Goal: Task Accomplishment & Management: Use online tool/utility

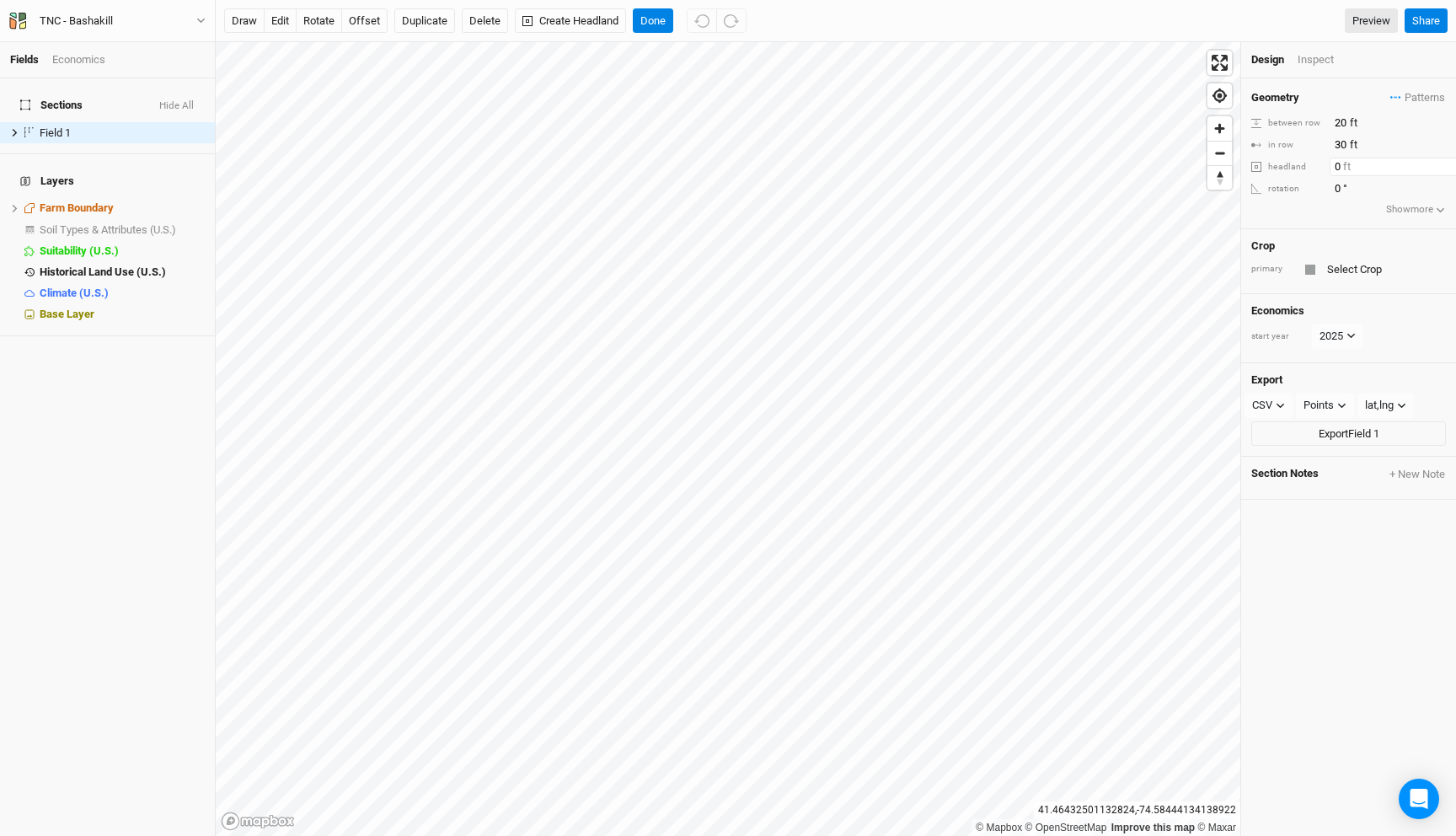
click at [1339, 165] on input "0" at bounding box center [1403, 167] width 147 height 19
click at [1335, 166] on input "0" at bounding box center [1403, 167] width 147 height 19
click at [1338, 168] on input "20" at bounding box center [1353, 167] width 47 height 19
click at [1338, 168] on input "10" at bounding box center [1353, 167] width 47 height 19
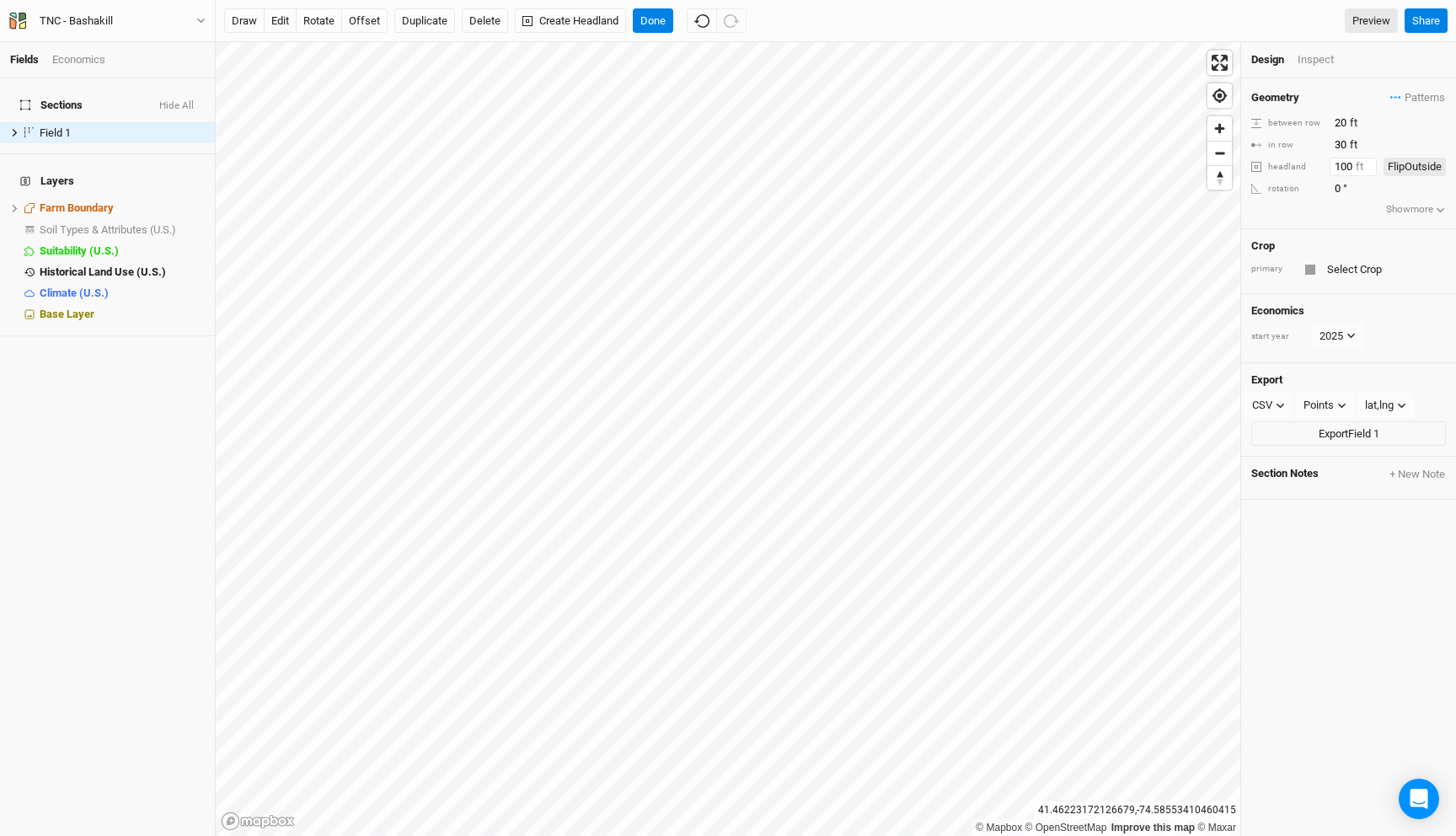
type input "100"
click at [1343, 269] on input "text" at bounding box center [1383, 270] width 124 height 20
click at [1330, 271] on input "reforestation" at bounding box center [1383, 270] width 124 height 20
click at [1399, 298] on mark "Reforestation" at bounding box center [1386, 299] width 66 height 13
type input "Reforestation"
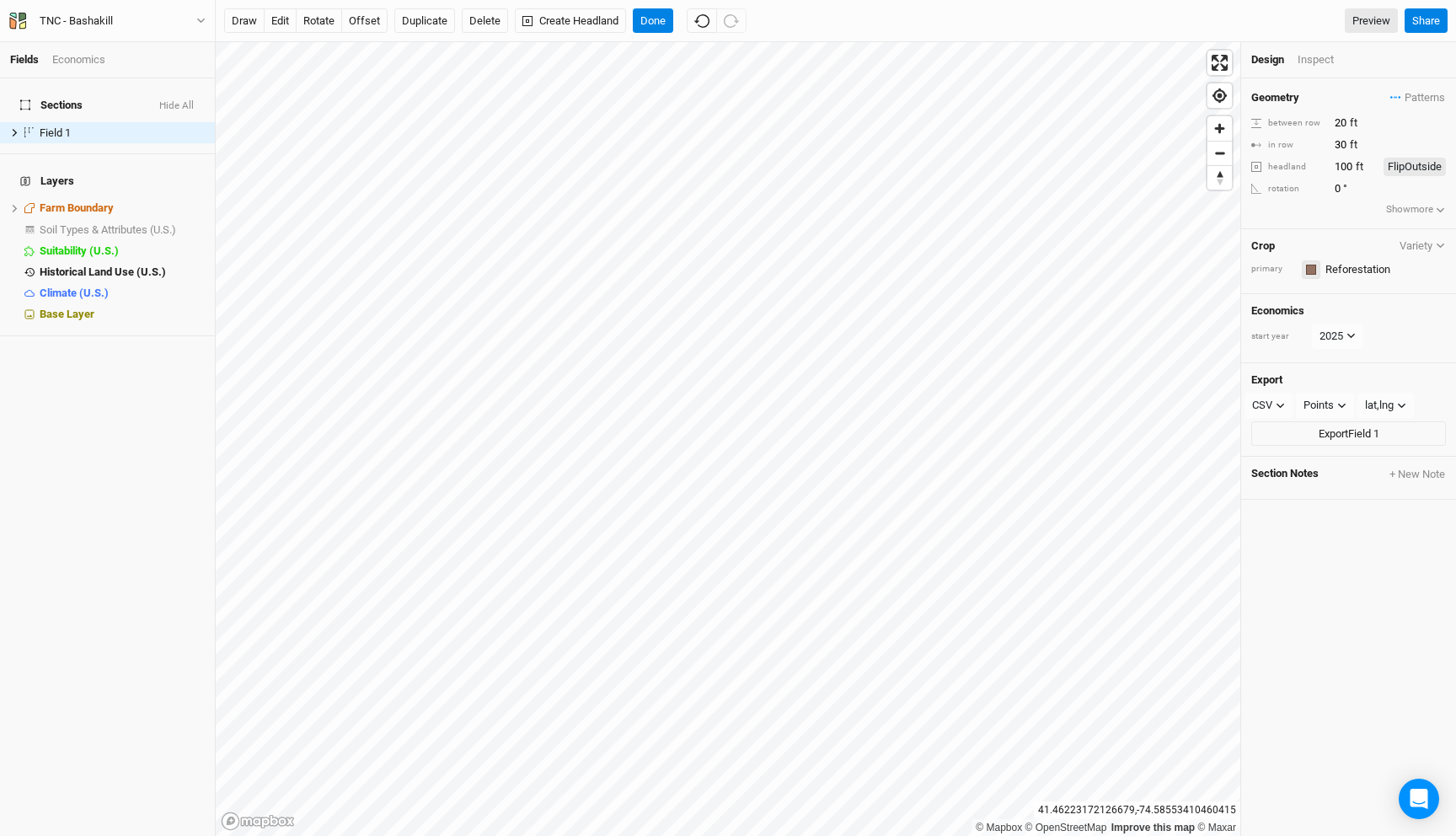
click at [1302, 271] on button "button" at bounding box center [1311, 270] width 19 height 19
click at [1343, 381] on span "Yellow" at bounding box center [1360, 380] width 39 height 20
click at [1418, 167] on button "Flip Outside" at bounding box center [1414, 167] width 62 height 19
click at [1418, 167] on button "Flip Inside" at bounding box center [1418, 167] width 55 height 19
click at [1418, 167] on button "Flip Outside" at bounding box center [1414, 167] width 62 height 19
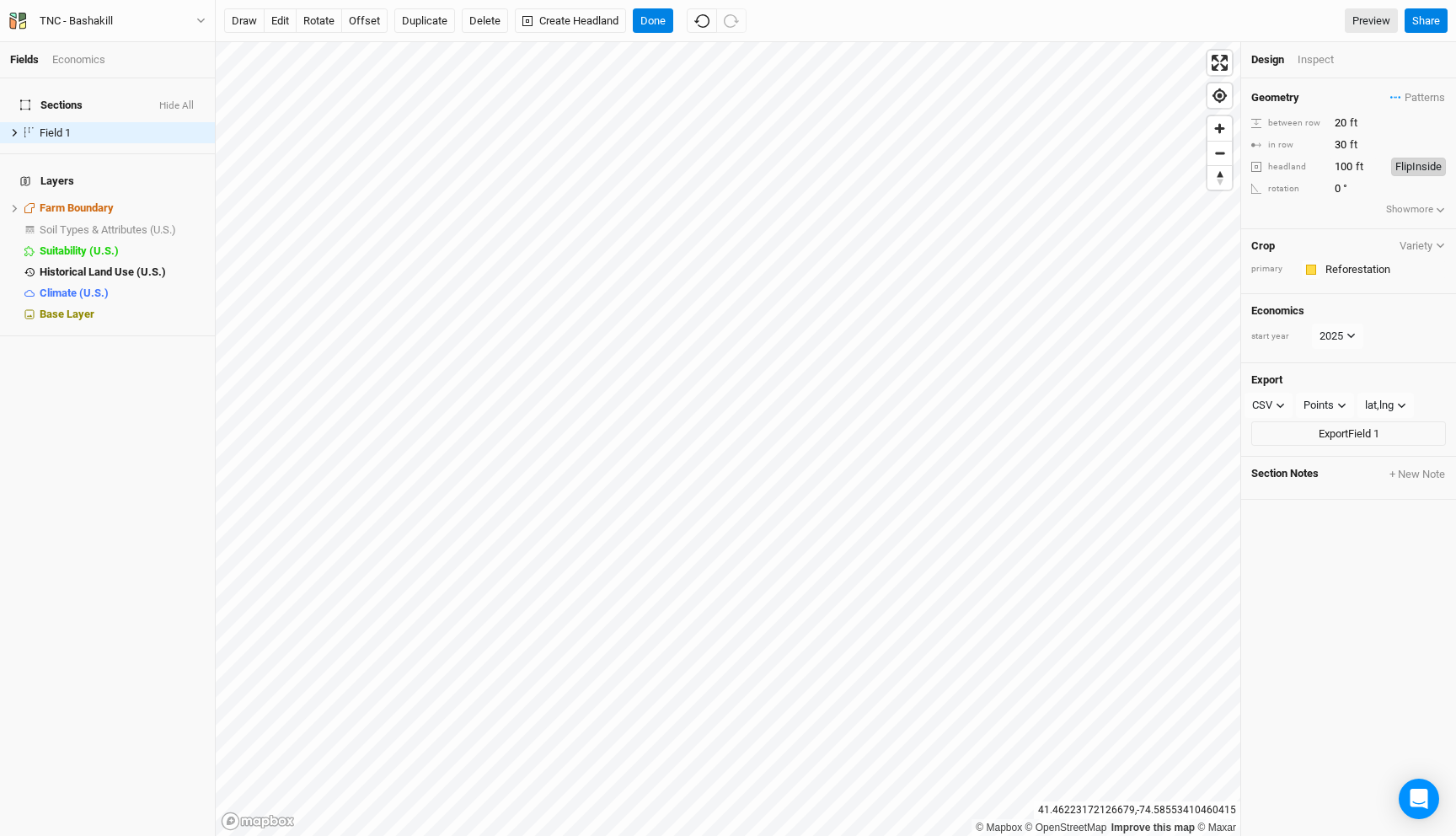
click at [1418, 167] on button "Flip Inside" at bounding box center [1418, 167] width 55 height 19
click at [1418, 167] on button "Flip Outside" at bounding box center [1414, 167] width 62 height 19
click at [1418, 167] on button "Flip Inside" at bounding box center [1418, 167] width 55 height 19
click at [1304, 62] on div "Inspect" at bounding box center [1327, 60] width 60 height 15
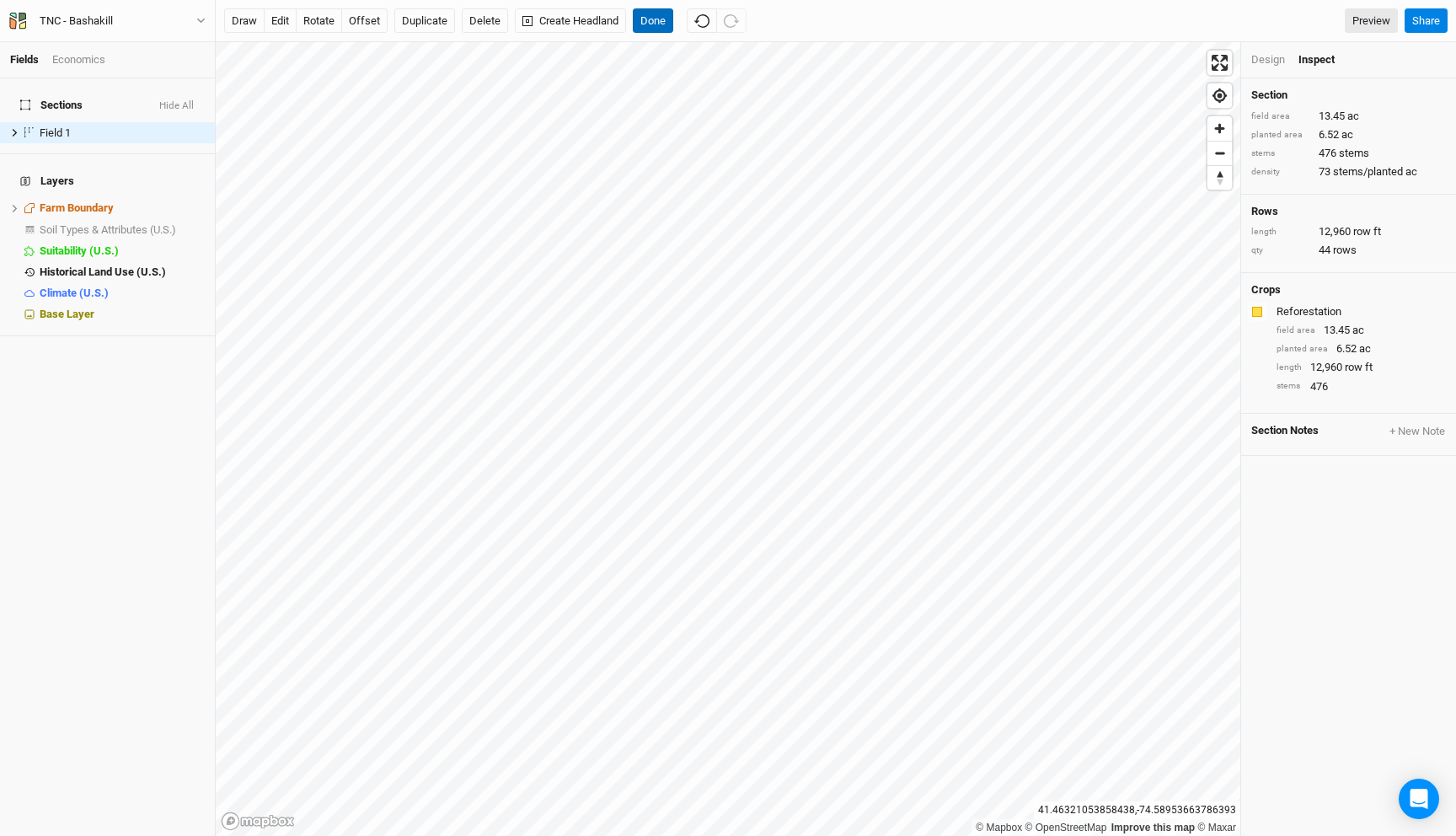
drag, startPoint x: 657, startPoint y: 21, endPoint x: 715, endPoint y: 39, distance: 60.7
click at [657, 21] on button "Done" at bounding box center [653, 21] width 40 height 26
click at [659, 17] on button "Done" at bounding box center [653, 21] width 40 height 26
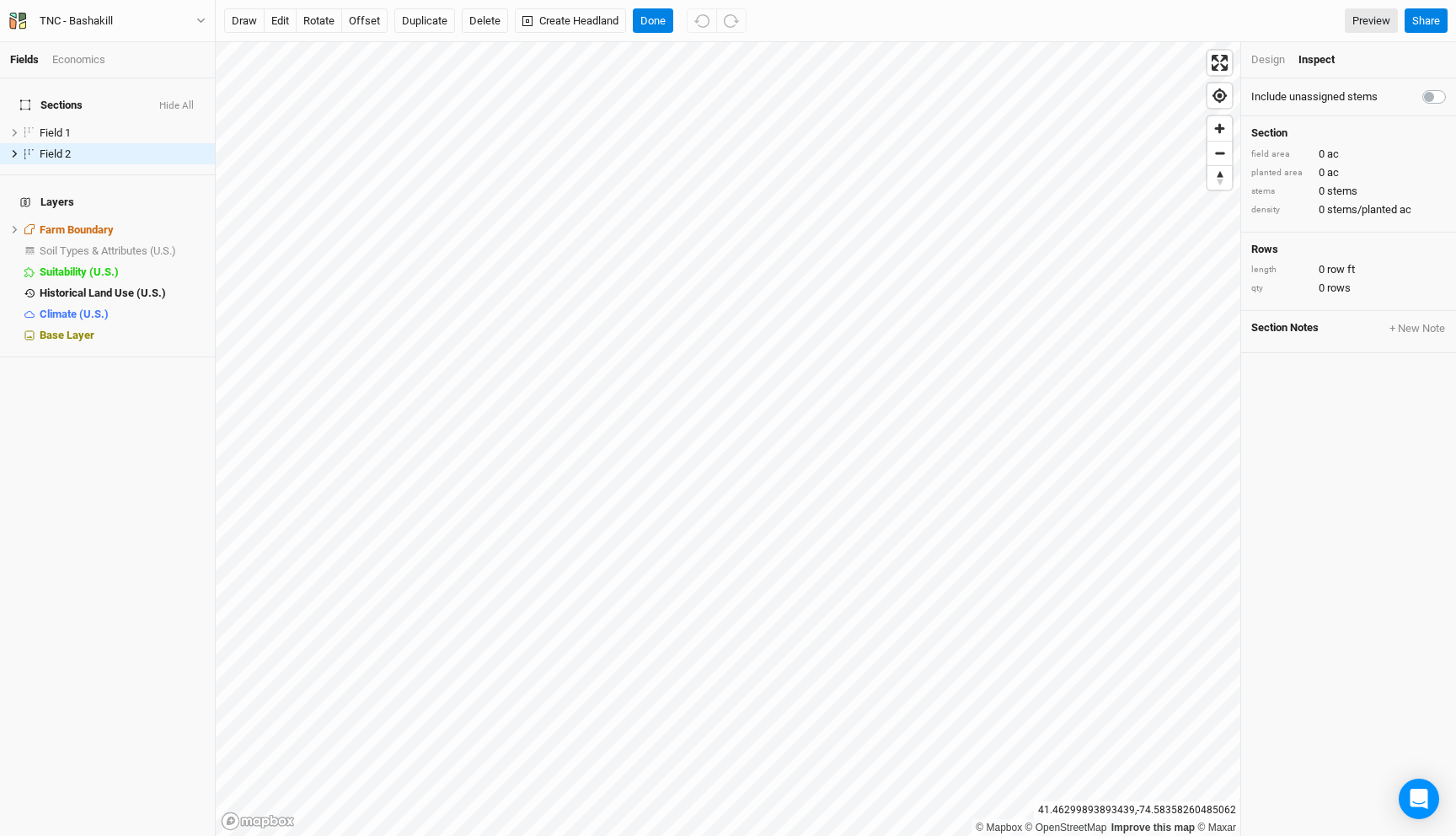
click at [1269, 55] on div "Design" at bounding box center [1268, 60] width 34 height 15
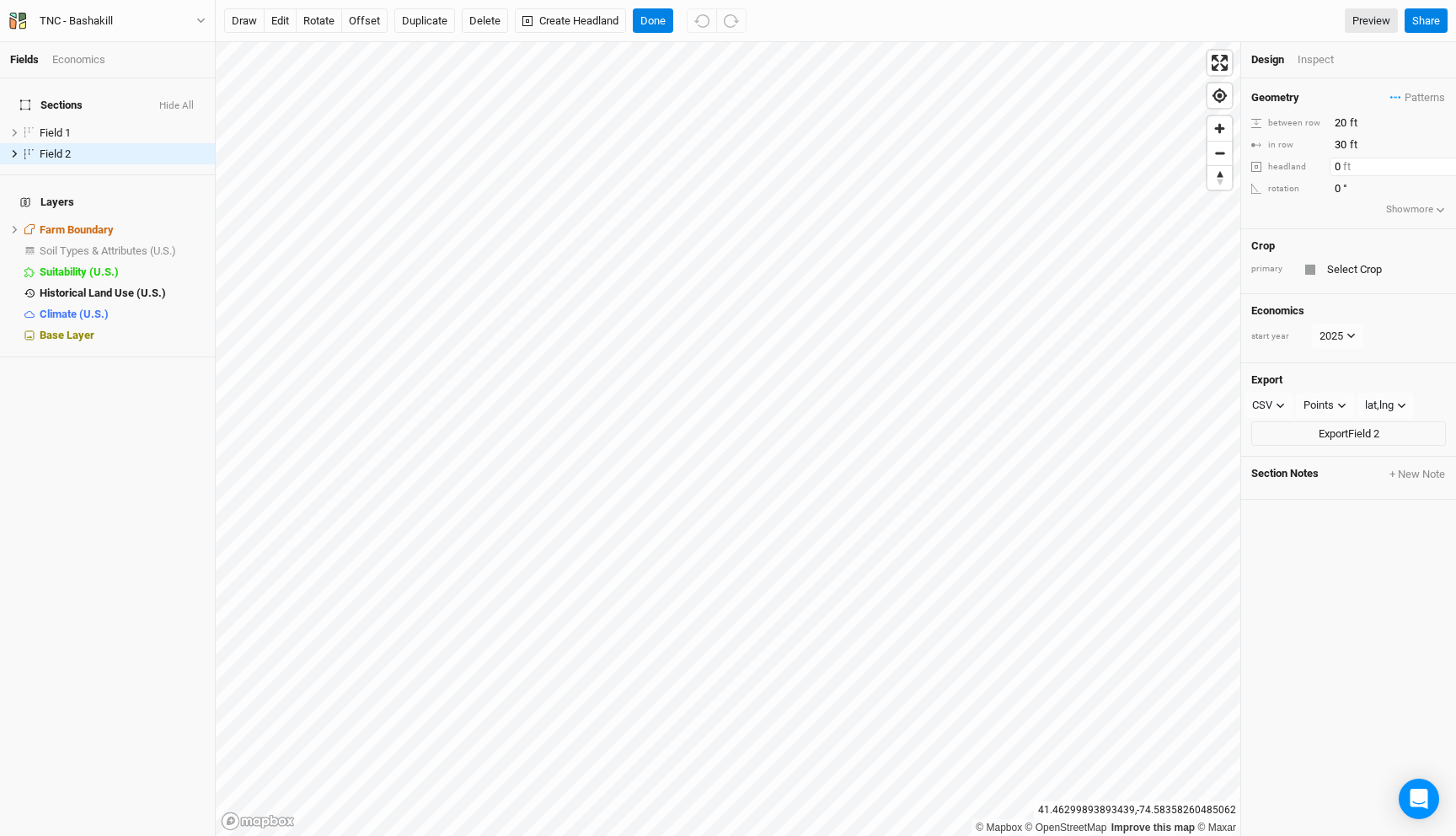
click at [1333, 163] on input "0" at bounding box center [1403, 167] width 147 height 19
type input "10"
click at [1337, 118] on input "20" at bounding box center [1403, 123] width 147 height 19
click at [1336, 118] on input "20" at bounding box center [1403, 123] width 147 height 19
type input "10"
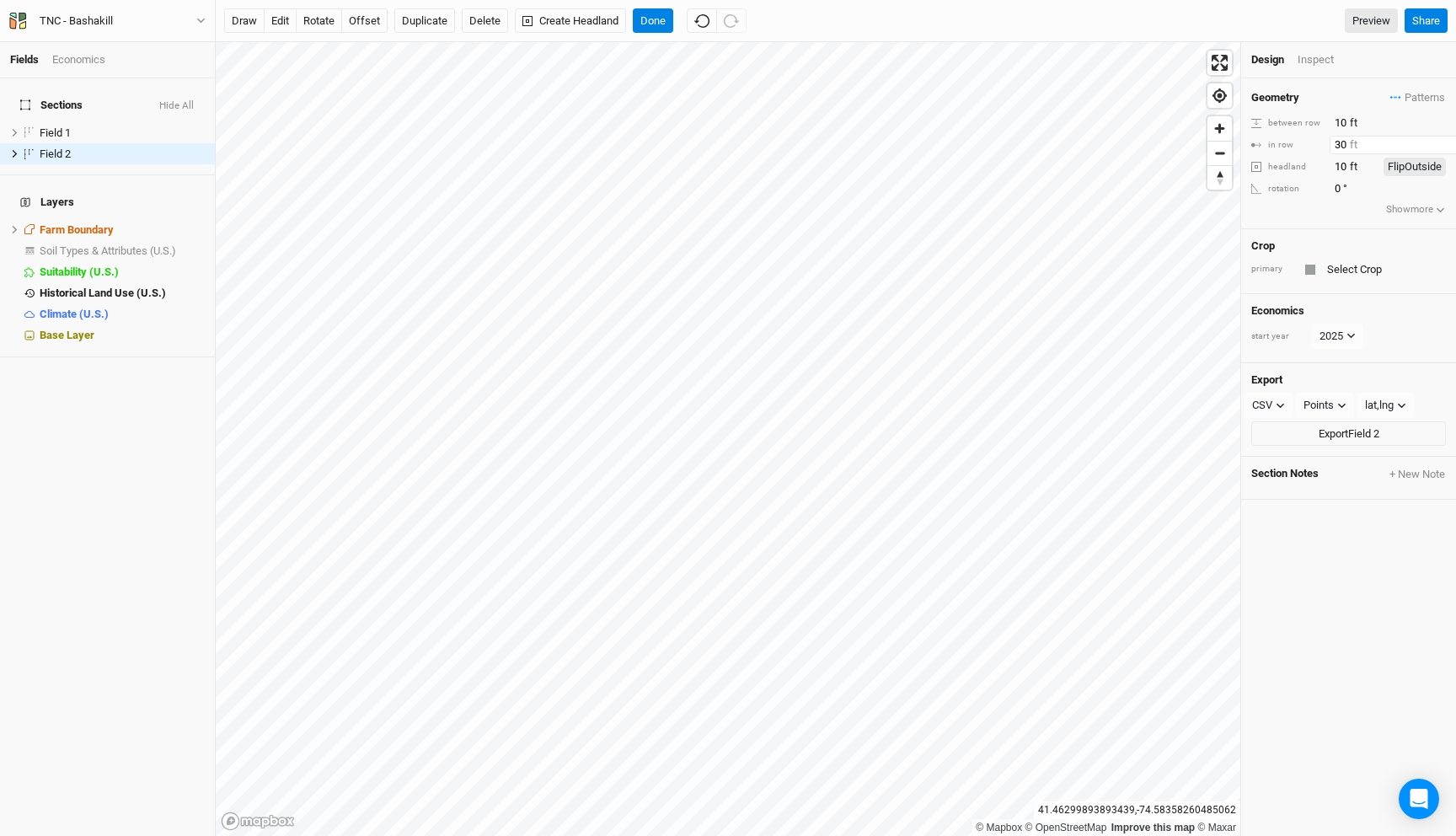
click at [1334, 140] on input "30" at bounding box center [1403, 145] width 147 height 19
type input "10"
click at [1397, 168] on button "Flip Outside" at bounding box center [1414, 167] width 62 height 19
click at [1397, 168] on button "Flip Inside" at bounding box center [1418, 167] width 55 height 19
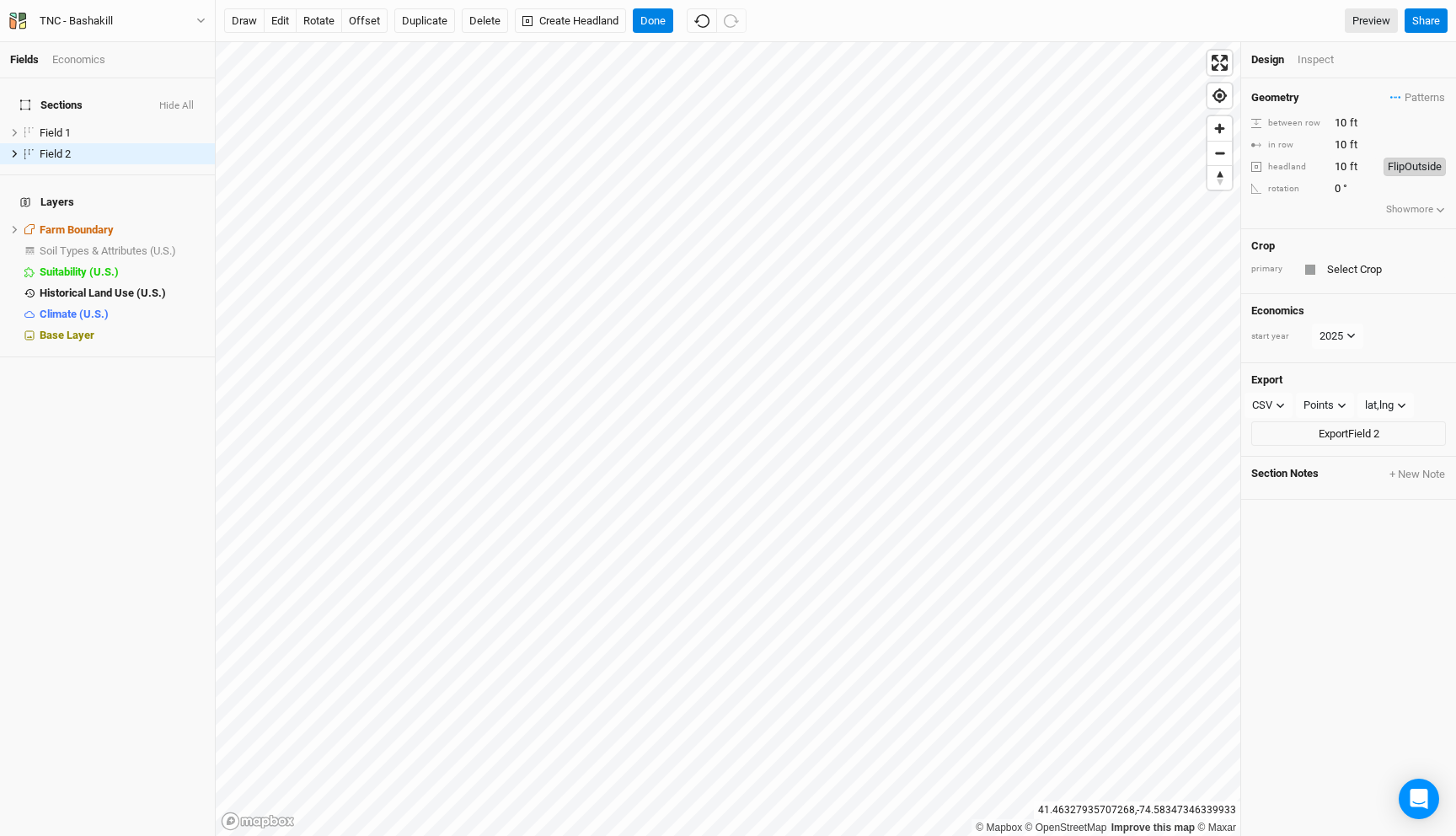
click at [1397, 168] on button "Flip Outside" at bounding box center [1414, 167] width 62 height 19
click at [1397, 168] on button "Flip Inside" at bounding box center [1418, 167] width 55 height 19
click at [1344, 168] on input "100" at bounding box center [1353, 167] width 47 height 19
type input "10"
click at [650, 30] on button "Done" at bounding box center [653, 21] width 40 height 26
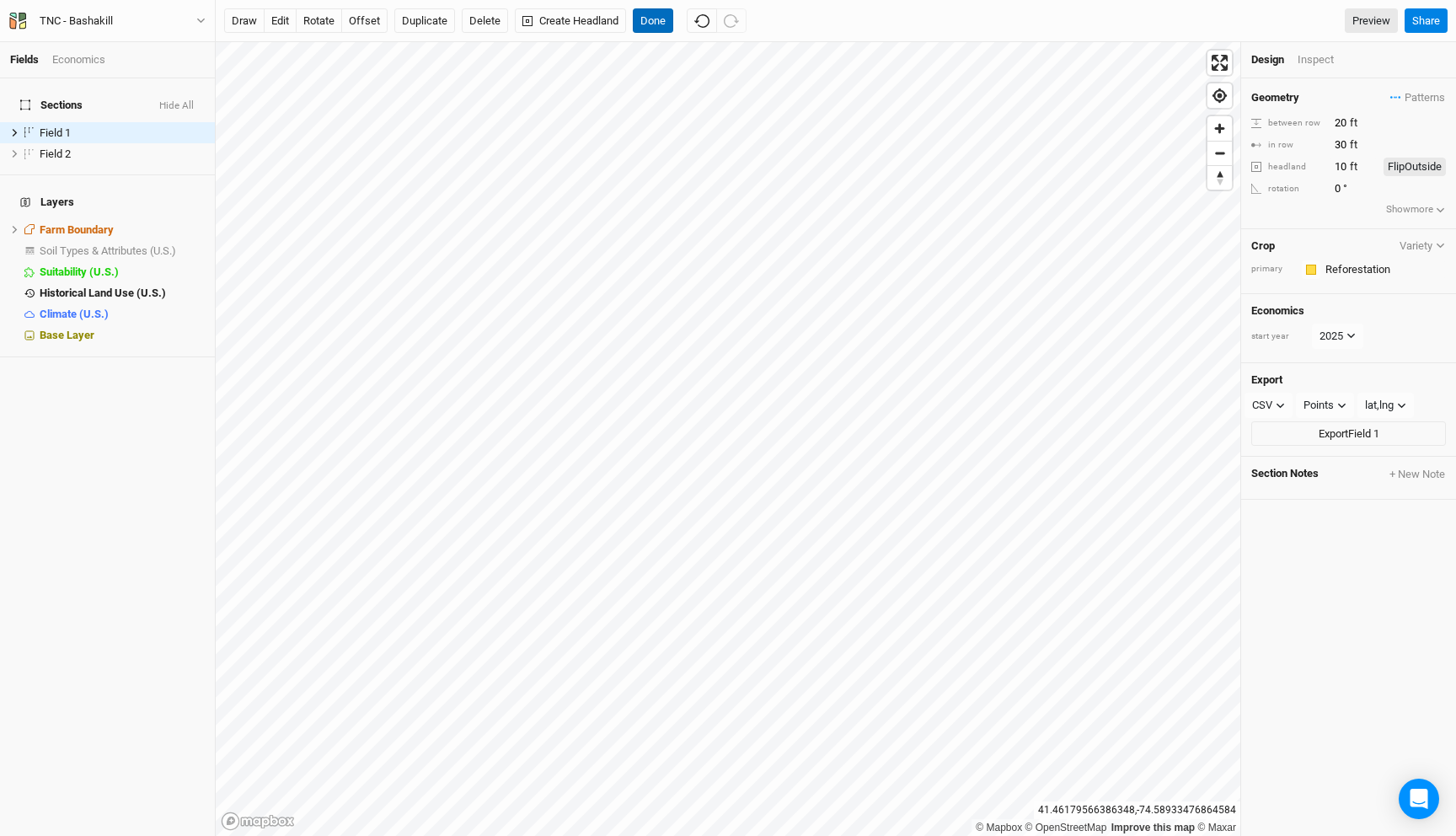
drag, startPoint x: 638, startPoint y: 8, endPoint x: 653, endPoint y: 11, distance: 15.3
click at [638, 8] on div "draw edit rotate offset Duplicate Delete Create Headland Done Preview Share" at bounding box center [836, 20] width 1240 height 42
drag, startPoint x: 661, startPoint y: 21, endPoint x: 693, endPoint y: 40, distance: 37.2
click at [661, 21] on button "Done" at bounding box center [653, 21] width 40 height 26
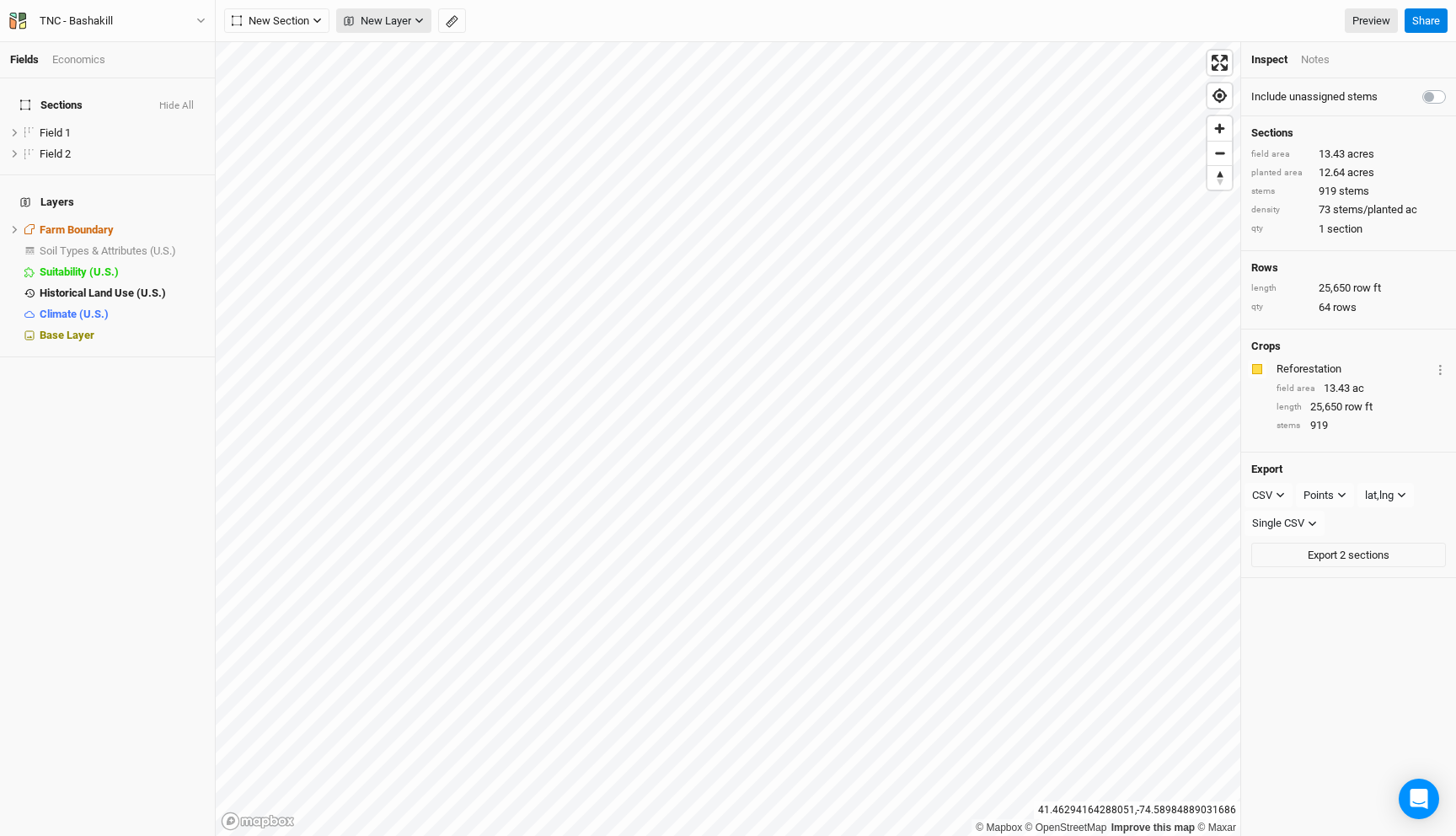
click at [403, 18] on span "New Layer" at bounding box center [377, 21] width 67 height 17
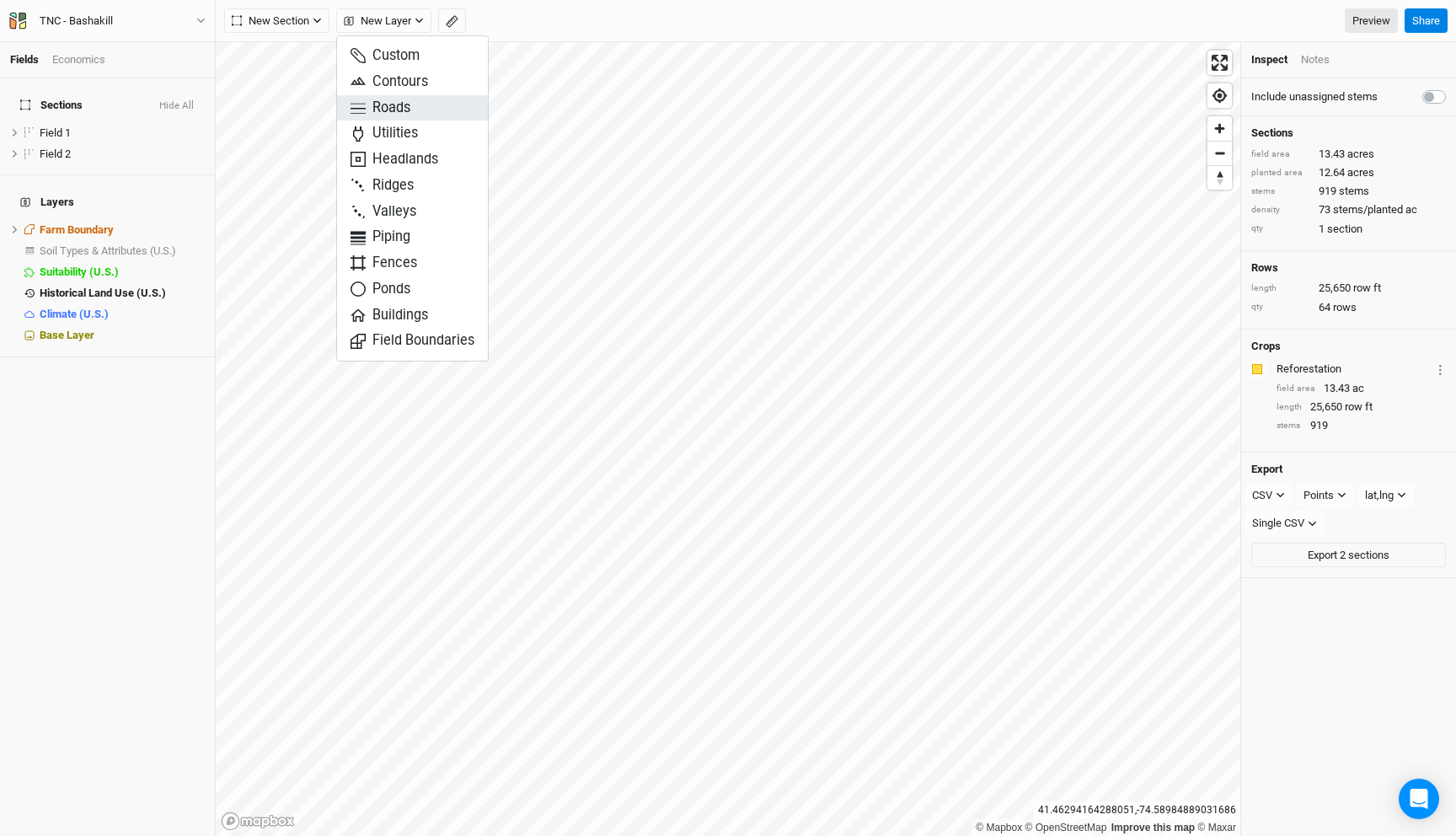
click at [416, 108] on button "Roads" at bounding box center [412, 108] width 151 height 26
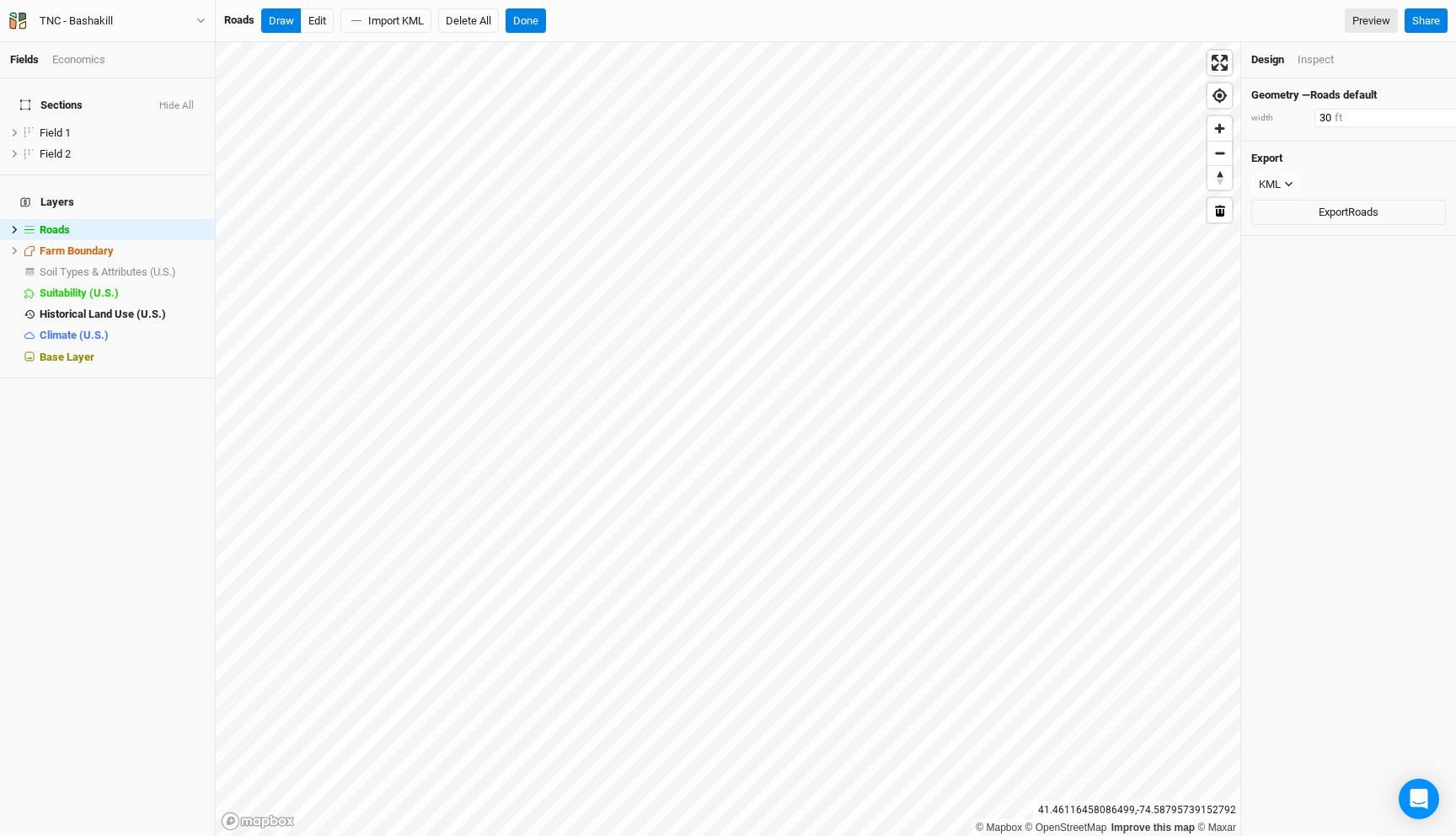
drag, startPoint x: 1333, startPoint y: 107, endPoint x: 1323, endPoint y: 112, distance: 11.2
click at [1333, 108] on input "30" at bounding box center [1388, 118] width 147 height 19
click at [1321, 113] on input "30" at bounding box center [1388, 118] width 147 height 19
click at [1323, 116] on input "30" at bounding box center [1388, 118] width 147 height 19
type input "20"
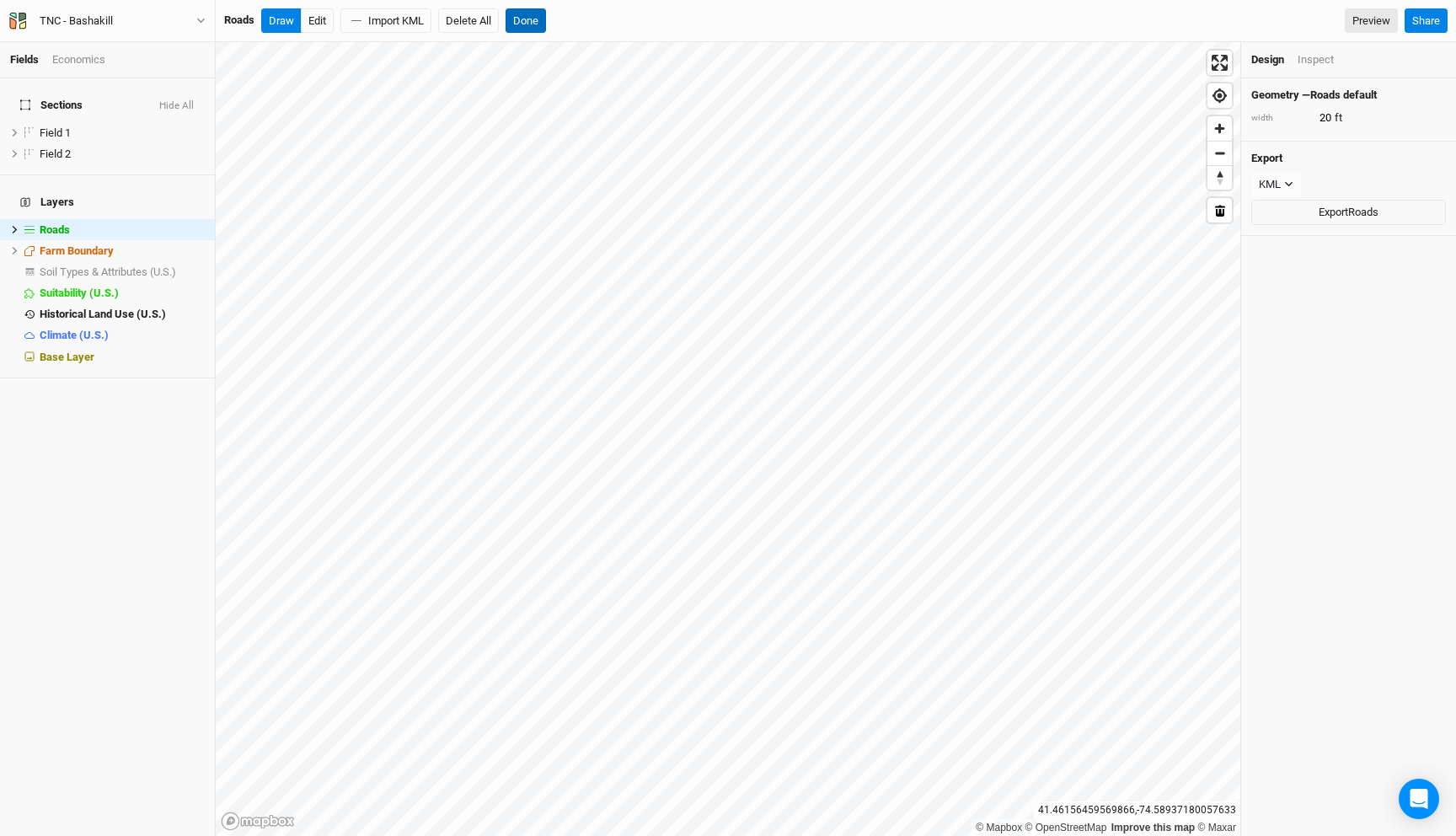
click at [519, 19] on button "Done" at bounding box center [525, 21] width 40 height 26
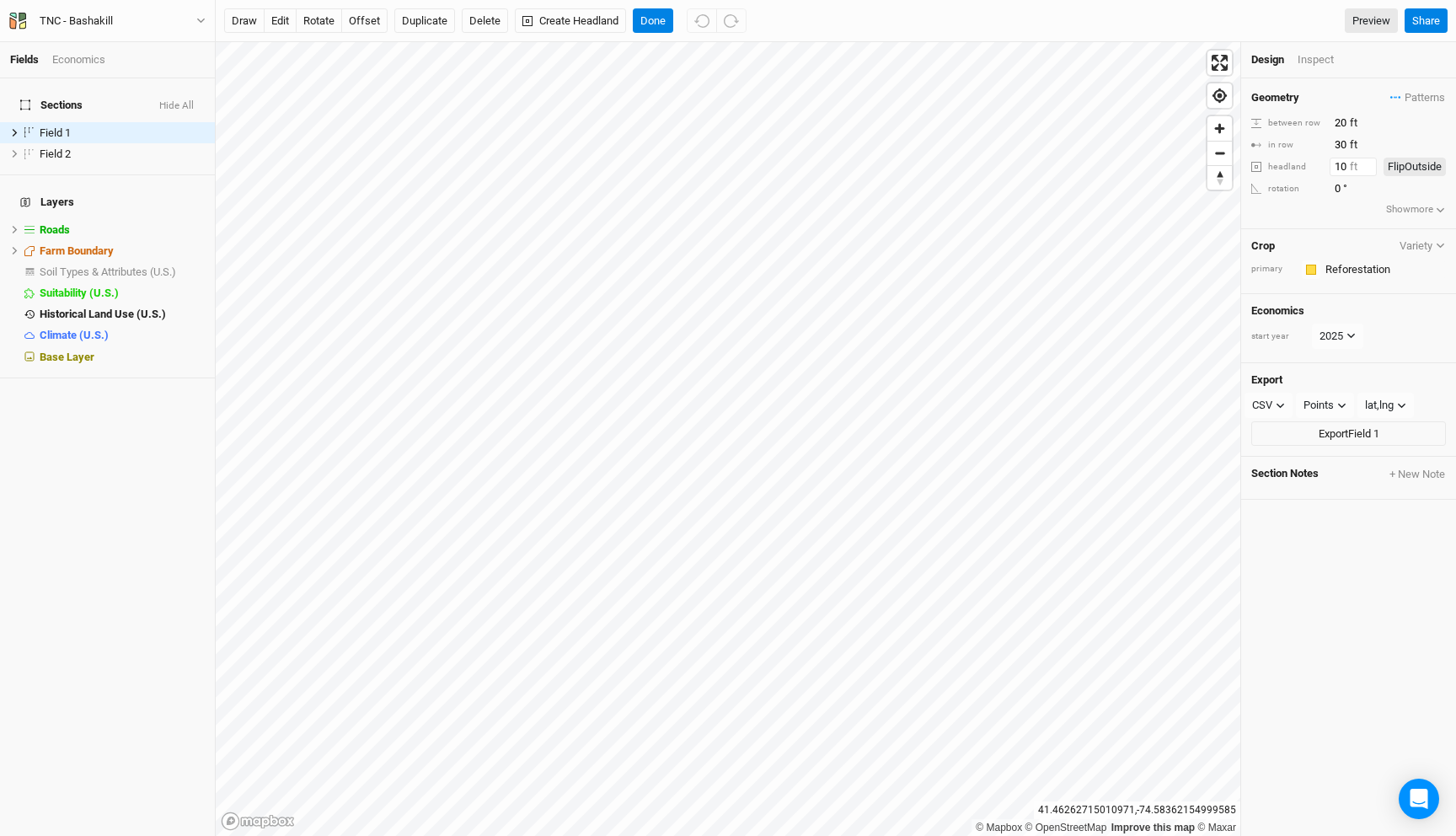
click at [1342, 165] on input "10" at bounding box center [1353, 167] width 47 height 19
type input "30"
click at [662, 20] on button "Done" at bounding box center [653, 21] width 40 height 26
click at [567, 26] on button "Create Headland" at bounding box center [571, 21] width 111 height 26
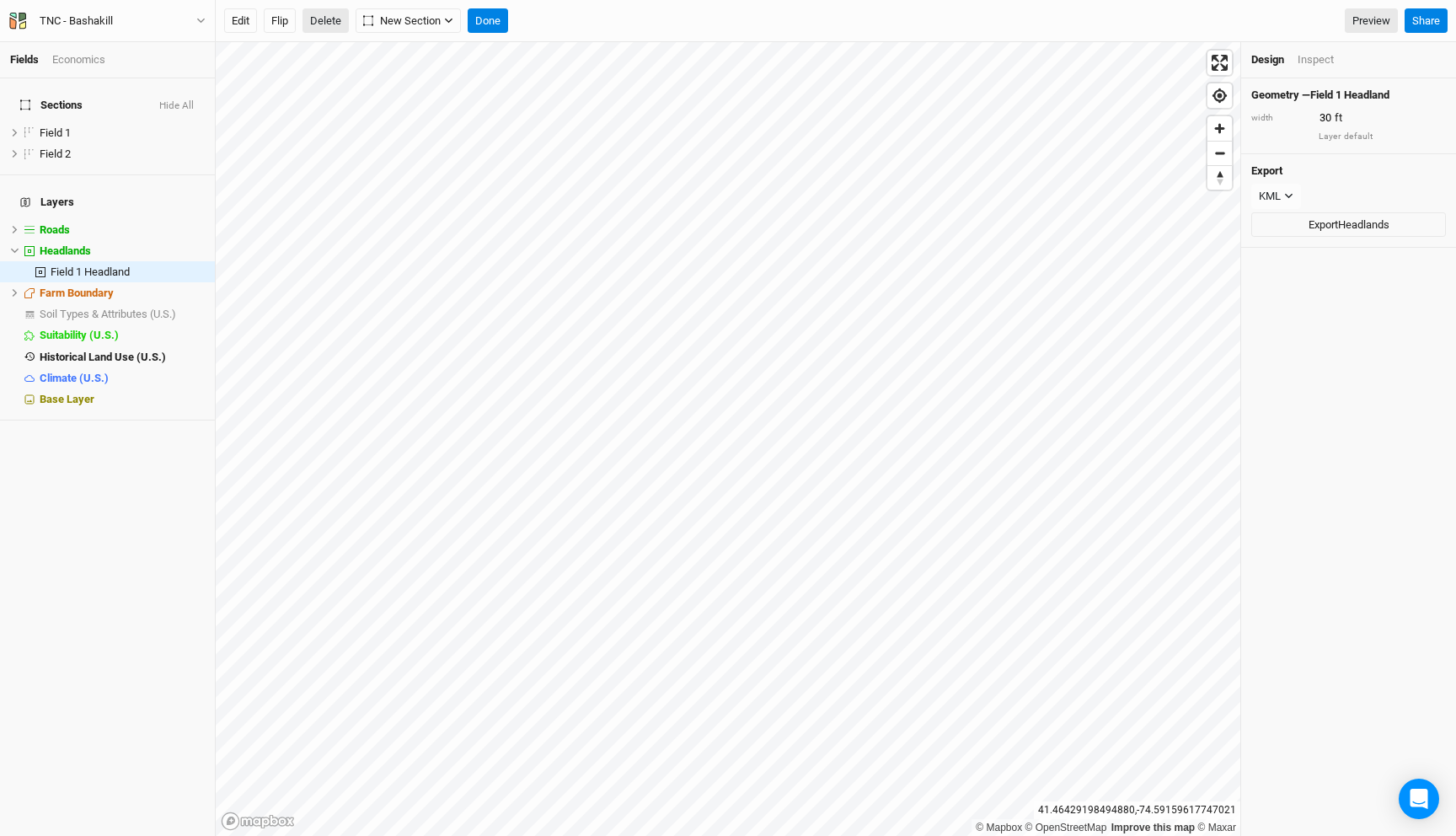
click at [327, 19] on button "Delete" at bounding box center [326, 21] width 46 height 26
click at [556, 29] on button "Confirm" at bounding box center [543, 21] width 52 height 26
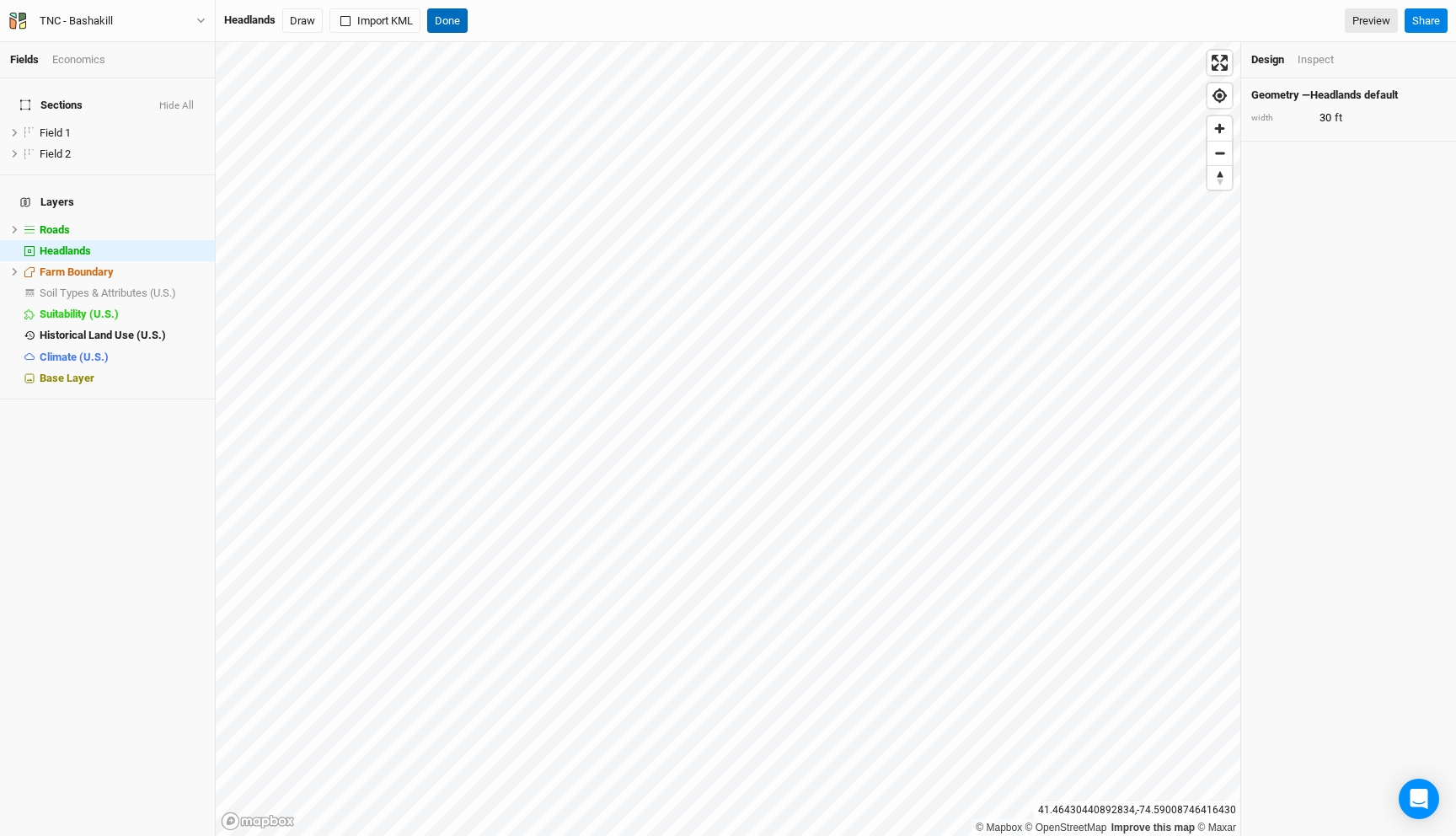
click at [452, 26] on button "Done" at bounding box center [447, 21] width 40 height 26
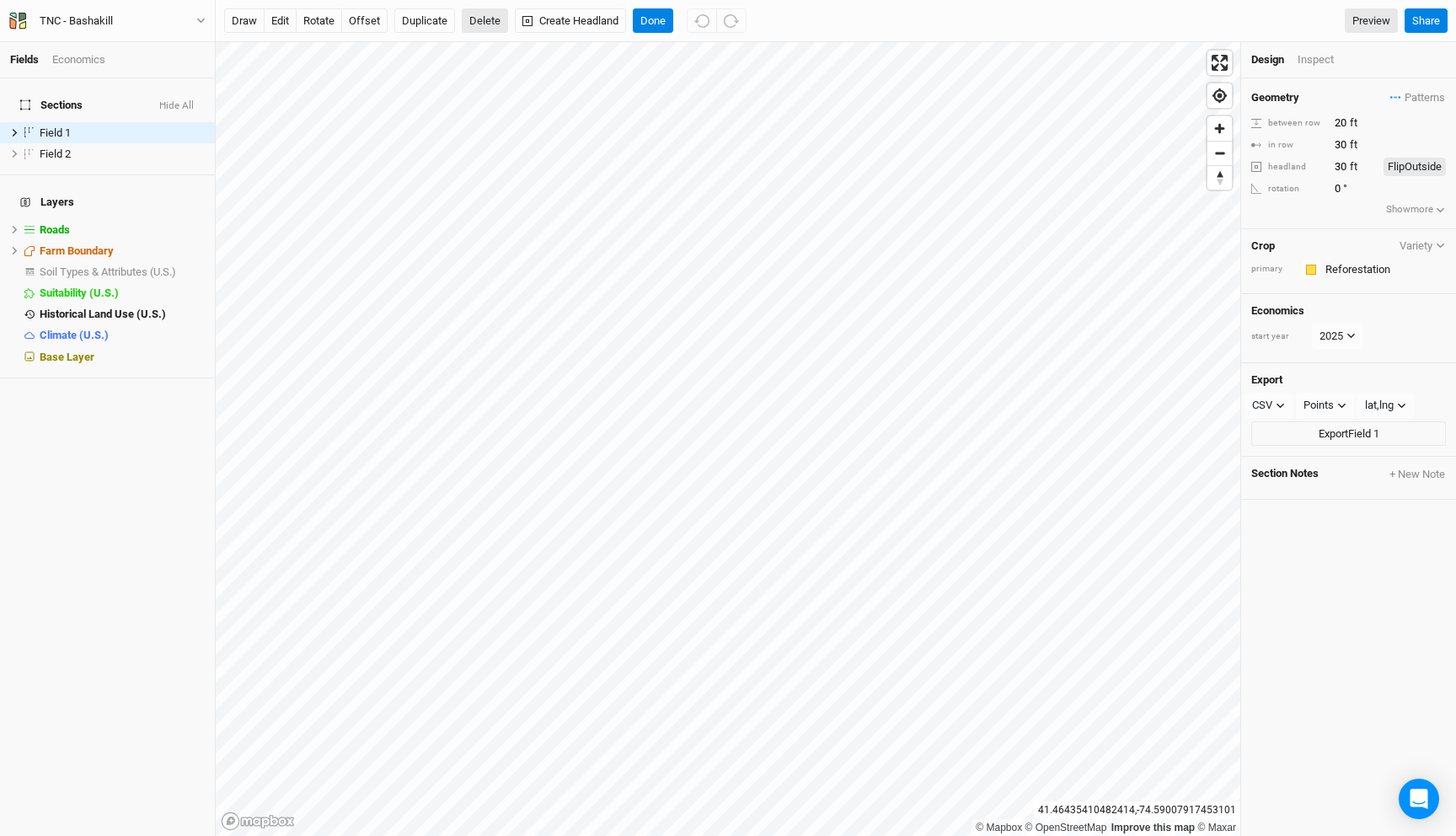
click at [502, 29] on button "Delete" at bounding box center [484, 21] width 46 height 26
click at [513, 20] on button "Confirm" at bounding box center [496, 21] width 52 height 26
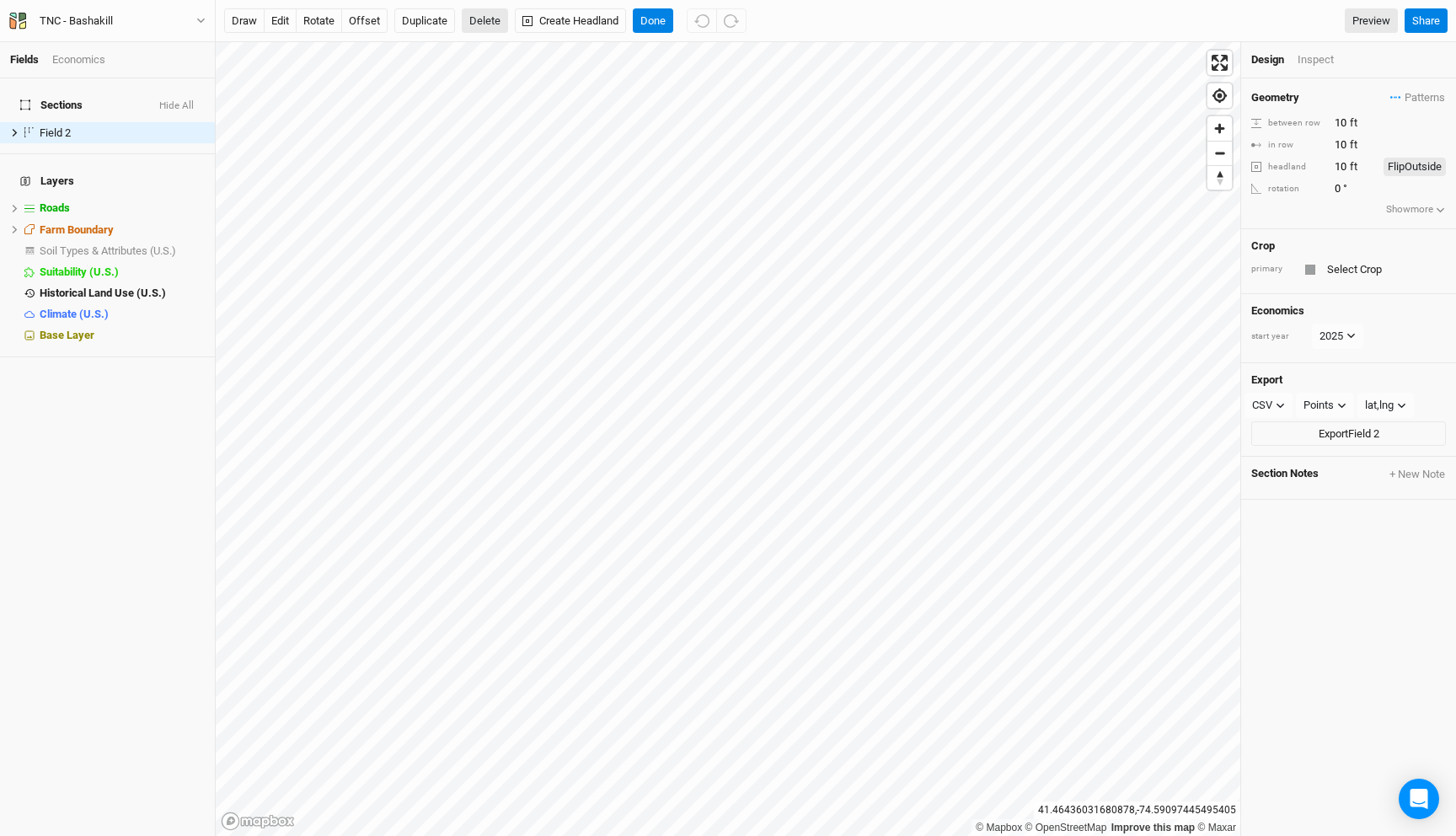
click at [476, 24] on button "Delete" at bounding box center [484, 21] width 46 height 26
click at [538, 23] on div "Are you sure you want to delete Field 2 ? Cancel Confirm Preview" at bounding box center [811, 21] width 1174 height 26
click at [503, 22] on button "Confirm" at bounding box center [496, 21] width 52 height 26
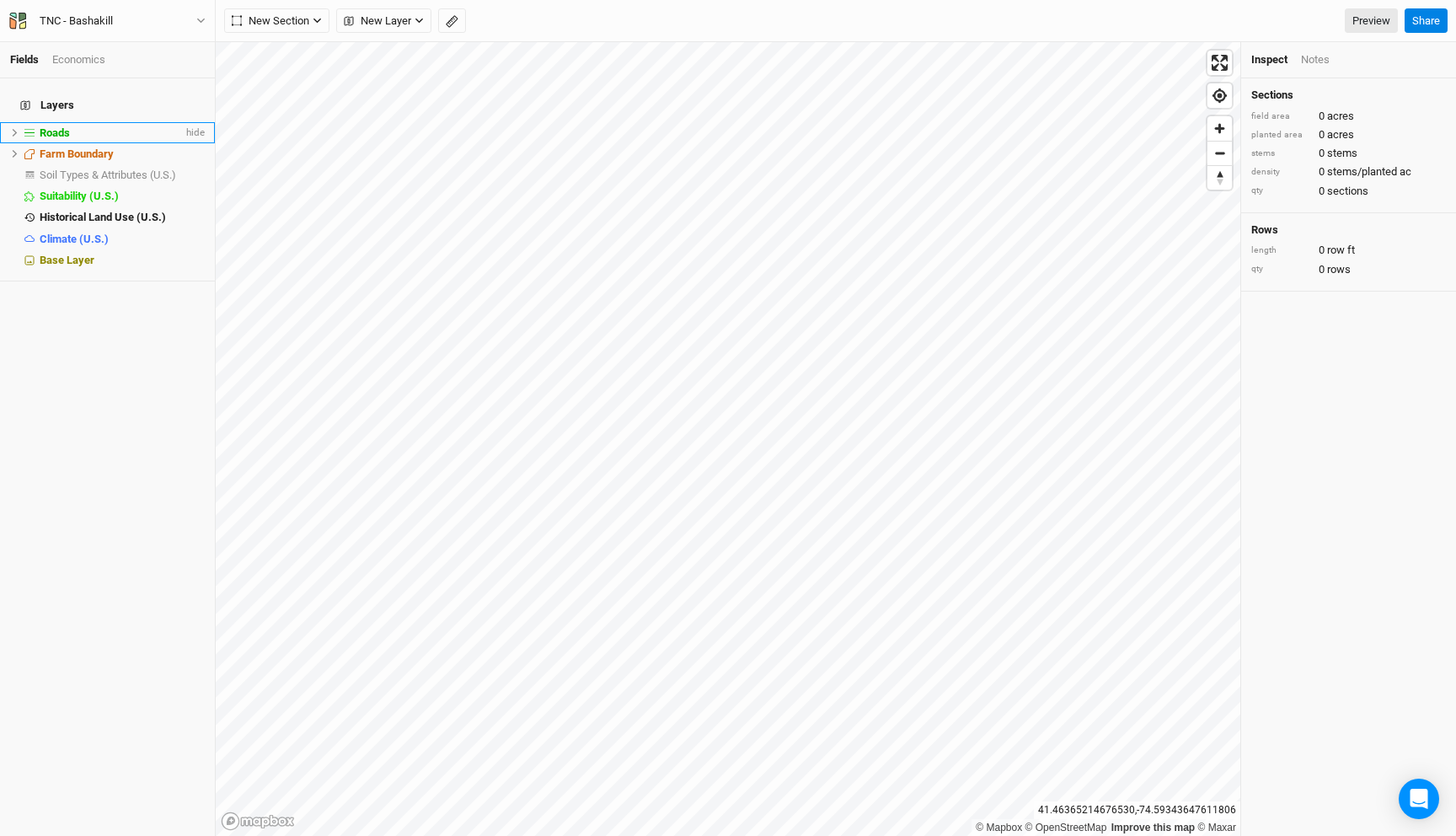
click at [105, 126] on div "Roads" at bounding box center [111, 133] width 143 height 14
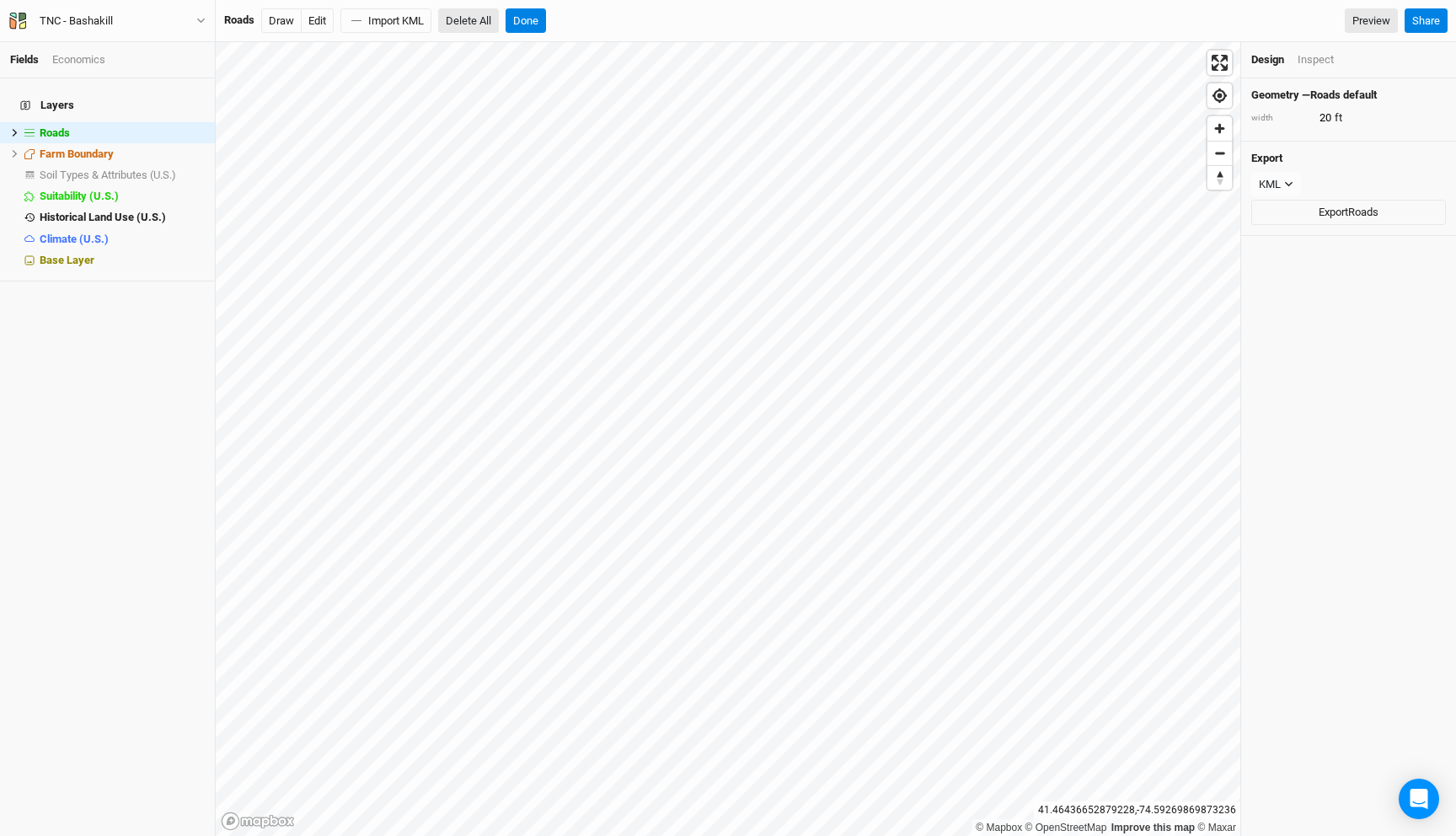
click at [455, 25] on button "Delete All" at bounding box center [468, 21] width 61 height 26
click at [570, 15] on button "Confirm" at bounding box center [565, 21] width 52 height 26
click at [433, 23] on button "Done" at bounding box center [426, 21] width 40 height 26
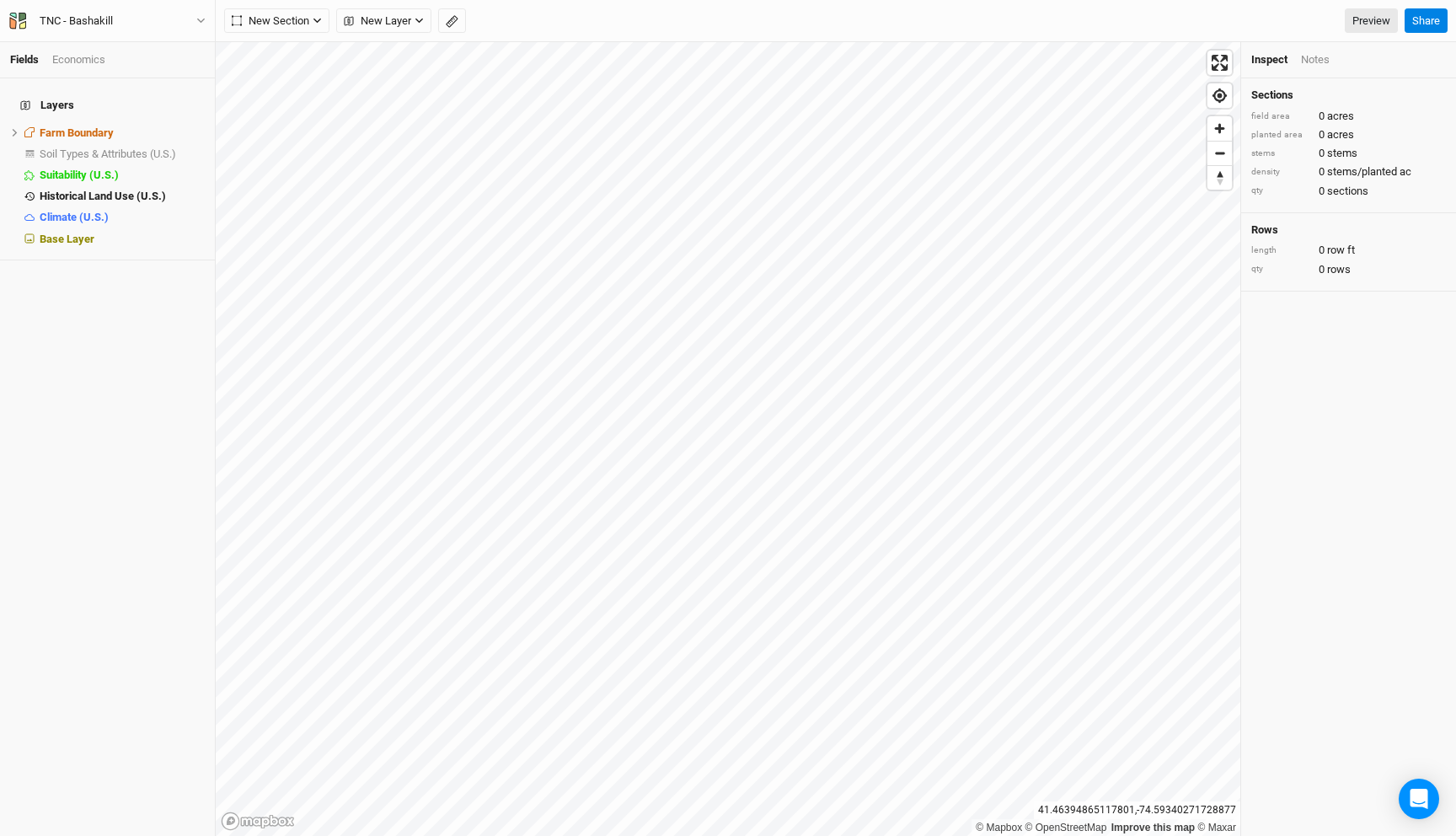
click at [142, 9] on div "TNC - Bashakill Back Project Settings User settings Imperial Metric Keyboard Sh…" at bounding box center [107, 20] width 216 height 42
click at [131, 30] on button "TNC - Bashakill" at bounding box center [107, 21] width 198 height 19
click at [134, 40] on button "Back" at bounding box center [140, 47] width 133 height 22
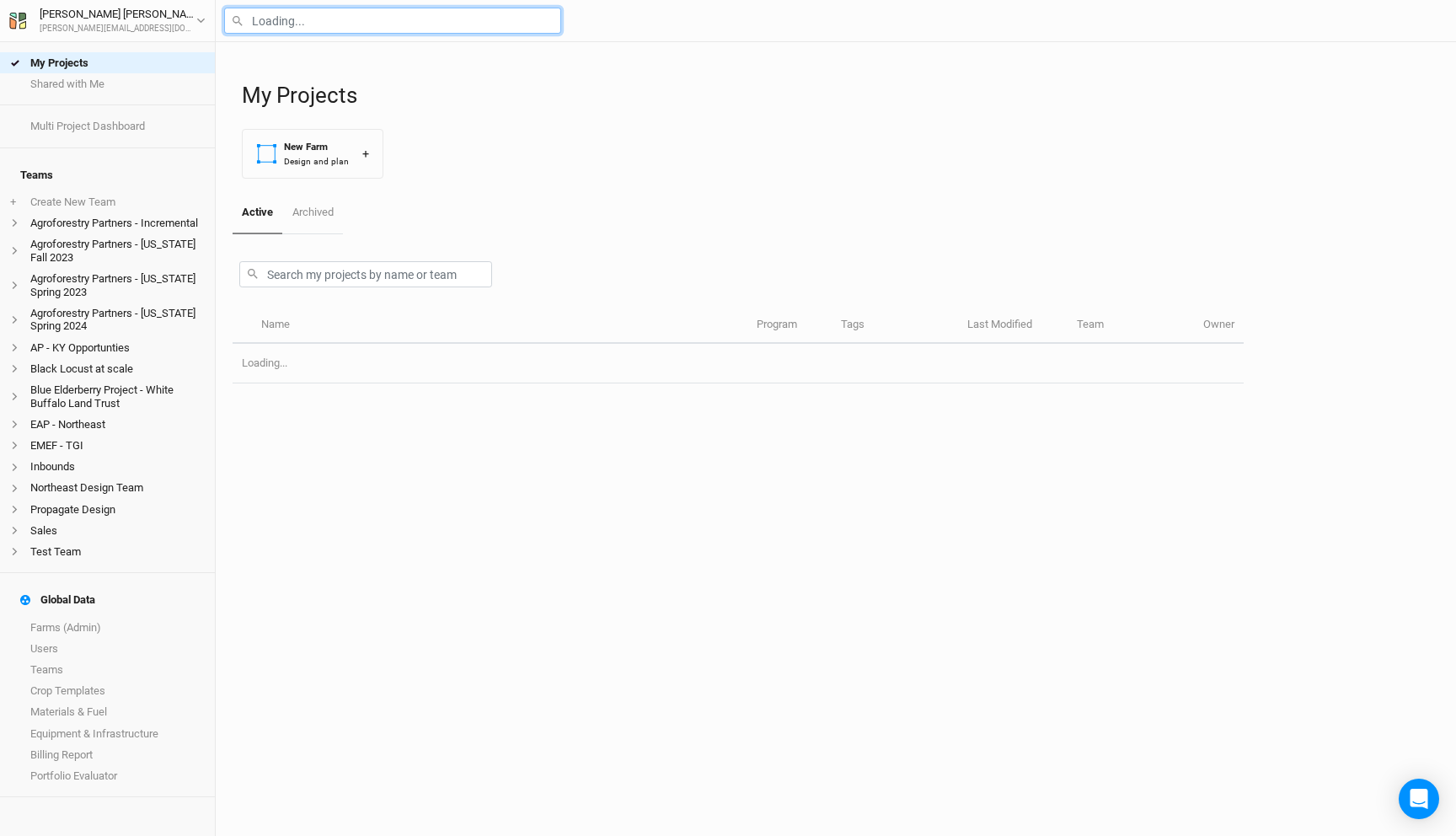
click at [280, 15] on input "text" at bounding box center [392, 20] width 337 height 26
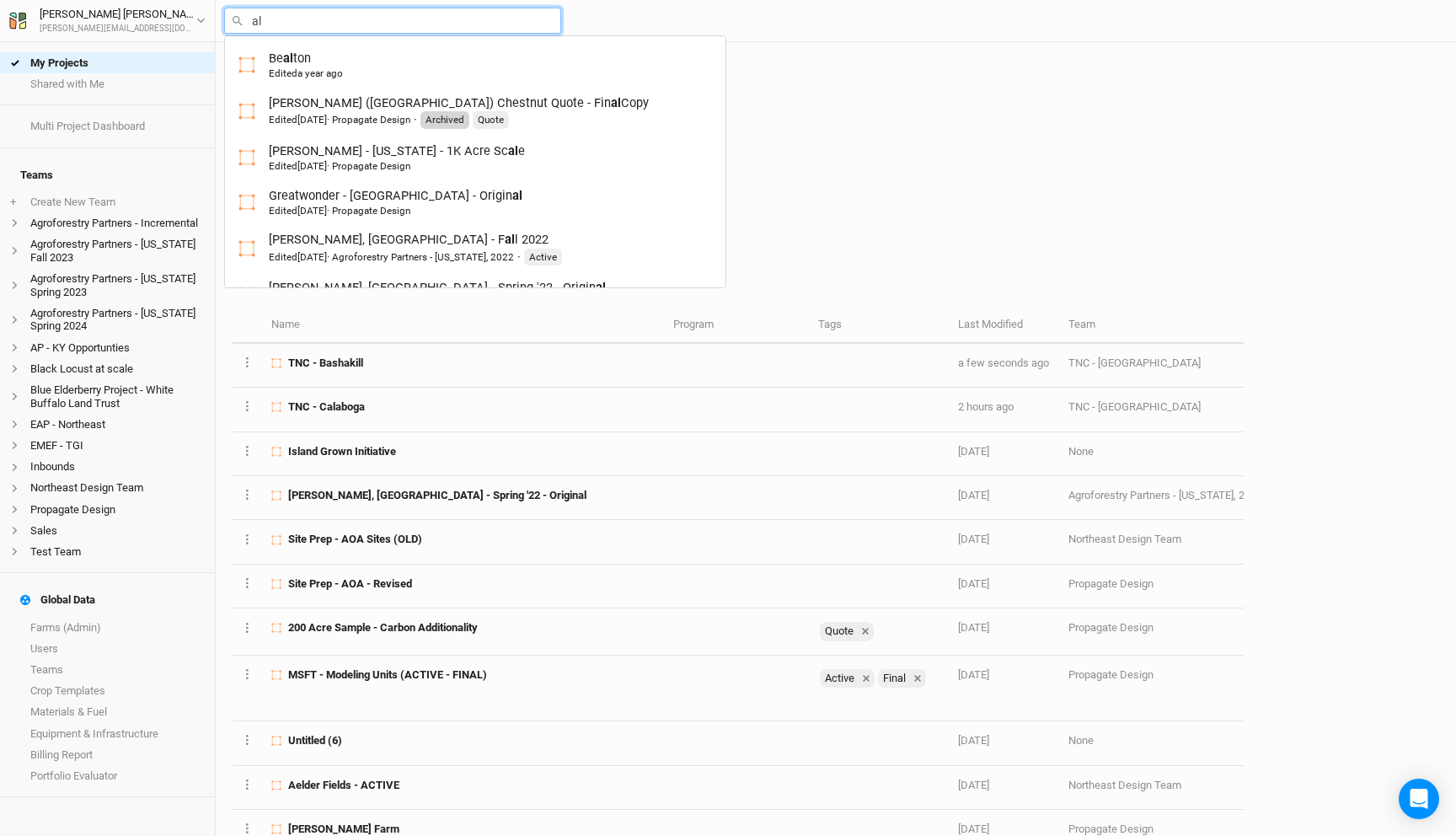
type input "a"
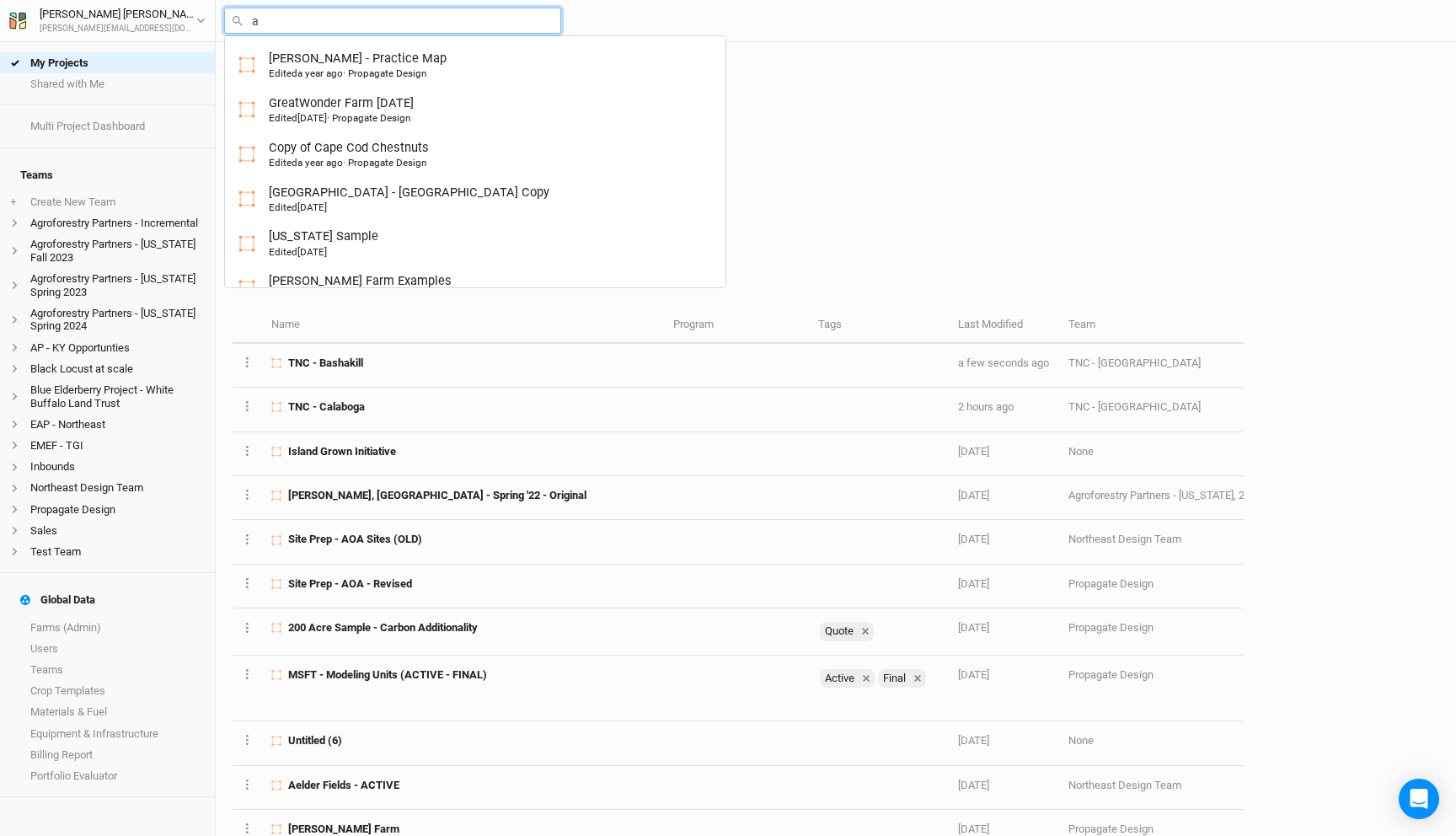
type input "ae"
type input "aelder Fields - ACTIVE"
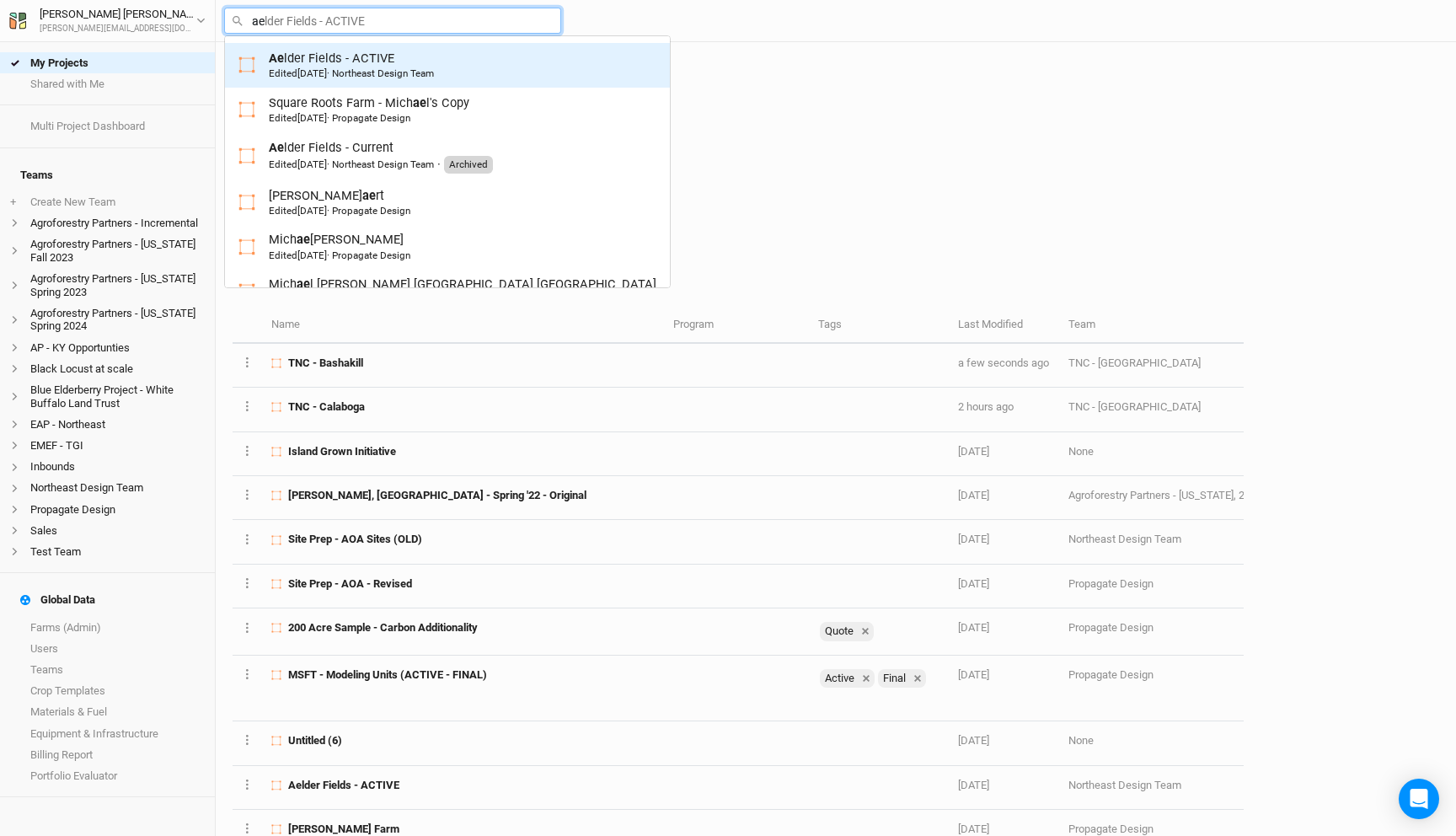
click at [363, 49] on link "Ae lder Fields - ACTIVE Edited [DATE] · Northeast Design Team" at bounding box center [448, 65] width 445 height 44
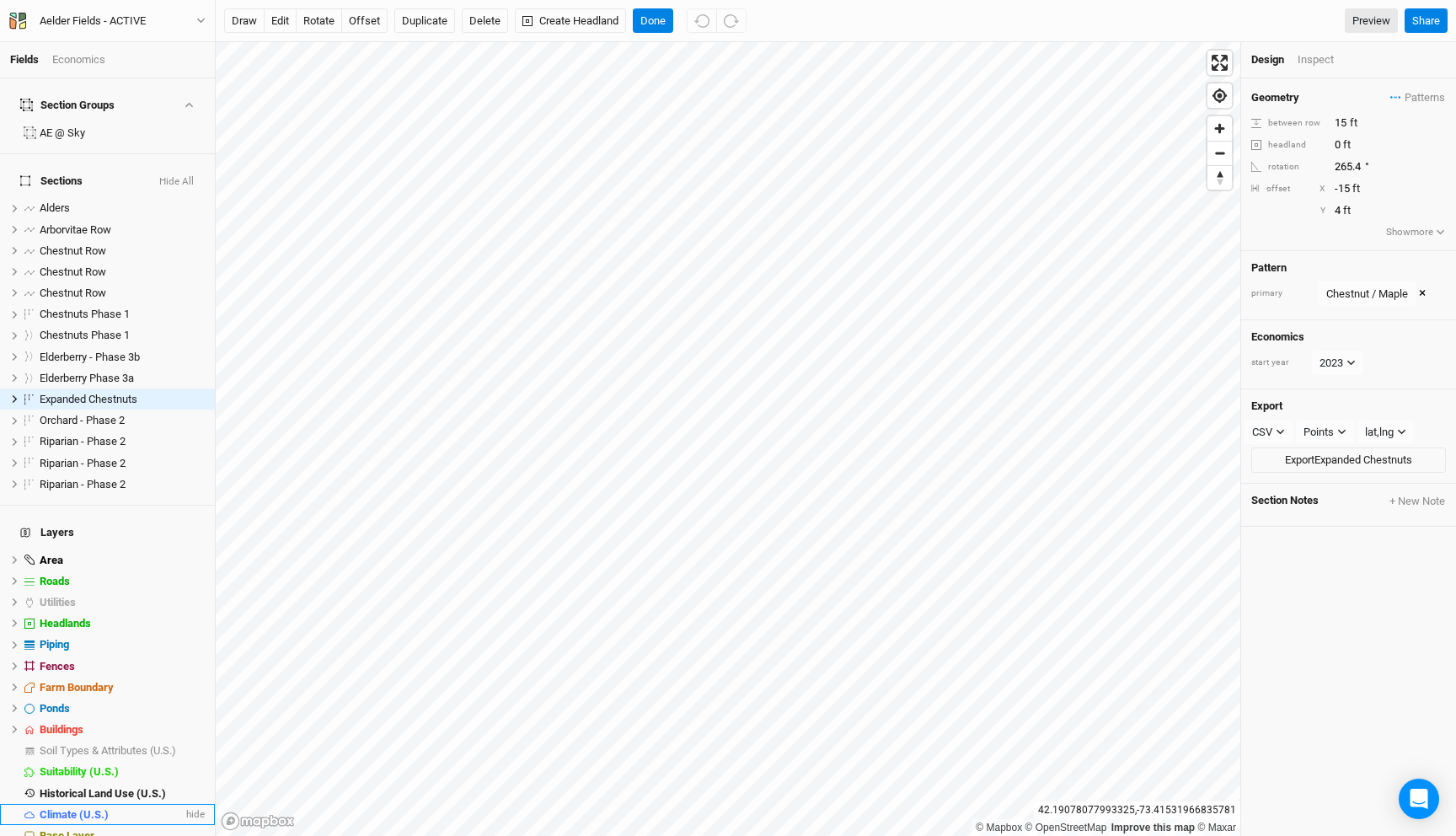
drag, startPoint x: 112, startPoint y: 808, endPoint x: 212, endPoint y: 783, distance: 103.1
click at [113, 829] on div "Base Layer" at bounding box center [122, 836] width 165 height 14
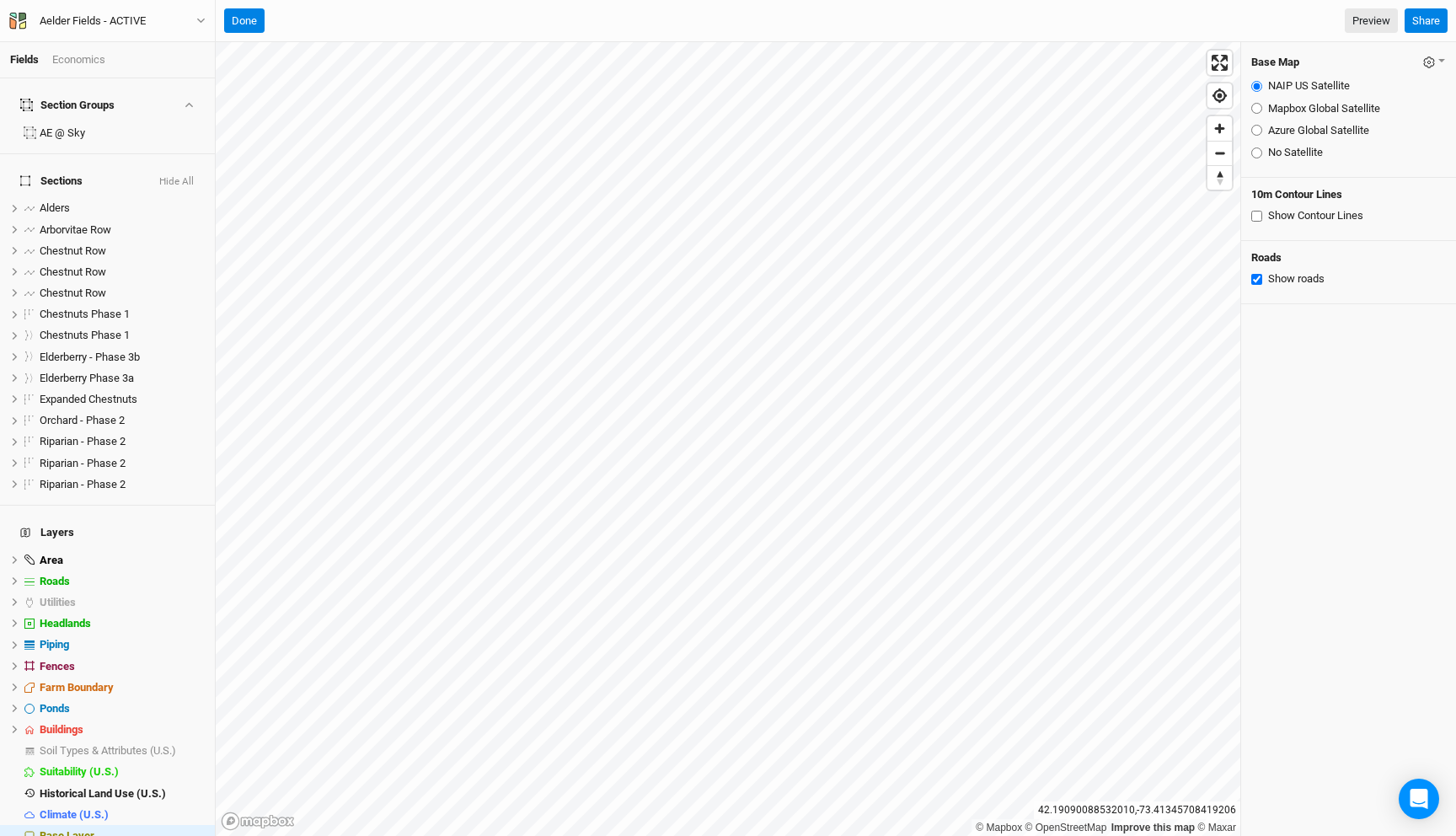
click at [1254, 133] on input "Azure Global Satellite" at bounding box center [1256, 130] width 11 height 11
radio input "true"
click at [1434, 61] on icon "button" at bounding box center [1429, 62] width 10 height 10
click at [1359, 98] on button "Save as Farm Default" at bounding box center [1358, 94] width 177 height 26
click at [243, 20] on button "Done" at bounding box center [244, 21] width 40 height 26
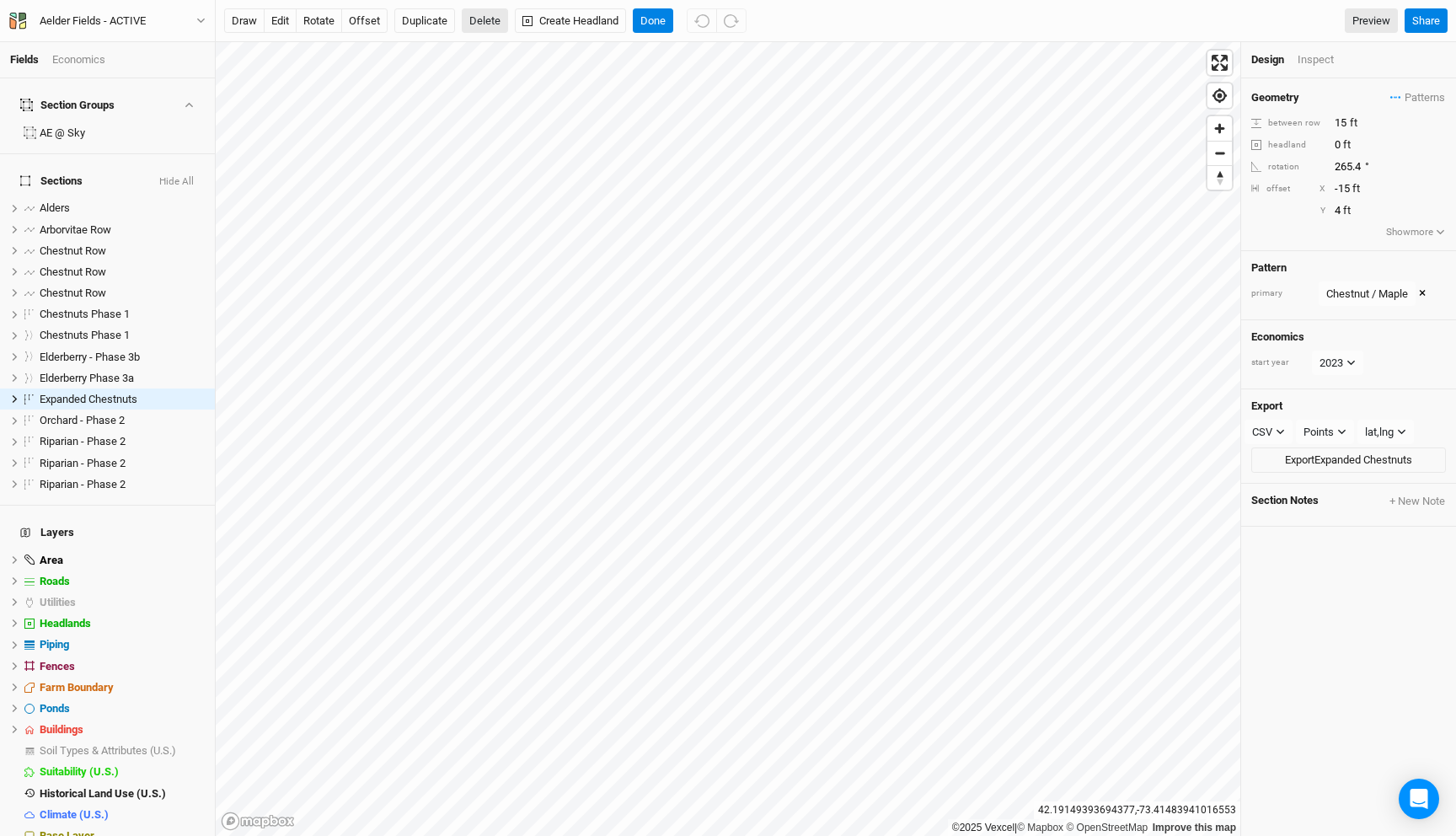
click at [494, 20] on button "Delete" at bounding box center [484, 21] width 46 height 26
click at [586, 18] on button "Confirm" at bounding box center [564, 21] width 52 height 26
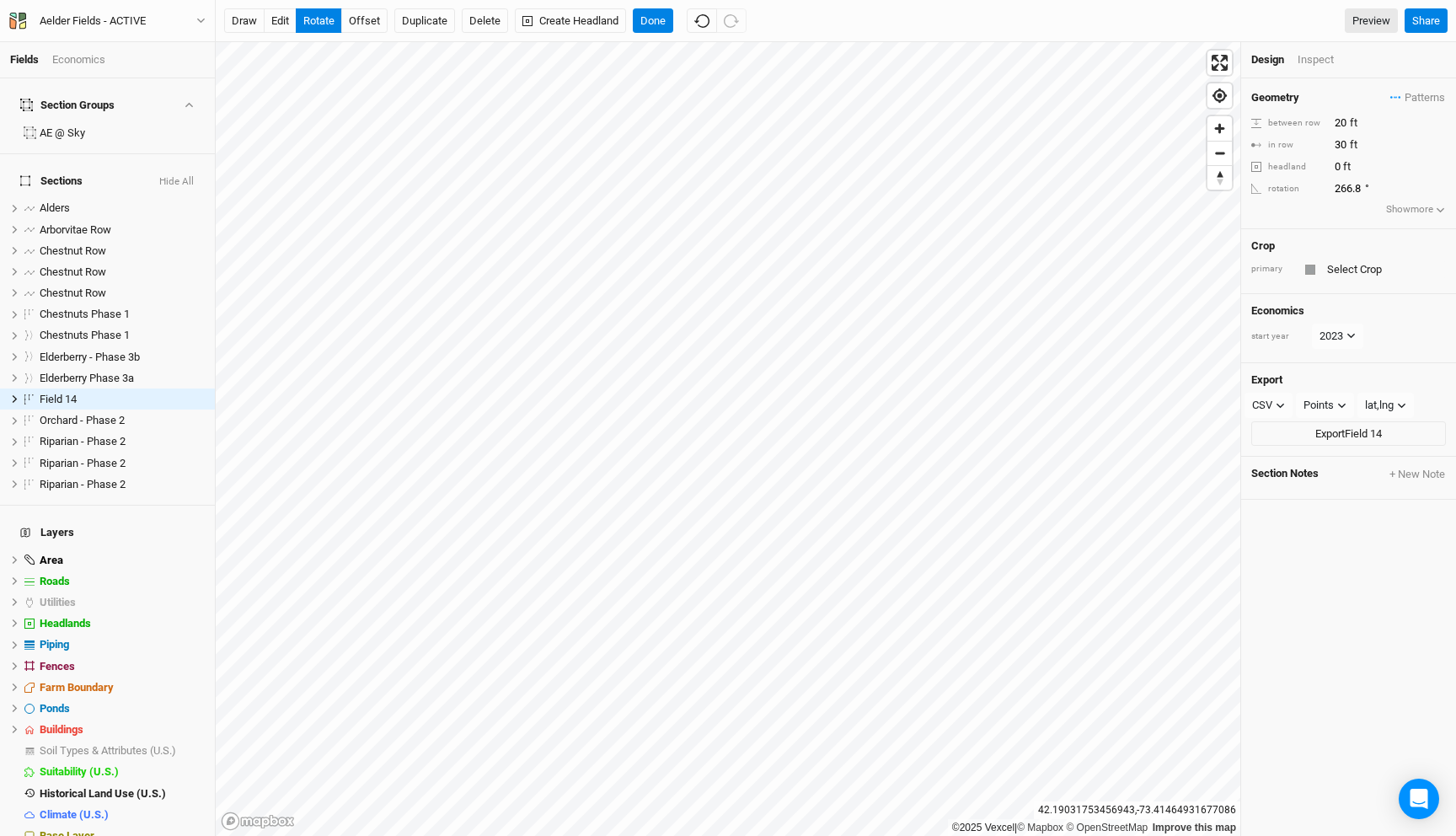
type input "266.9"
click at [1390, 95] on span "Patterns" at bounding box center [1418, 98] width 55 height 17
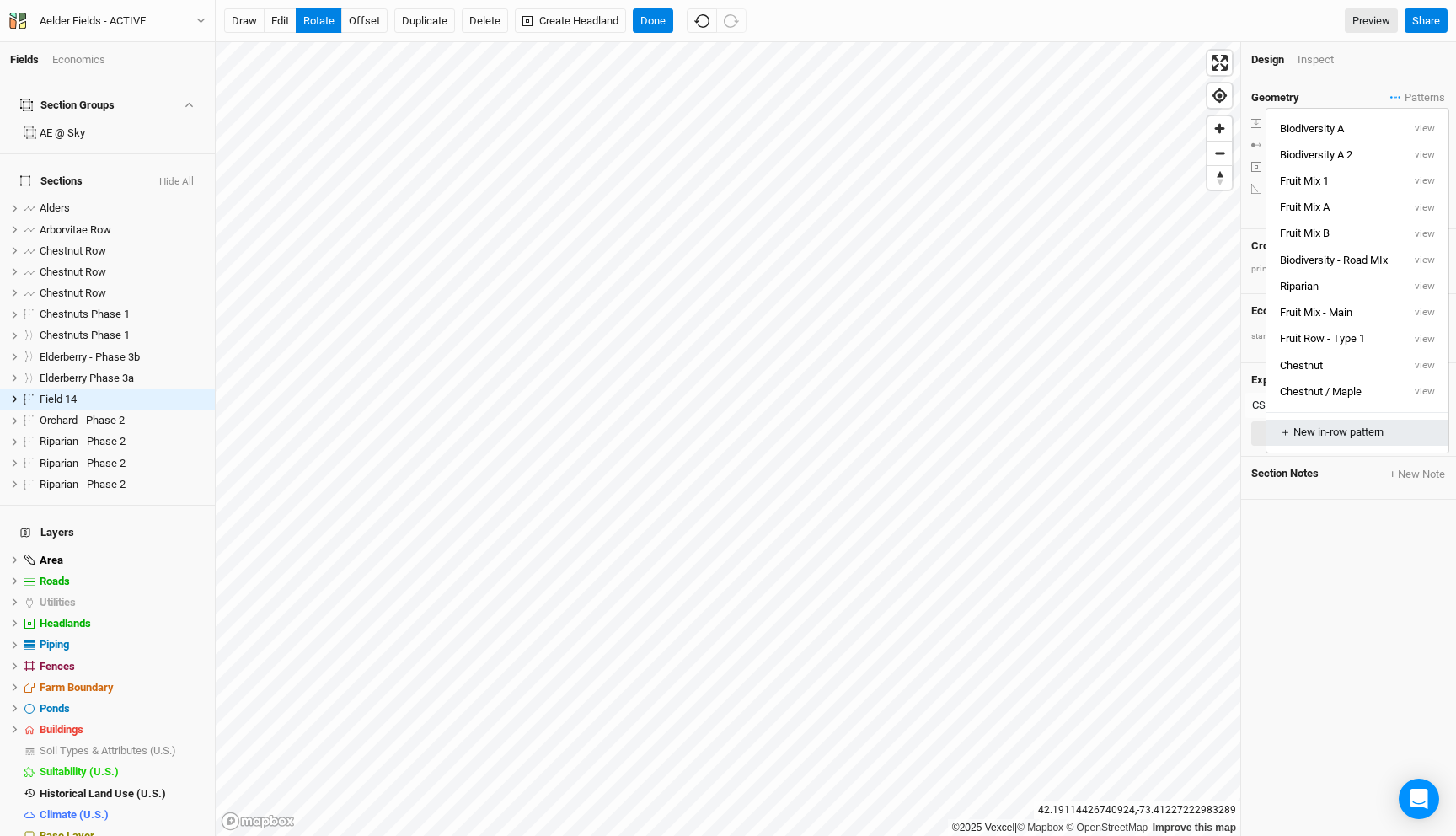
click at [1346, 434] on div "＋ New in-row pattern" at bounding box center [1356, 433] width 154 height 15
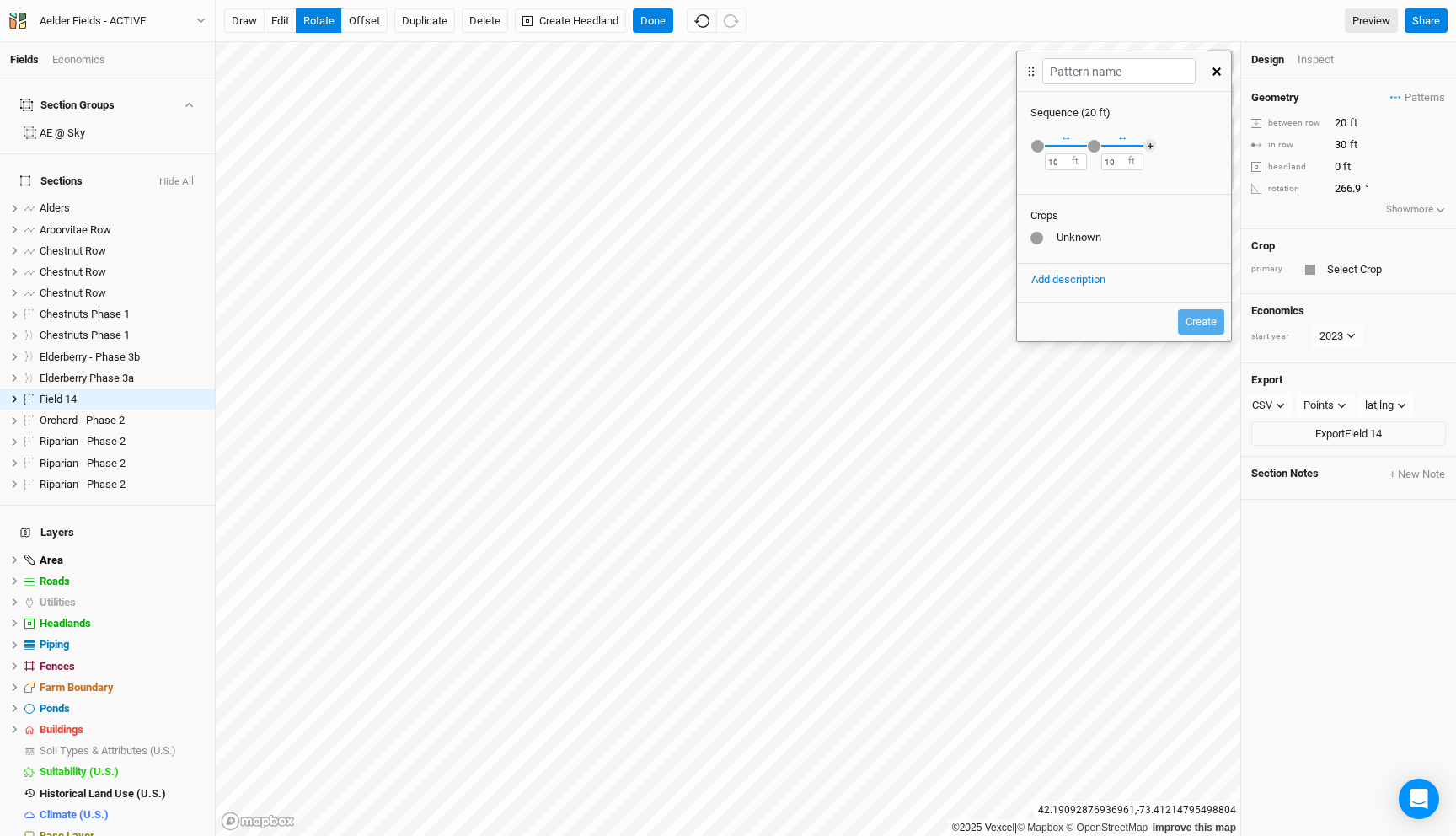
click at [1037, 148] on div "button" at bounding box center [1037, 146] width 13 height 13
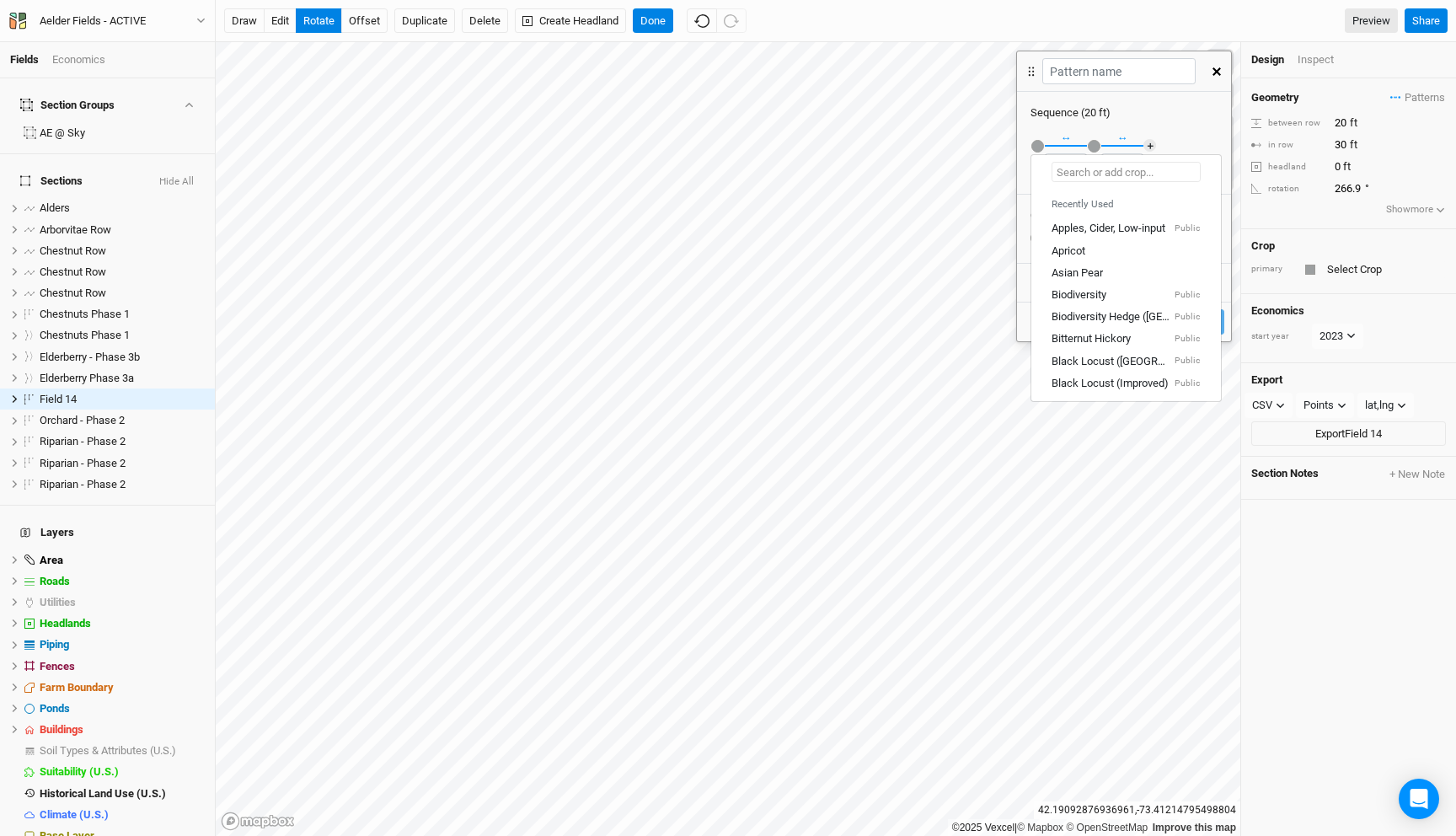
click at [1088, 177] on input "text" at bounding box center [1126, 172] width 149 height 20
type input "ch"
type input "chinese Chestnut"
type input "che"
type input "ches"
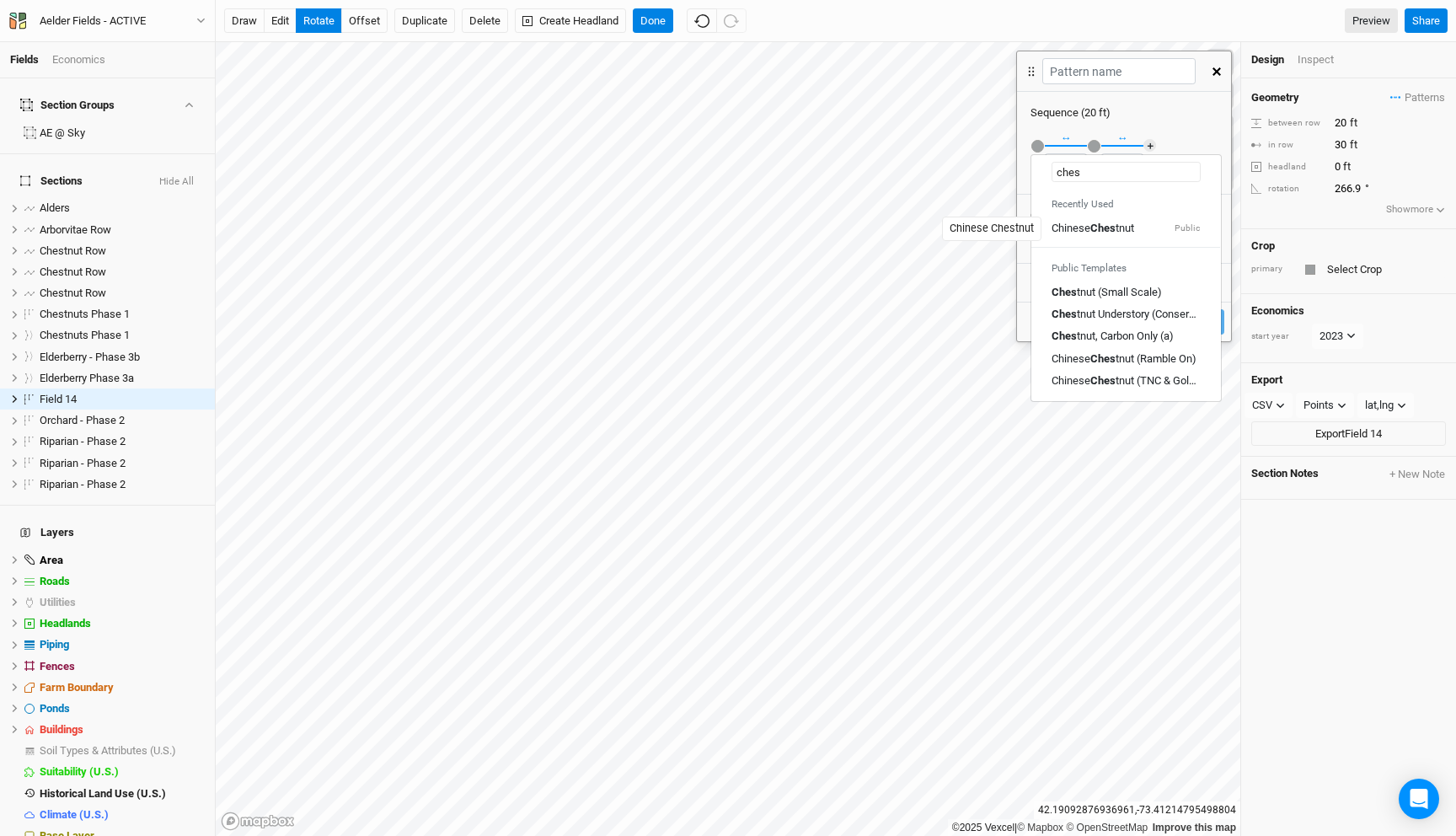
drag, startPoint x: 1101, startPoint y: 225, endPoint x: 1099, endPoint y: 209, distance: 16.1
click at [1101, 224] on mark "Ches" at bounding box center [1103, 228] width 26 height 13
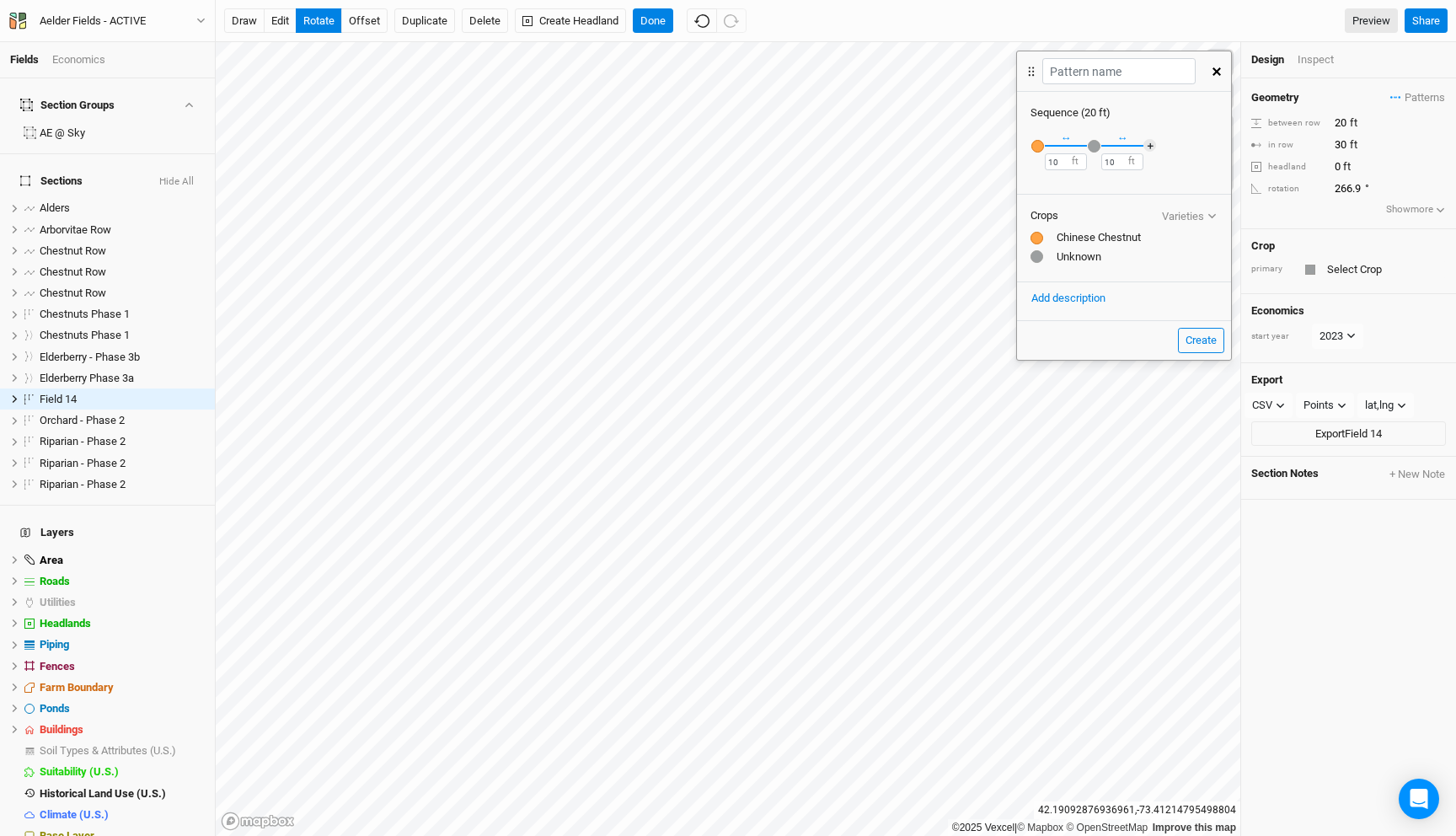
click at [1092, 145] on div "button" at bounding box center [1093, 146] width 13 height 13
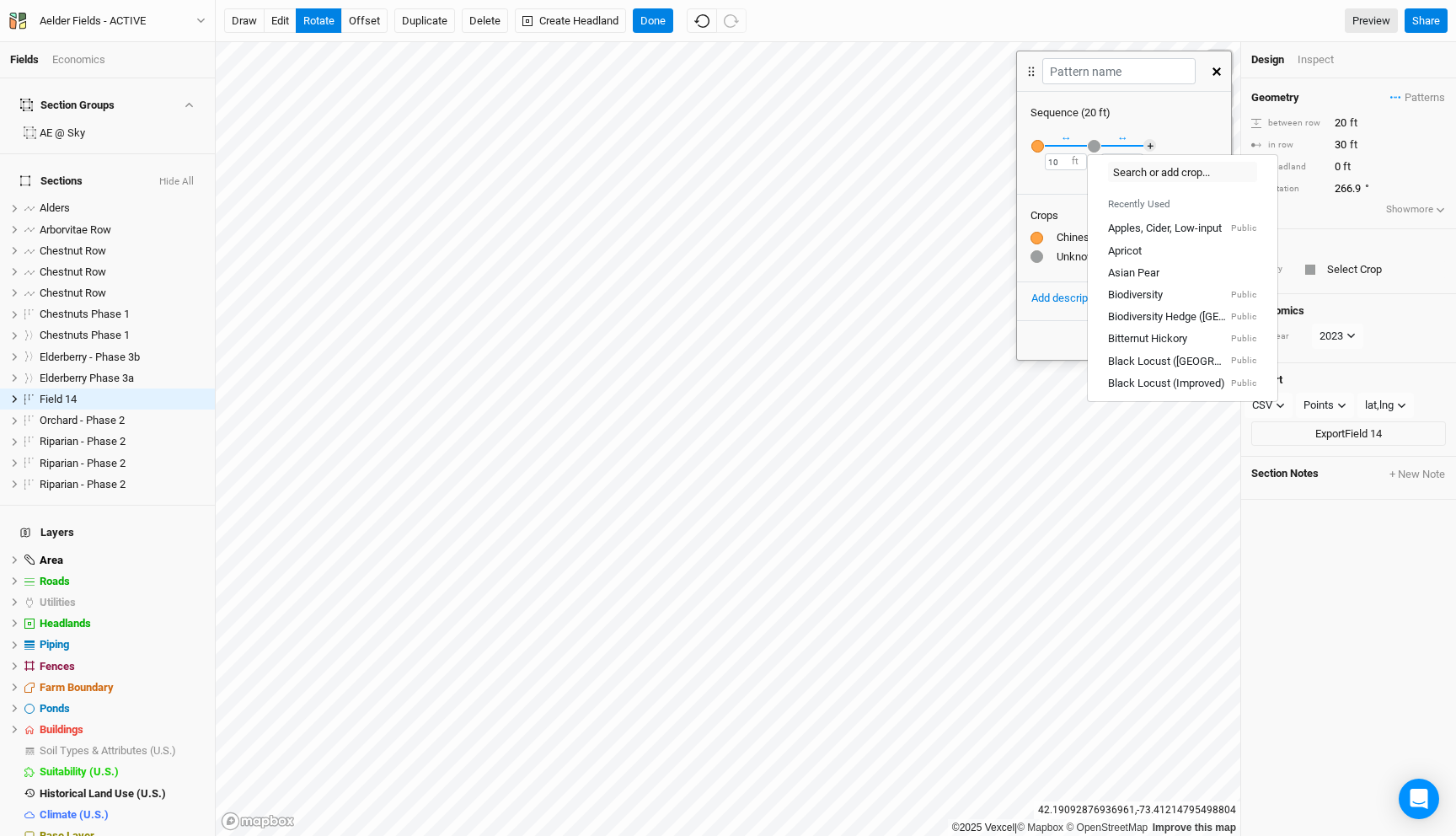
click at [1182, 136] on div "Recently Used Apples, Cider, Low-input Public Apricot Asian Pear Biodiversity P…" at bounding box center [1123, 155] width 214 height 70
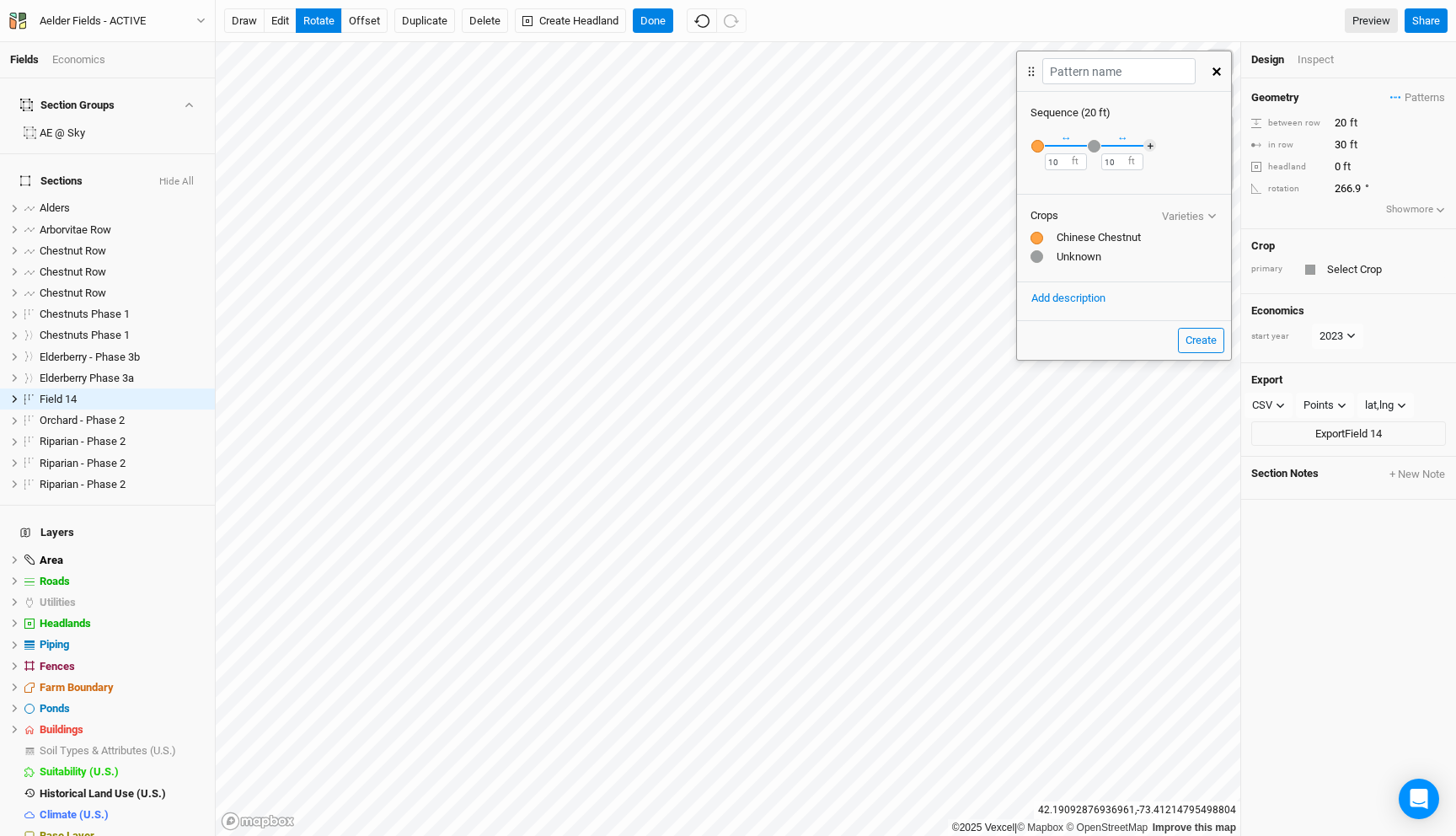
click at [1093, 147] on div "button" at bounding box center [1093, 146] width 13 height 13
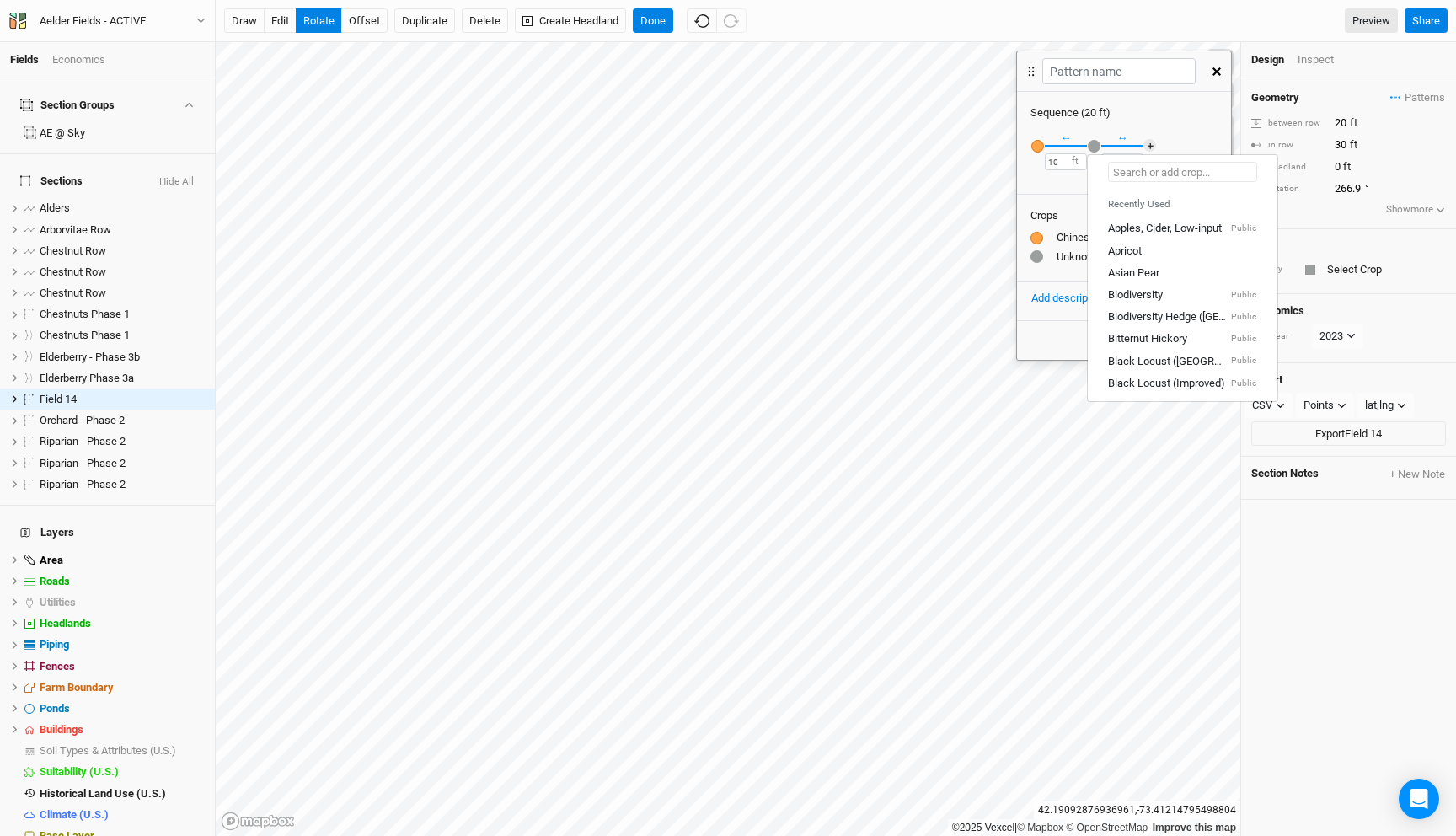
click at [1134, 171] on input "text" at bounding box center [1182, 172] width 149 height 20
type input "el"
type input "elderberry"
type input "elder"
drag, startPoint x: 1163, startPoint y: 222, endPoint x: 1094, endPoint y: 160, distance: 92.8
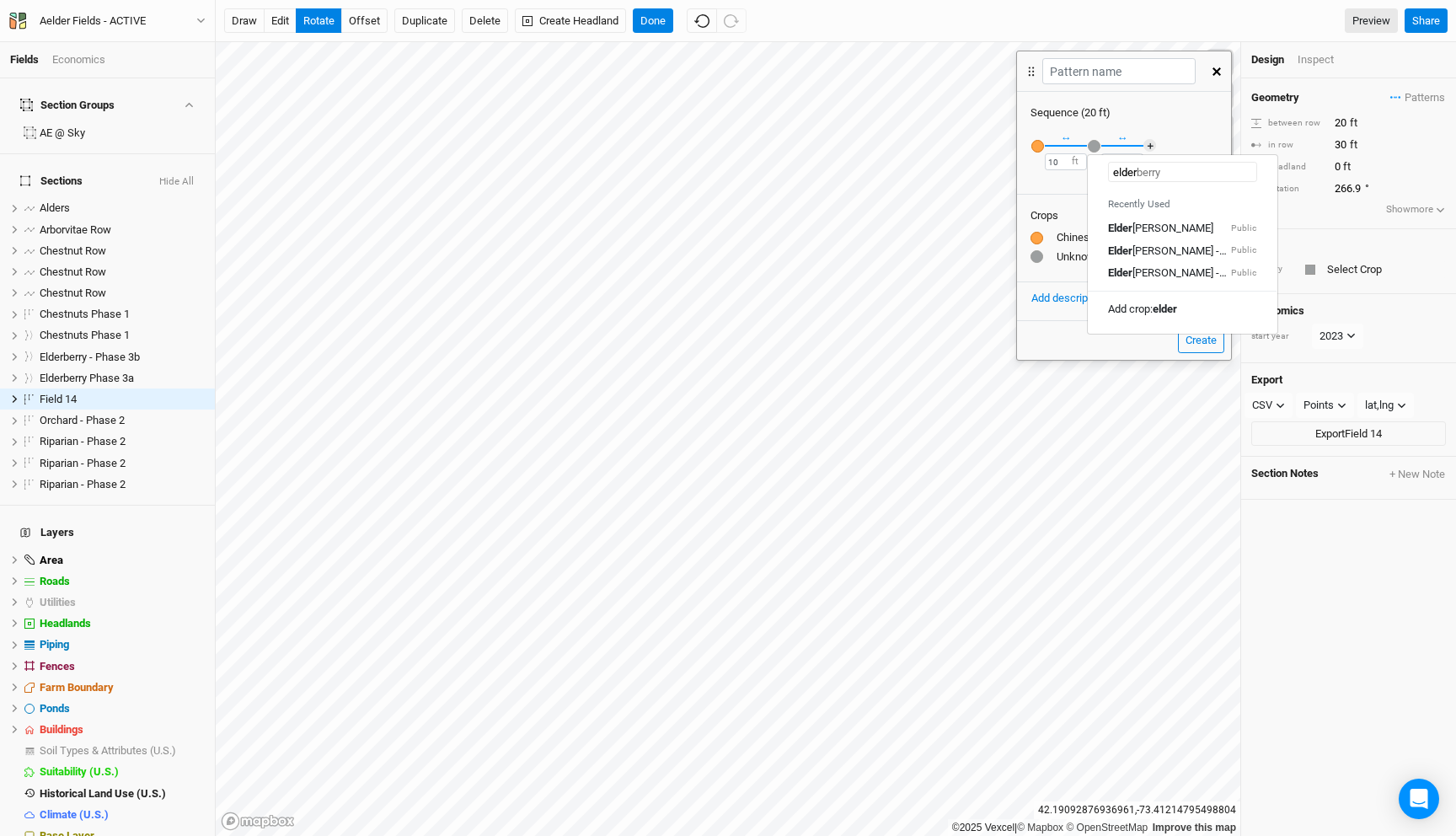
click at [1163, 222] on div "[PERSON_NAME] Public" at bounding box center [1182, 229] width 148 height 15
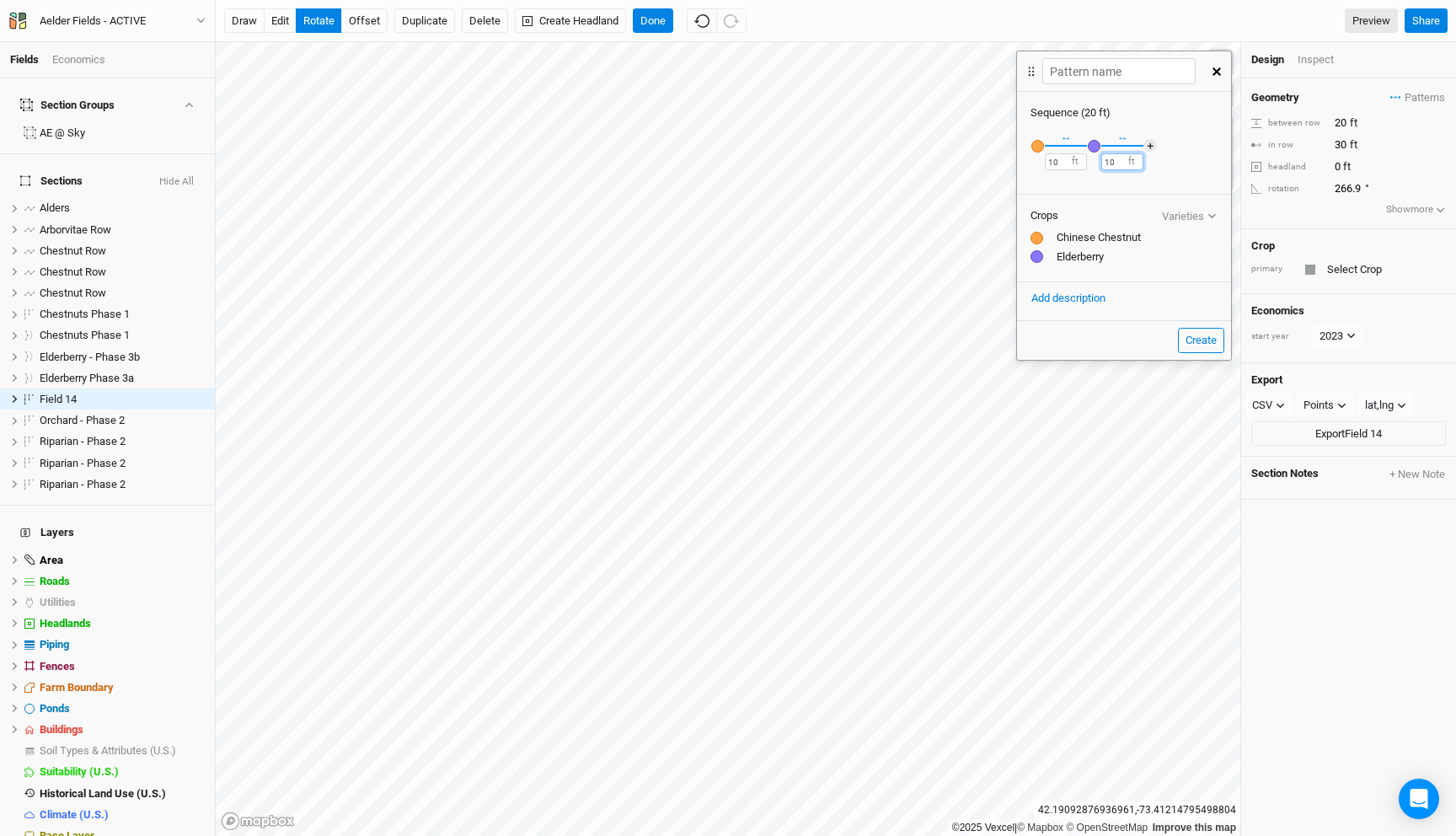
click at [1106, 161] on input "10" at bounding box center [1122, 162] width 42 height 17
type input "3"
drag, startPoint x: 1192, startPoint y: 170, endPoint x: 1167, endPoint y: 153, distance: 30.2
click at [1192, 170] on div "Recently Used Apples, Cider, Low-input Public Apricot Asian Pear Biodiversity P…" at bounding box center [1123, 155] width 214 height 70
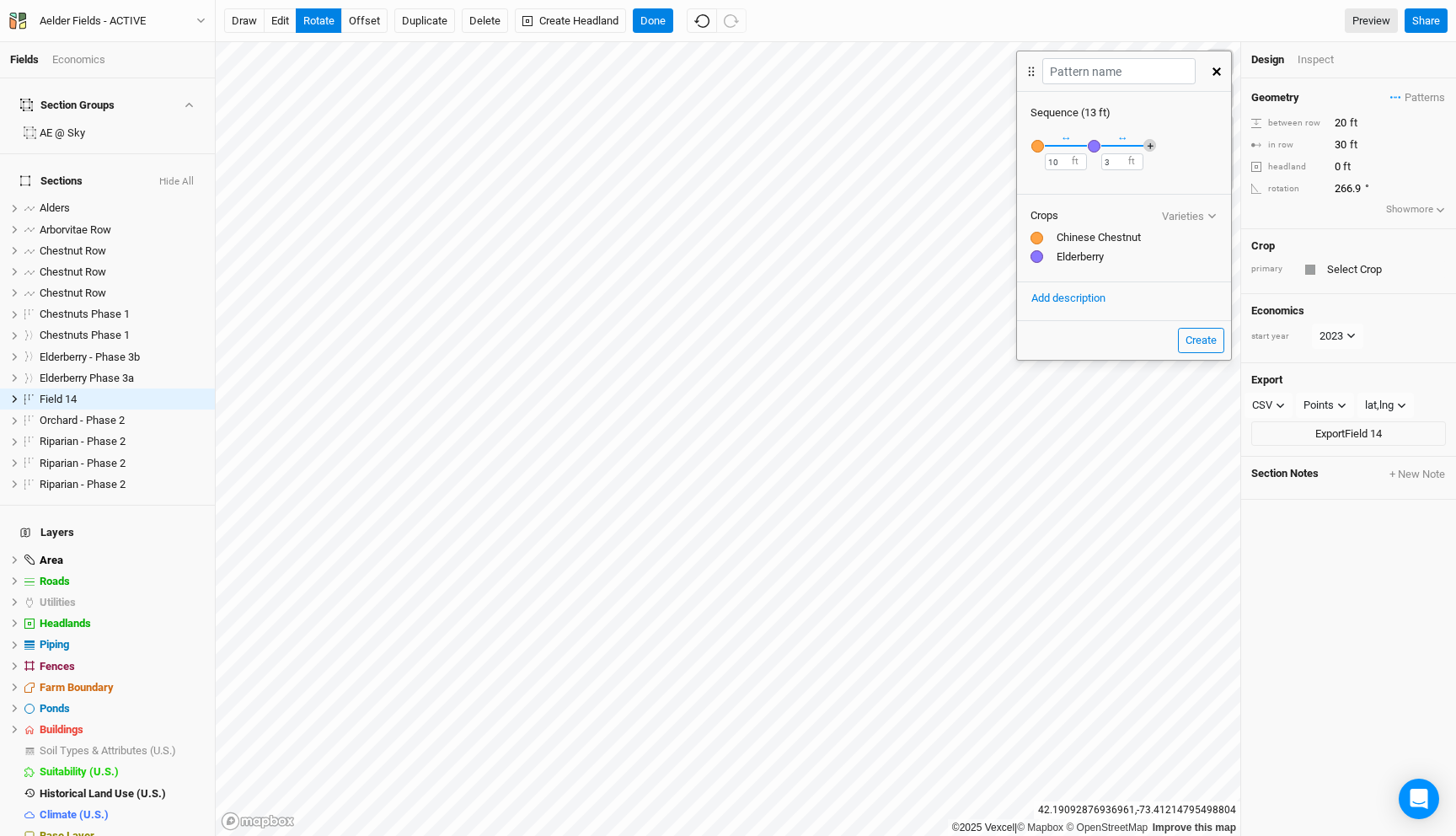
click at [1154, 143] on button "＋" at bounding box center [1149, 145] width 13 height 13
click at [1050, 158] on input "10" at bounding box center [1065, 162] width 42 height 17
type input "8"
click at [1102, 162] on input "3" at bounding box center [1122, 162] width 42 height 17
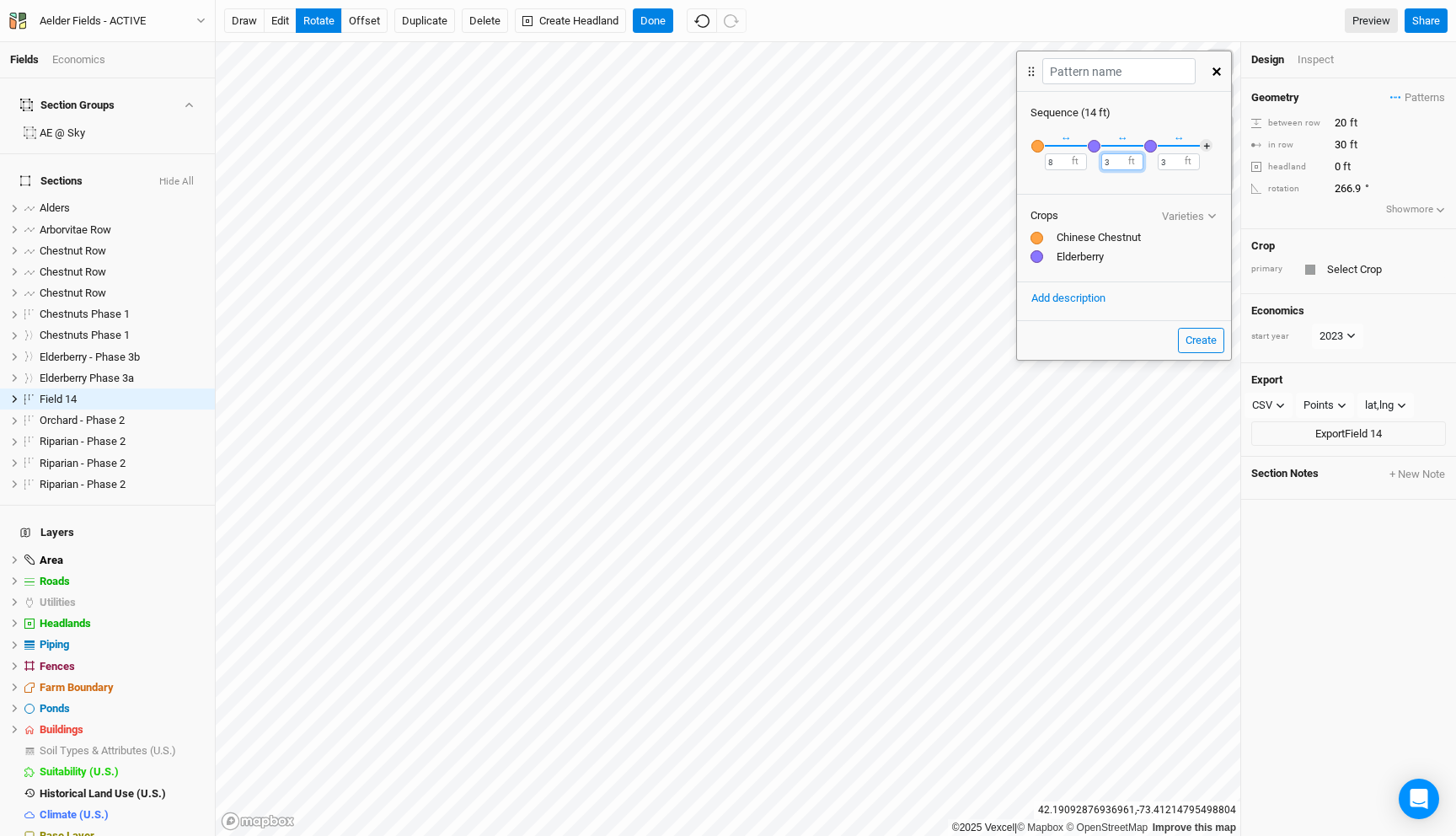
click at [1110, 160] on input "3" at bounding box center [1122, 162] width 42 height 17
type input "2"
click at [1170, 162] on input "3" at bounding box center [1178, 162] width 42 height 17
type input "2"
click at [1200, 142] on button "＋" at bounding box center [1206, 145] width 13 height 13
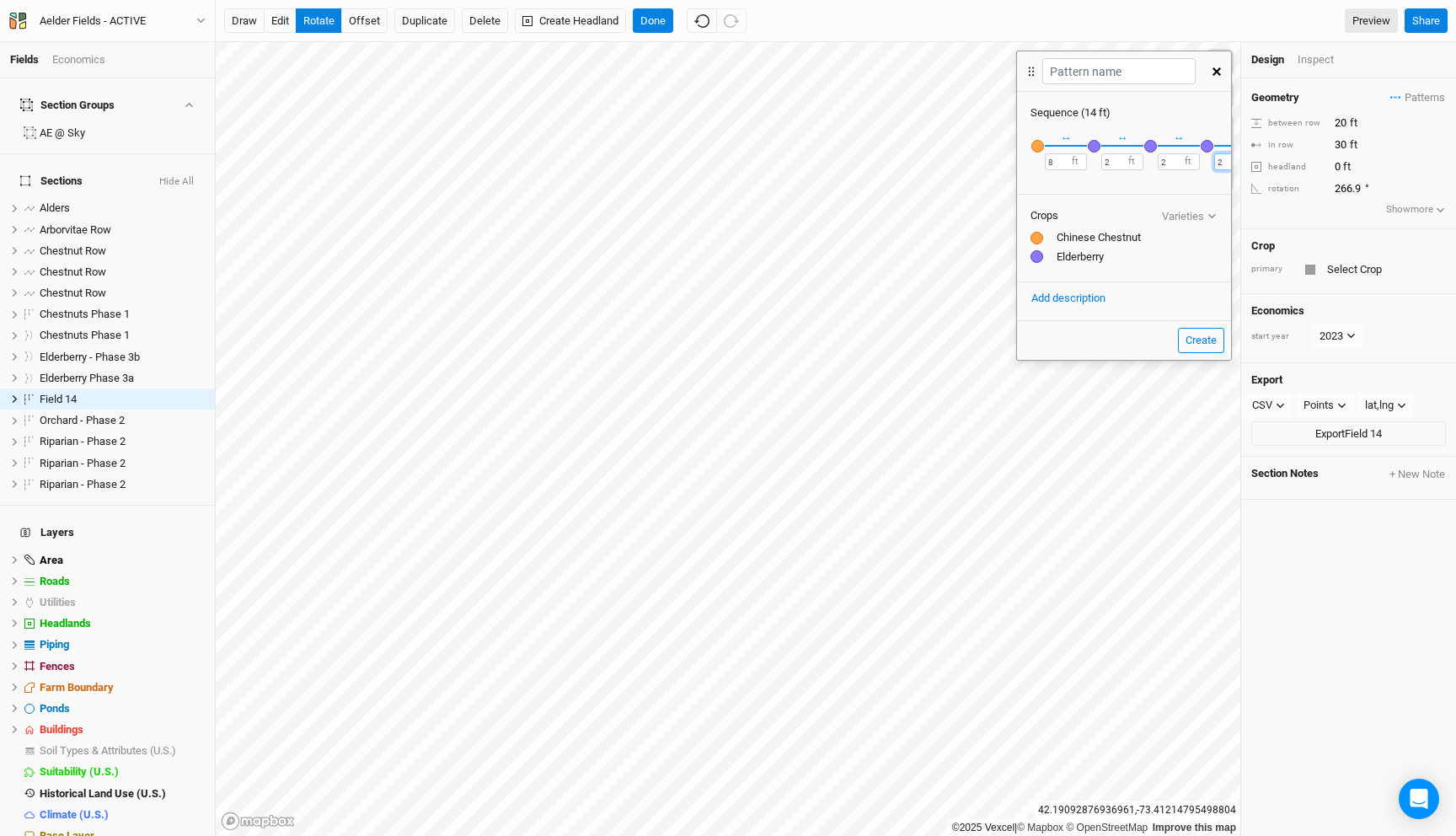
click at [1216, 164] on input "2" at bounding box center [1234, 162] width 42 height 17
click at [1209, 146] on button "＋" at bounding box center [1212, 145] width 13 height 13
click at [1169, 159] on input "2" at bounding box center [1184, 162] width 42 height 17
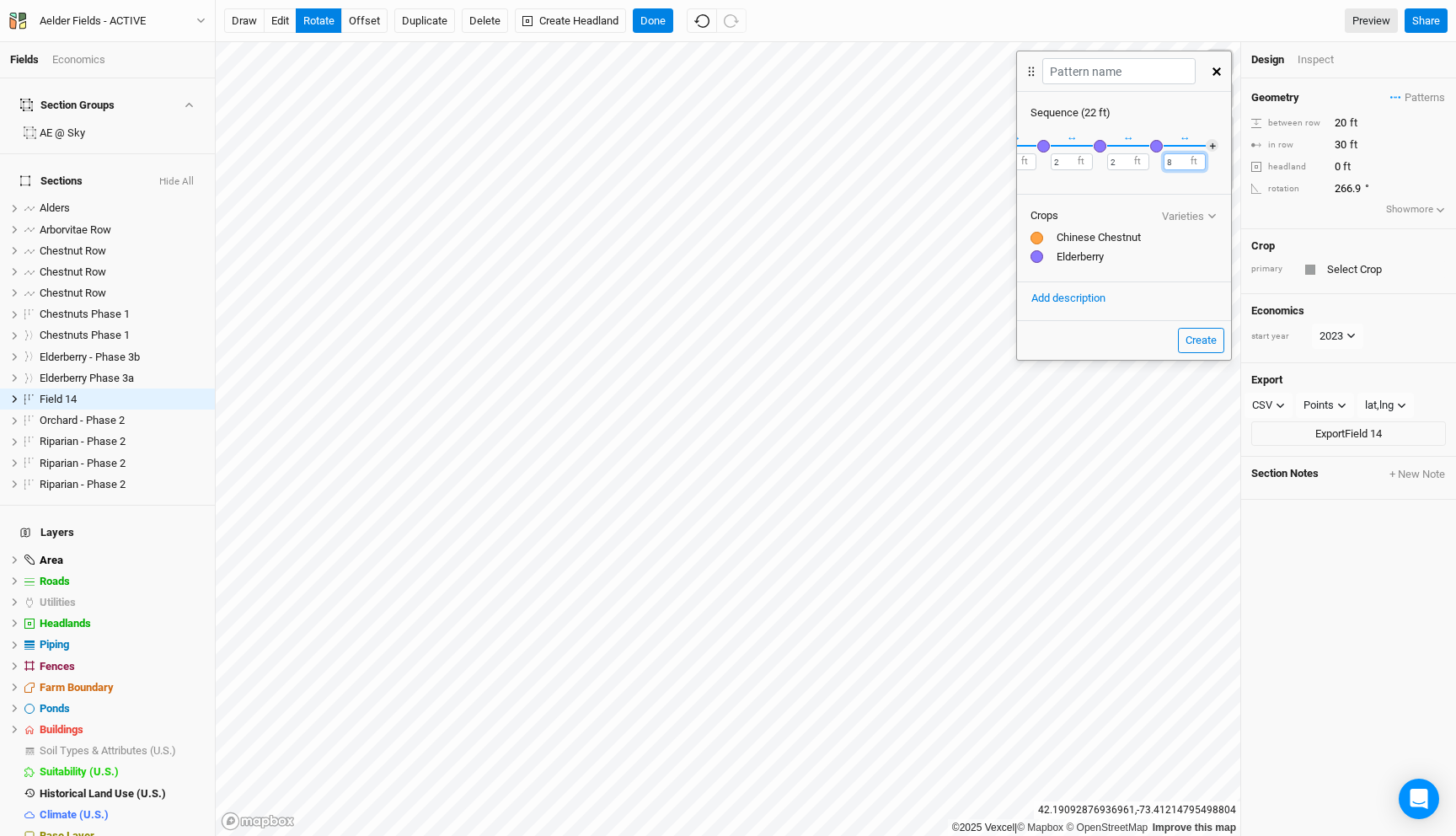
type input "8"
click at [1134, 185] on div "× Remove Recently Used Apples, Cider, Low-input Public Apricot Asian Pear Biodi…" at bounding box center [1123, 155] width 214 height 70
click at [1052, 162] on input "8" at bounding box center [1065, 162] width 42 height 17
type input "6"
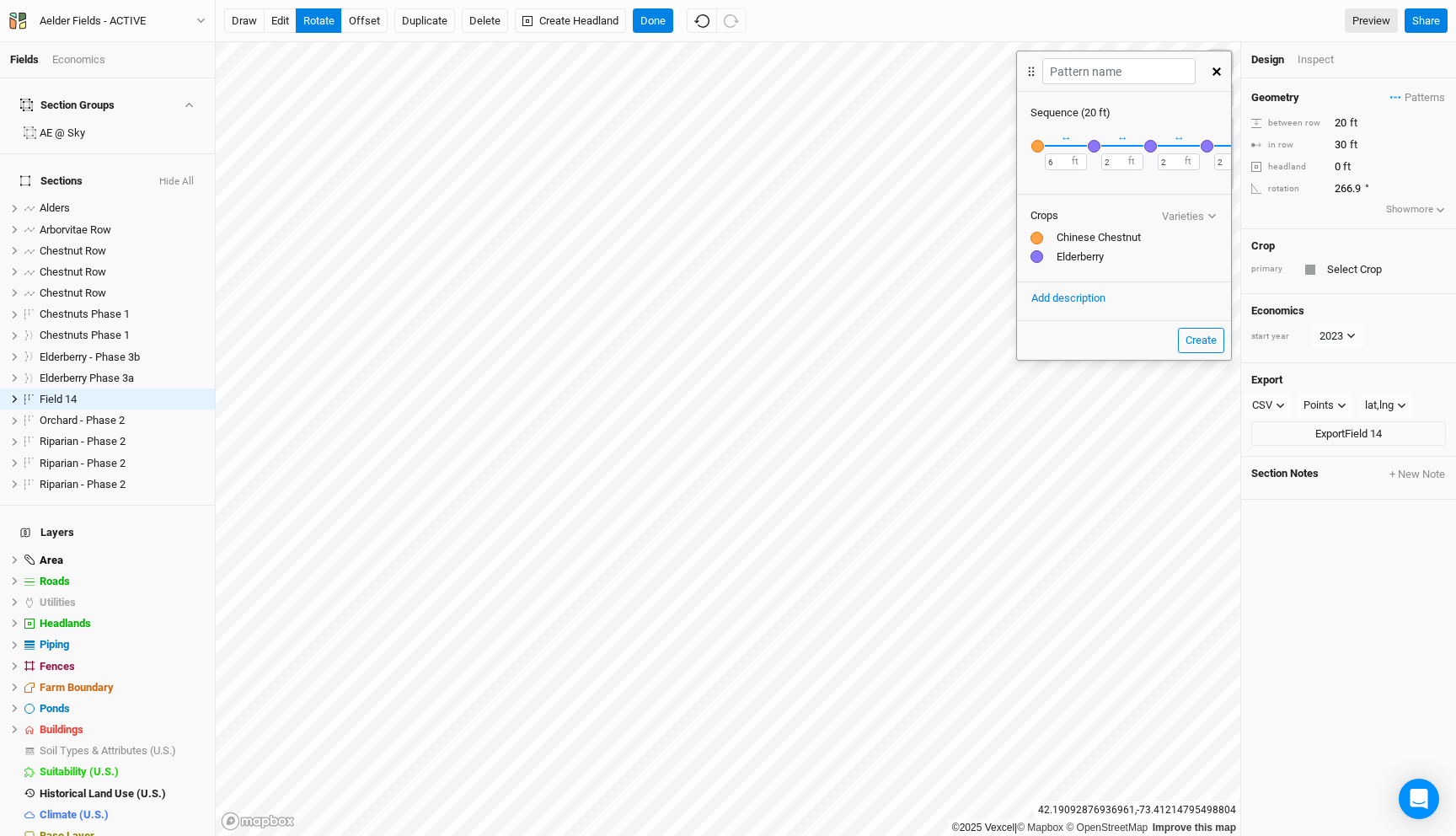
click at [1099, 181] on div "× Remove Recently Used Apples, Cider, Low-input Public Apricot Asian Pear Biodi…" at bounding box center [1123, 155] width 214 height 70
click at [1170, 160] on input "8" at bounding box center [1184, 162] width 42 height 17
type input "6"
click at [1207, 142] on button "＋" at bounding box center [1212, 145] width 13 height 13
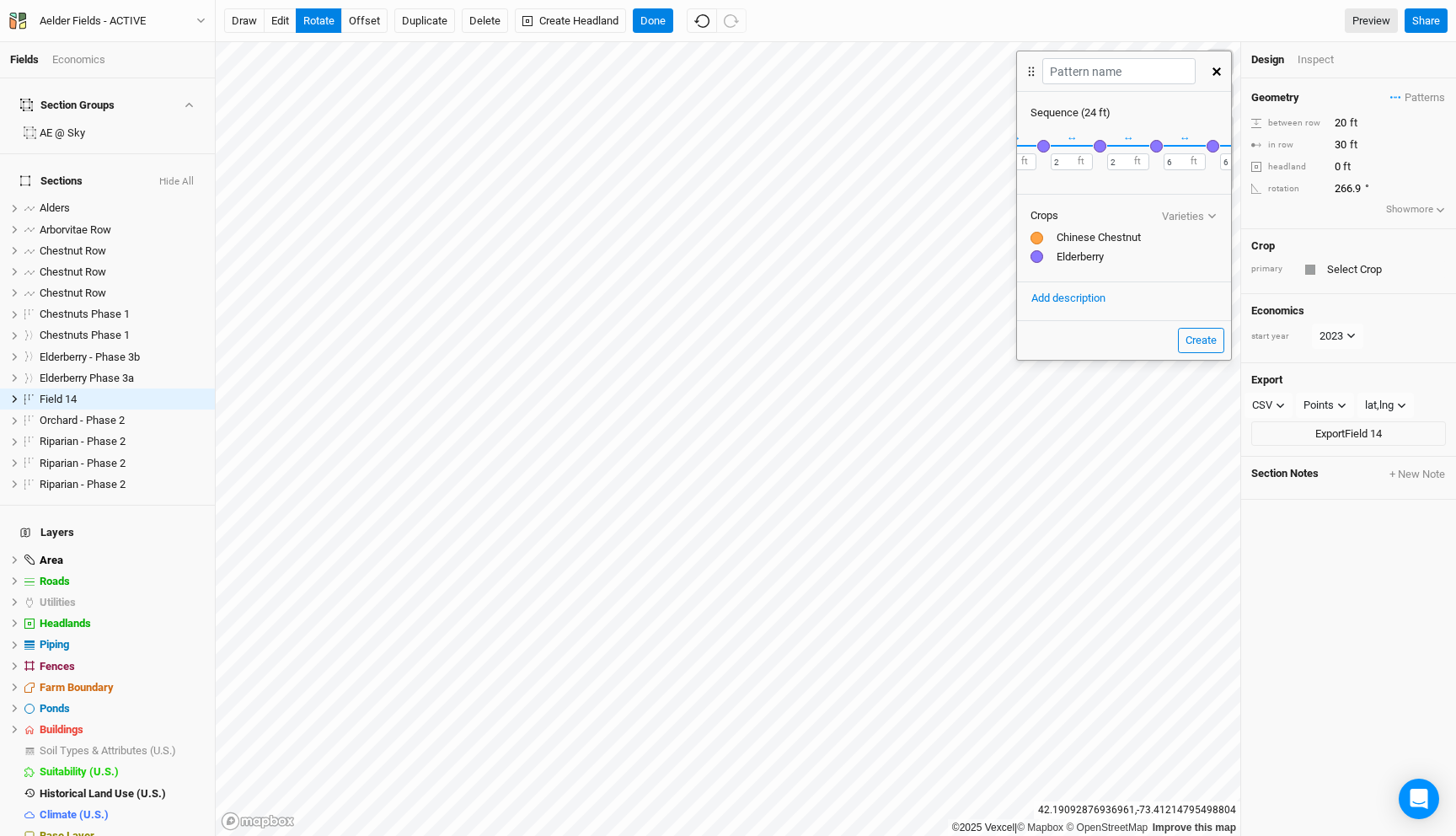
scroll to position [0, 149]
click at [1135, 162] on input "6" at bounding box center [1142, 162] width 42 height 17
type input "2"
click at [1143, 191] on div "Sequence ( 20 ft ) × Remove Recently Used Apples, Cider, Low-input Public Apric…" at bounding box center [1123, 206] width 214 height 229
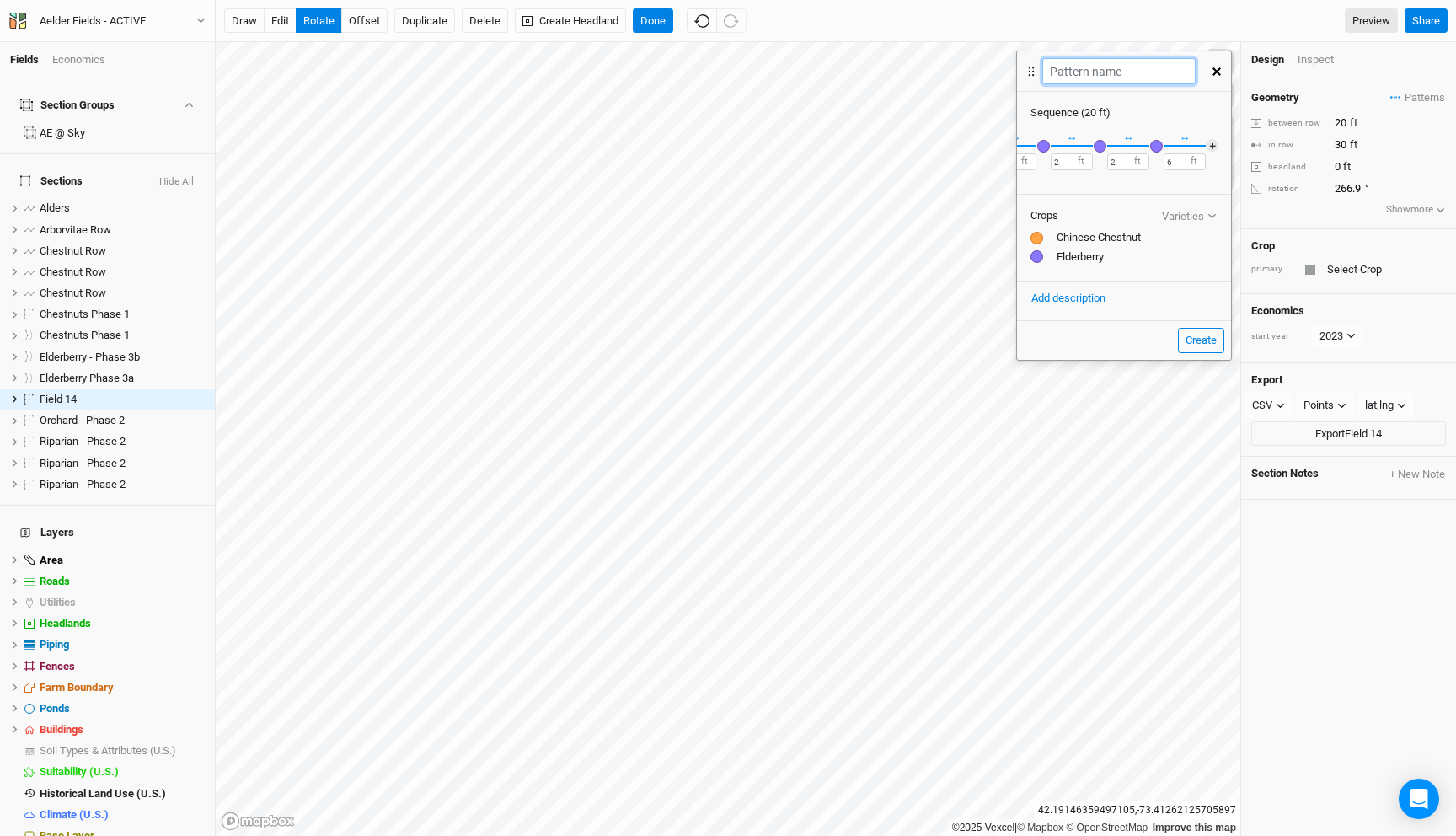
click at [1087, 61] on input "text" at bounding box center [1118, 71] width 153 height 26
type input "Chestnuts & Elderberiies"
click at [1204, 339] on button "Create" at bounding box center [1201, 340] width 46 height 26
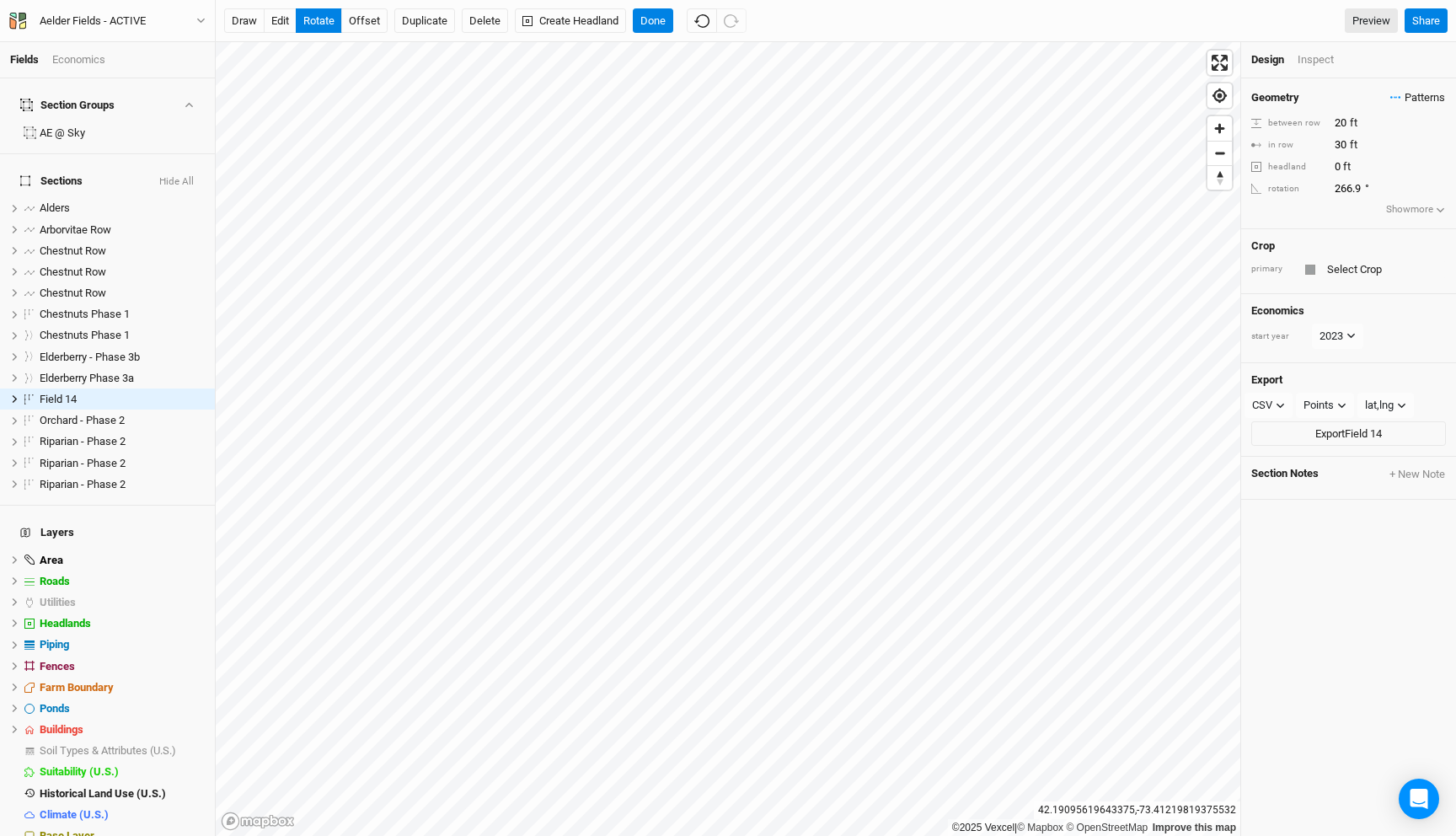
click at [1401, 100] on span "Patterns" at bounding box center [1418, 98] width 55 height 17
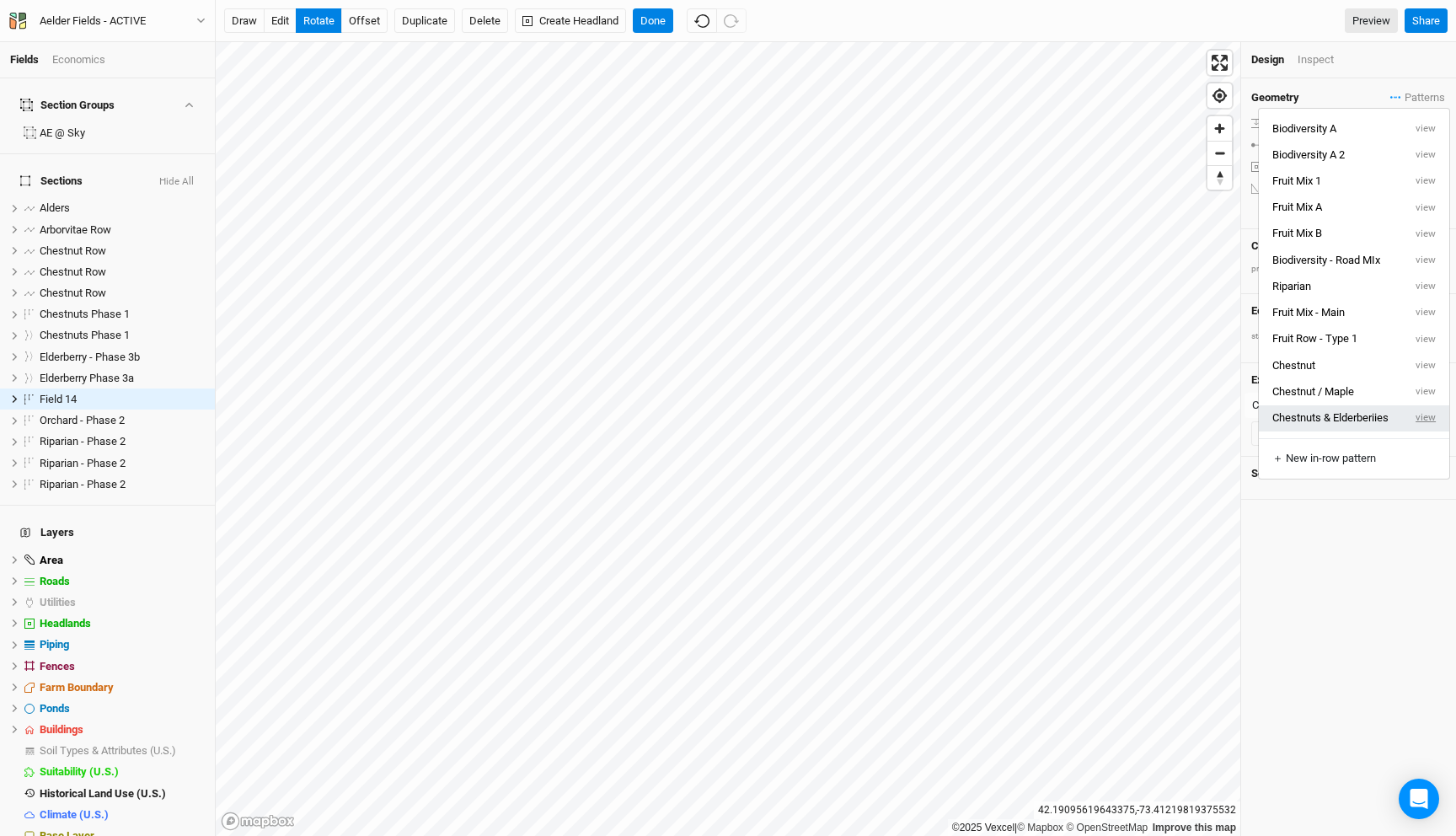
drag, startPoint x: 1432, startPoint y: 417, endPoint x: 1424, endPoint y: 412, distance: 9.4
click at [1430, 415] on button "view" at bounding box center [1426, 418] width 46 height 26
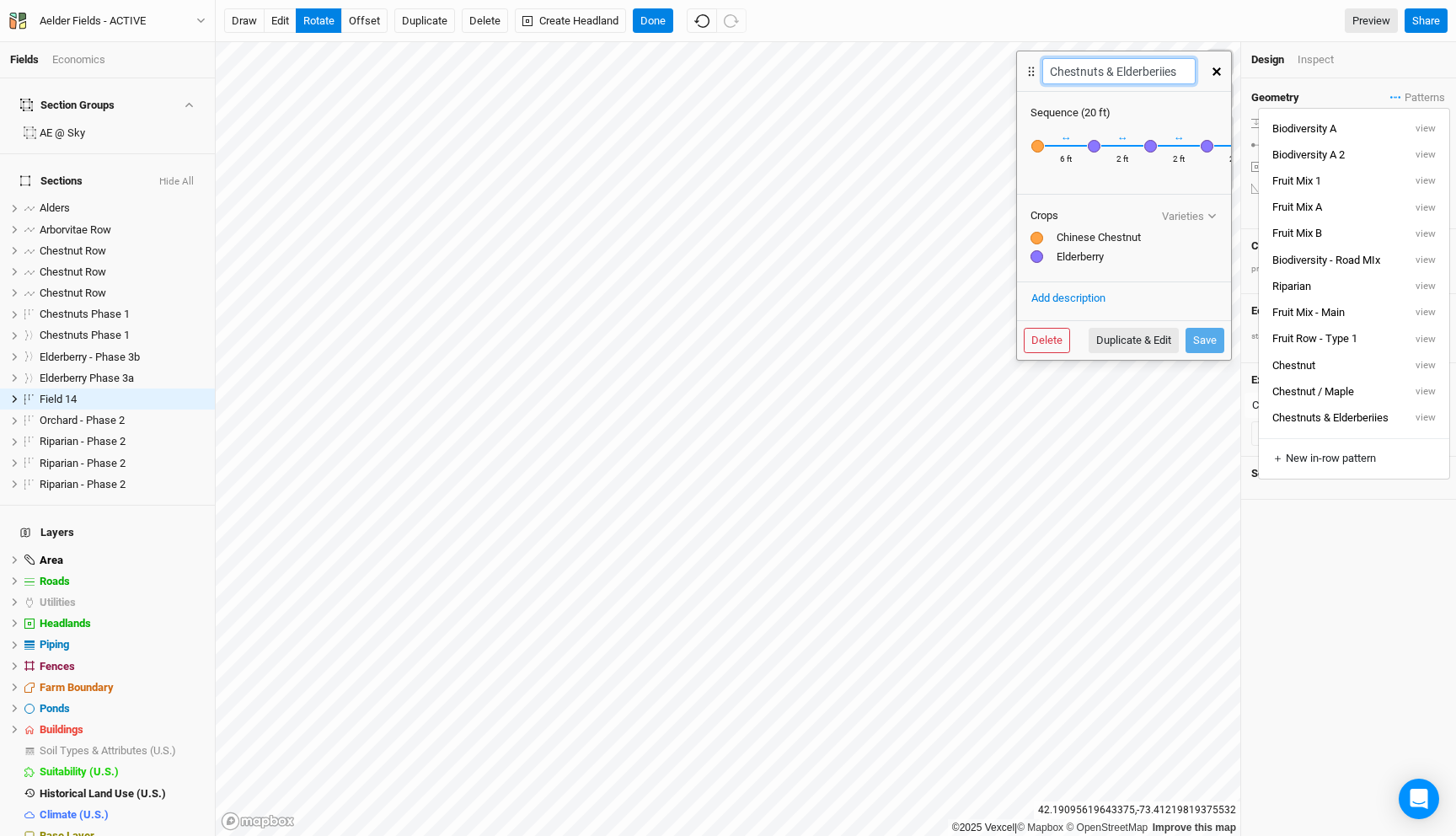
click at [1114, 72] on input "Chestnuts & Elderberiies" at bounding box center [1118, 71] width 153 height 26
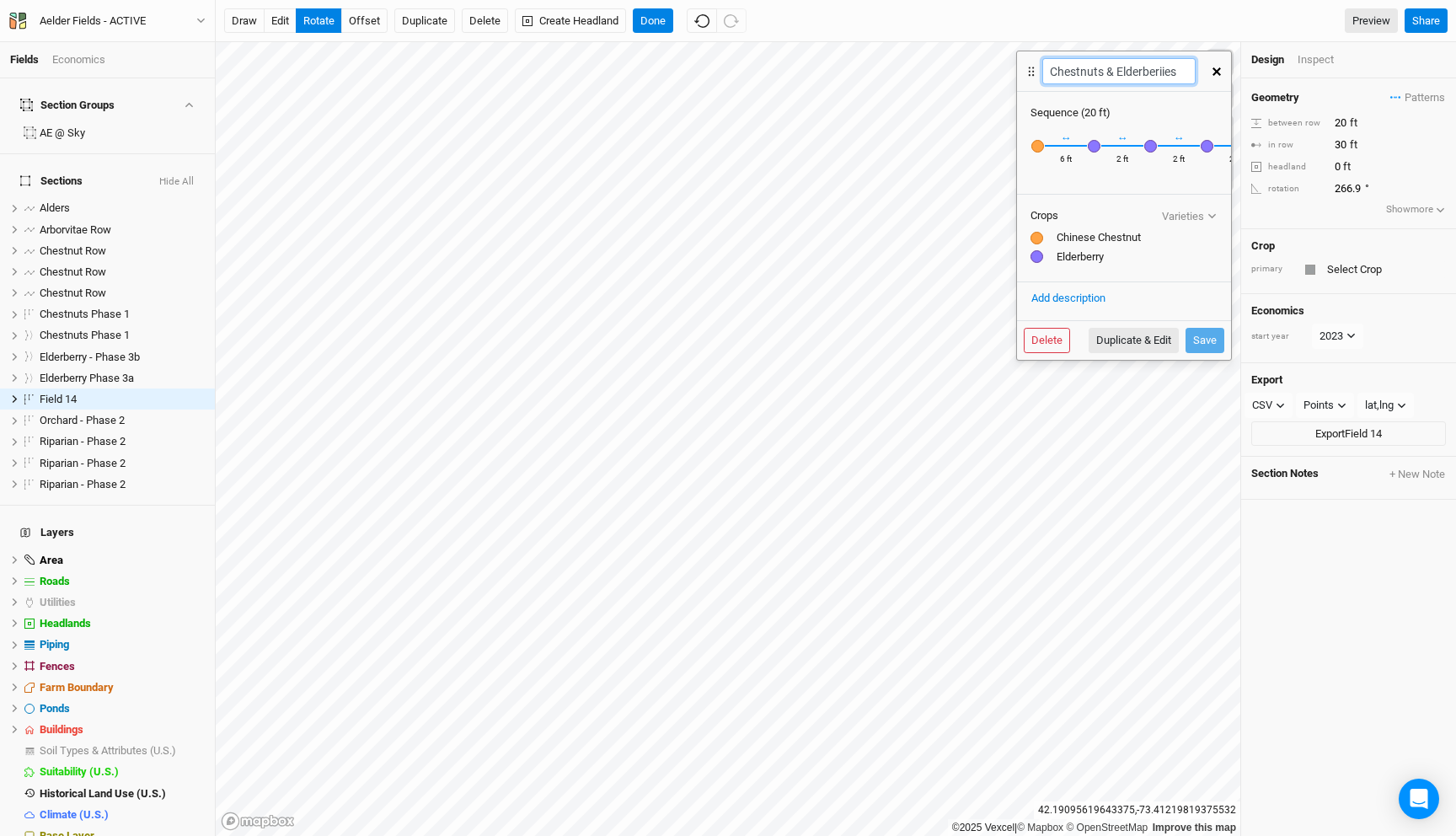
click at [0, 835] on com-1password-button at bounding box center [0, 836] width 0 height 0
drag, startPoint x: 1111, startPoint y: 79, endPoint x: 1125, endPoint y: 73, distance: 15.2
click at [1113, 78] on input "Chestnuts & Elderberiies" at bounding box center [1118, 71] width 153 height 26
drag, startPoint x: 1143, startPoint y: 73, endPoint x: 1357, endPoint y: 73, distance: 214.0
click at [1357, 73] on div "Fields Economics Section Groups AE @ Sky Sections Hide All Alders hide Arborvit…" at bounding box center [728, 418] width 1456 height 836
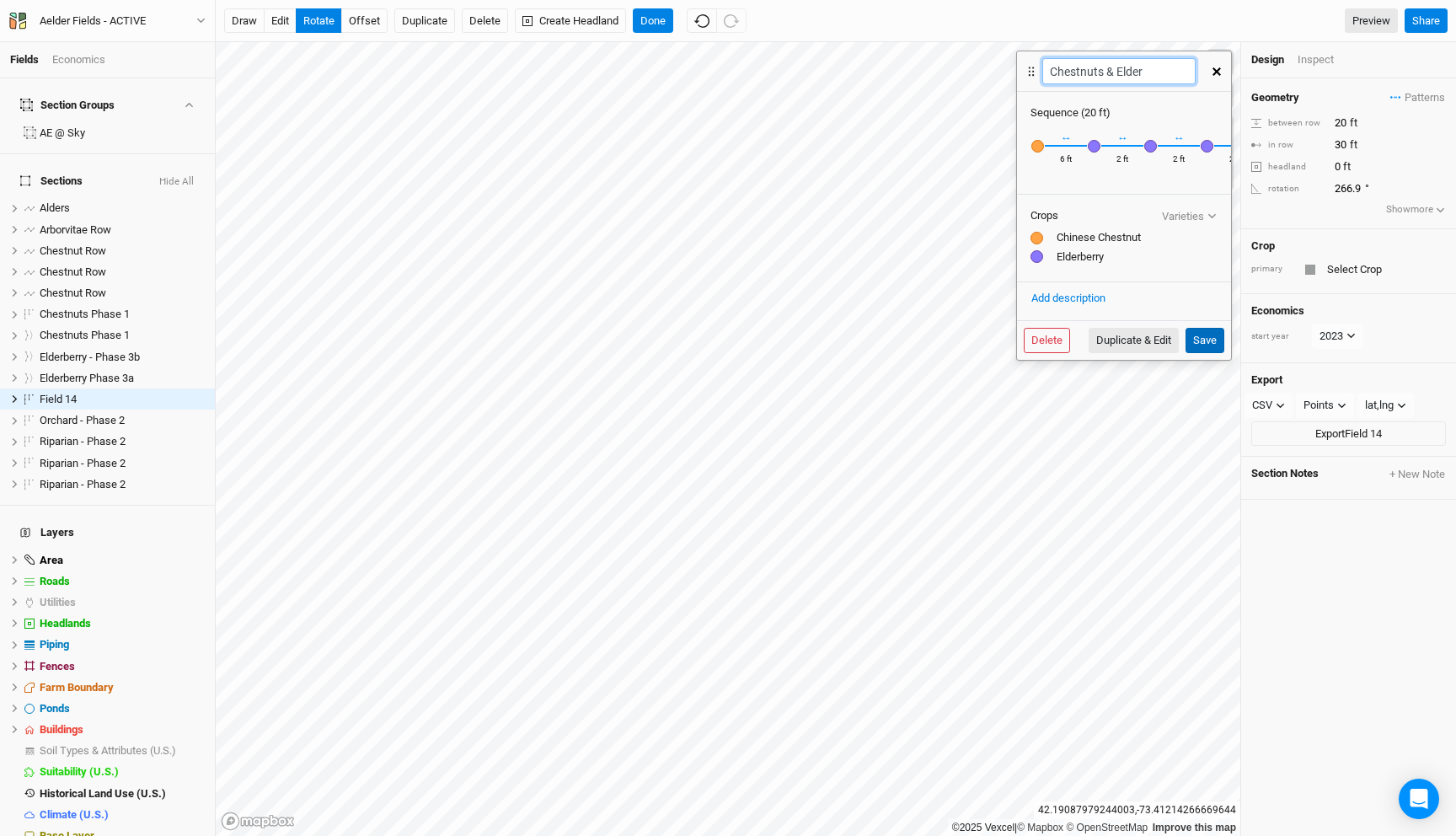
type input "Chestnuts & Elder"
click at [1203, 334] on button "Save" at bounding box center [1204, 340] width 38 height 26
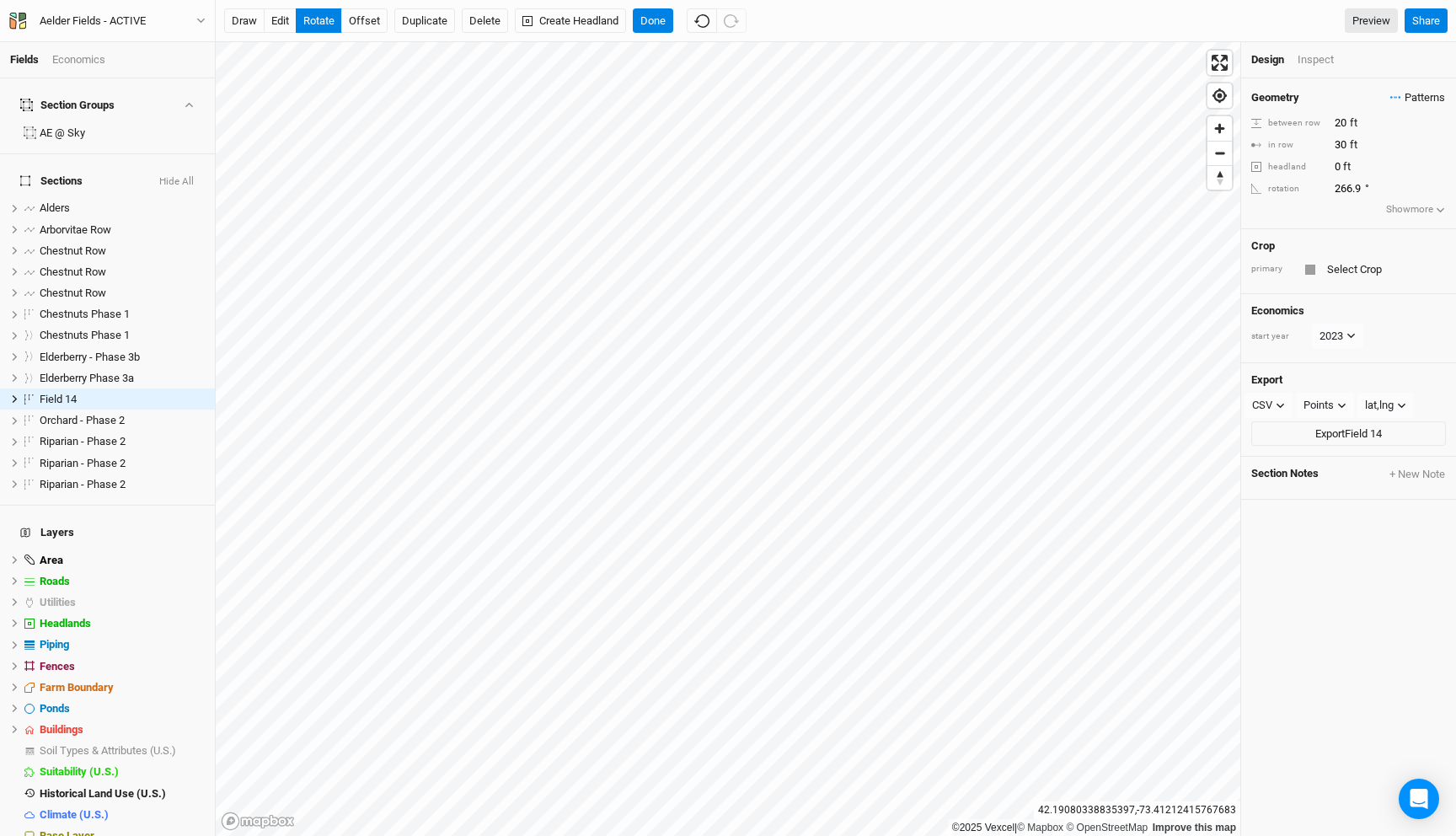
click at [1390, 97] on icon "button" at bounding box center [1391, 98] width 3 height 3
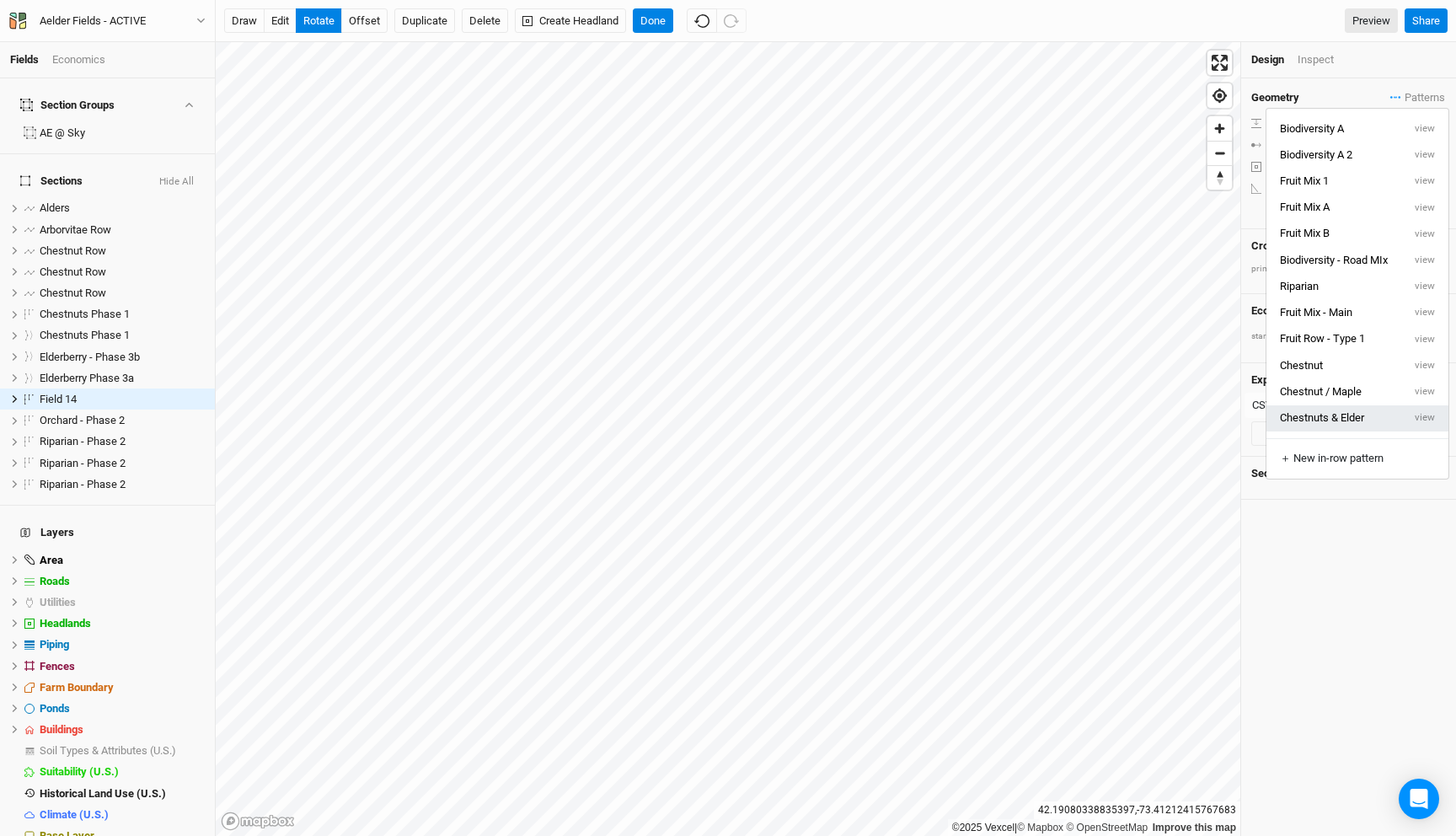
click at [1343, 412] on button "Chestnuts & Elder" at bounding box center [1334, 418] width 136 height 26
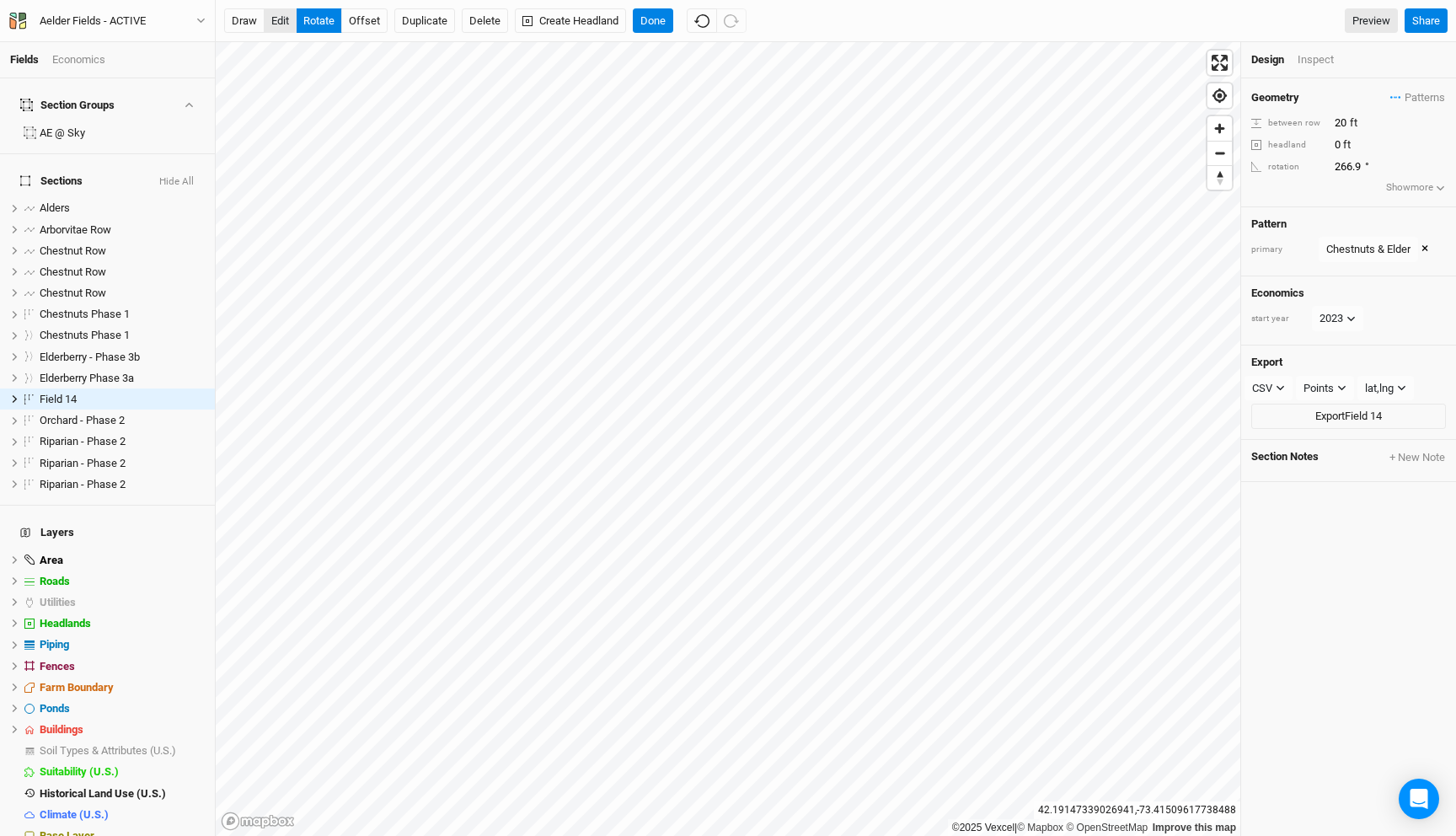
click at [285, 26] on button "edit" at bounding box center [280, 21] width 33 height 26
click at [1354, 163] on input "266.9" at bounding box center [1403, 167] width 147 height 19
click at [321, 29] on button "rotate" at bounding box center [319, 21] width 46 height 26
type input "270"
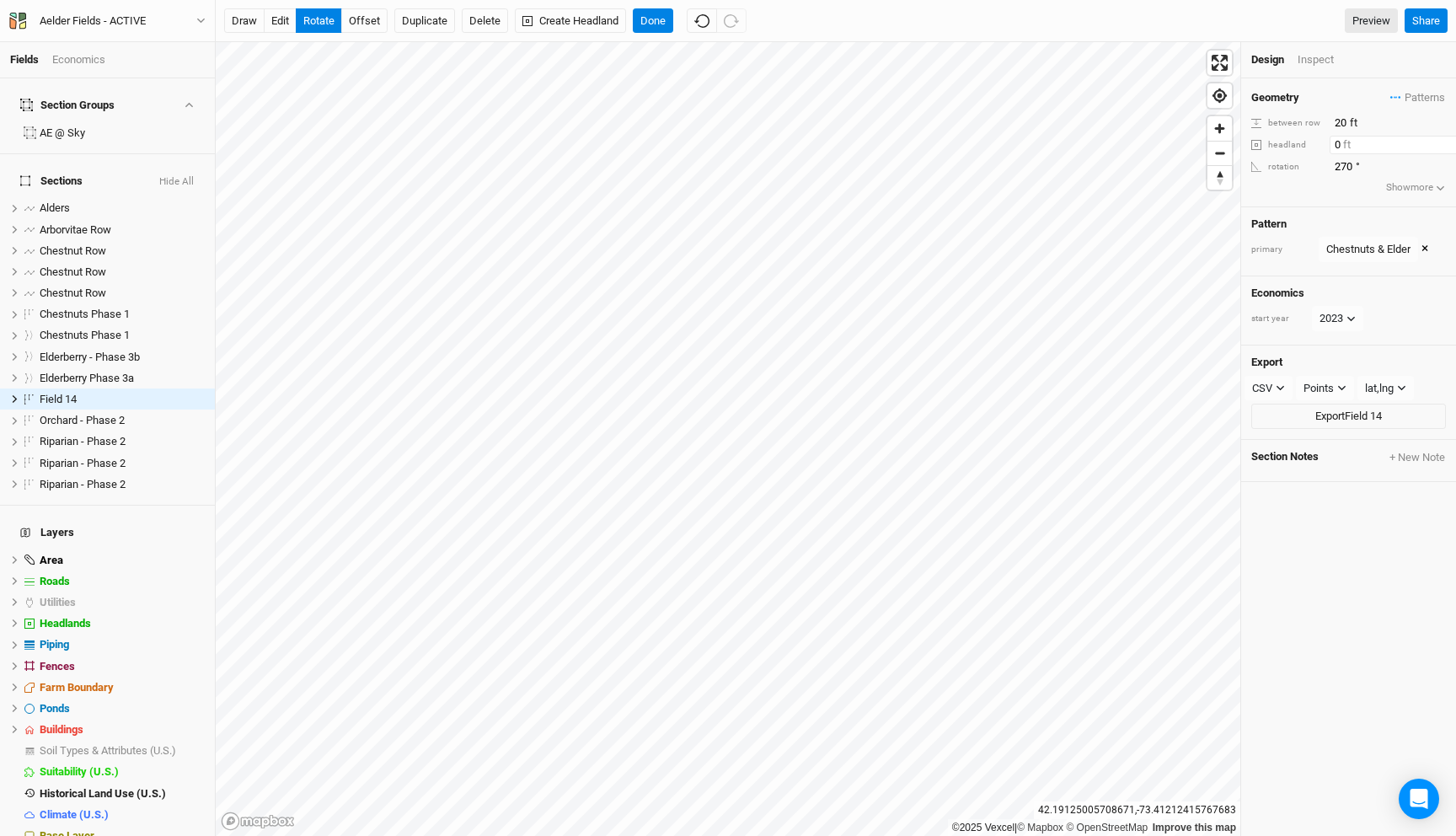
click at [1336, 143] on input "0" at bounding box center [1403, 145] width 147 height 19
type input "0"
type input "20"
click at [1393, 145] on button "Flip Outside" at bounding box center [1414, 145] width 62 height 19
click at [639, 17] on button "Done" at bounding box center [653, 21] width 40 height 26
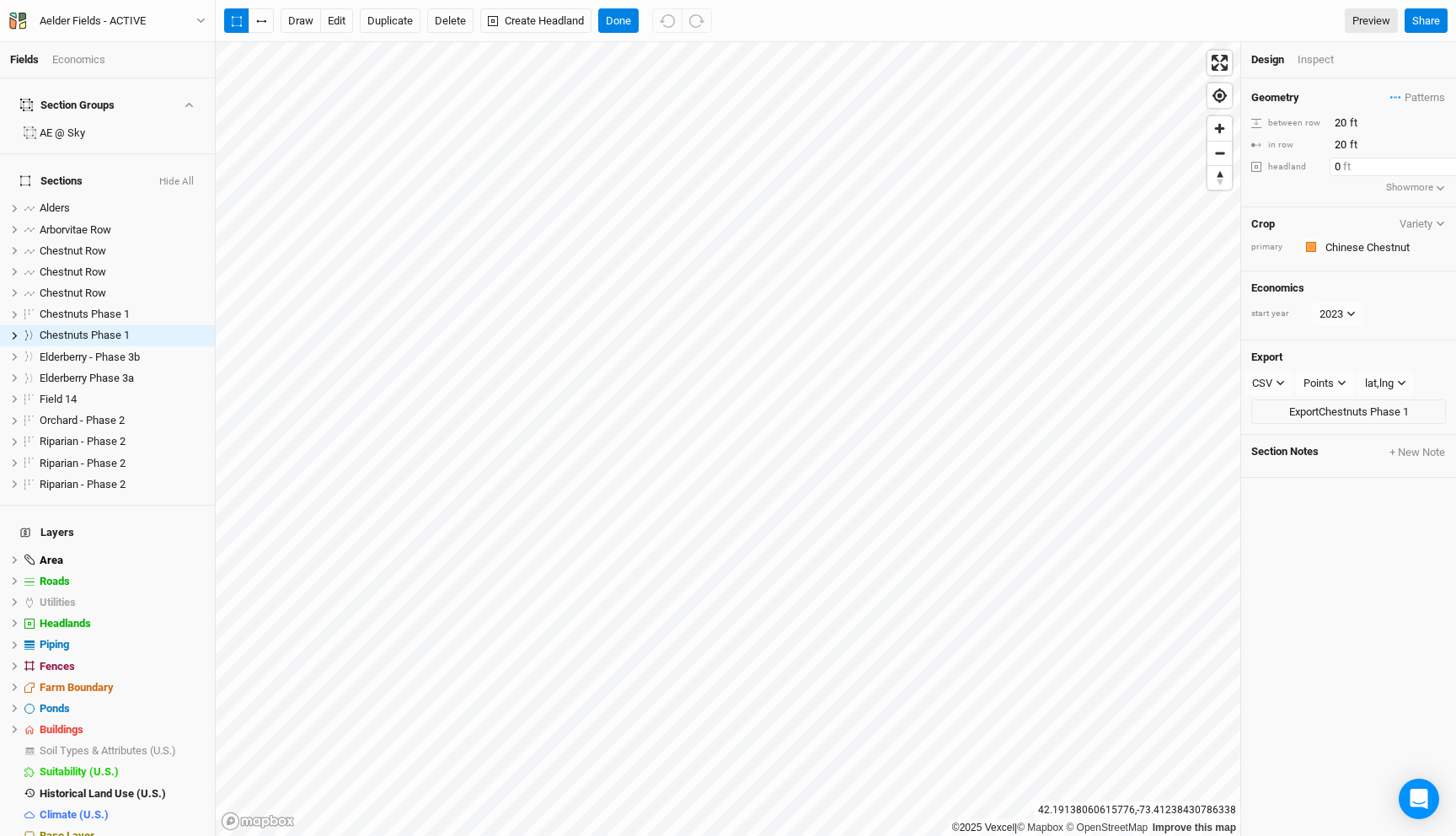
click at [1336, 170] on input "0" at bounding box center [1403, 167] width 147 height 19
type input "10"
click at [1331, 188] on div "Geometry Patterns Biodiversity A view Biodiversity A 2 view Fruit Mix 1 view Fr…" at bounding box center [1349, 142] width 215 height 129
click at [1372, 167] on input "10" at bounding box center [1403, 167] width 147 height 19
click at [1289, 171] on div "headland" at bounding box center [1288, 167] width 74 height 13
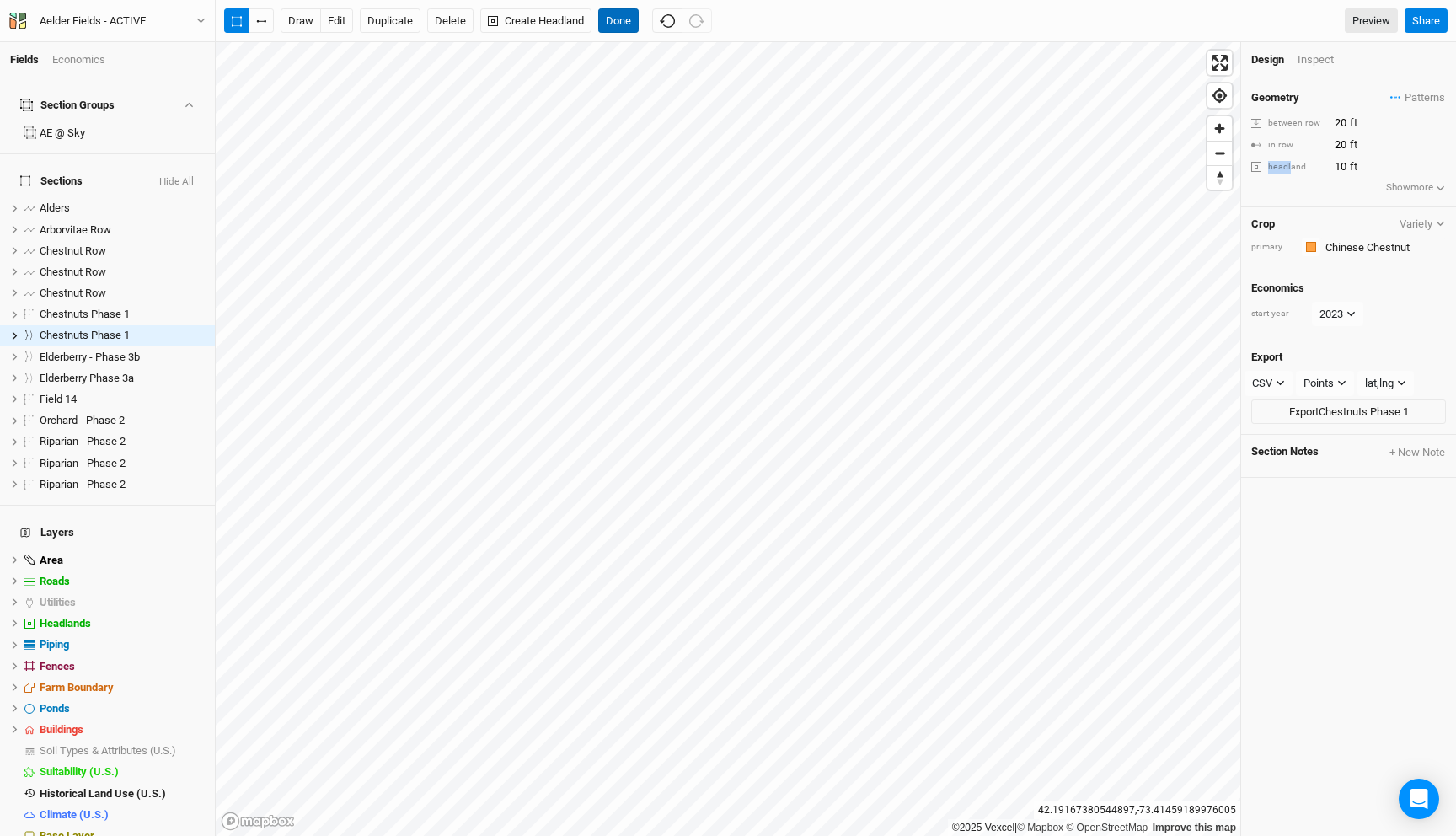
click at [626, 26] on button "Done" at bounding box center [618, 21] width 40 height 26
click at [1334, 165] on input "0" at bounding box center [1403, 167] width 147 height 19
click at [1340, 169] on input "10" at bounding box center [1403, 167] width 147 height 19
type input "5"
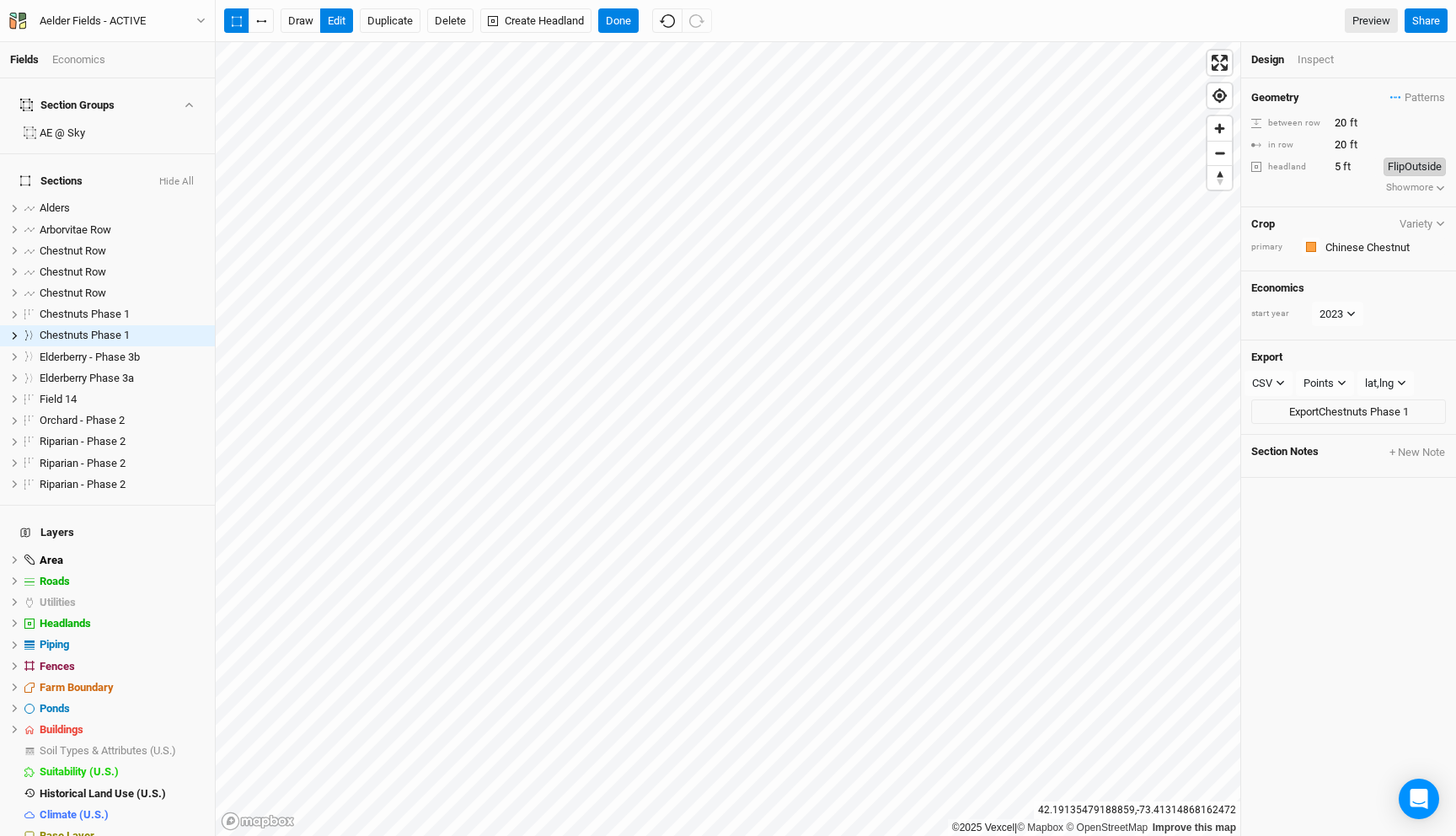
click at [1402, 161] on button "Flip Outside" at bounding box center [1414, 167] width 62 height 19
click at [1337, 165] on input "5" at bounding box center [1353, 167] width 47 height 19
type input "10"
click at [1410, 171] on button "Flip Inside" at bounding box center [1418, 167] width 55 height 19
click at [1410, 171] on button "Flip Outside" at bounding box center [1414, 167] width 62 height 19
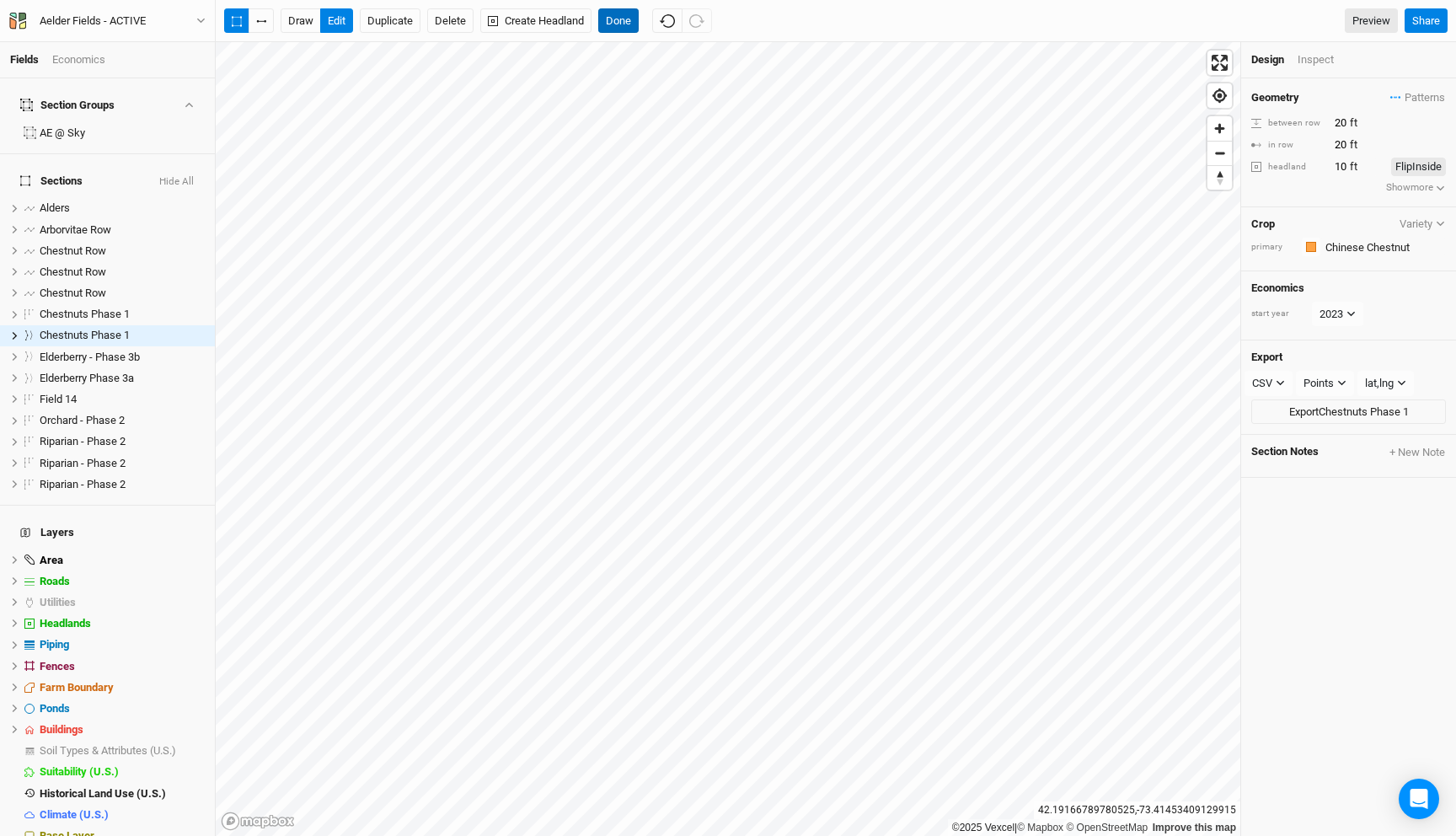
drag, startPoint x: 613, startPoint y: 11, endPoint x: 620, endPoint y: 38, distance: 27.9
click at [613, 11] on button "Done" at bounding box center [618, 21] width 40 height 26
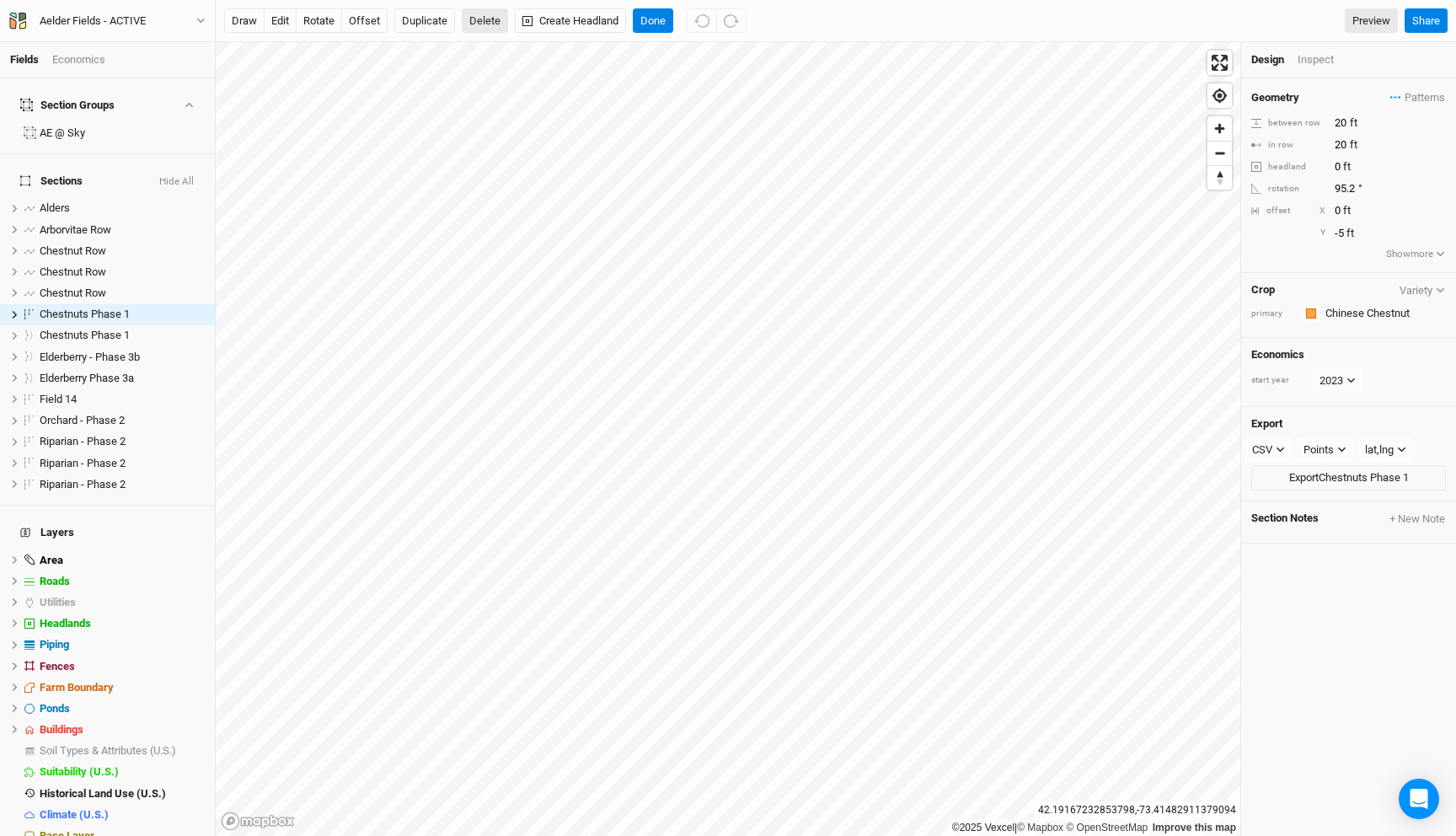
click at [498, 30] on button "Delete" at bounding box center [484, 21] width 46 height 26
click at [562, 16] on button "Confirm" at bounding box center [555, 21] width 52 height 26
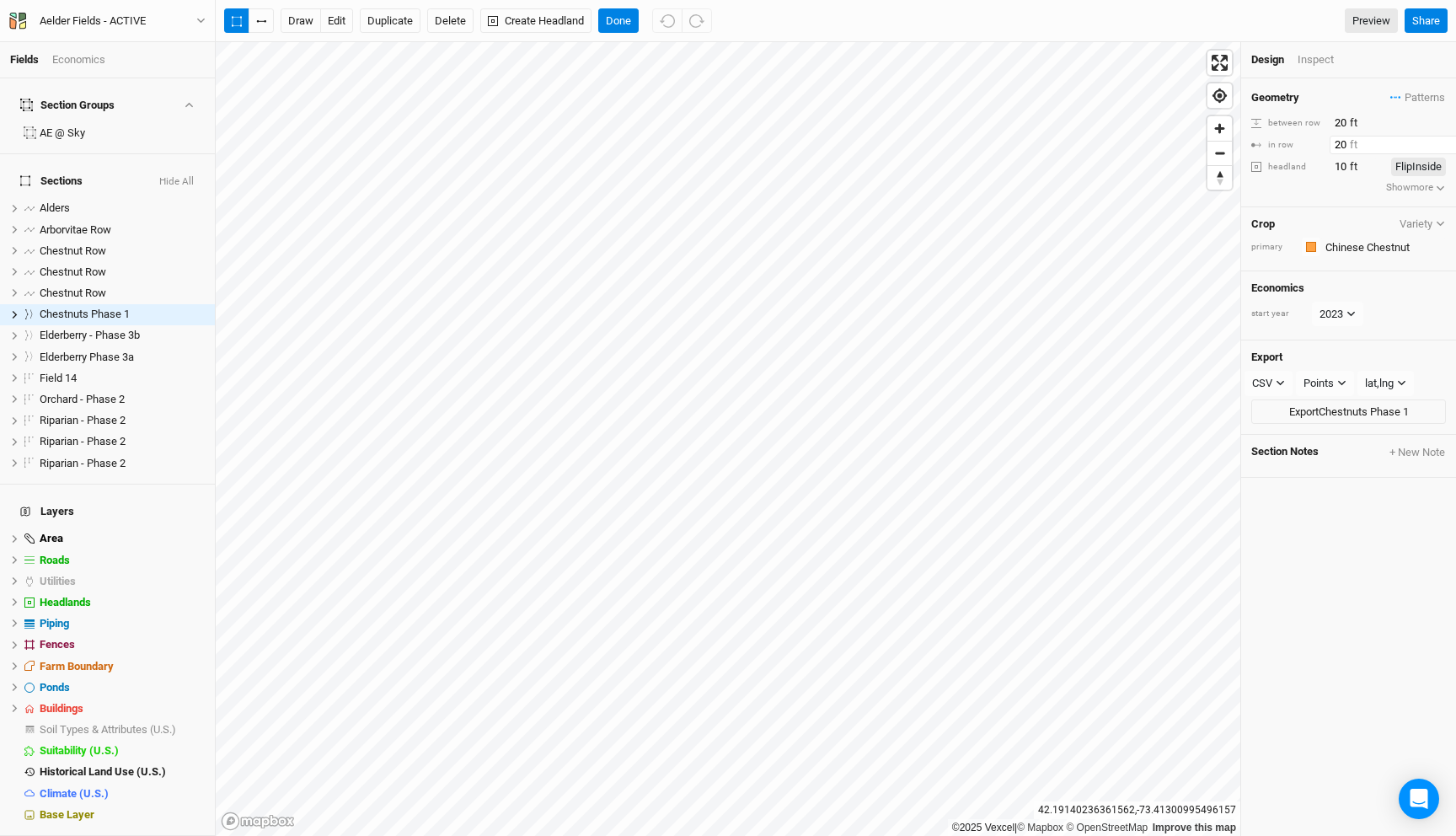
click at [1339, 140] on input "20" at bounding box center [1403, 145] width 147 height 19
click at [1341, 174] on input "10" at bounding box center [1353, 167] width 47 height 19
type input "1"
type input "20"
drag, startPoint x: 613, startPoint y: 20, endPoint x: 612, endPoint y: 40, distance: 20.0
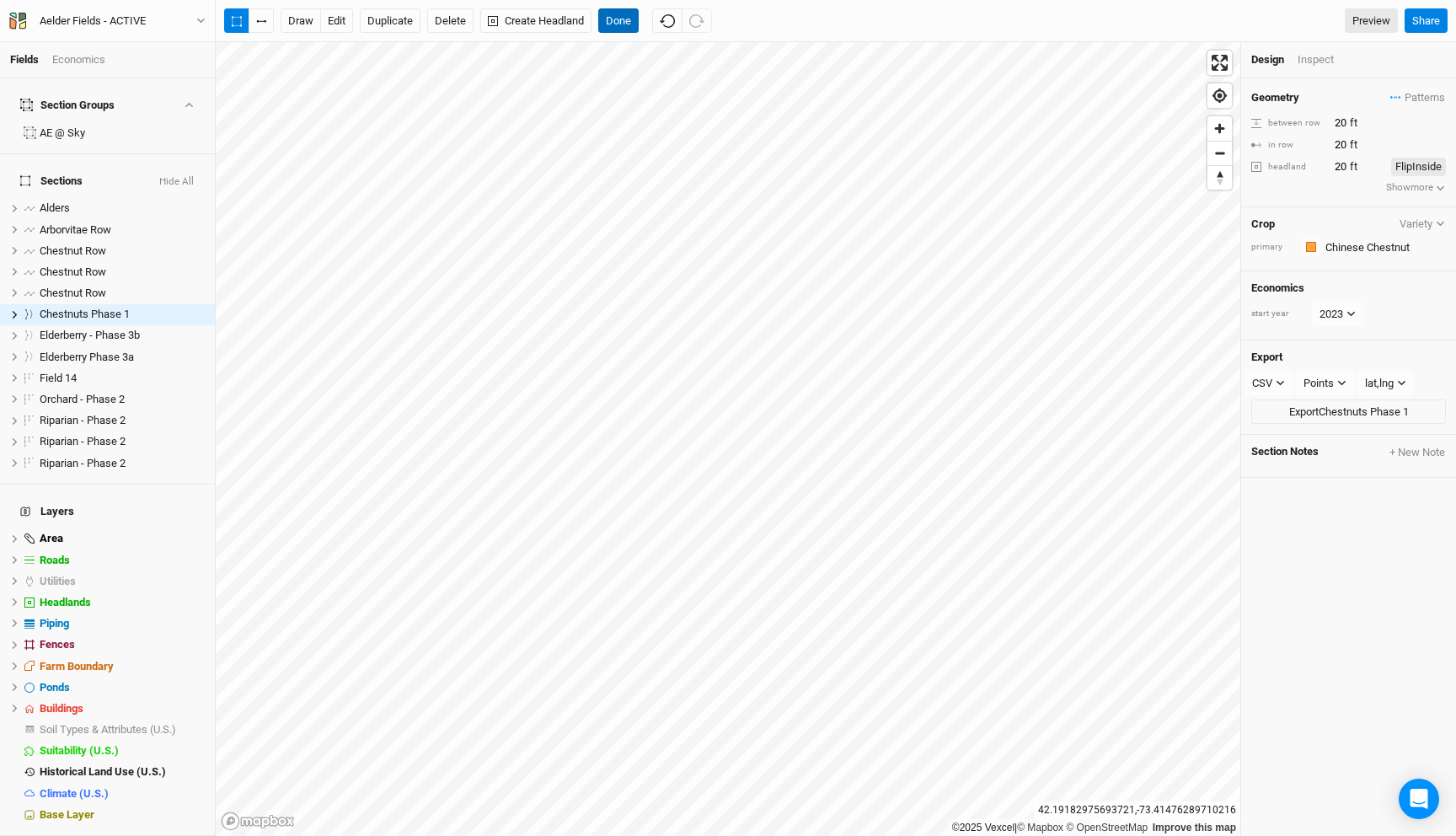
click at [613, 20] on button "Done" at bounding box center [618, 21] width 40 height 26
click at [618, 18] on button "Done" at bounding box center [618, 21] width 40 height 26
click at [1336, 165] on input "0" at bounding box center [1403, 167] width 147 height 19
click at [1407, 169] on button "Flip Outside" at bounding box center [1414, 167] width 62 height 19
click at [1407, 169] on button "Flip Inside" at bounding box center [1418, 167] width 55 height 19
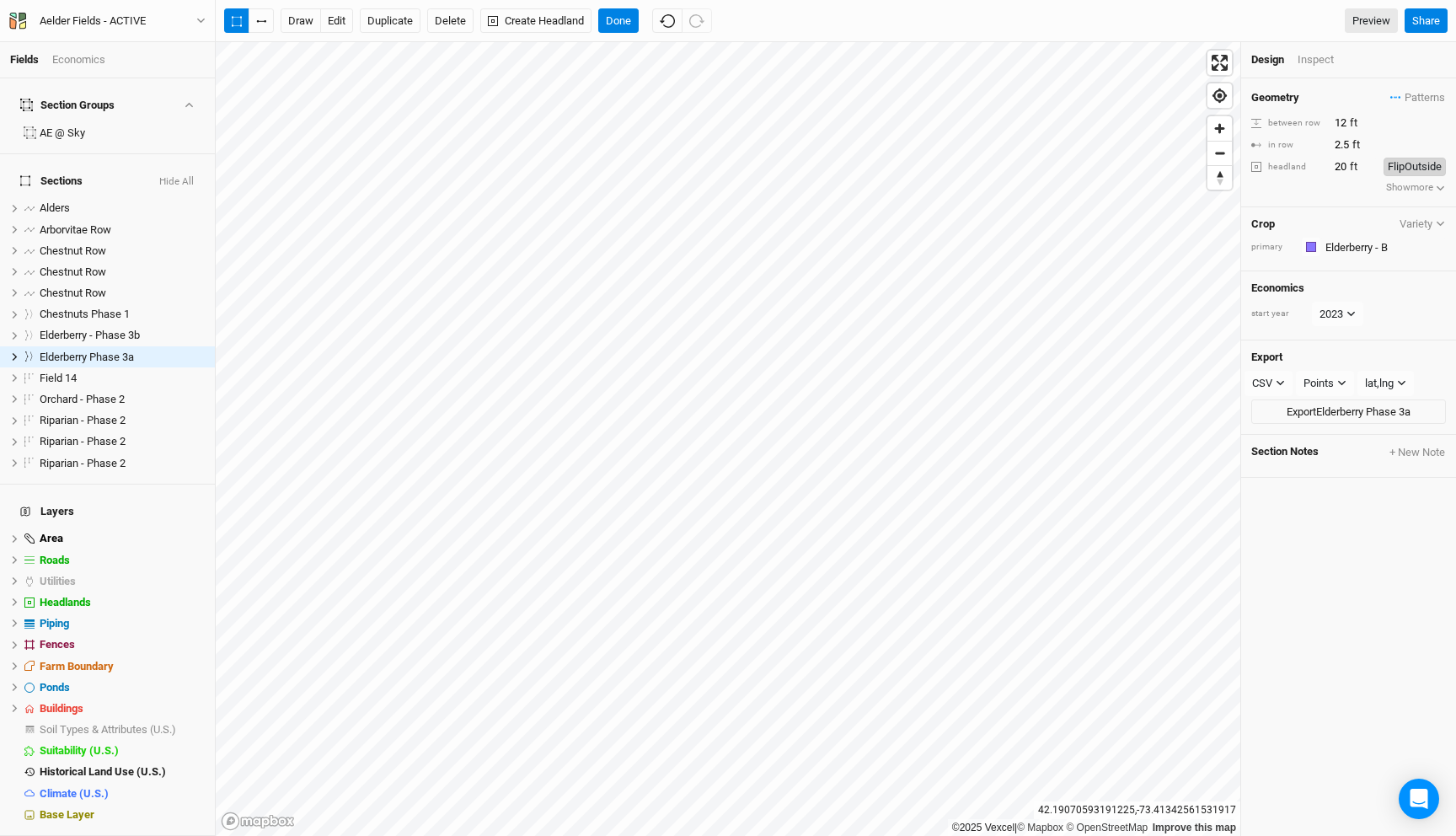
click at [1407, 169] on button "Flip Outside" at bounding box center [1414, 167] width 62 height 19
click at [1407, 169] on button "Flip Inside" at bounding box center [1418, 167] width 55 height 19
click at [1407, 169] on button "Flip Outside" at bounding box center [1414, 167] width 62 height 19
click at [1341, 170] on input "20" at bounding box center [1353, 167] width 47 height 19
type input "10"
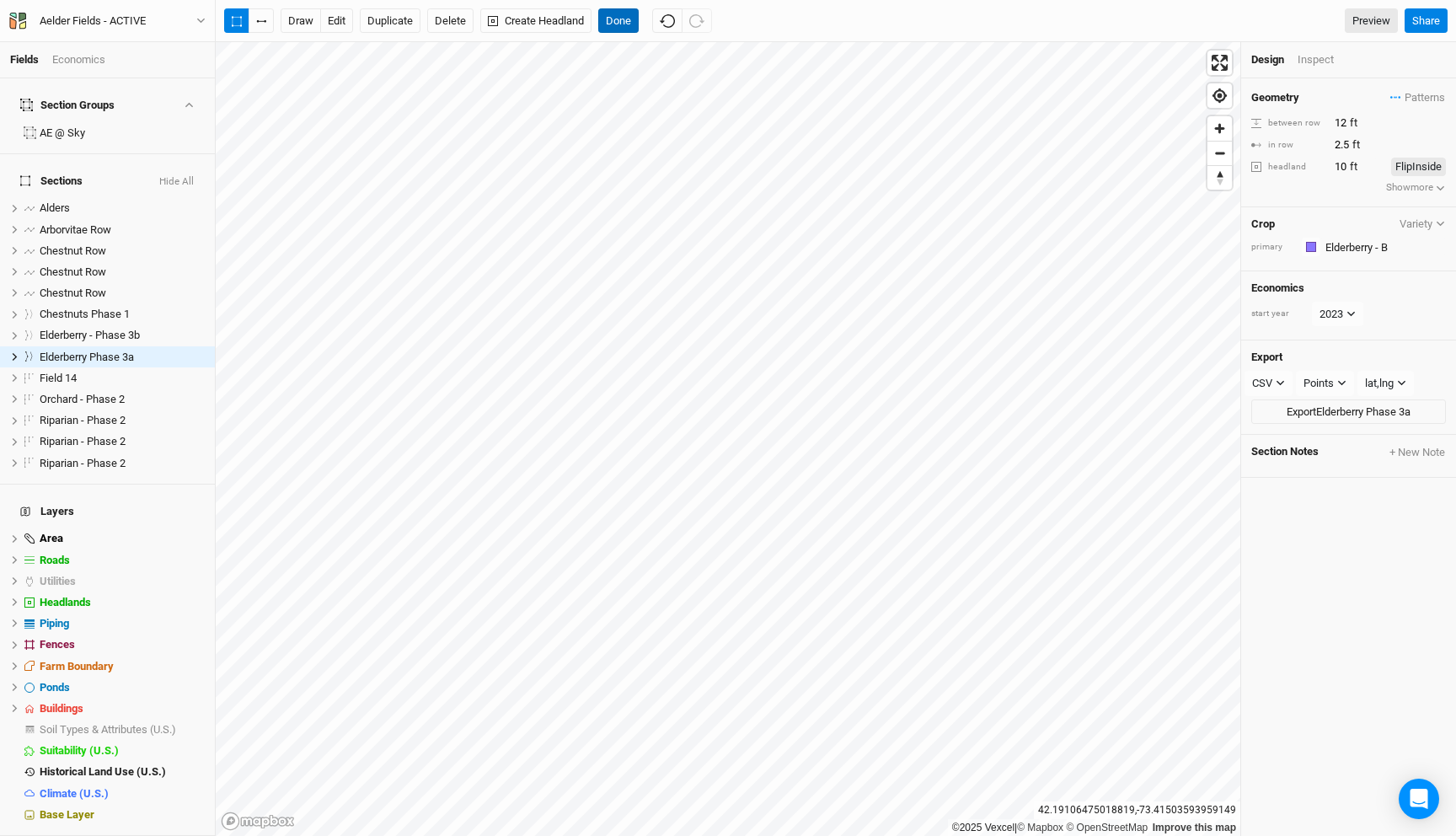
click at [612, 17] on button "Done" at bounding box center [618, 21] width 40 height 26
click at [1338, 167] on input "0" at bounding box center [1403, 167] width 147 height 19
click at [1336, 168] on input "0" at bounding box center [1403, 167] width 147 height 19
type input "10"
click at [1317, 197] on div "Geometry Patterns Biodiversity A view Biodiversity A 2 view Fruit Mix 1 view Fr…" at bounding box center [1349, 142] width 215 height 129
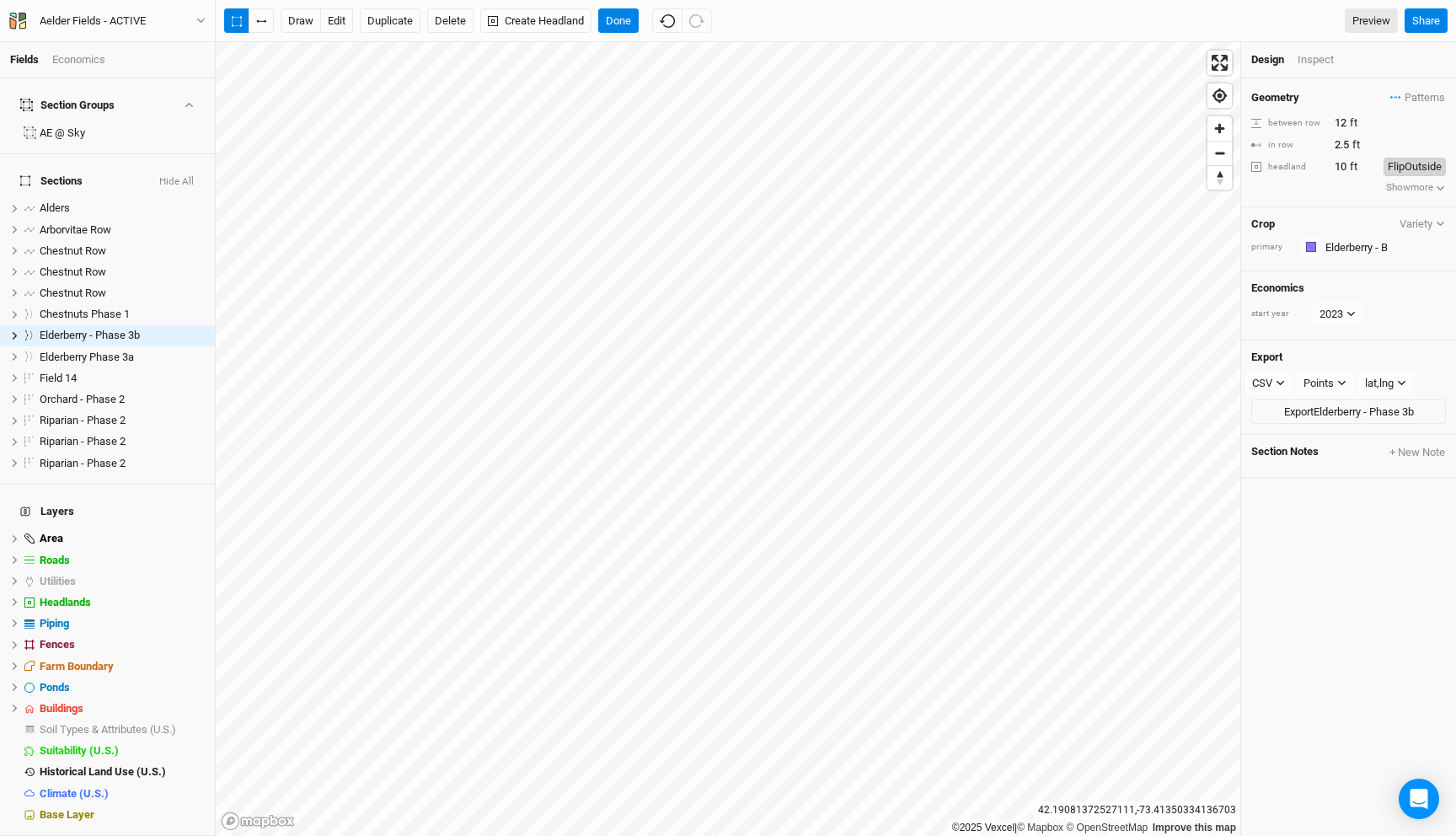
click at [1412, 167] on button "Flip Outside" at bounding box center [1414, 167] width 62 height 19
click at [618, 23] on button "Done" at bounding box center [618, 21] width 40 height 26
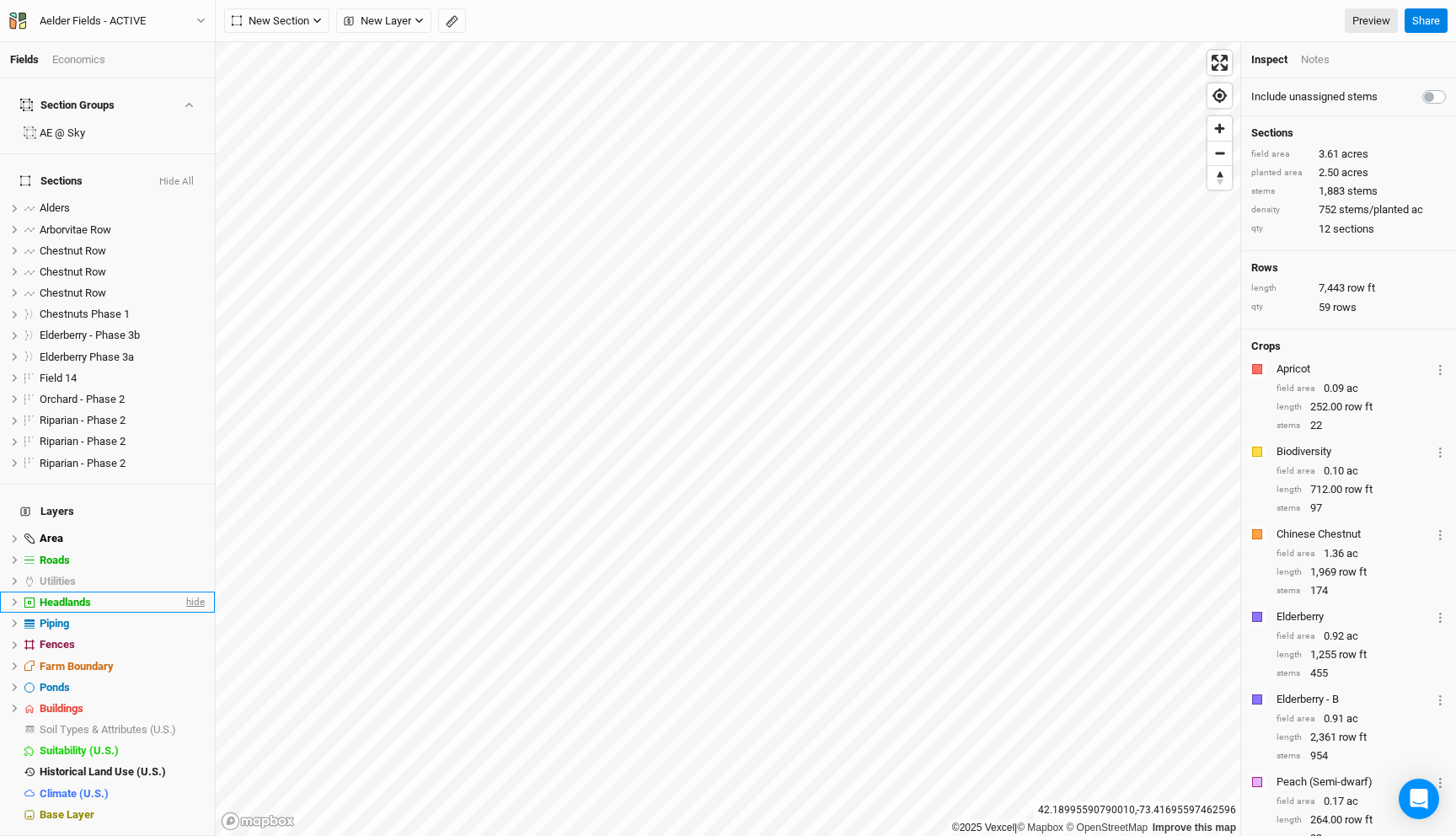
click at [199, 591] on span "hide" at bounding box center [194, 601] width 22 height 21
click at [191, 549] on span "hide" at bounding box center [194, 560] width 22 height 21
click at [0, 0] on span "show" at bounding box center [0, 0] width 0 height 0
click at [0, 0] on span "hide" at bounding box center [0, 0] width 0 height 0
click at [0, 0] on span "show" at bounding box center [0, 0] width 0 height 0
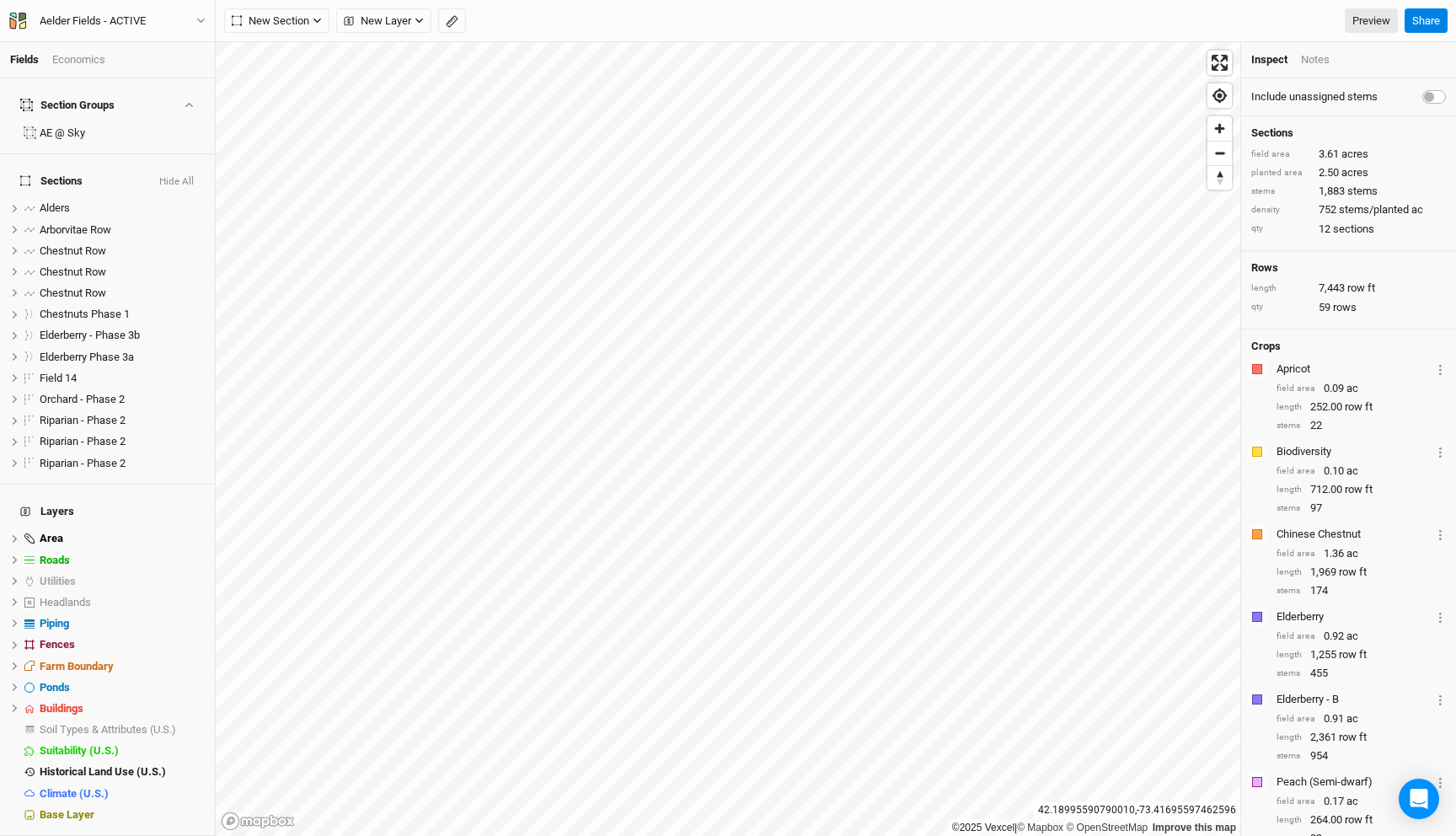
click at [0, 0] on span "hide" at bounding box center [0, 0] width 0 height 0
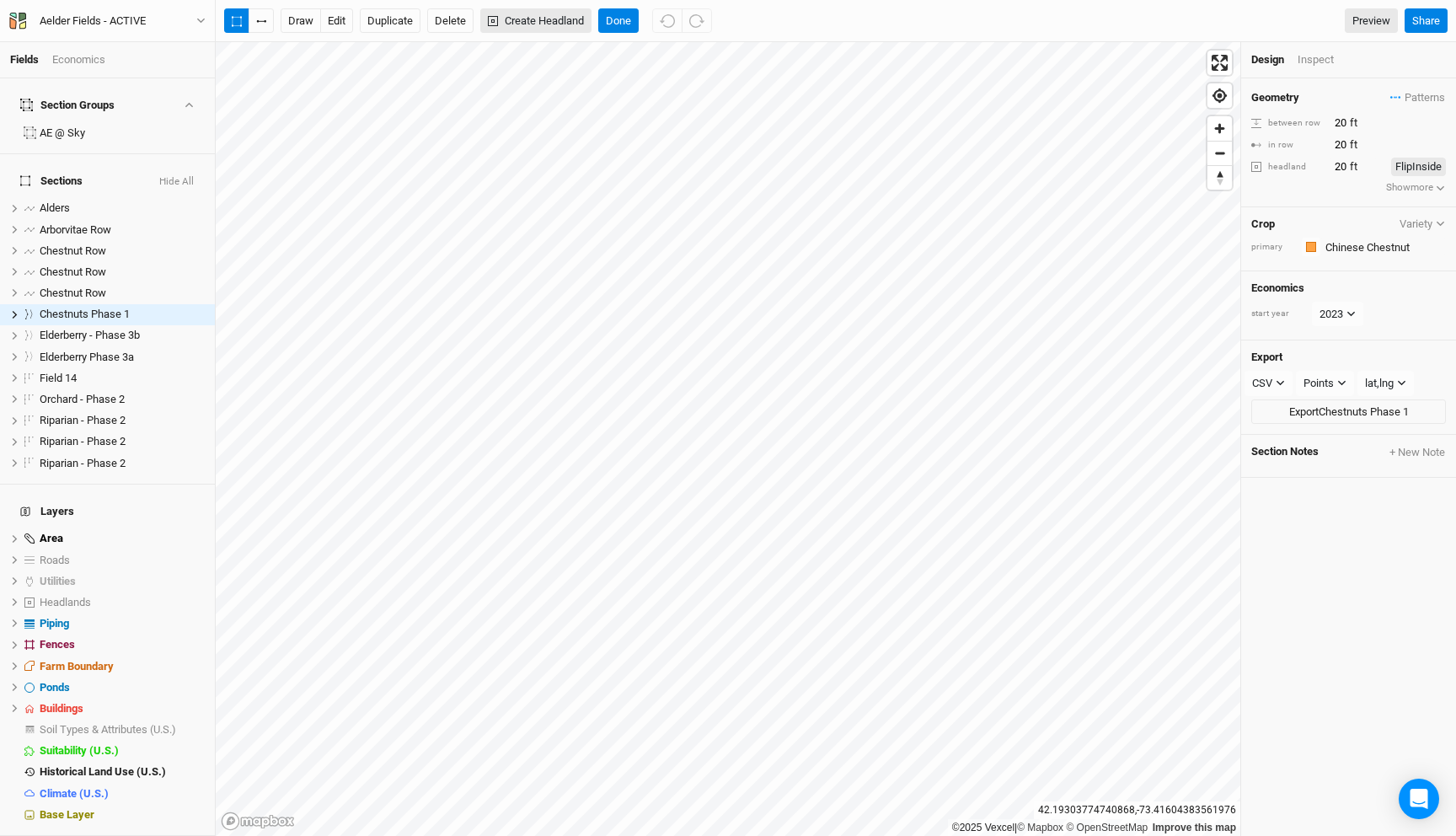
click at [535, 25] on button "Create Headland" at bounding box center [536, 21] width 111 height 26
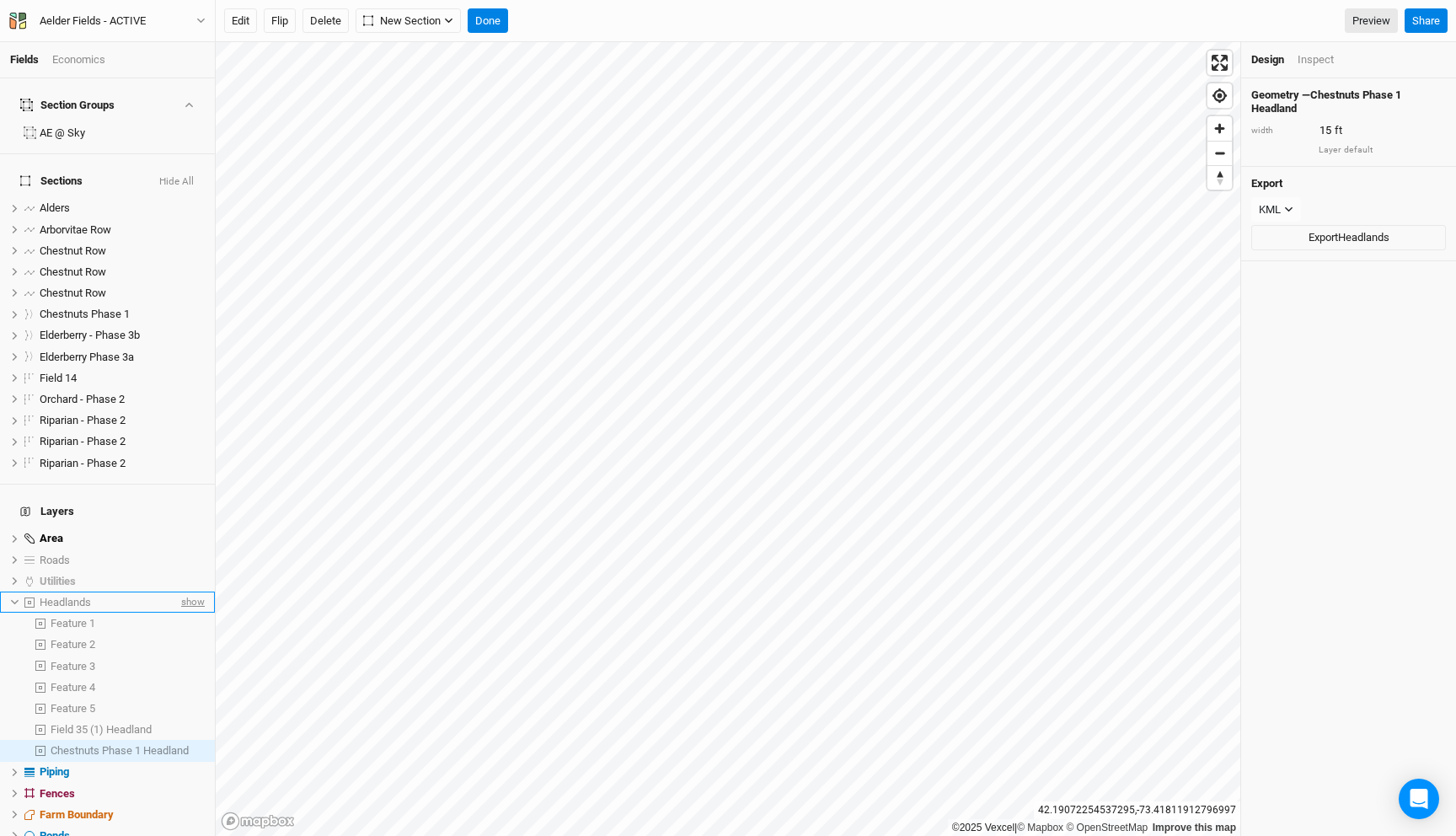
click at [193, 591] on span "show" at bounding box center [191, 601] width 27 height 21
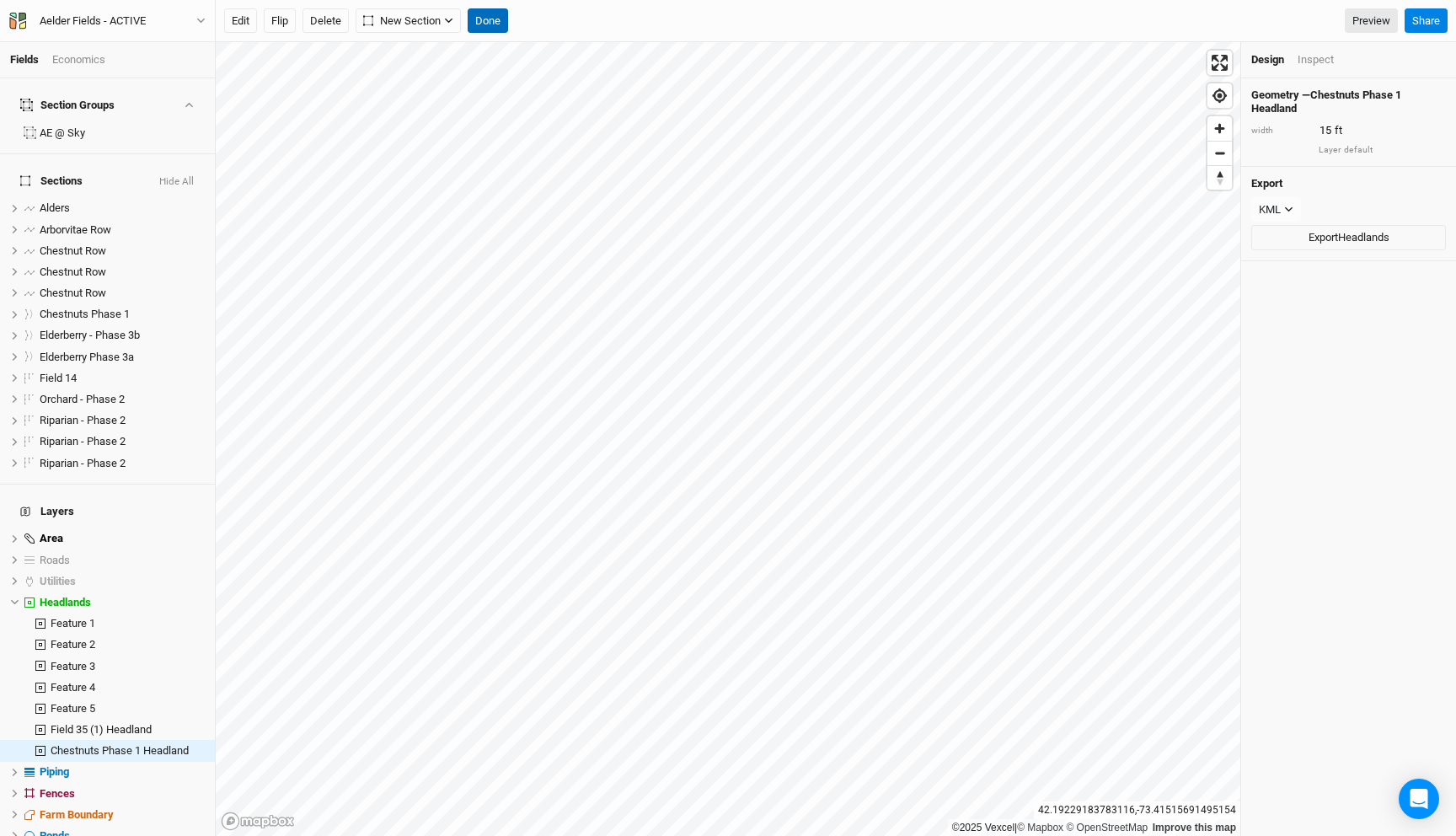
click at [493, 18] on button "Done" at bounding box center [487, 21] width 40 height 26
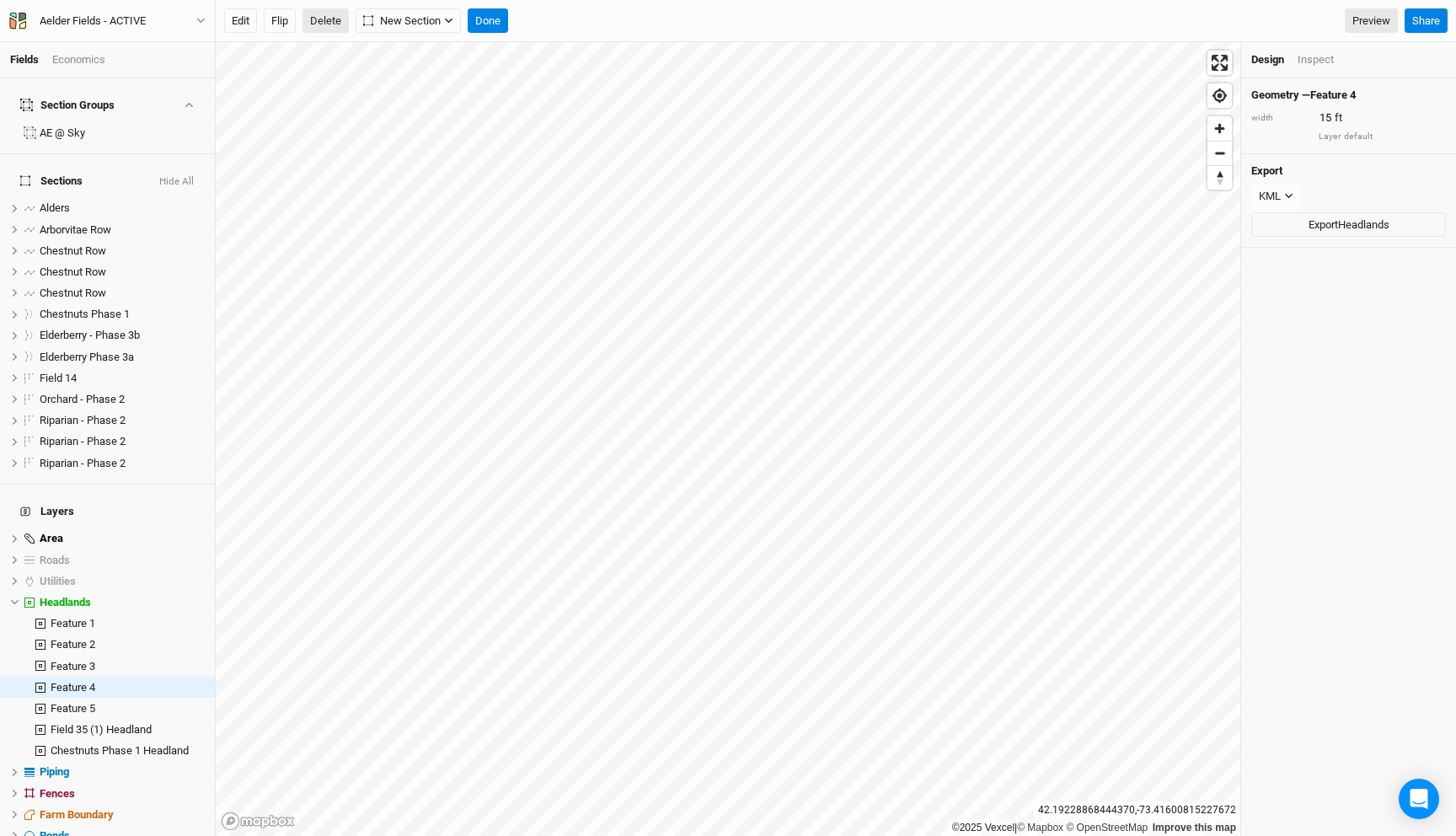
click at [341, 24] on button "Delete" at bounding box center [326, 21] width 46 height 26
click at [517, 20] on button "Confirm" at bounding box center [510, 21] width 52 height 26
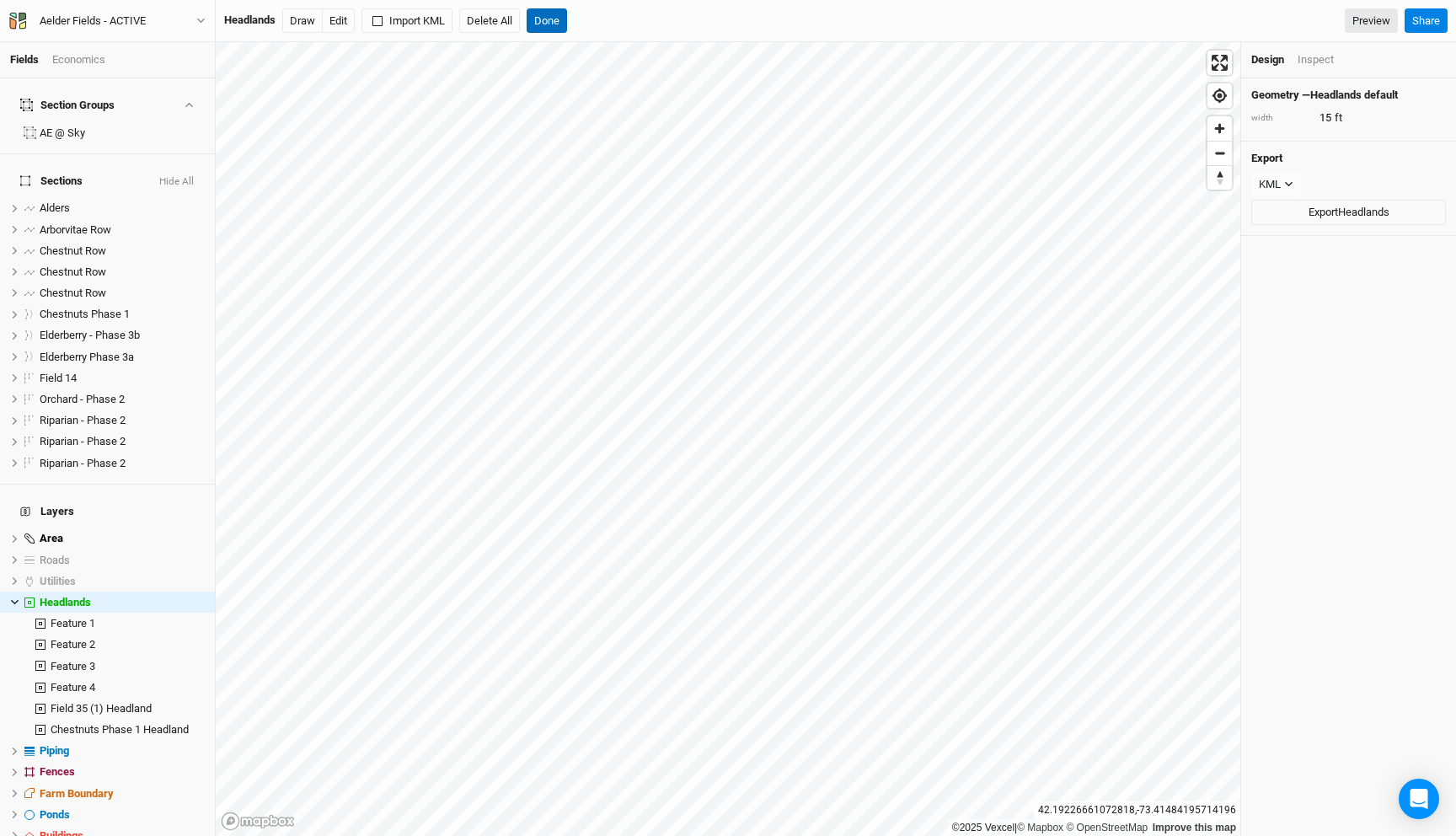
click at [543, 15] on button "Done" at bounding box center [546, 21] width 40 height 26
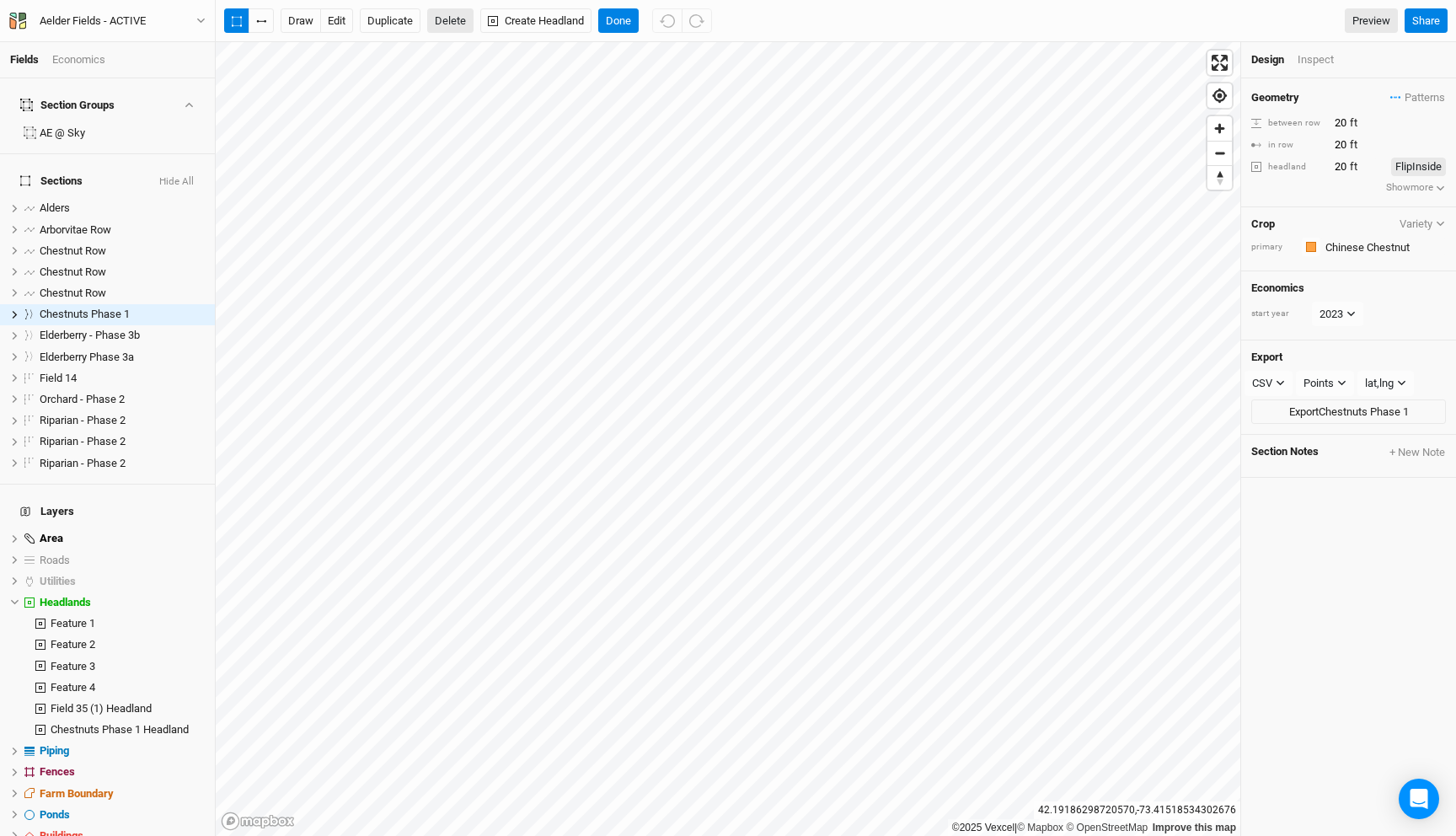
click at [443, 24] on button "Delete" at bounding box center [450, 21] width 46 height 26
click at [545, 15] on button "Confirm" at bounding box center [555, 21] width 52 height 26
click at [1355, 258] on div "Crop primary" at bounding box center [1349, 240] width 215 height 65
click at [1350, 247] on input "text" at bounding box center [1383, 247] width 124 height 20
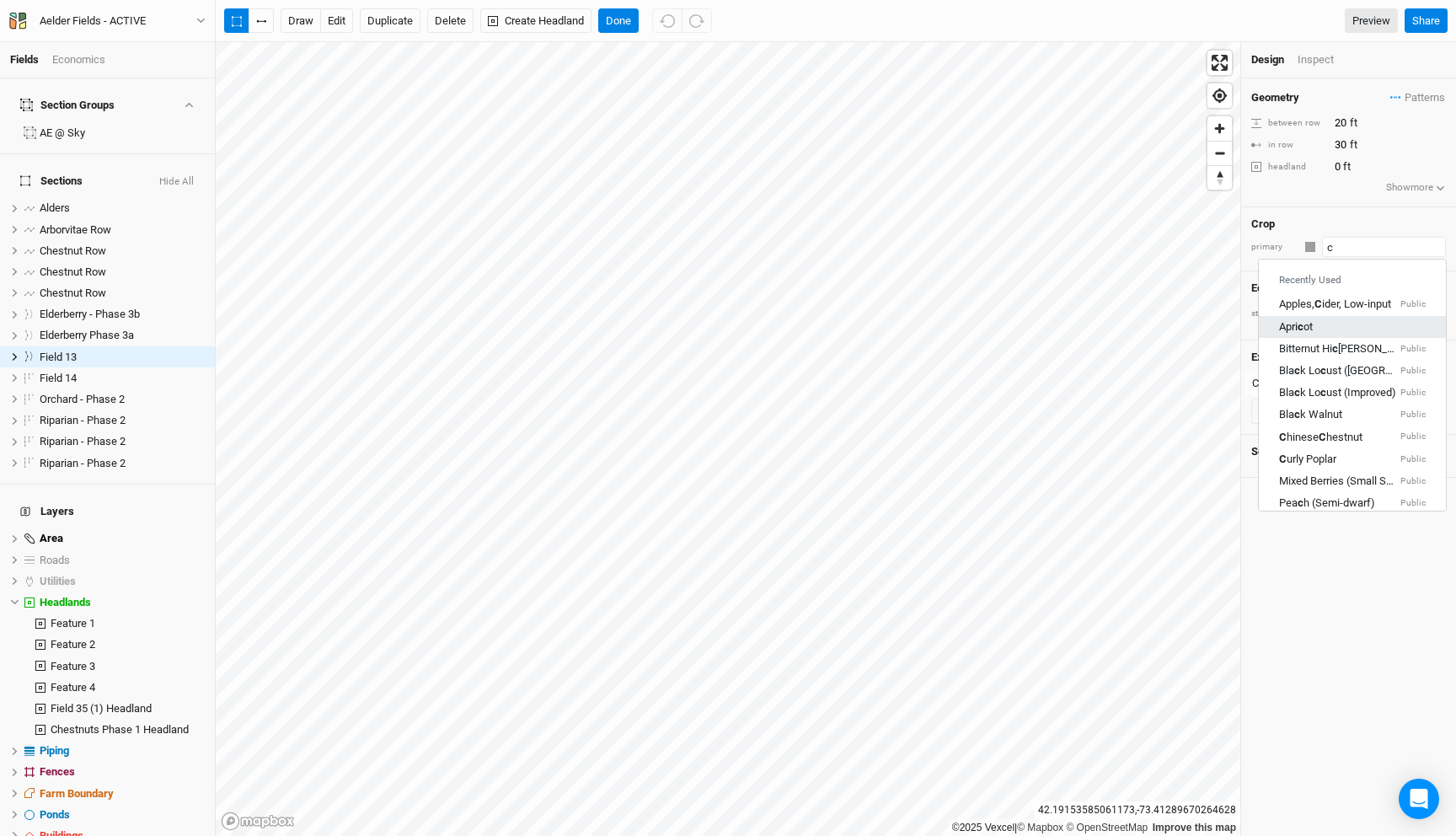
type input "ch"
type input "chinese Chestnut"
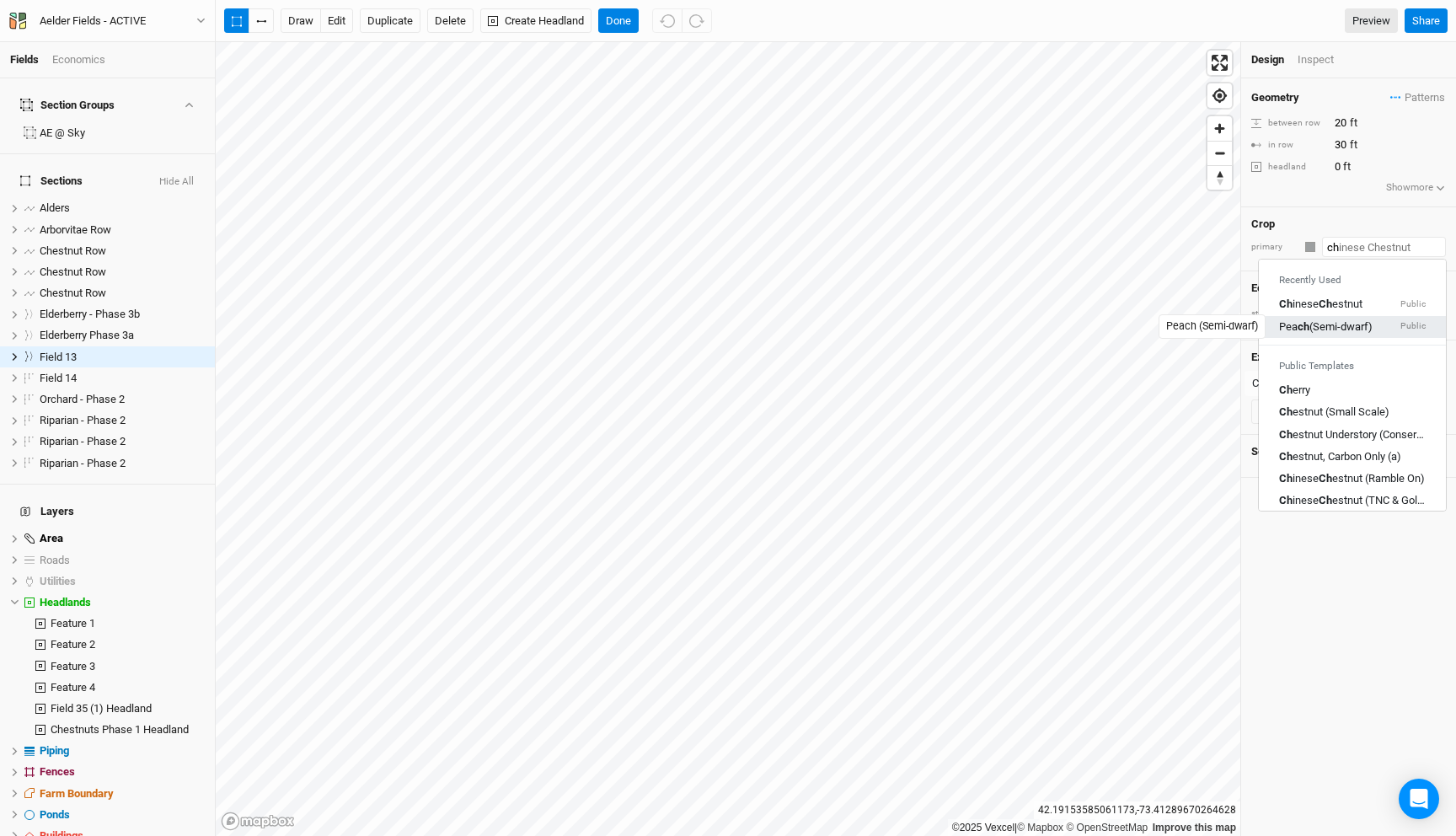
type input "che"
type input "ches"
click at [1395, 94] on span "Patterns" at bounding box center [1418, 98] width 55 height 17
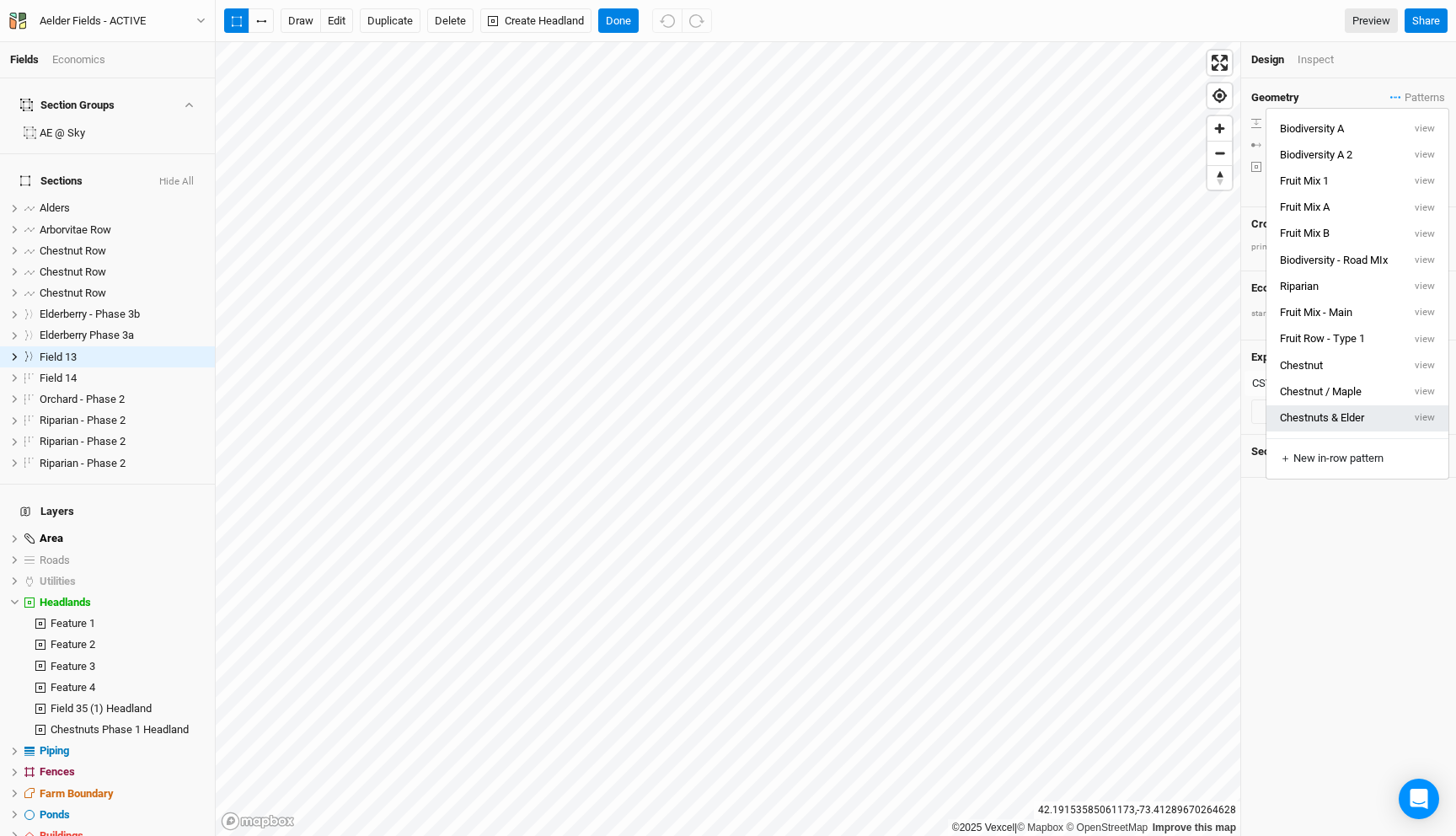
click at [1347, 415] on button "Chestnuts & Elder" at bounding box center [1334, 418] width 136 height 26
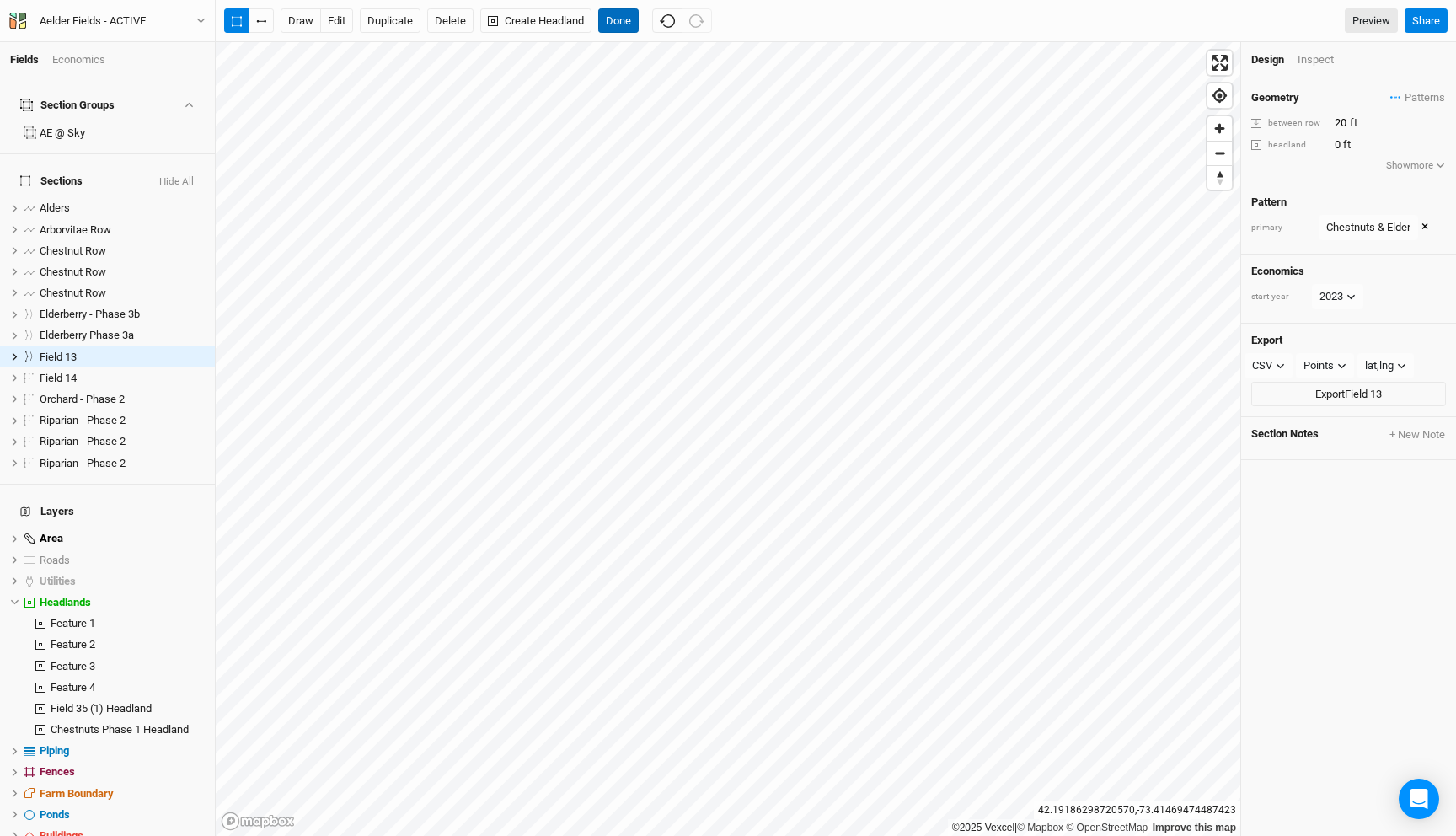
click at [623, 20] on button "Done" at bounding box center [618, 21] width 40 height 26
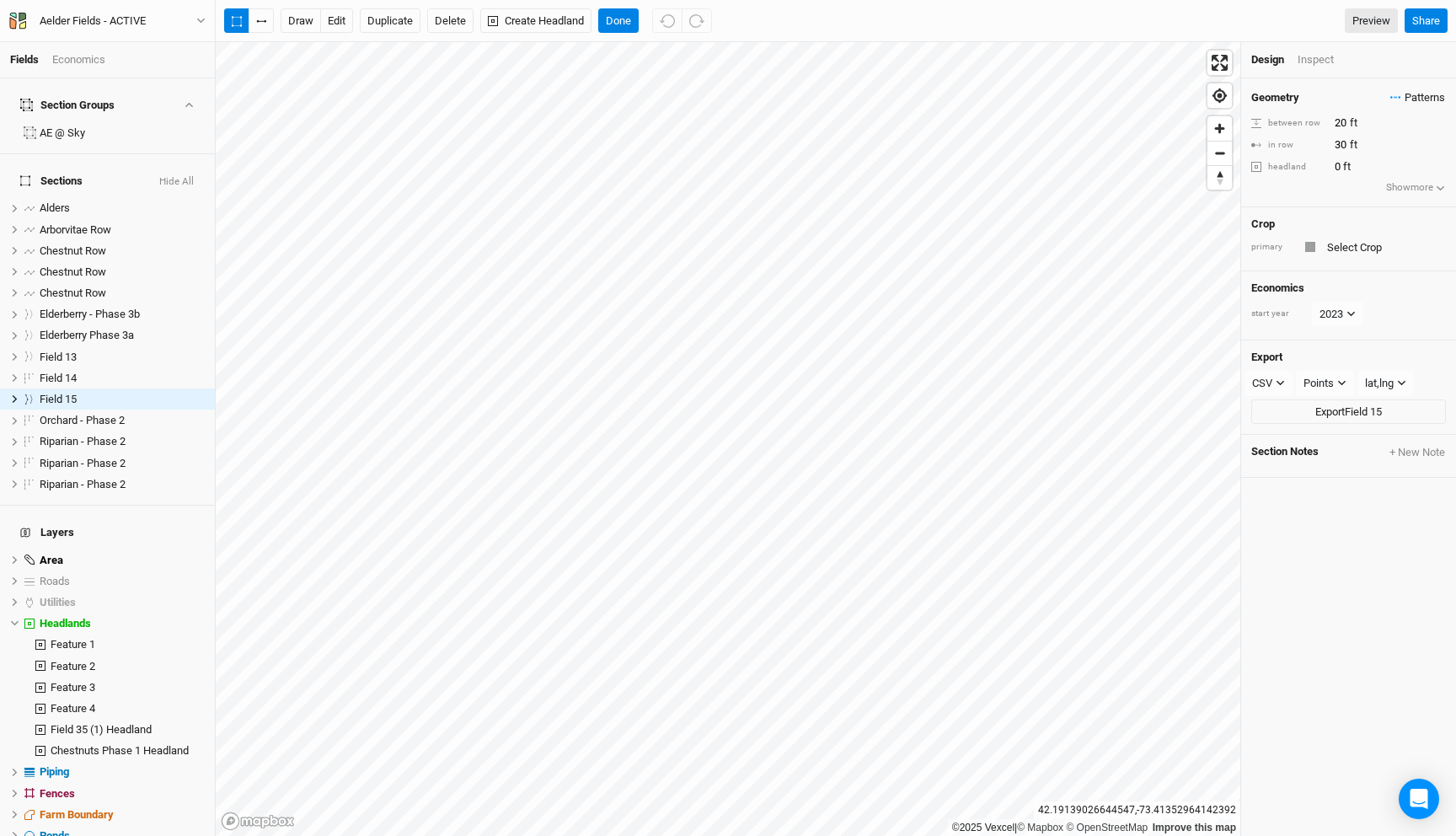
click at [1407, 100] on span "Patterns" at bounding box center [1418, 98] width 55 height 17
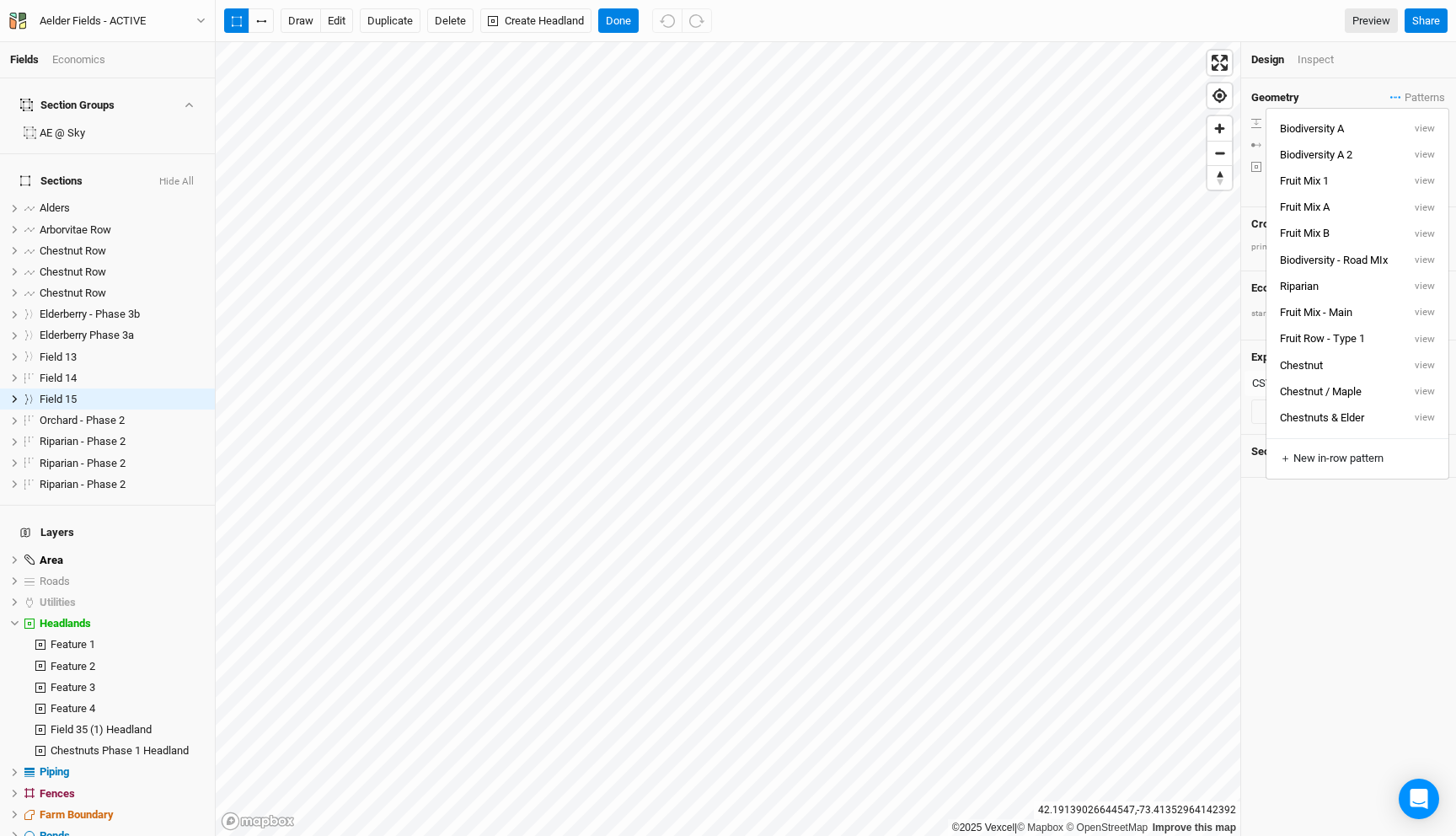
click at [1368, 415] on button "Chestnuts & Elder" at bounding box center [1334, 418] width 136 height 26
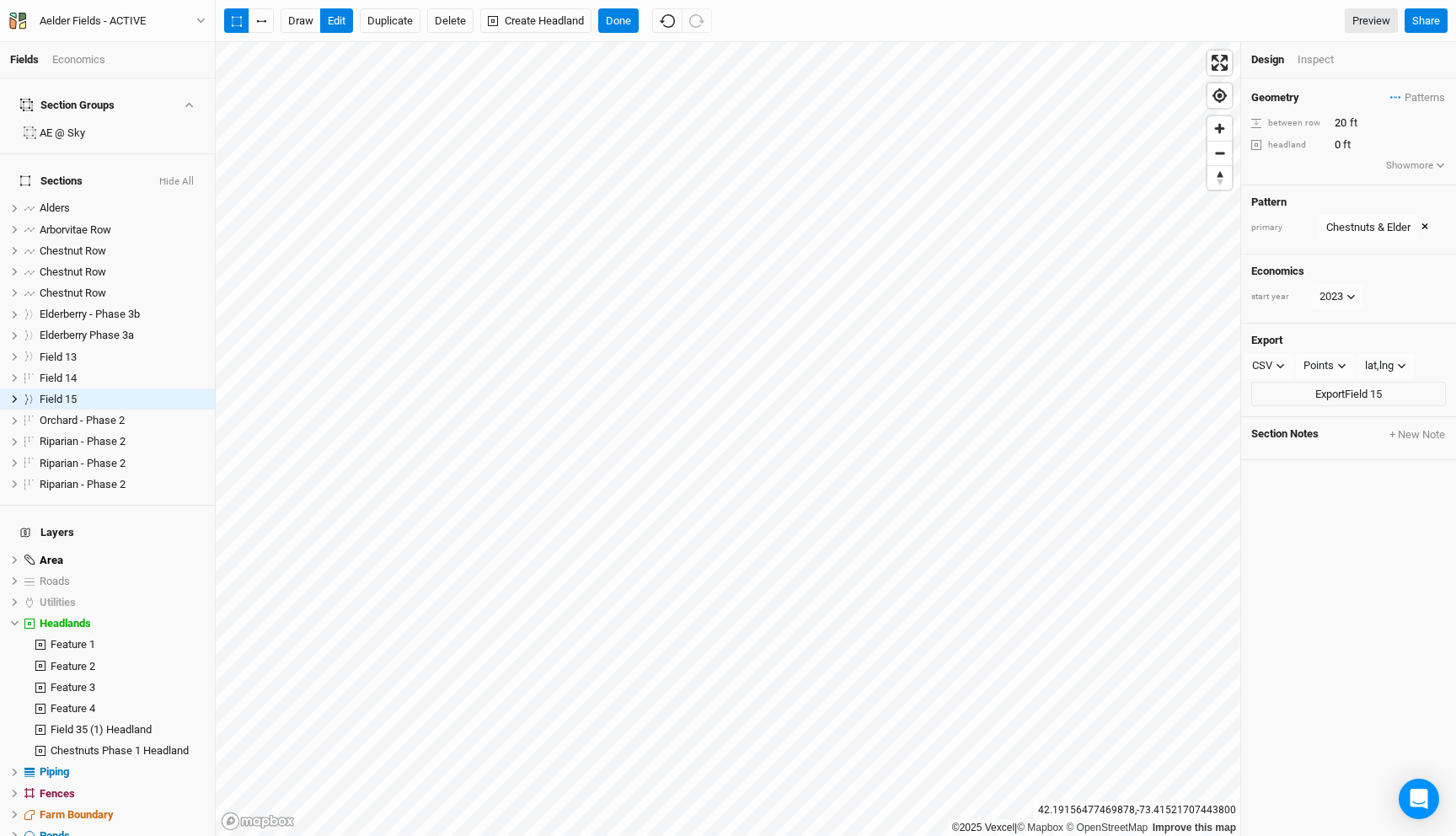
drag, startPoint x: 264, startPoint y: 16, endPoint x: 277, endPoint y: 29, distance: 18.4
click at [264, 16] on button "button" at bounding box center [261, 21] width 26 height 26
click at [267, 25] on button "button" at bounding box center [261, 21] width 26 height 26
click at [623, 10] on button "Done" at bounding box center [618, 21] width 40 height 26
click at [267, 26] on button "button" at bounding box center [261, 21] width 26 height 26
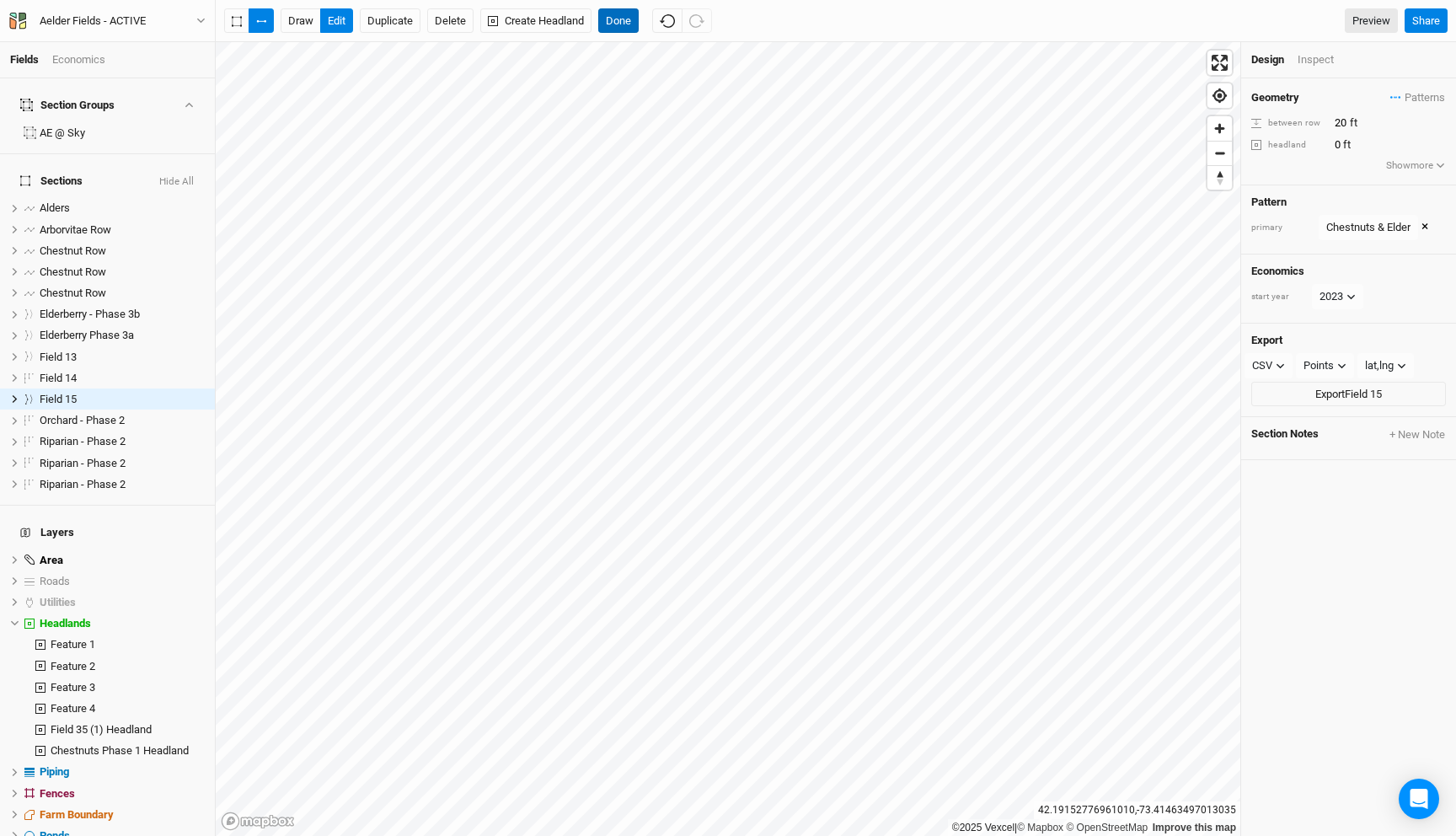
click at [628, 24] on button "Done" at bounding box center [618, 21] width 40 height 26
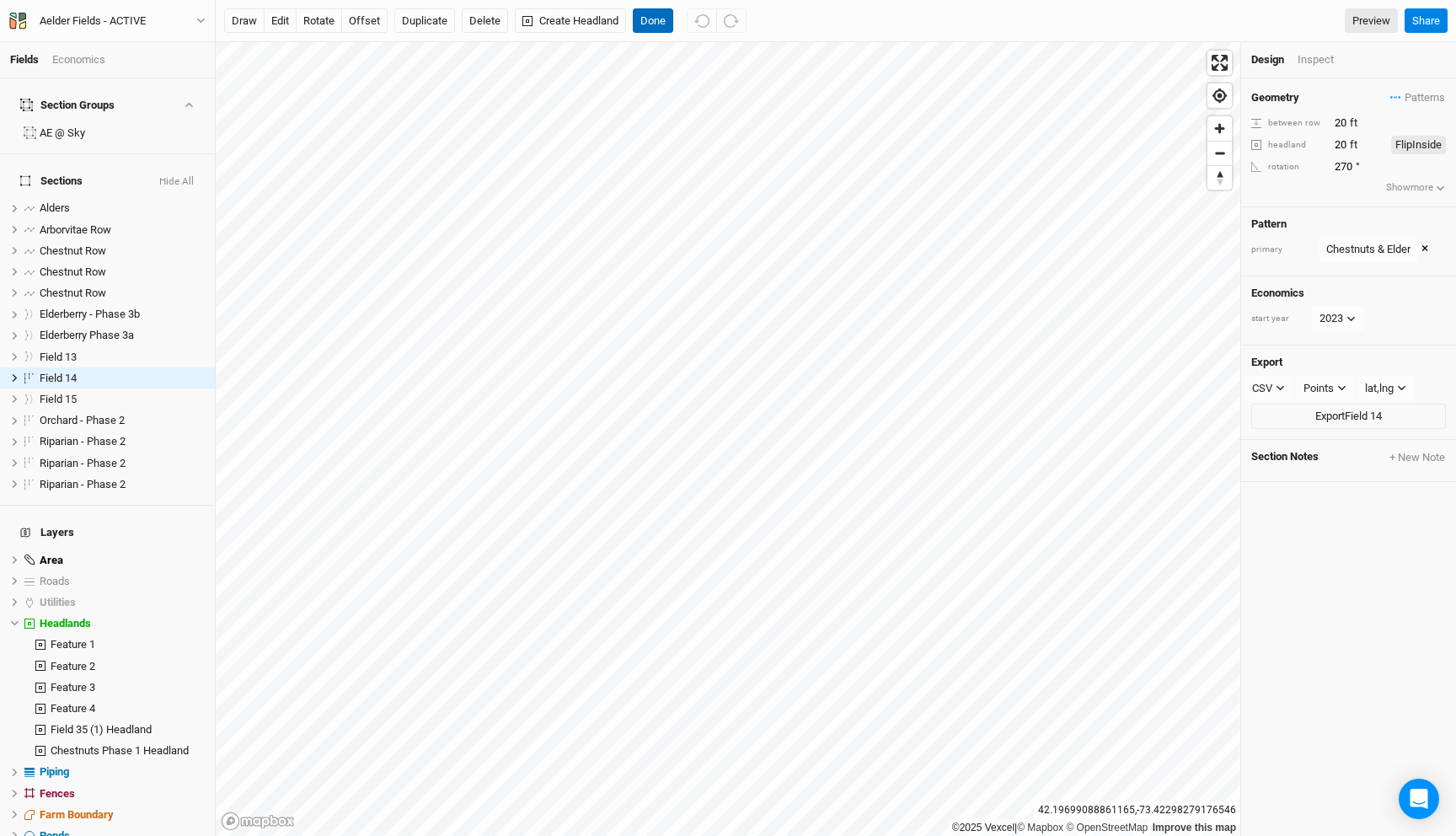
click at [650, 23] on button "Done" at bounding box center [653, 21] width 40 height 26
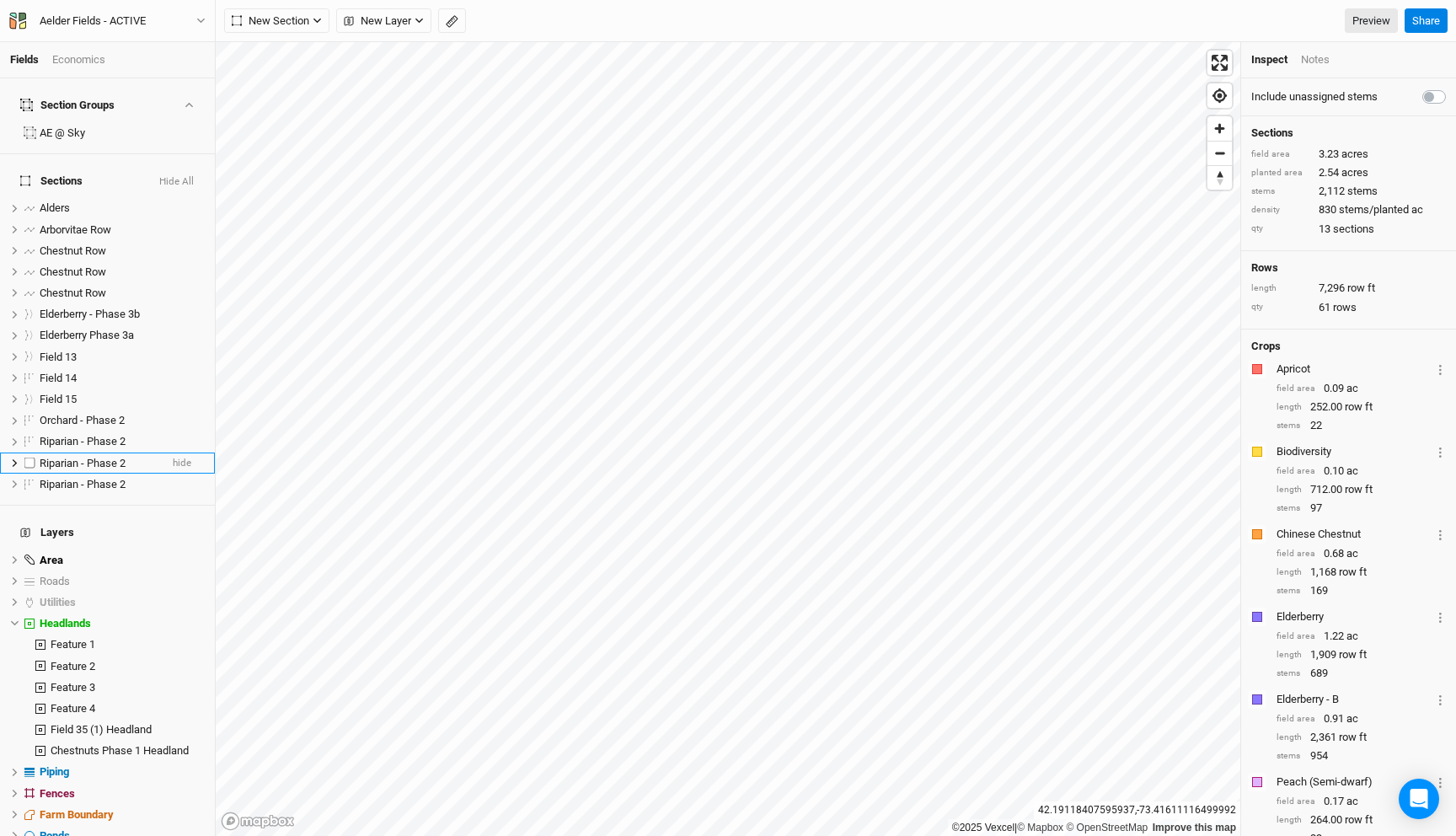
scroll to position [116, 0]
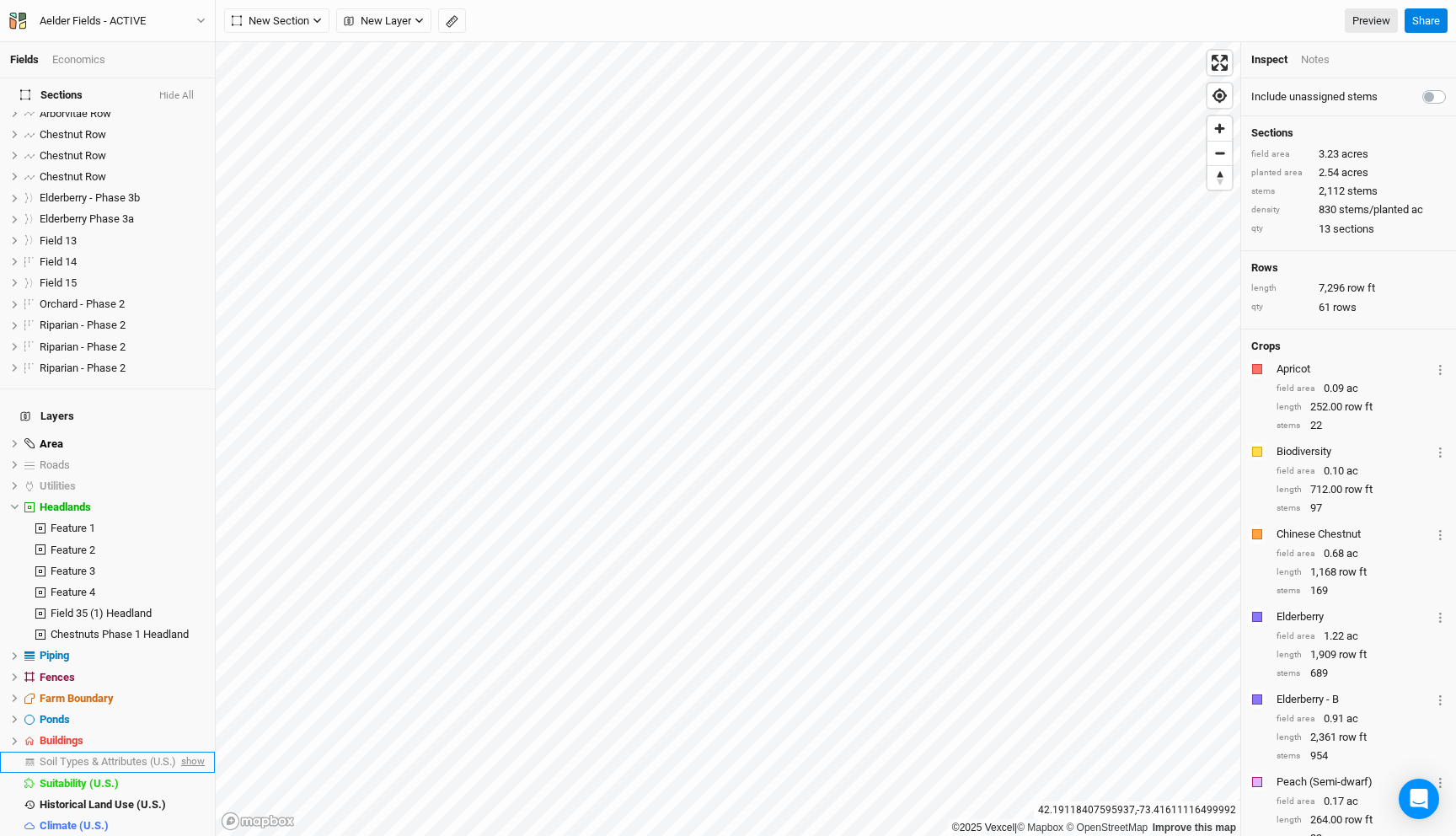
click at [192, 752] on span "show" at bounding box center [191, 762] width 27 height 21
click at [107, 755] on span "Soil Types & Attributes (U.S.)" at bounding box center [110, 761] width 142 height 13
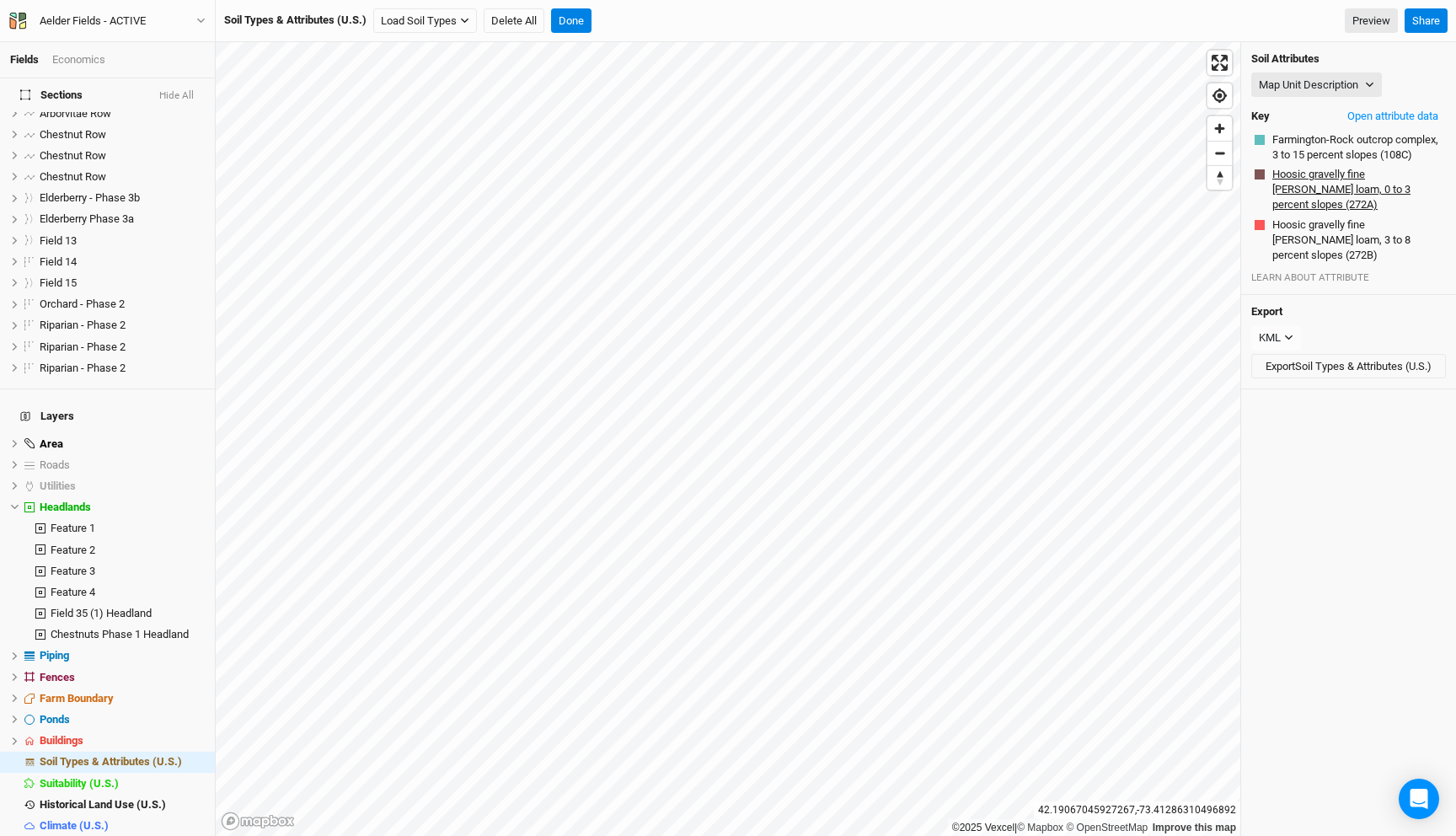
click at [1316, 198] on button "Hoosic gravelly fine [PERSON_NAME] loam, 0 to 3 percent slopes (272A)" at bounding box center [1357, 190] width 171 height 48
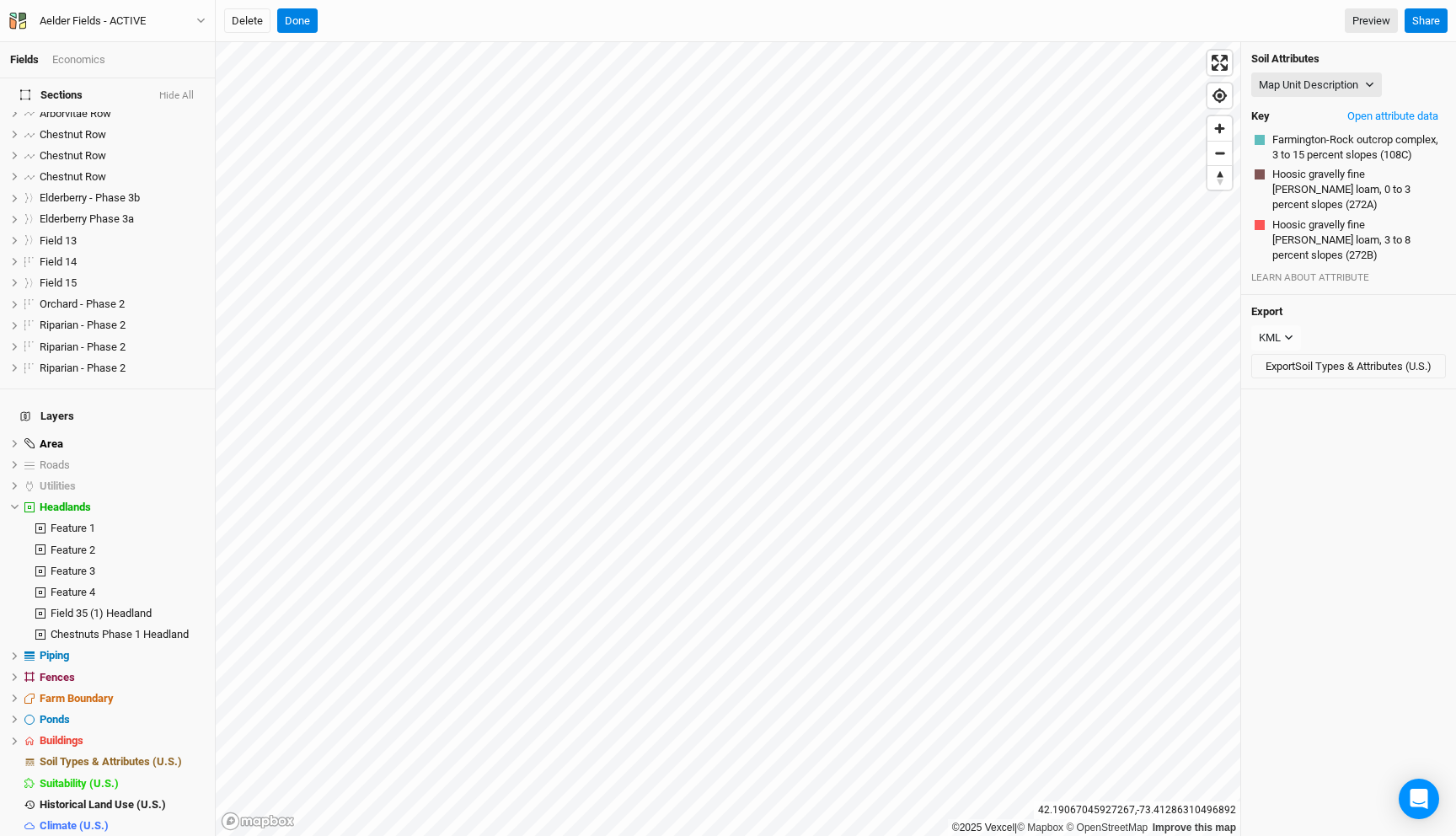
click at [1332, 253] on div "Soil Attributes Map Unit Description Map Unit Description Minor Components Phys…" at bounding box center [1349, 168] width 215 height 253
click at [1333, 231] on button "Hoosic gravelly fine [PERSON_NAME] loam, 3 to 8 percent slopes (272B)" at bounding box center [1357, 241] width 171 height 48
click at [1332, 144] on button "Farmington-Rock outcrop complex, 3 to 15 percent slopes (108C)" at bounding box center [1357, 148] width 171 height 32
click at [1341, 206] on button "Hoosic gravelly fine [PERSON_NAME] loam, 0 to 3 percent slopes (272A)" at bounding box center [1357, 190] width 171 height 48
click at [1338, 224] on button "Hoosic gravelly fine [PERSON_NAME] loam, 3 to 8 percent slopes (272B)" at bounding box center [1357, 241] width 171 height 48
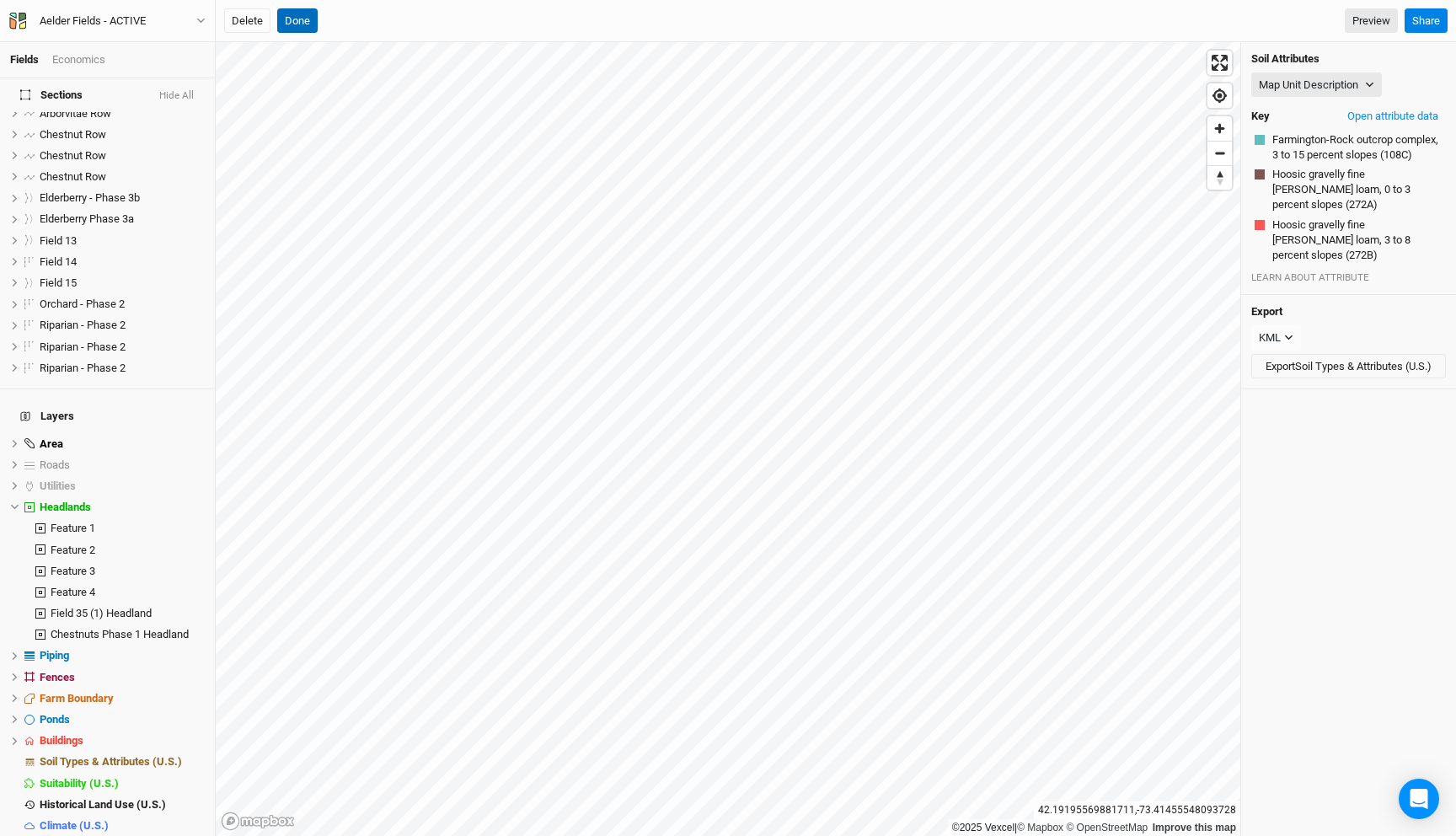
click at [295, 22] on button "Done" at bounding box center [297, 21] width 40 height 26
click at [571, 12] on button "Done" at bounding box center [571, 21] width 40 height 26
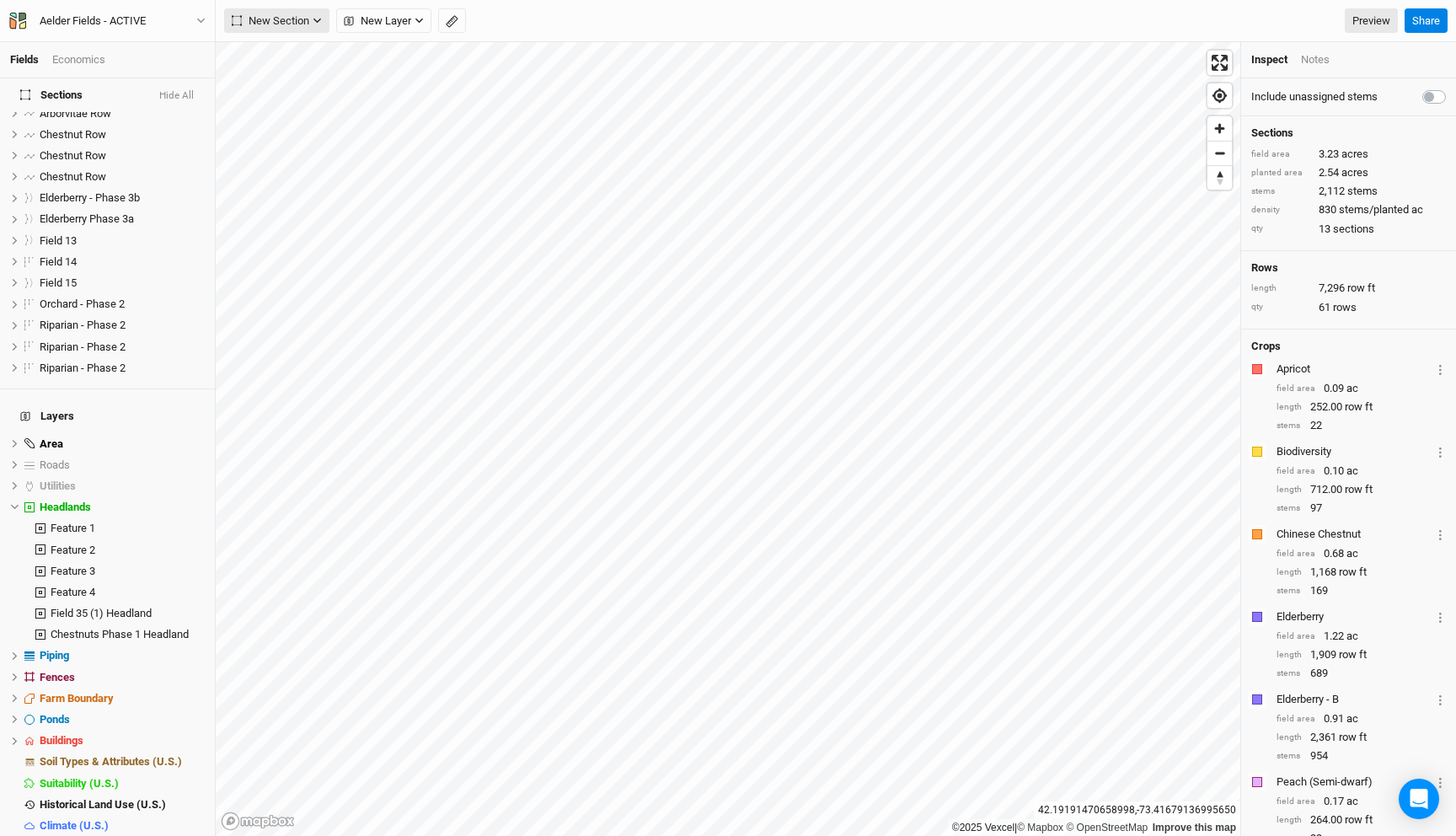
click at [315, 18] on icon "button" at bounding box center [316, 20] width 9 height 9
click at [273, 78] on div "Line" at bounding box center [273, 82] width 26 height 20
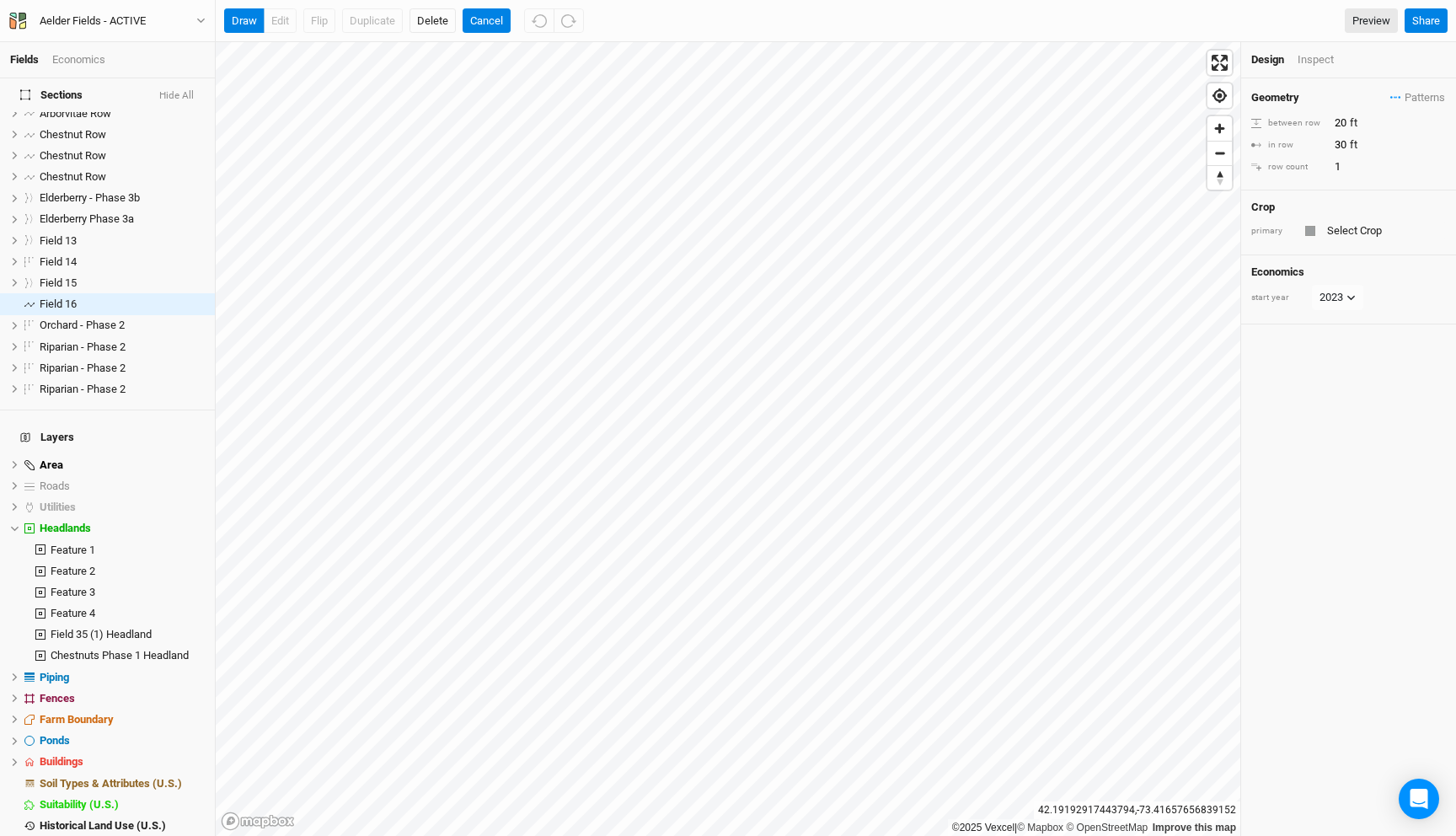
scroll to position [0, 0]
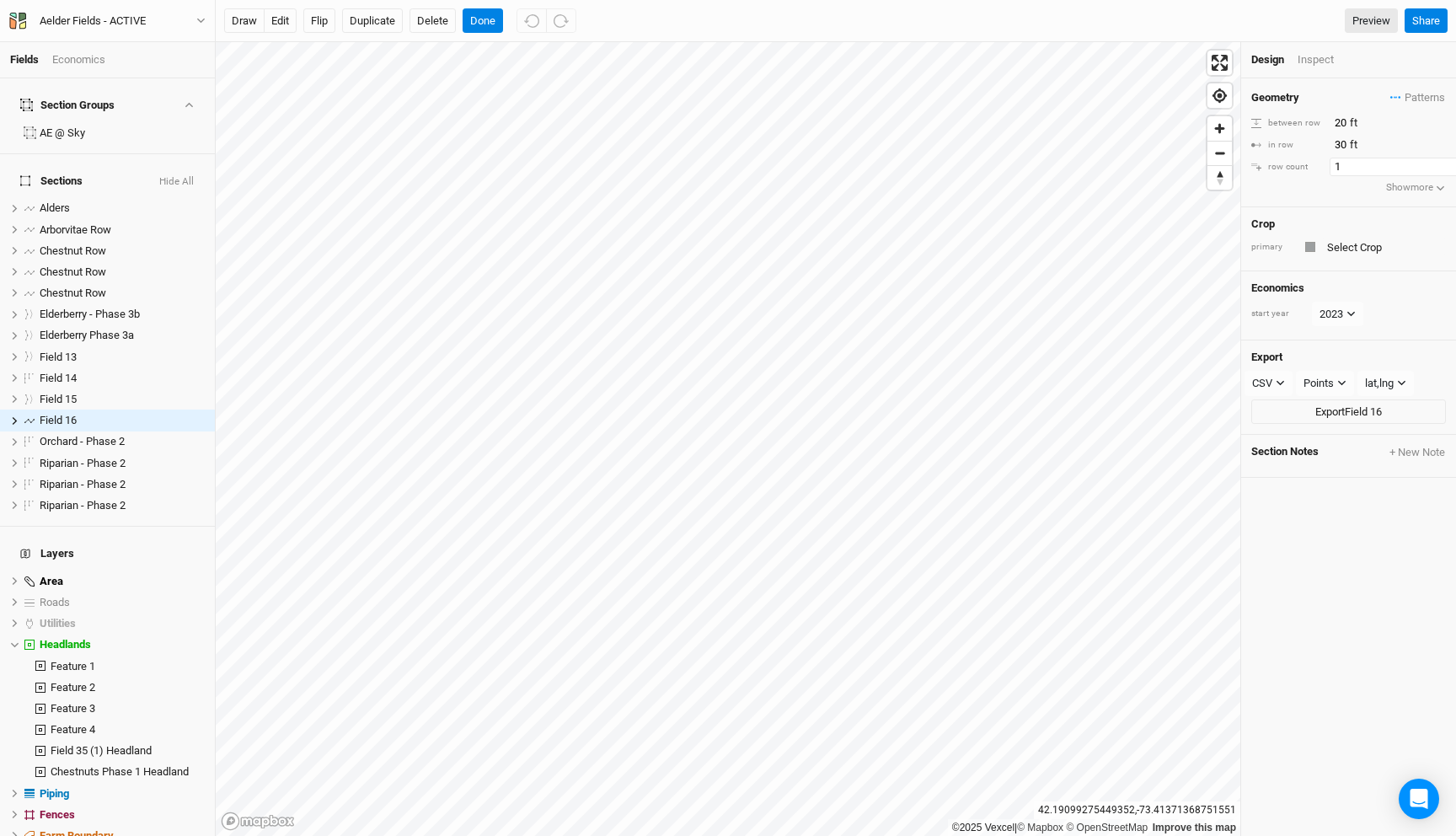
click at [1352, 163] on input "1" at bounding box center [1403, 167] width 147 height 19
type input "3"
click at [328, 26] on button "Flip" at bounding box center [320, 21] width 32 height 26
click at [320, 28] on button "Flip" at bounding box center [320, 21] width 32 height 26
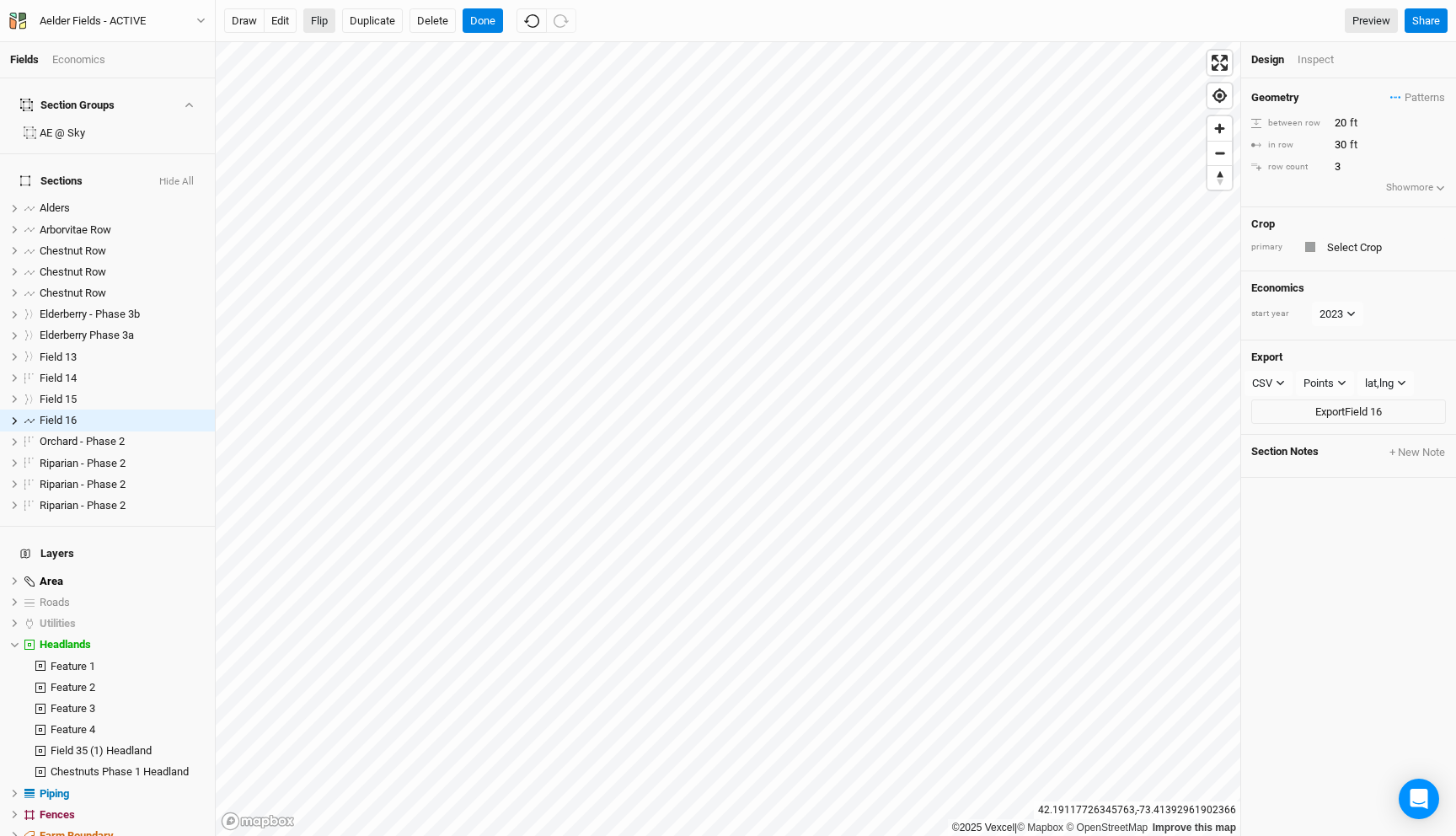
click at [320, 28] on button "Flip" at bounding box center [320, 21] width 32 height 26
click at [314, 22] on button "Flip" at bounding box center [320, 21] width 32 height 26
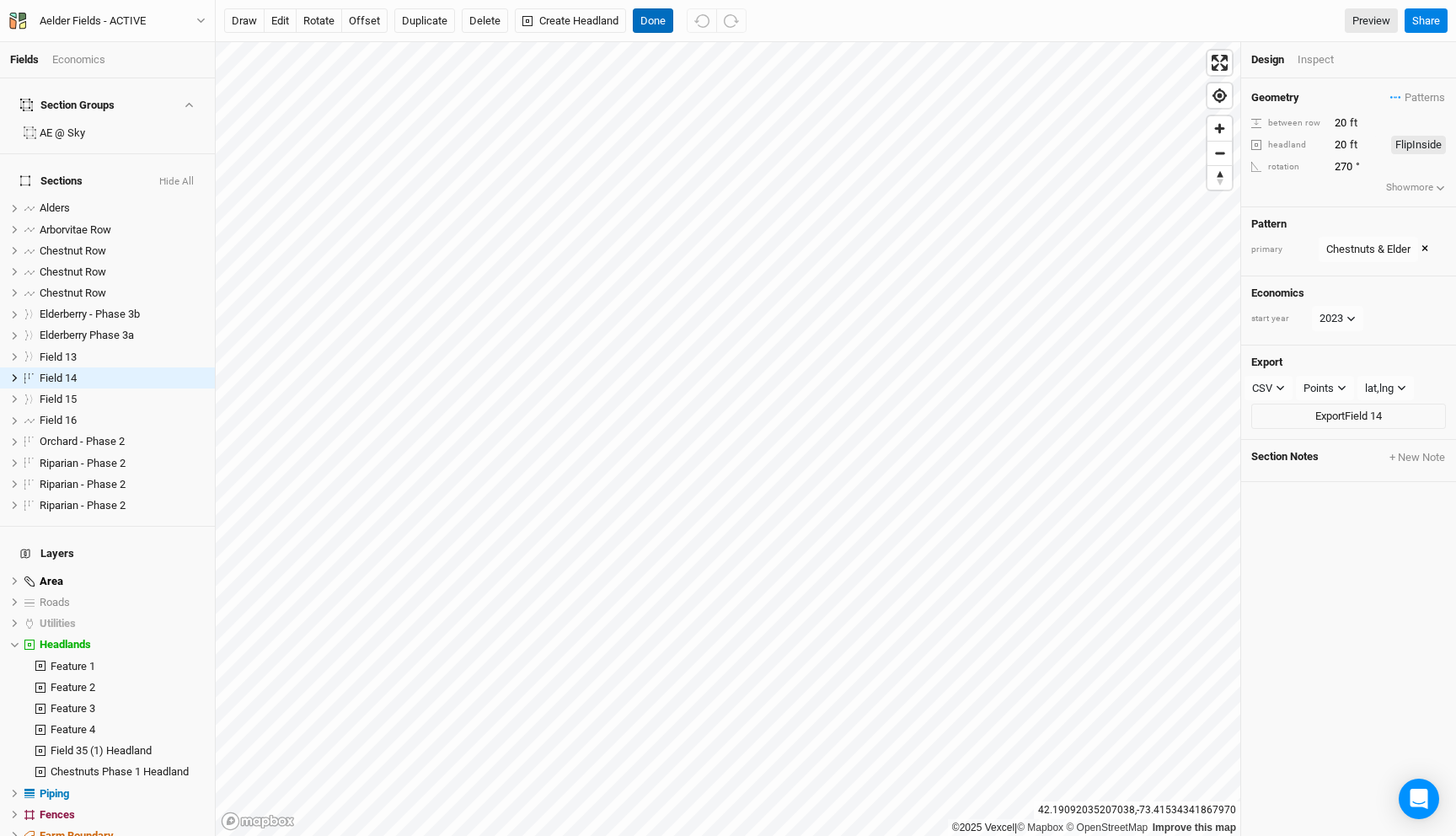
click at [672, 26] on button "Done" at bounding box center [653, 21] width 40 height 26
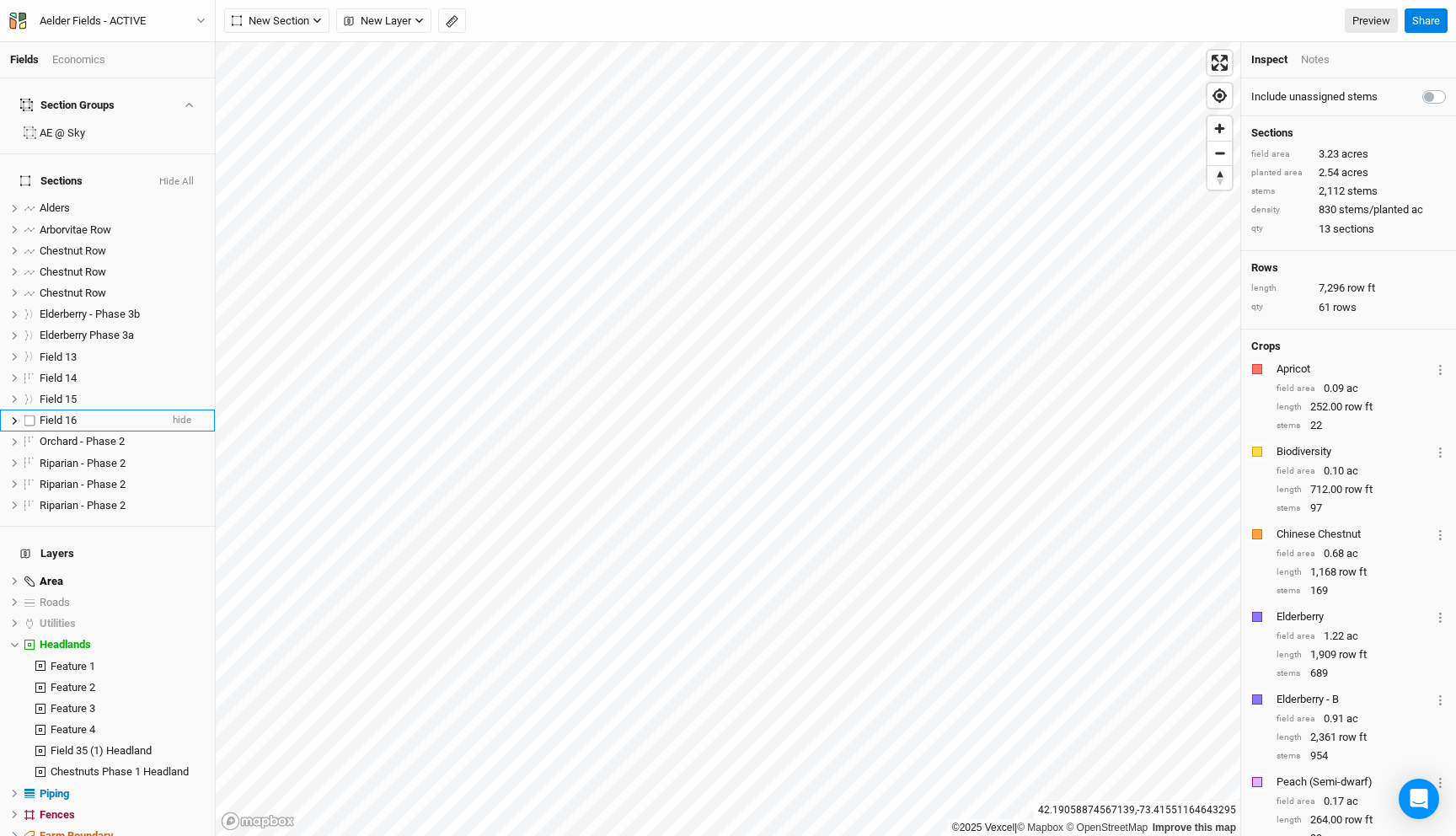
click at [85, 414] on div "Field 16" at bounding box center [99, 421] width 119 height 14
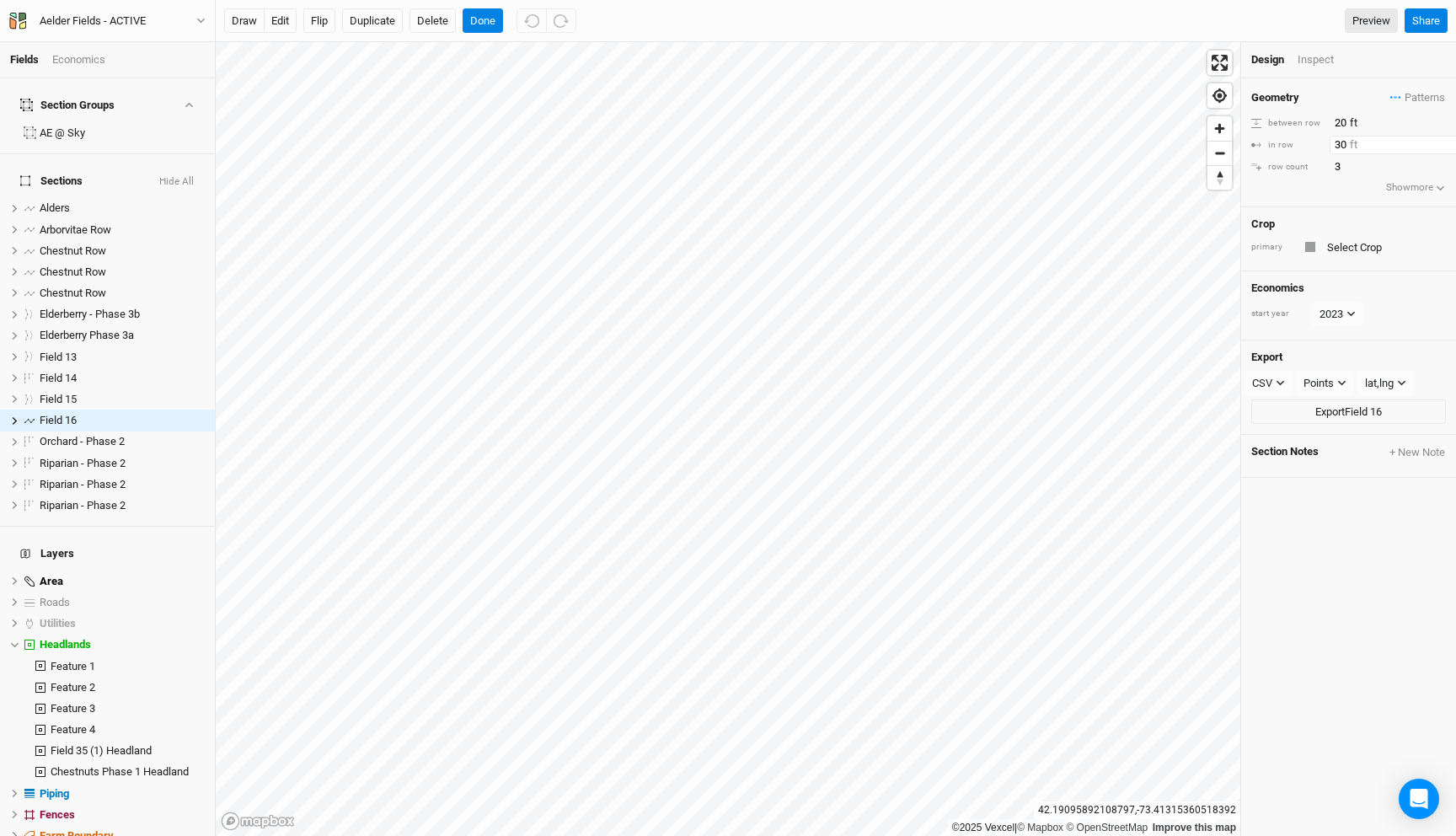
click at [1341, 143] on input "30" at bounding box center [1403, 145] width 147 height 19
click at [1338, 121] on input "20" at bounding box center [1403, 123] width 147 height 19
click at [1340, 125] on input "10" at bounding box center [1403, 123] width 147 height 19
type input "5"
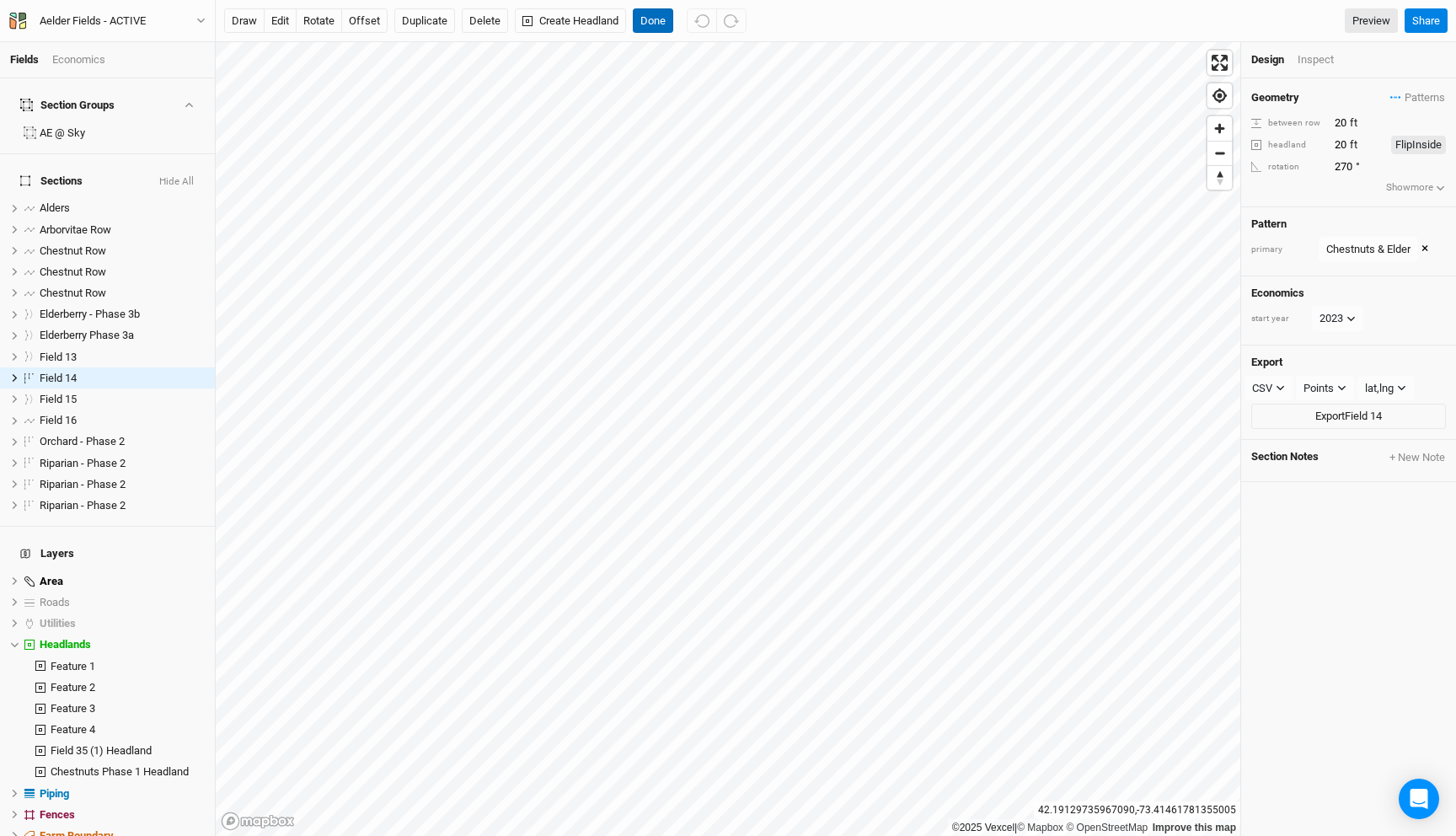
click at [652, 26] on button "Done" at bounding box center [653, 21] width 40 height 26
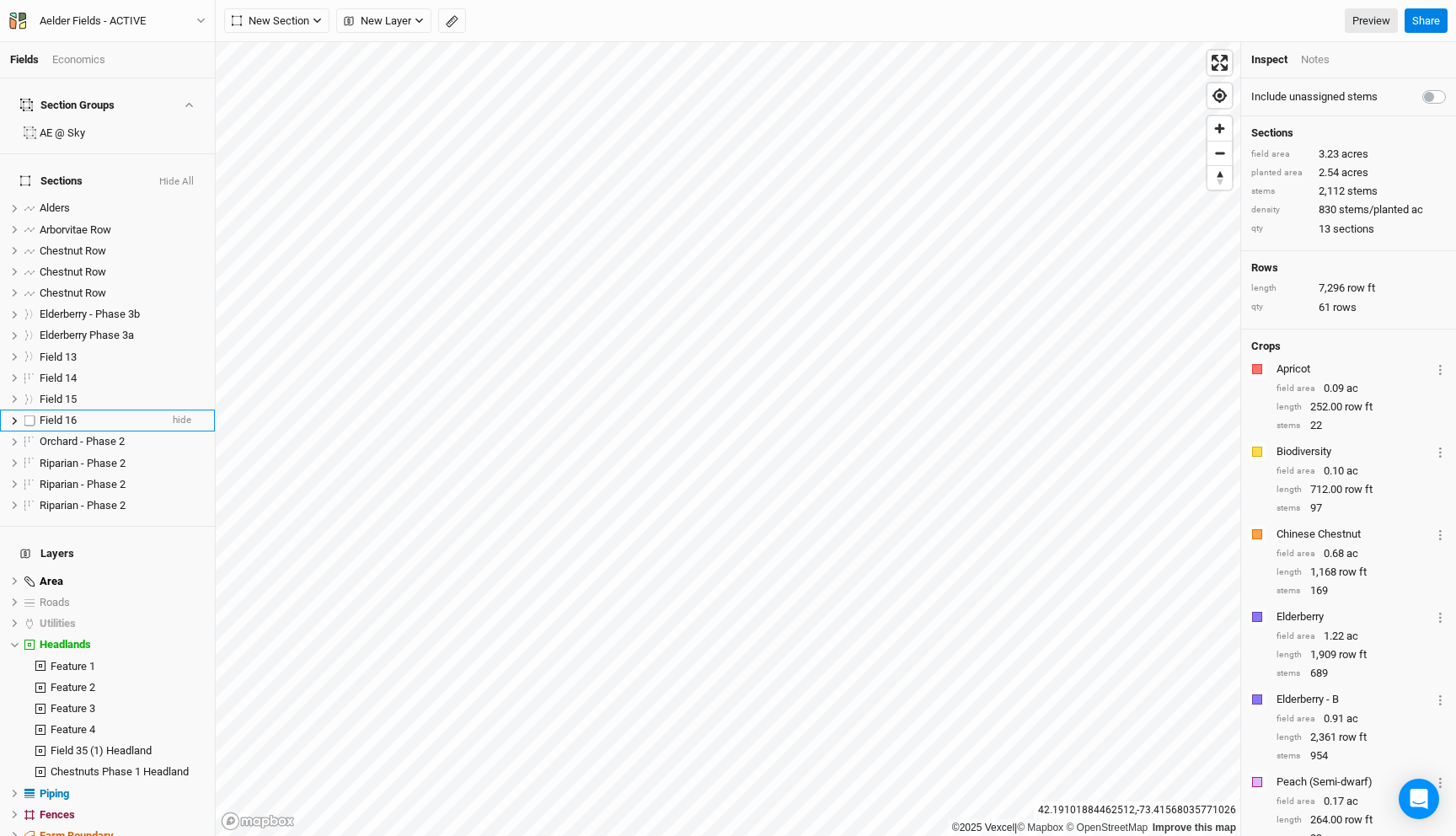
click at [77, 414] on span "Field 16" at bounding box center [57, 420] width 37 height 13
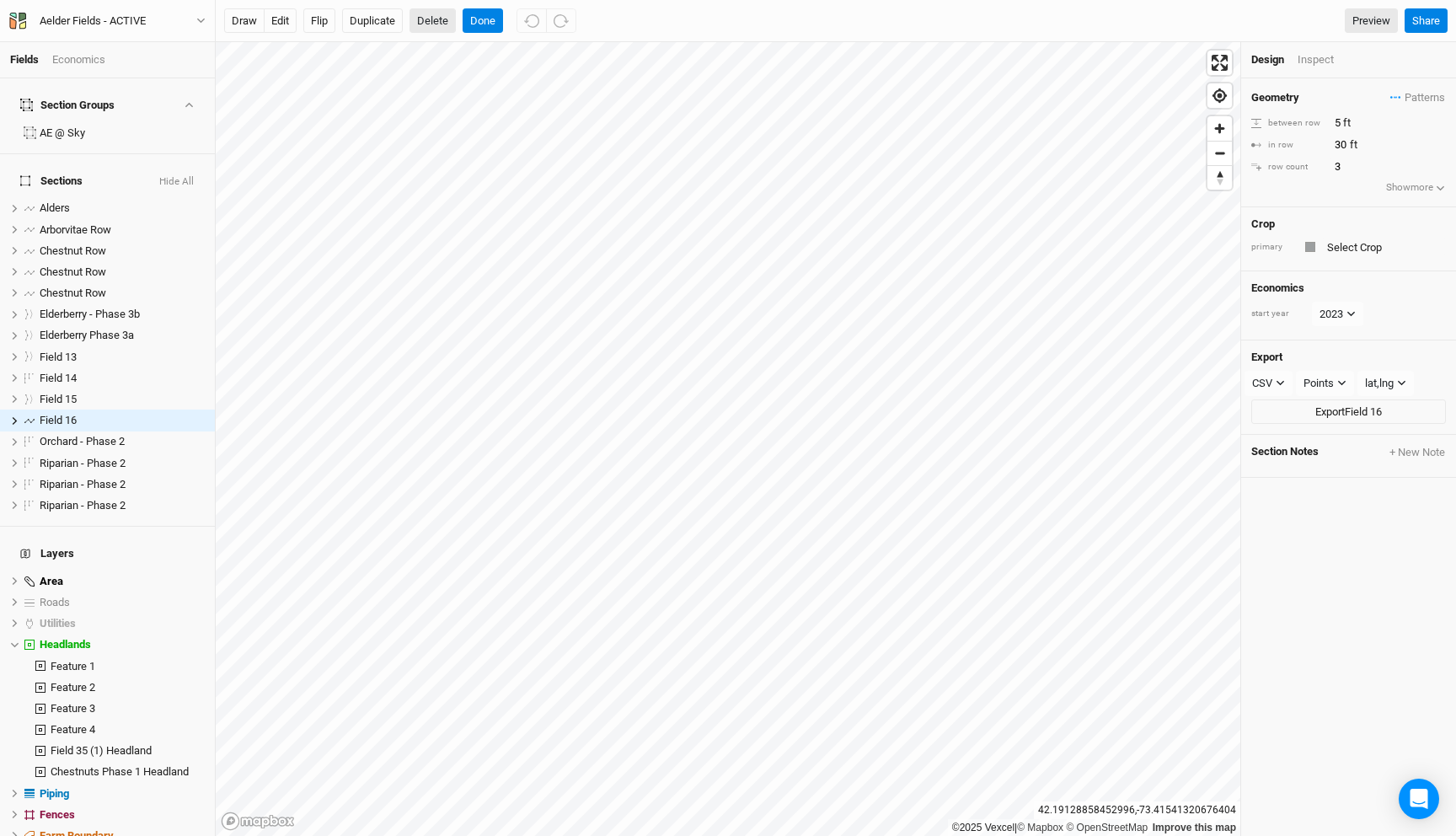
click at [424, 23] on button "Delete" at bounding box center [432, 21] width 46 height 26
click at [528, 19] on button "Confirm" at bounding box center [502, 21] width 52 height 26
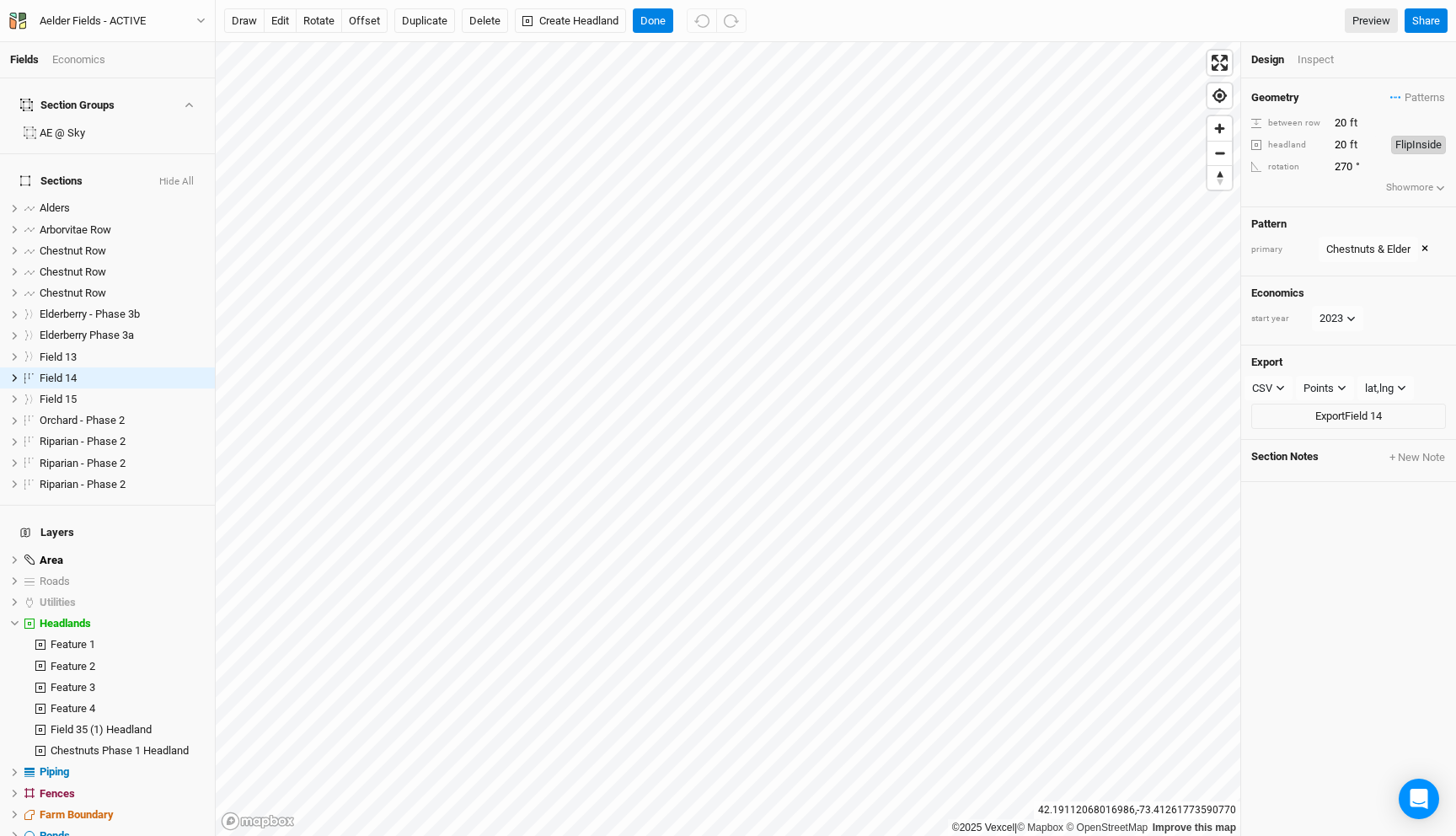
click at [1402, 141] on button "Flip Inside" at bounding box center [1418, 145] width 55 height 19
click at [1343, 147] on input "20" at bounding box center [1353, 145] width 47 height 19
type input "20"
click at [657, 32] on button "Done" at bounding box center [653, 21] width 40 height 26
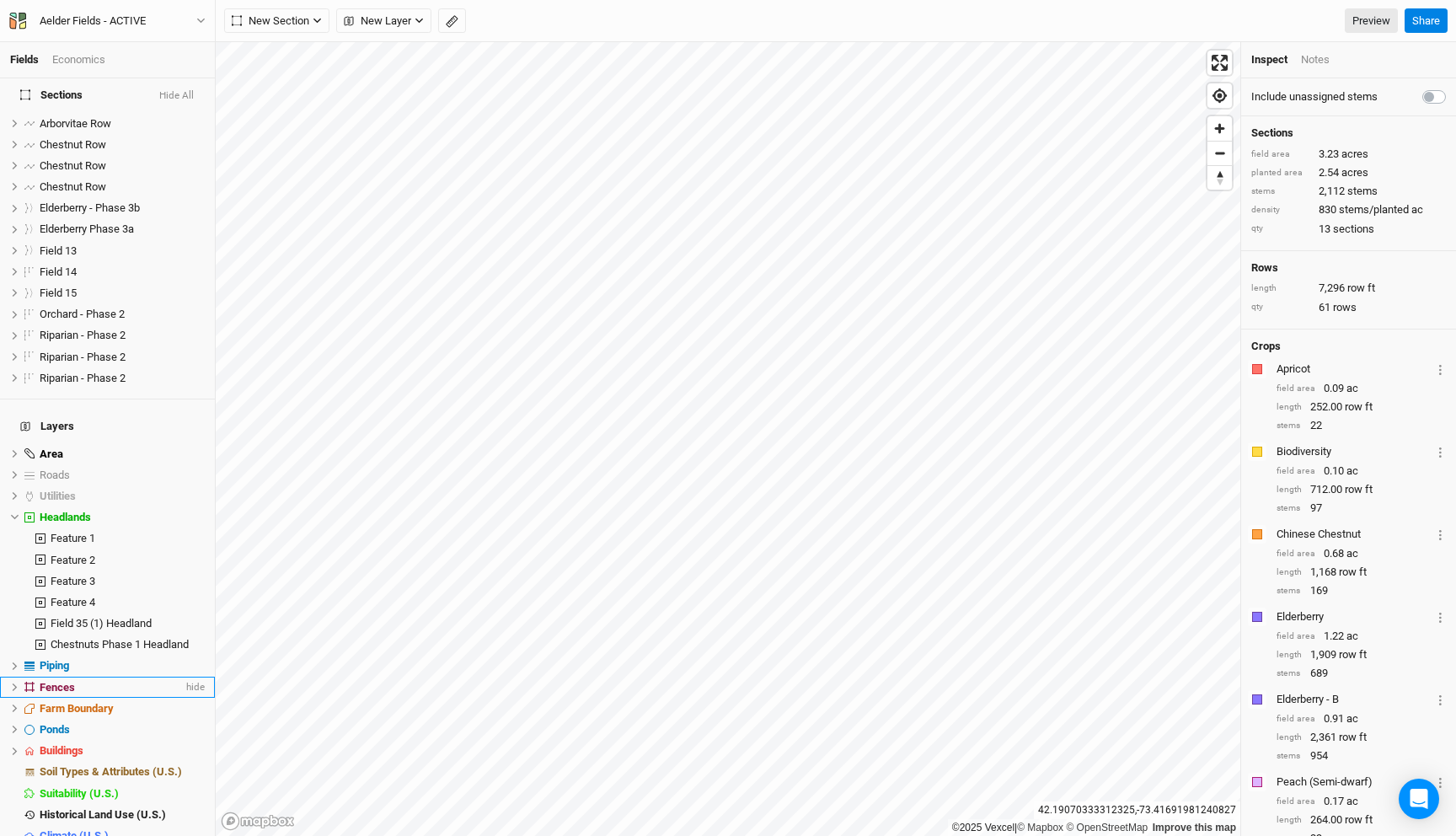
scroll to position [113, 0]
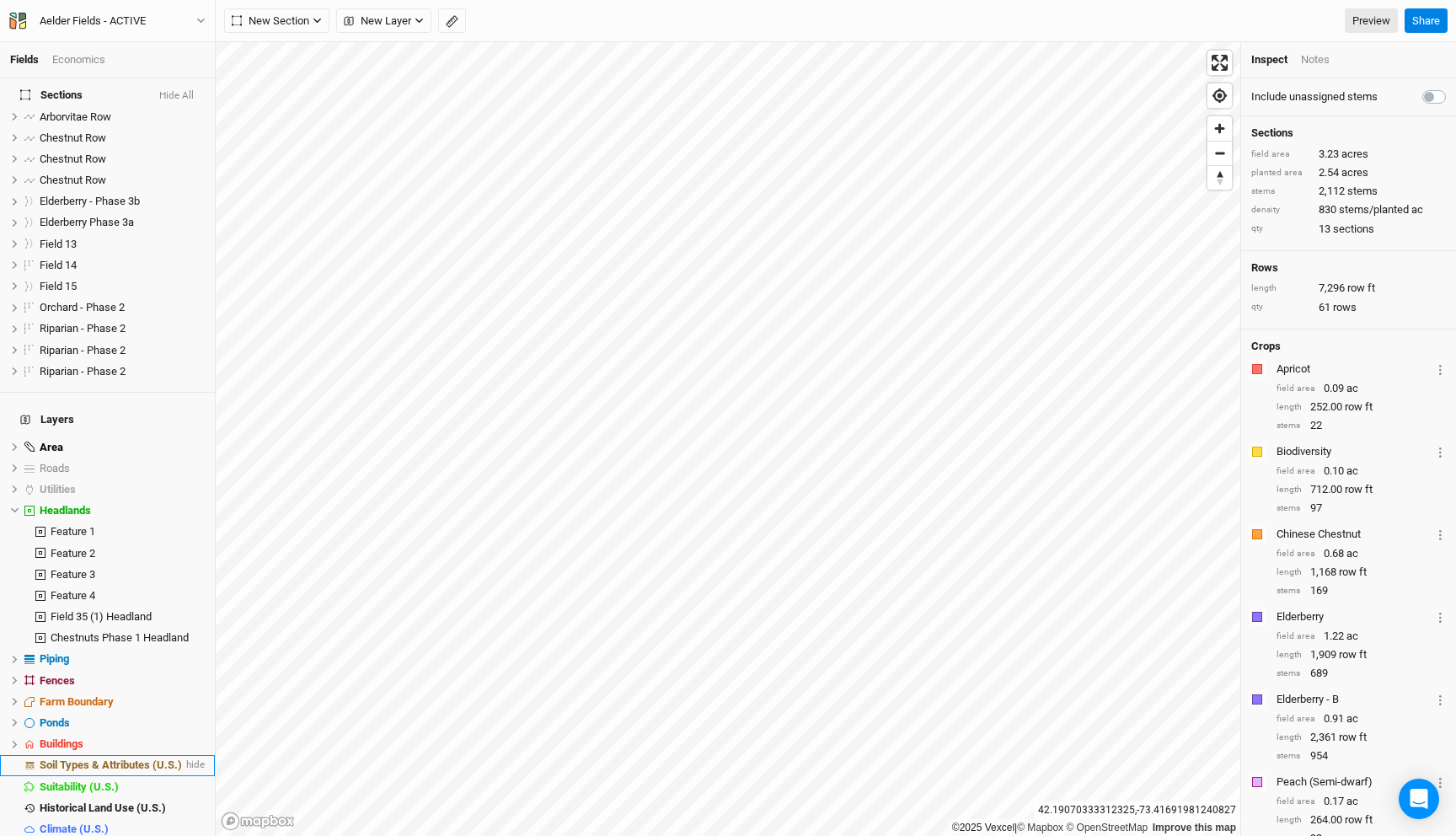
click at [138, 758] on span "Soil Types & Attributes (U.S.)" at bounding box center [110, 764] width 142 height 13
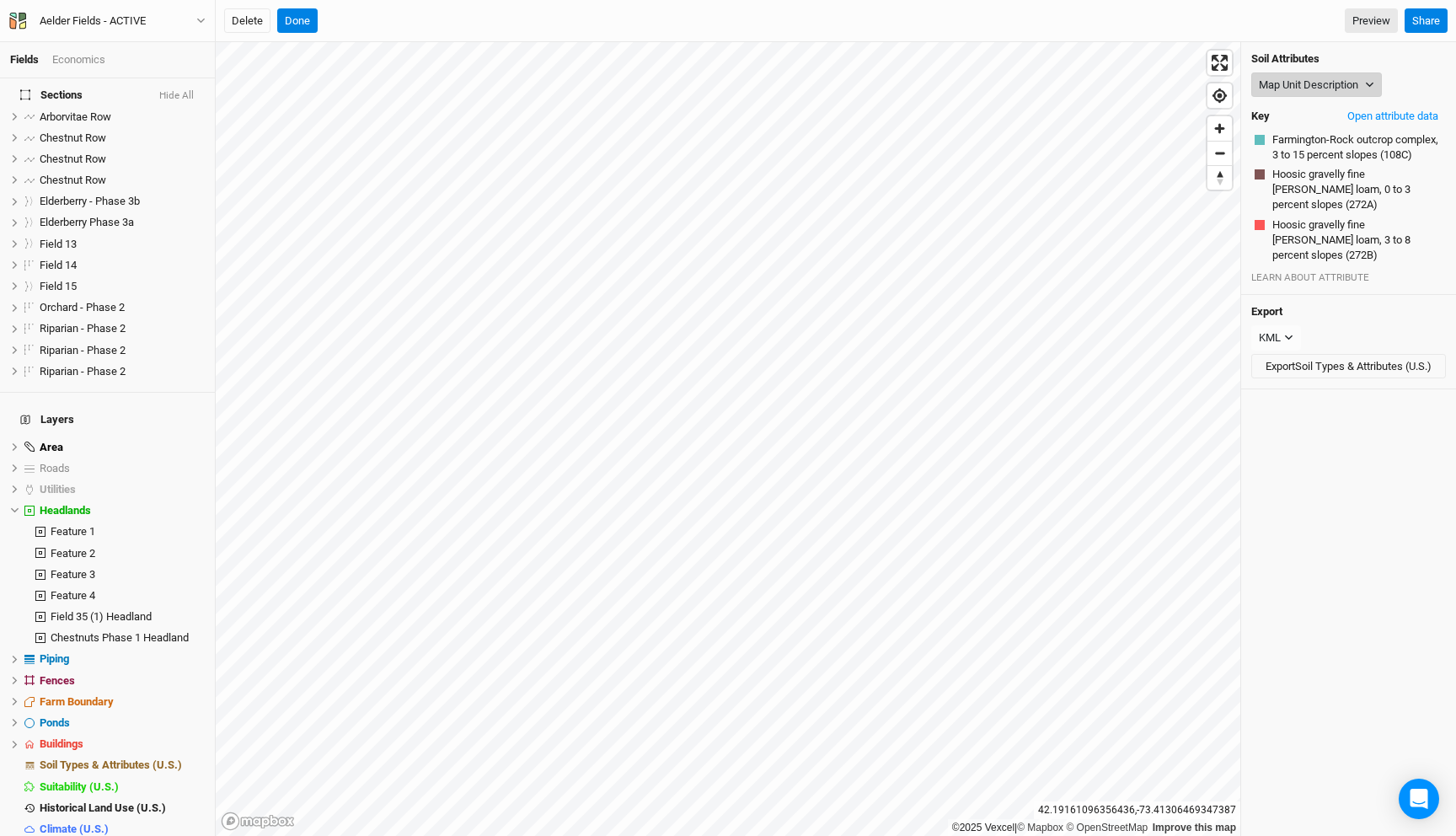
click at [1319, 85] on button "Map Unit Description" at bounding box center [1316, 85] width 131 height 26
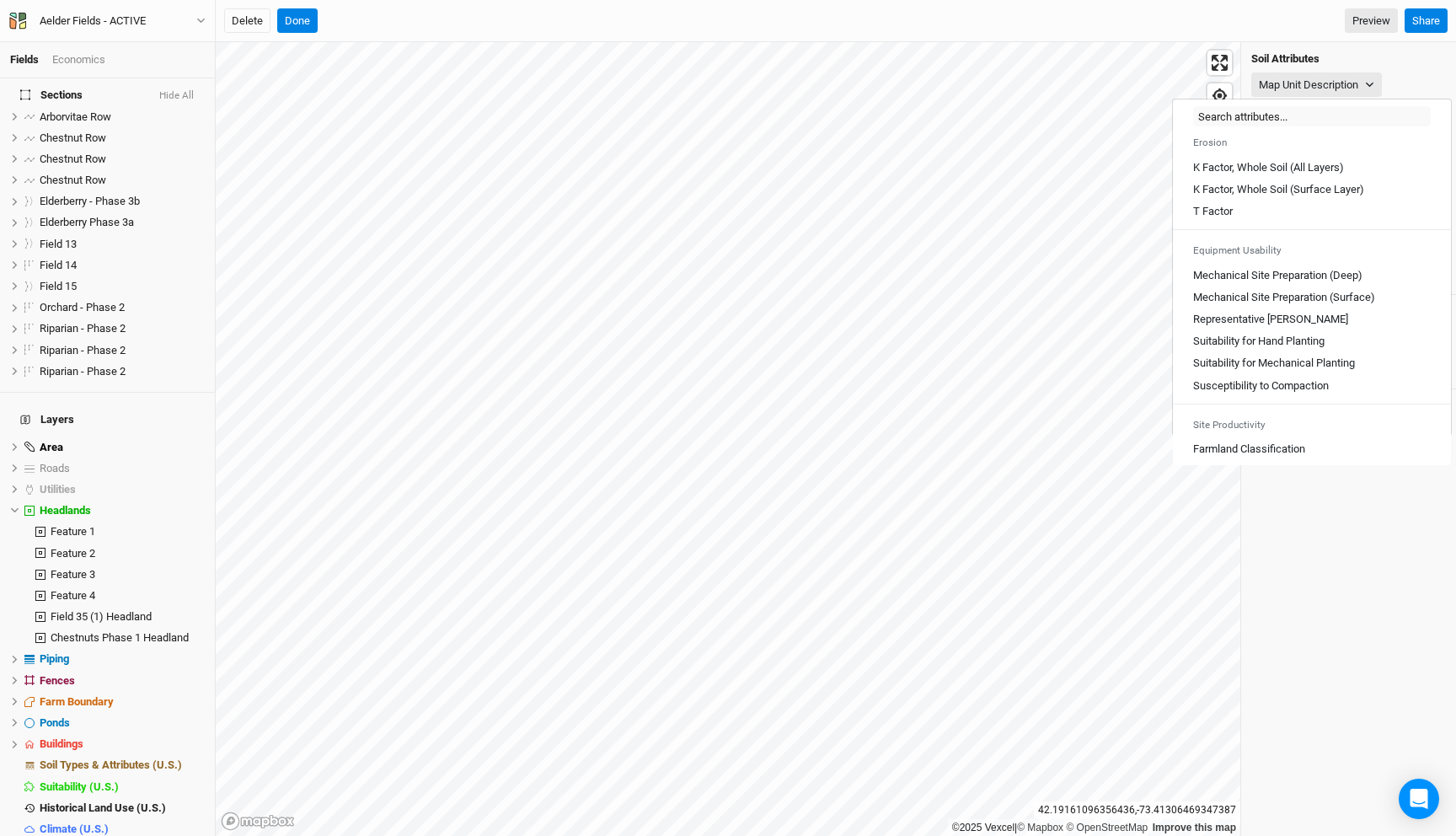
scroll to position [932, 0]
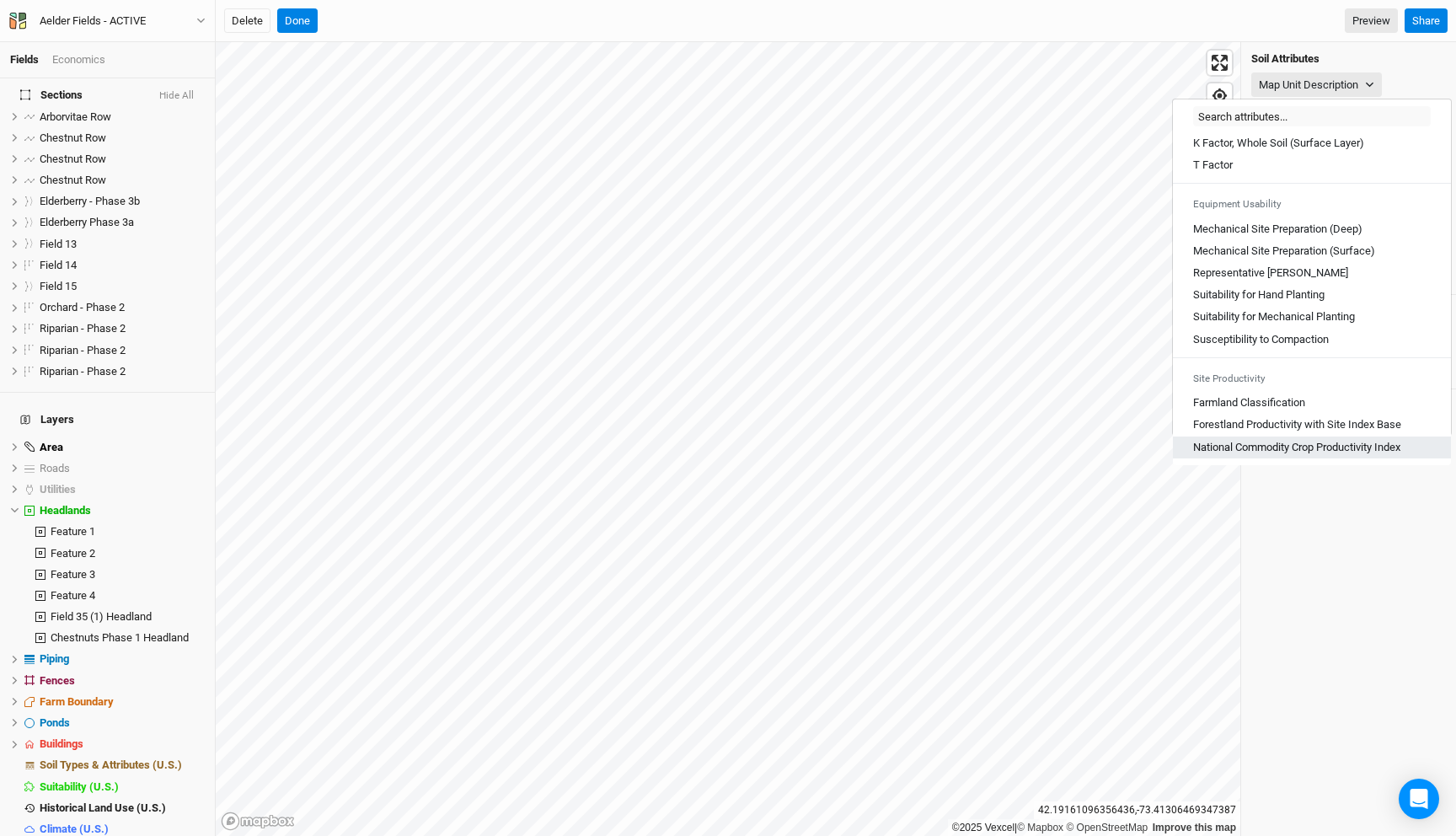
click at [1326, 446] on Index "National Commodity Crop Productivity Index" at bounding box center [1296, 448] width 207 height 15
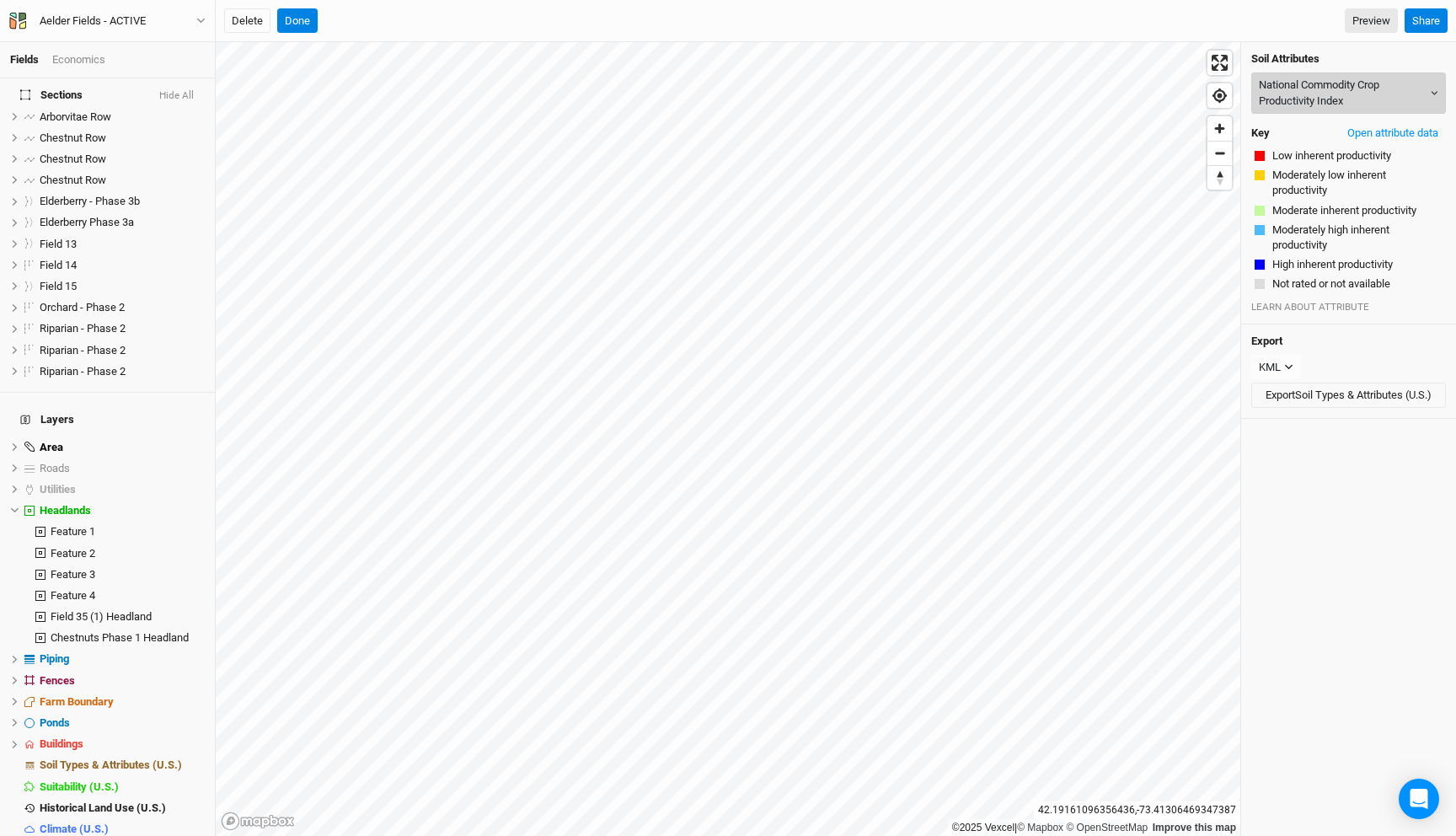
click at [1327, 97] on button "National Commodity Crop Productivity Index" at bounding box center [1349, 93] width 194 height 41
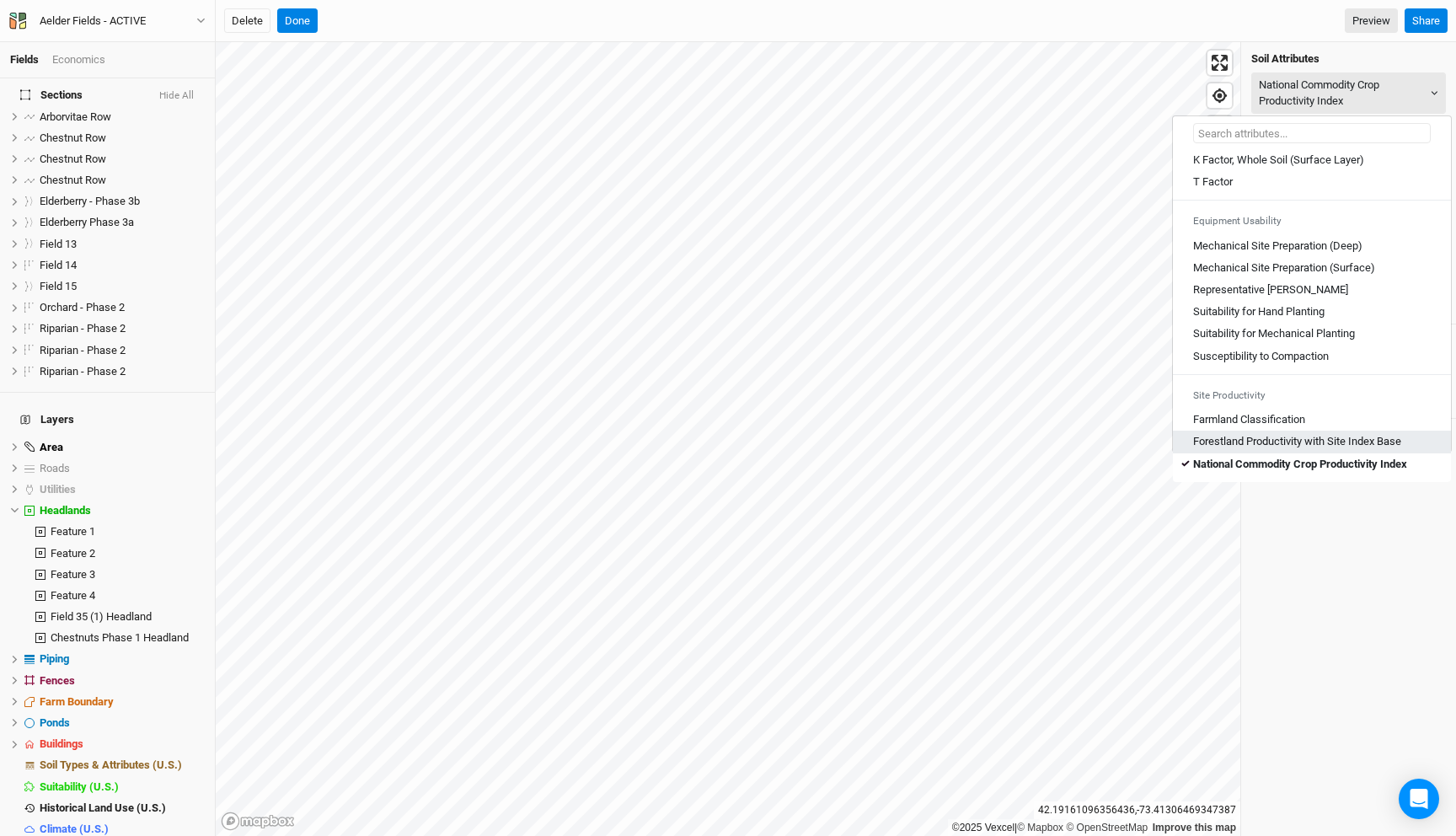
click at [1344, 445] on Base "Forestland Productivity with Site Index Base" at bounding box center [1297, 442] width 208 height 15
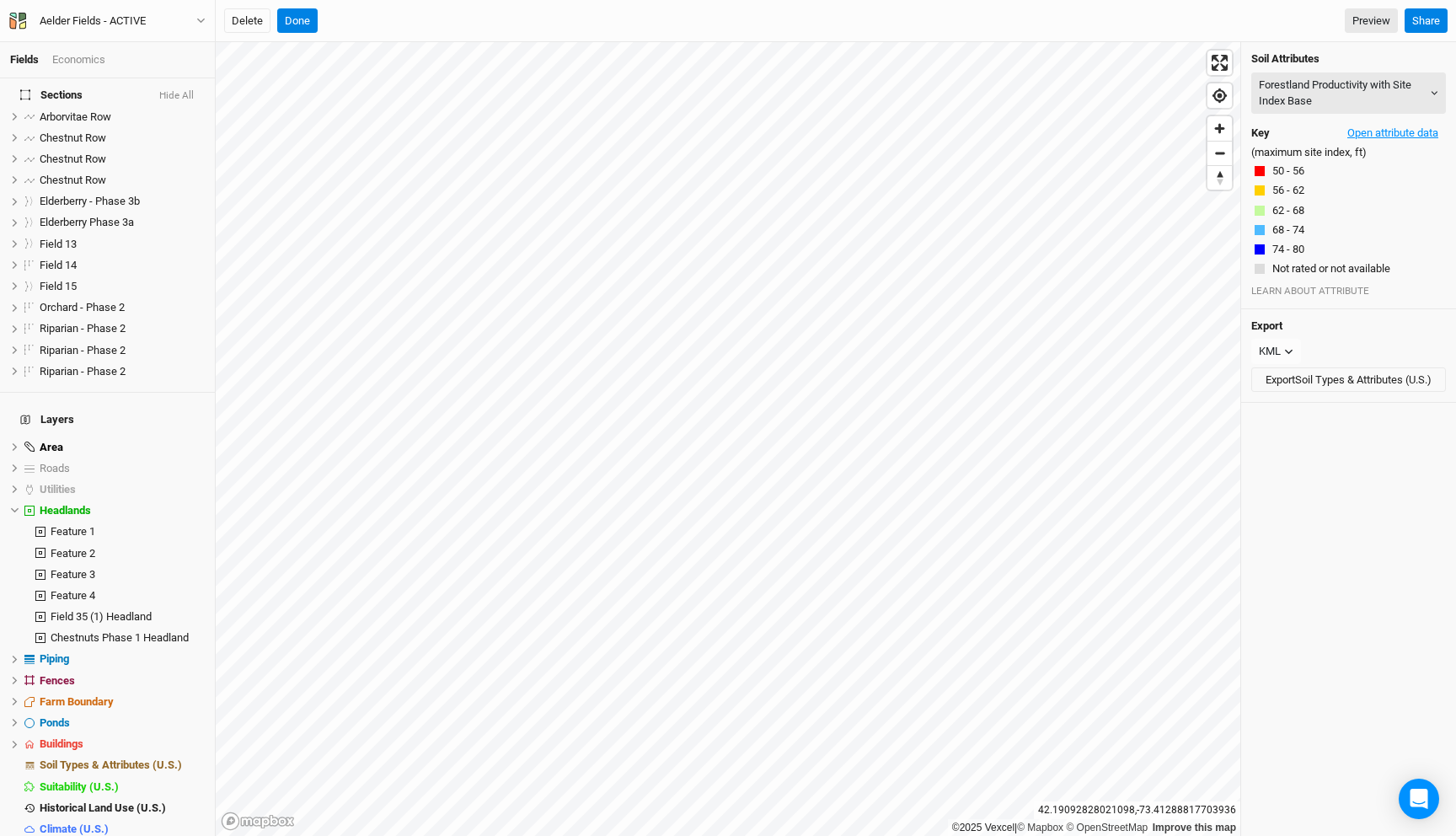
click at [1384, 125] on button "Open attribute data" at bounding box center [1393, 133] width 106 height 26
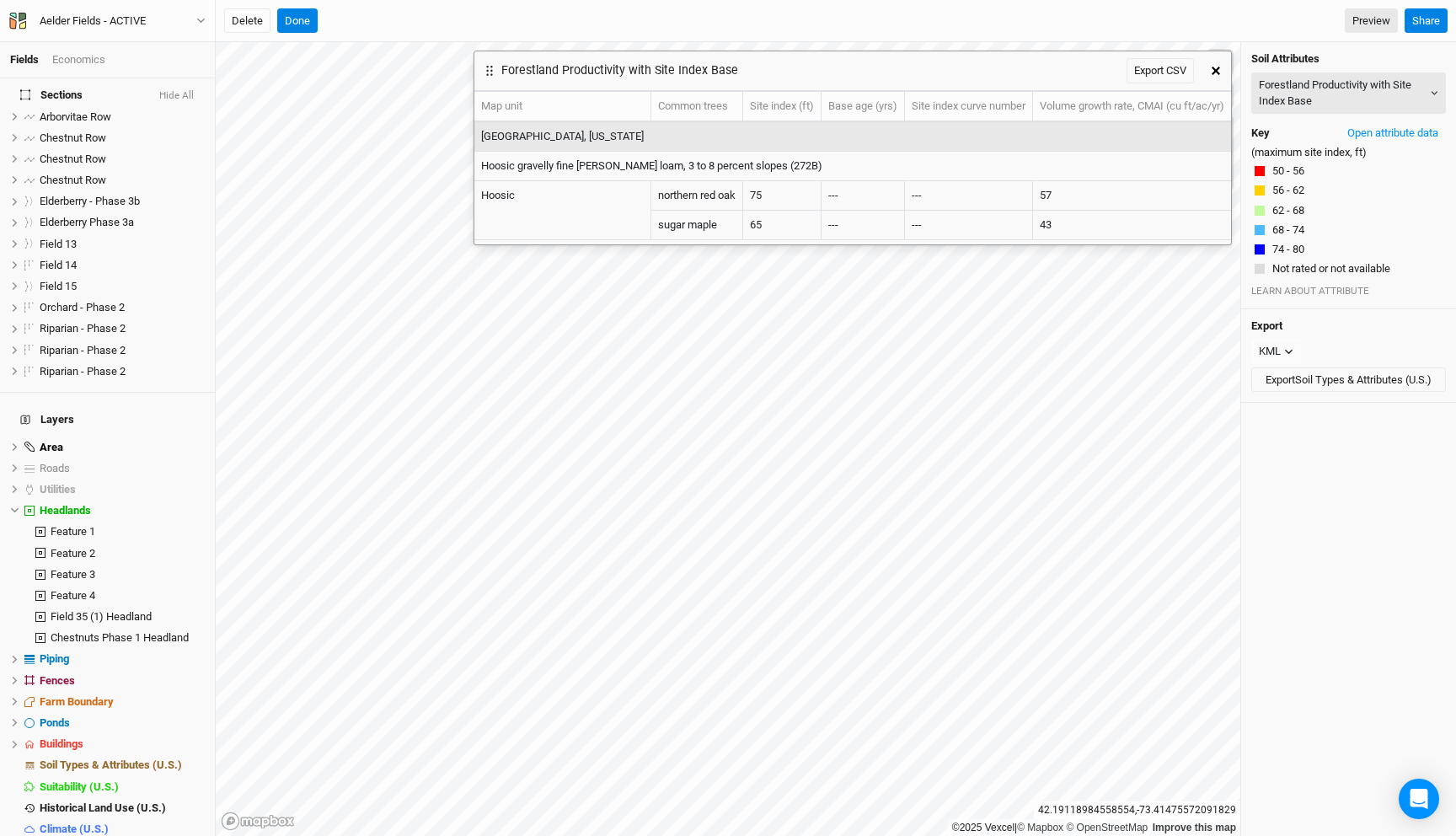
click at [1224, 73] on button "button" at bounding box center [1216, 71] width 31 height 31
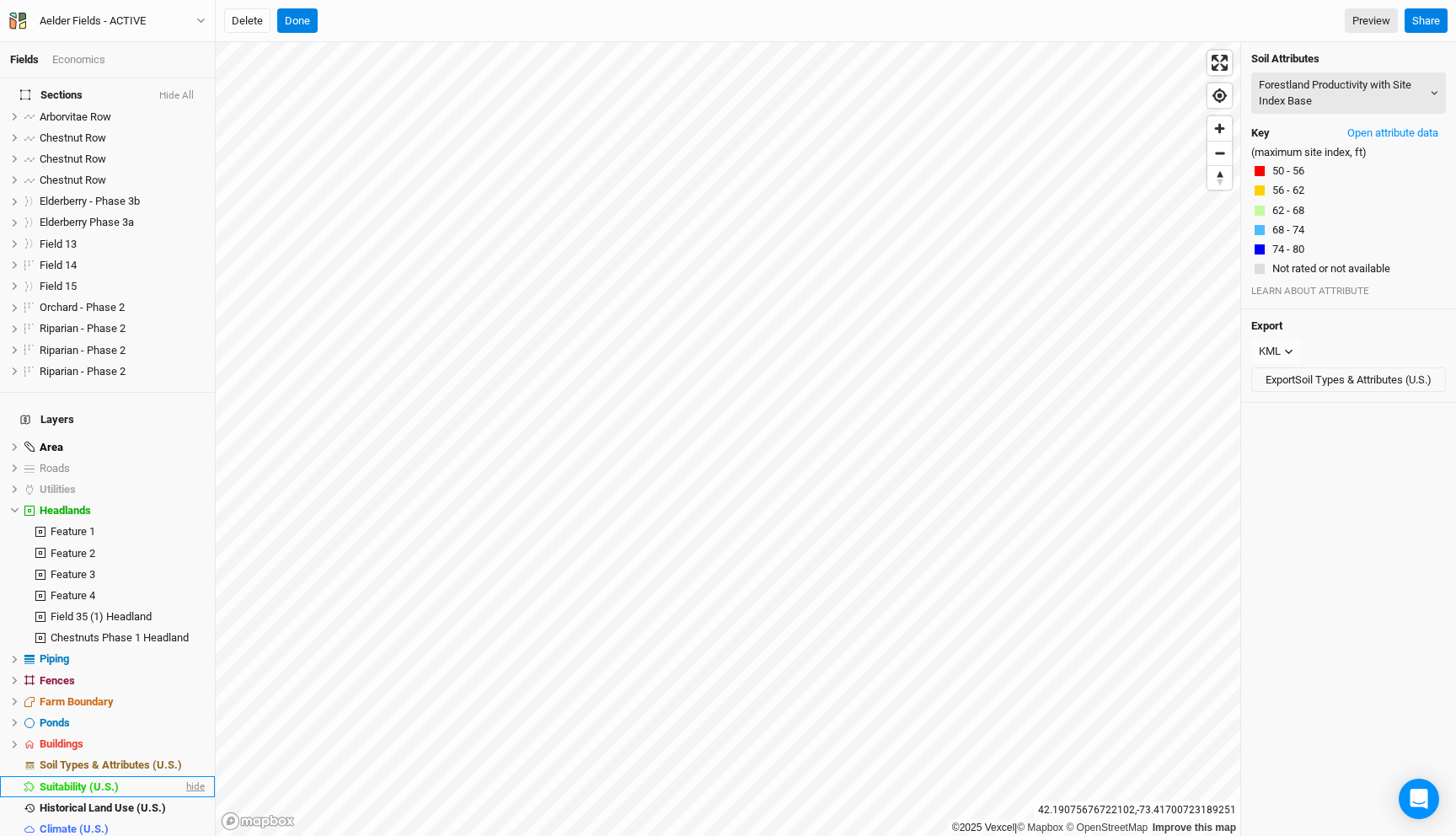
scroll to position [116, 0]
click at [192, 752] on span "hide" at bounding box center [194, 762] width 22 height 21
click at [299, 22] on button "Done" at bounding box center [297, 21] width 40 height 26
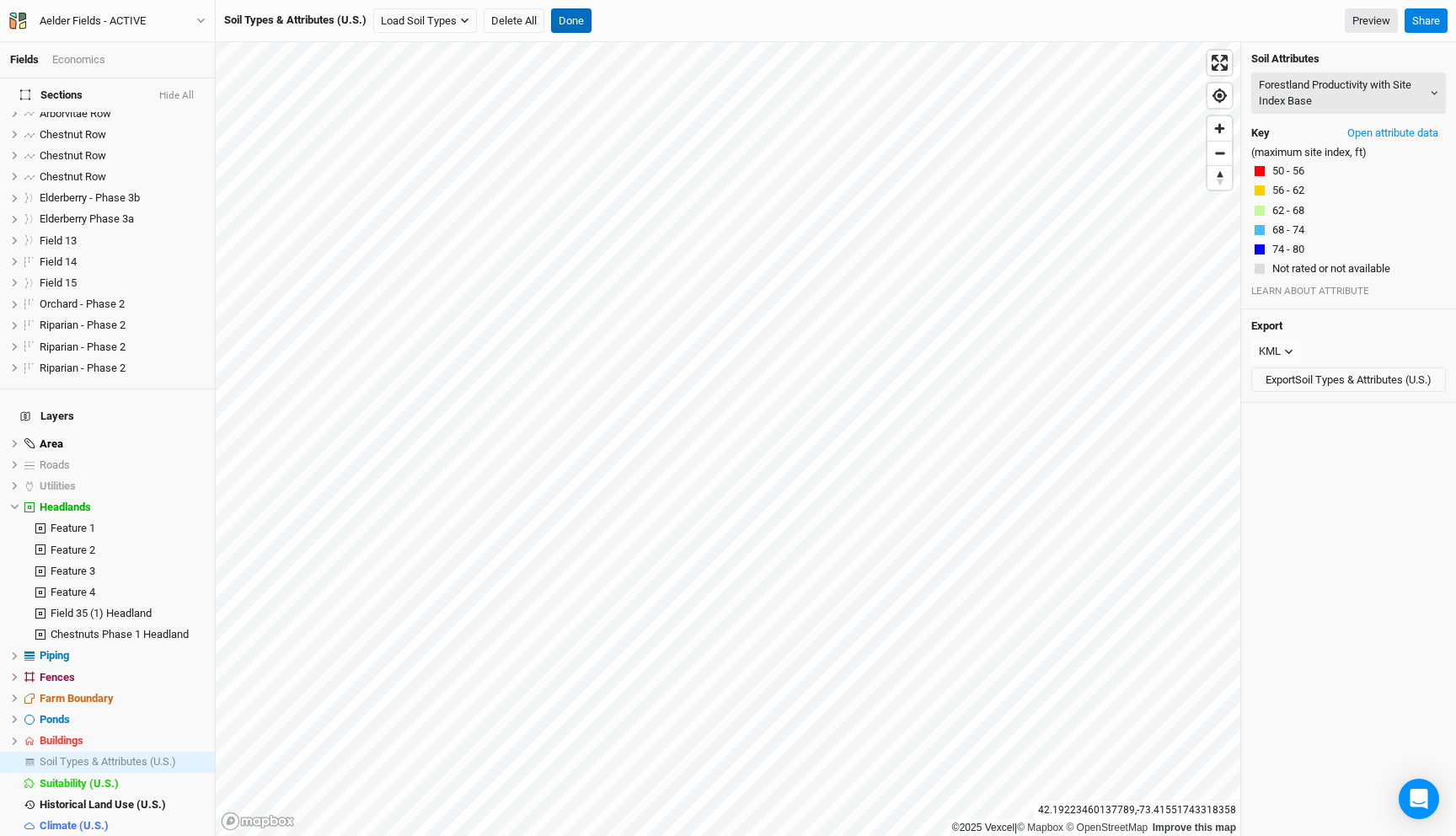
click at [583, 16] on button "Done" at bounding box center [571, 21] width 40 height 26
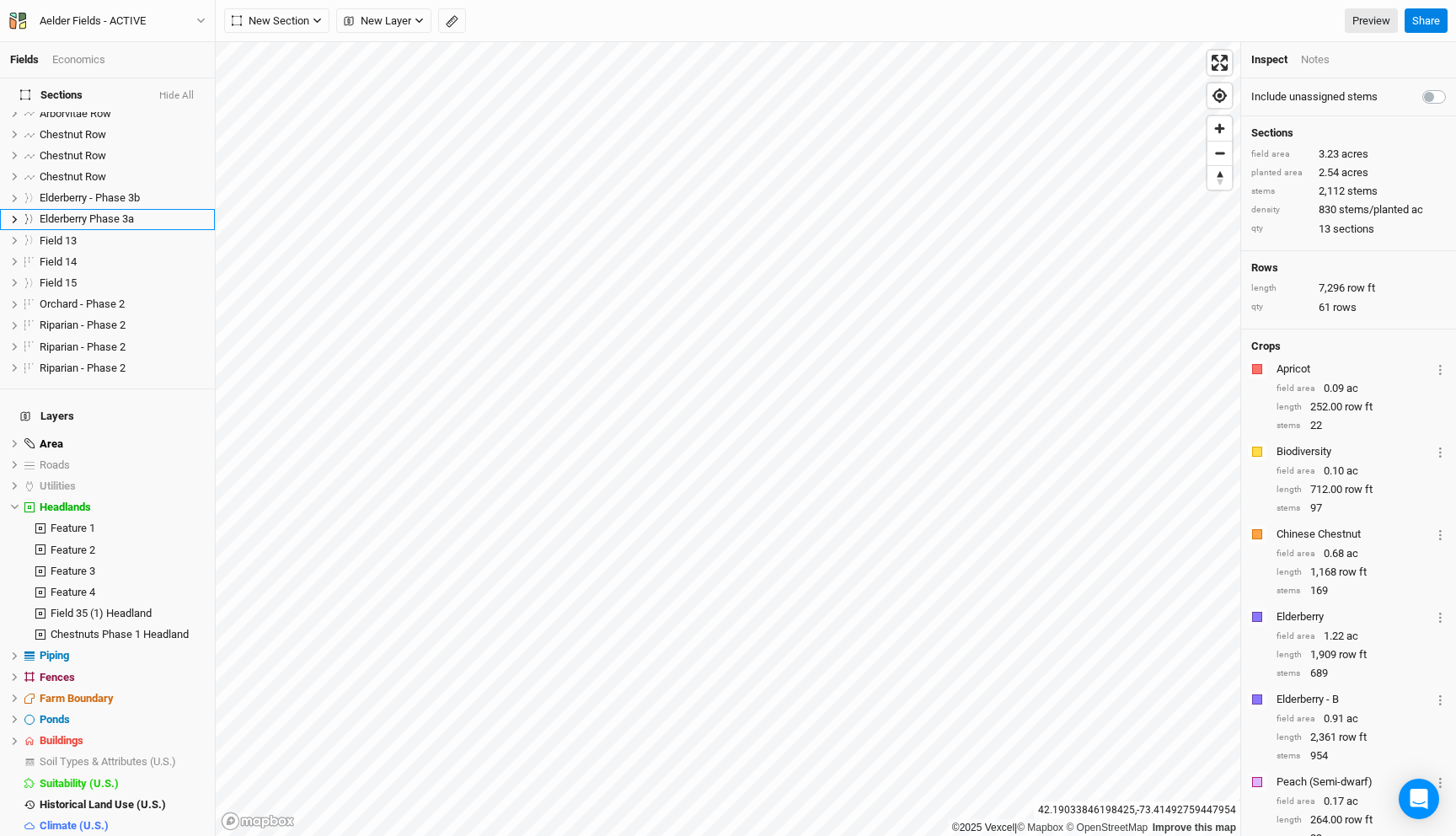
scroll to position [0, 0]
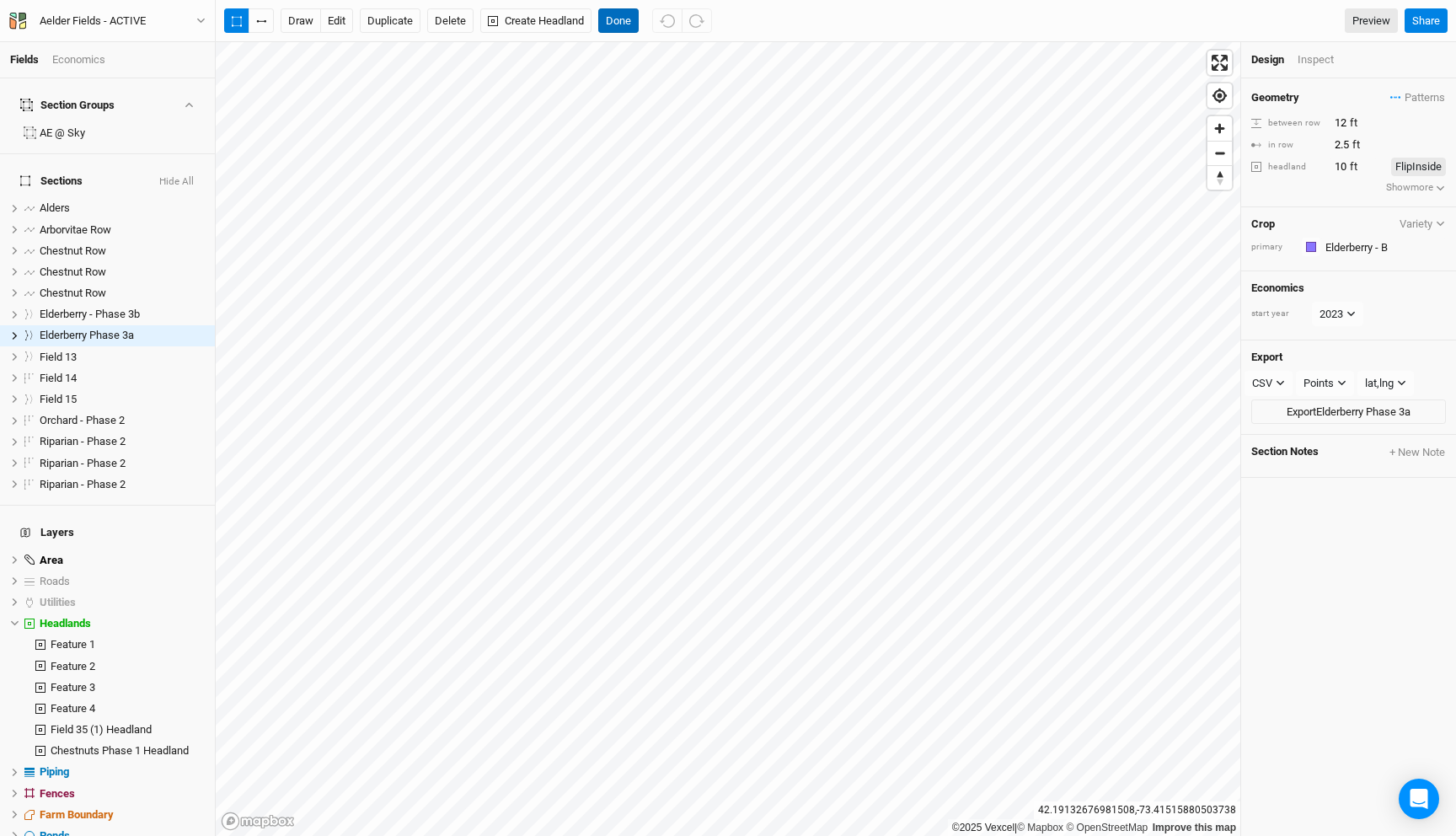
click at [634, 24] on button "Done" at bounding box center [618, 21] width 40 height 26
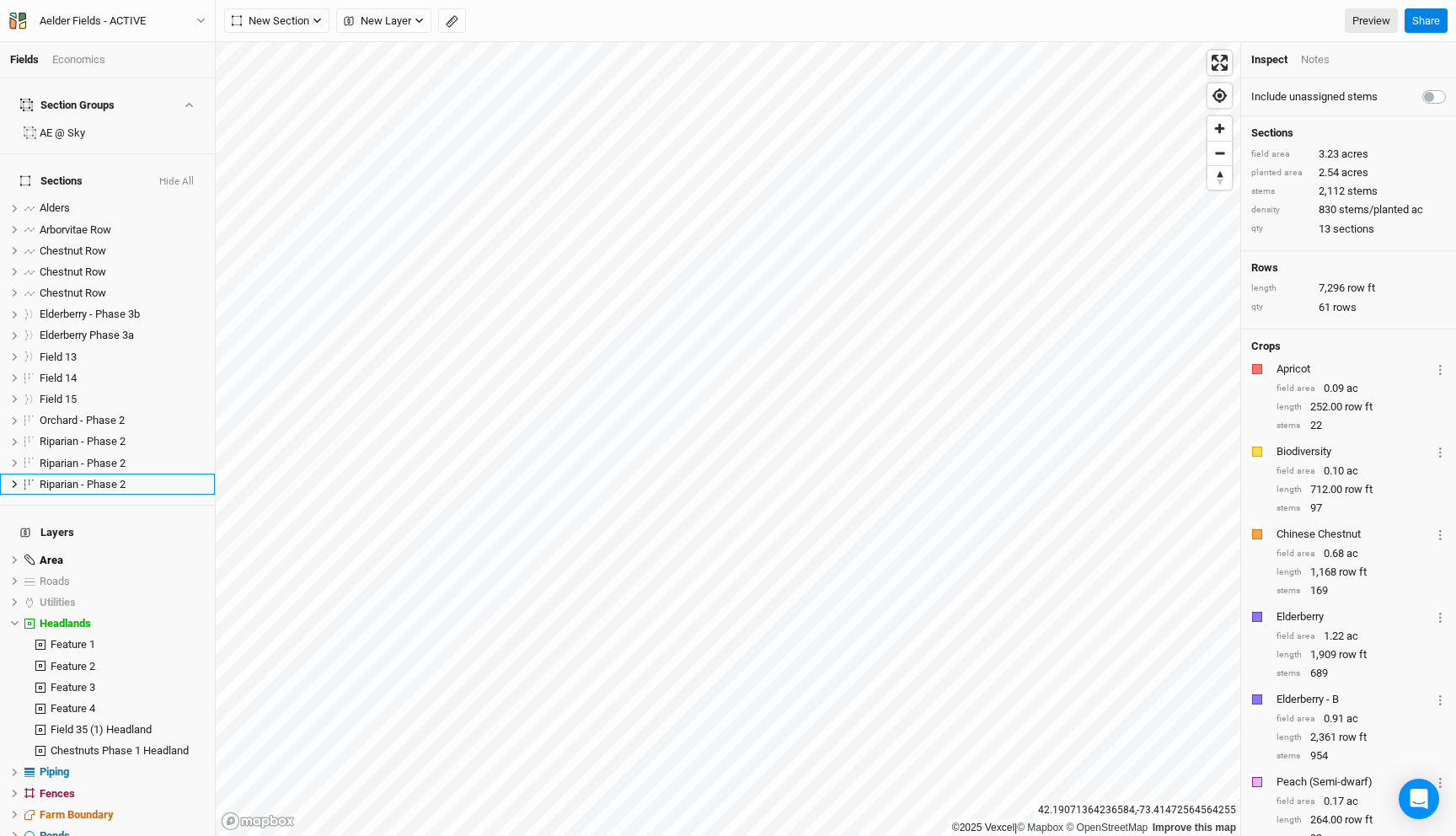
scroll to position [6, 0]
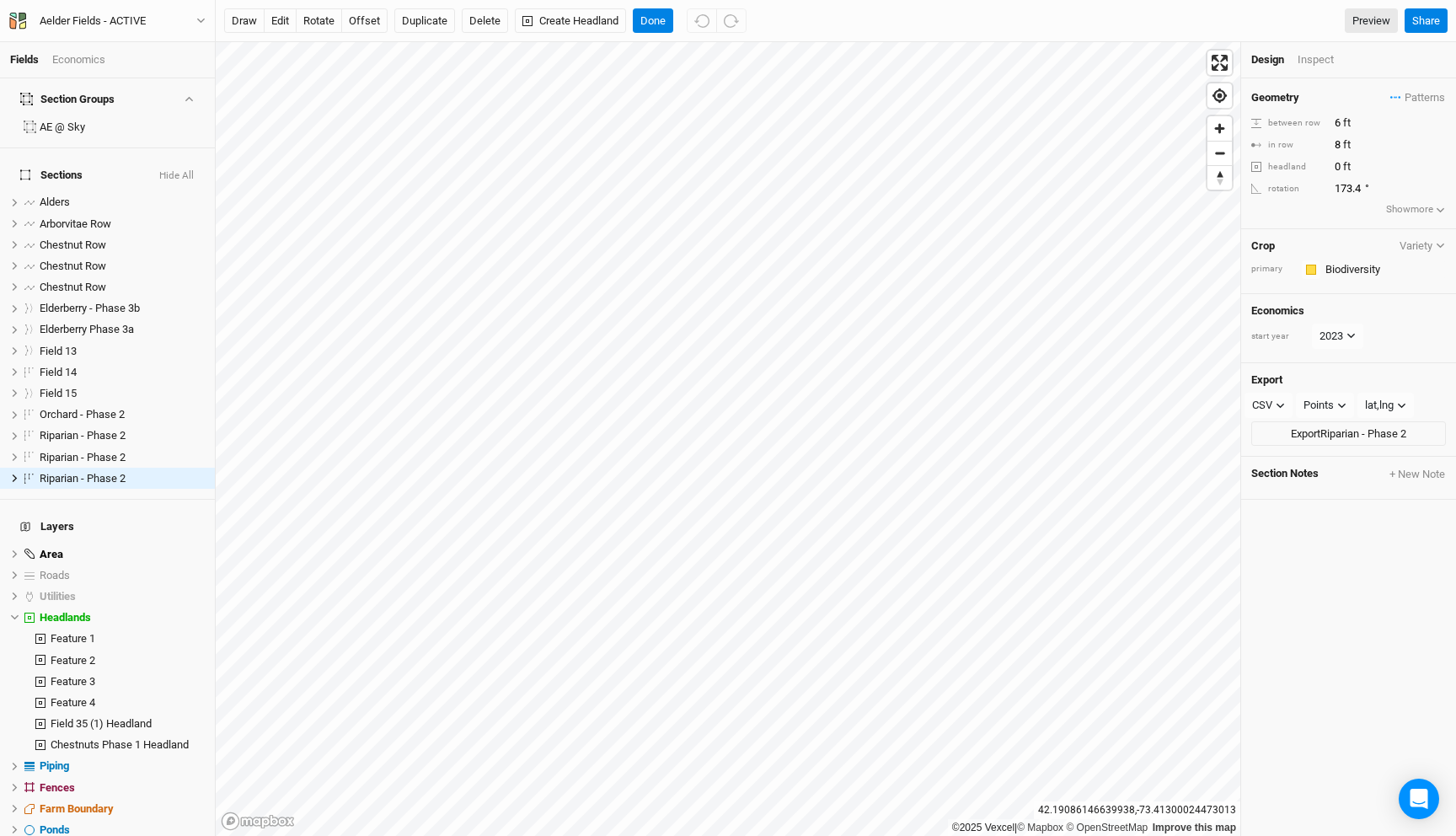
click at [1406, 87] on div "Geometry Patterns Biodiversity A view Biodiversity A 2 view Fruit Mix 1 view Fr…" at bounding box center [1349, 154] width 215 height 151
click at [1400, 93] on span "Patterns" at bounding box center [1418, 98] width 55 height 17
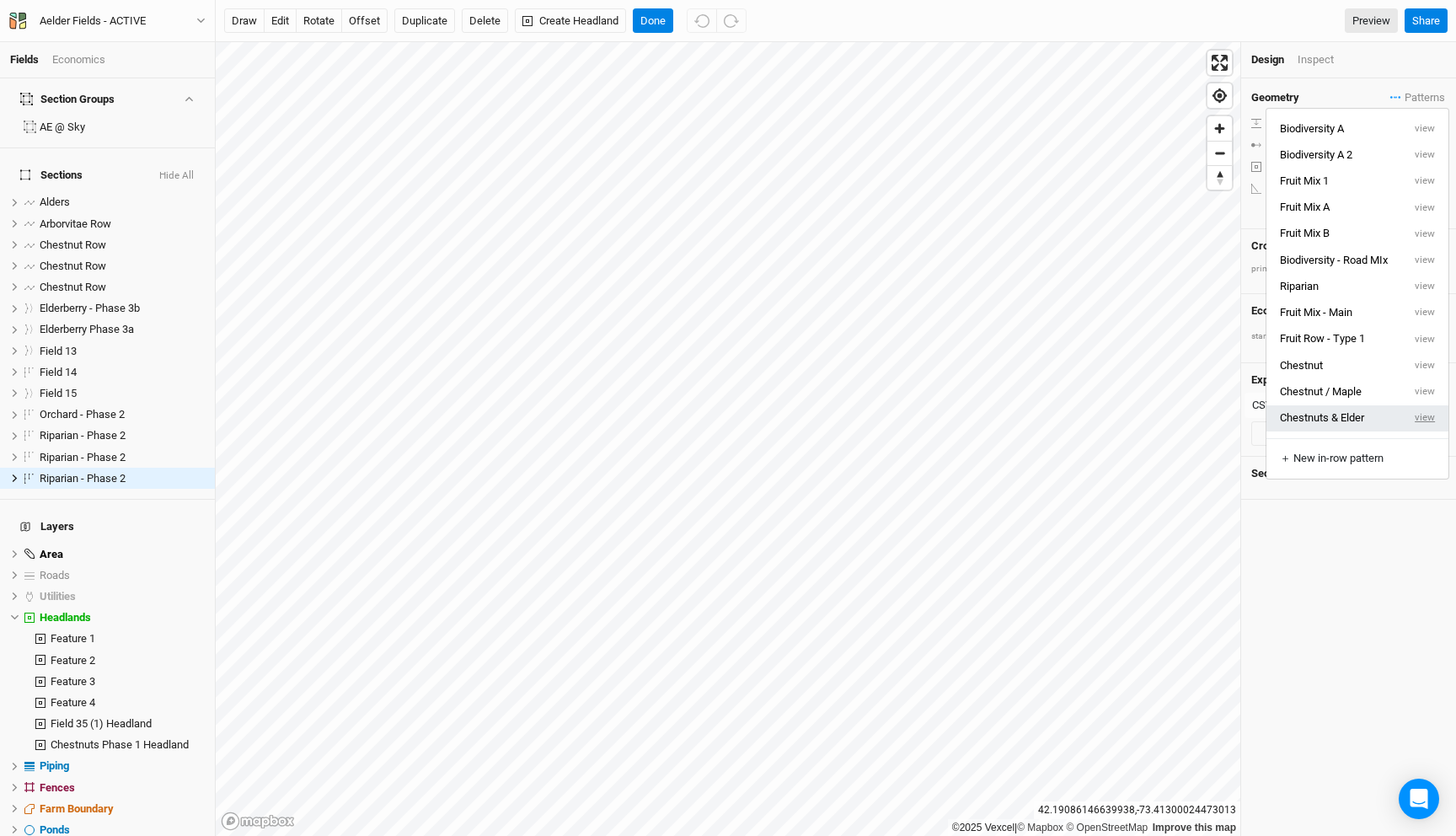
click at [1427, 414] on button "view" at bounding box center [1425, 418] width 46 height 26
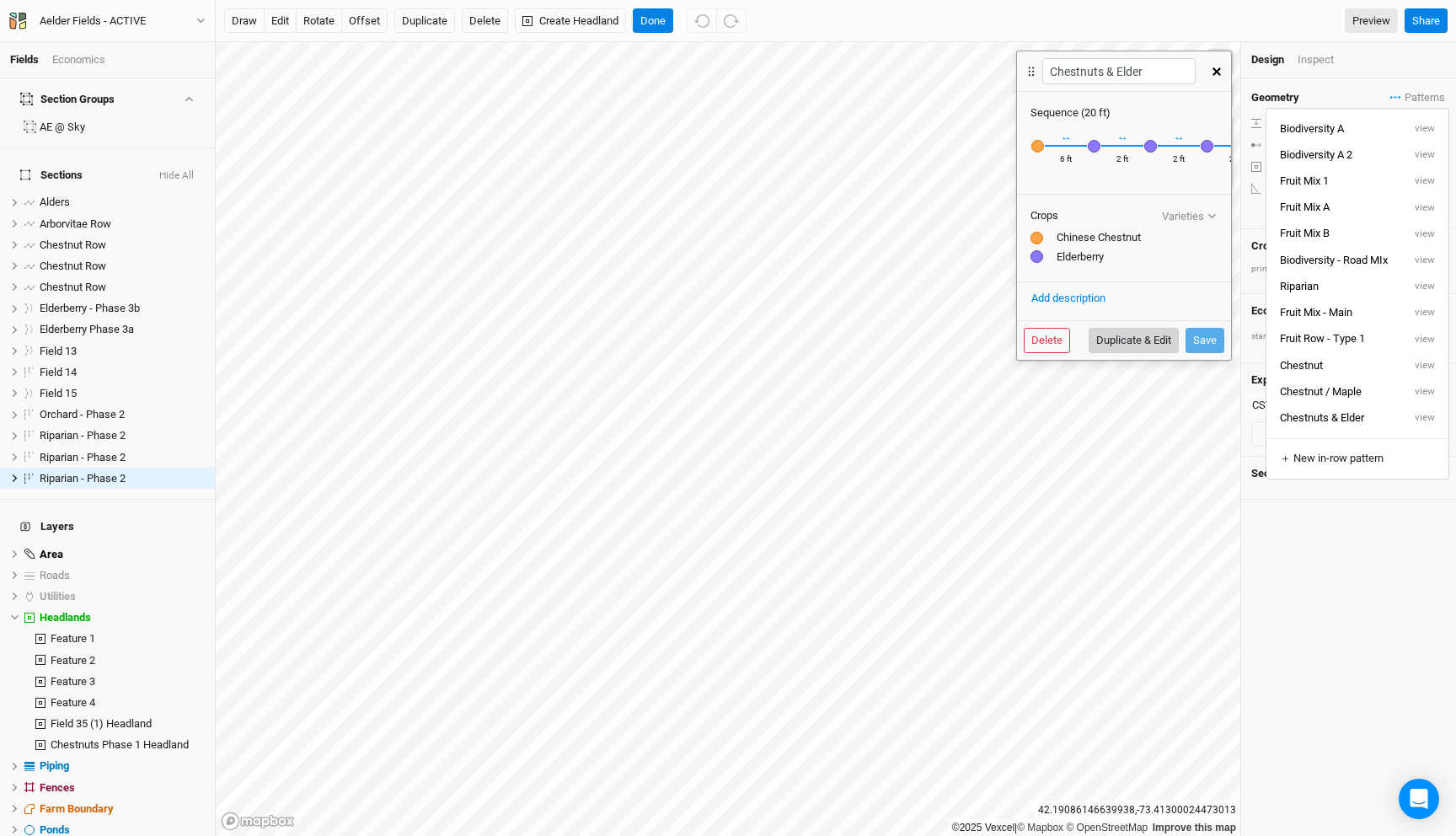
click at [1121, 329] on button "Duplicate & Edit" at bounding box center [1134, 340] width 90 height 26
type input "Chestnuts & Elder 13"
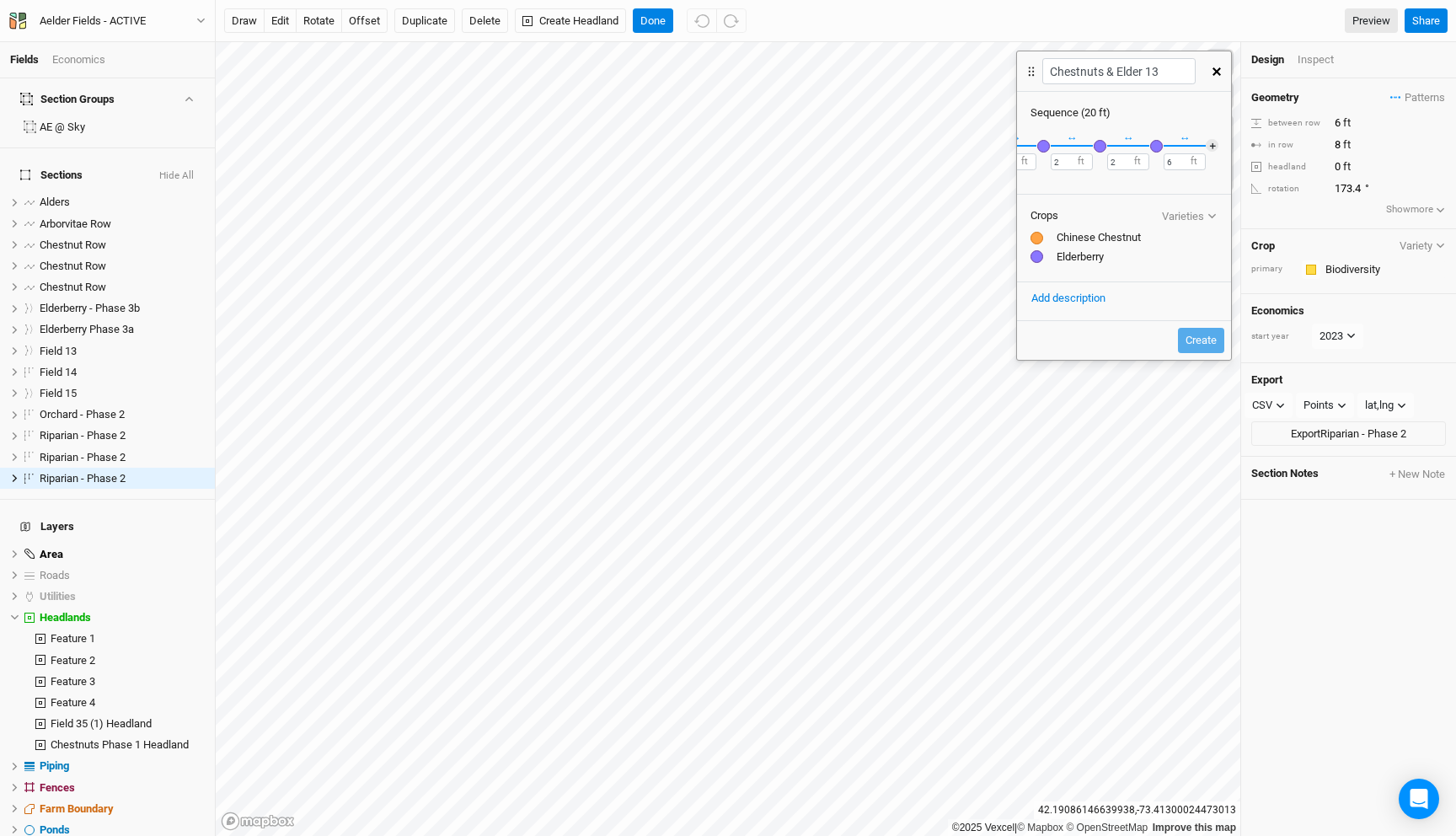
scroll to position [0, 0]
click at [1054, 162] on input "6" at bounding box center [1065, 162] width 42 height 17
click at [1207, 143] on button "＋" at bounding box center [1212, 145] width 13 height 13
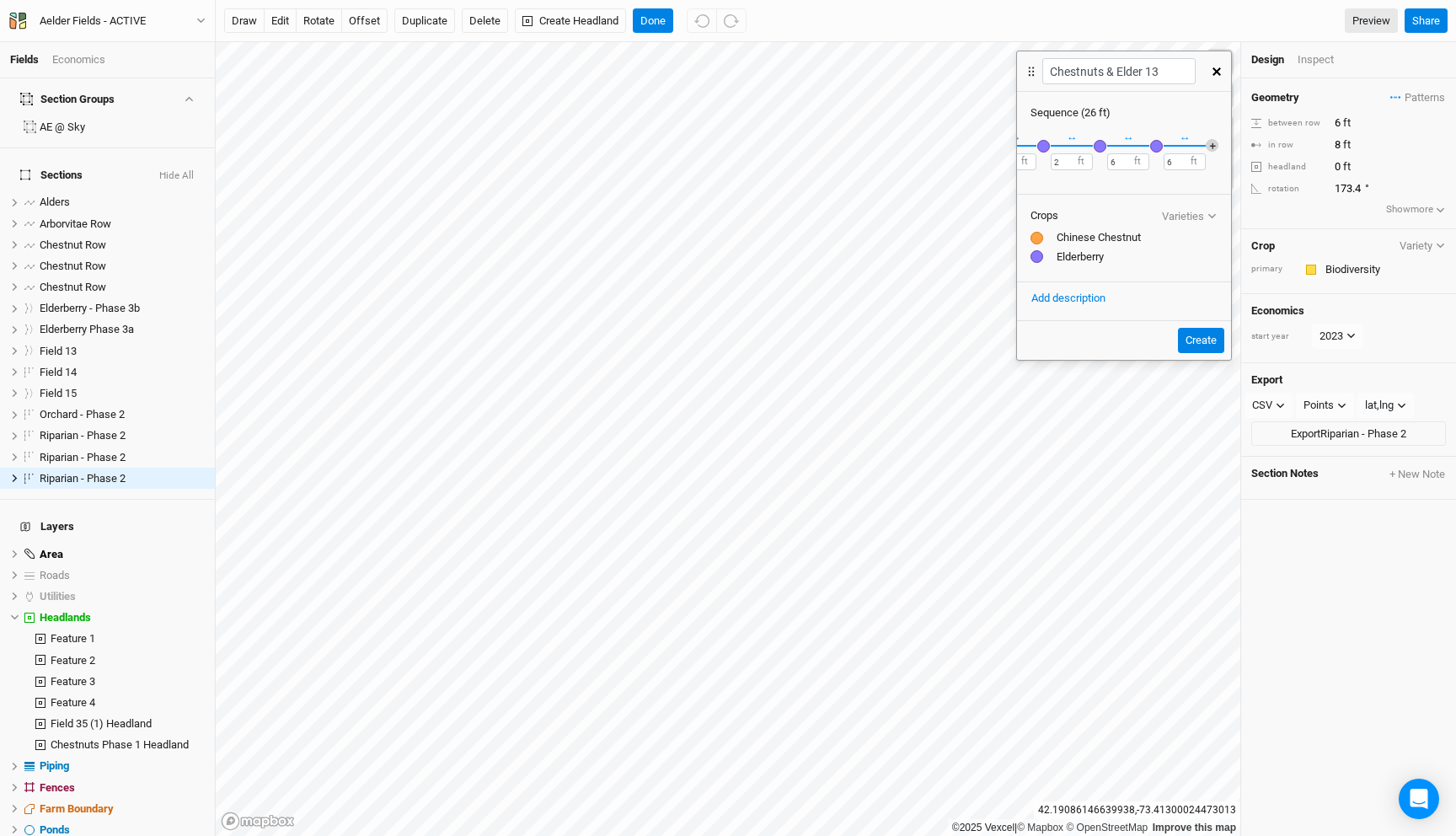
click at [1212, 143] on button "＋" at bounding box center [1212, 145] width 13 height 13
click at [1117, 162] on input "6" at bounding box center [1128, 162] width 42 height 17
type input "2"
click at [1174, 160] on input "6" at bounding box center [1184, 162] width 42 height 17
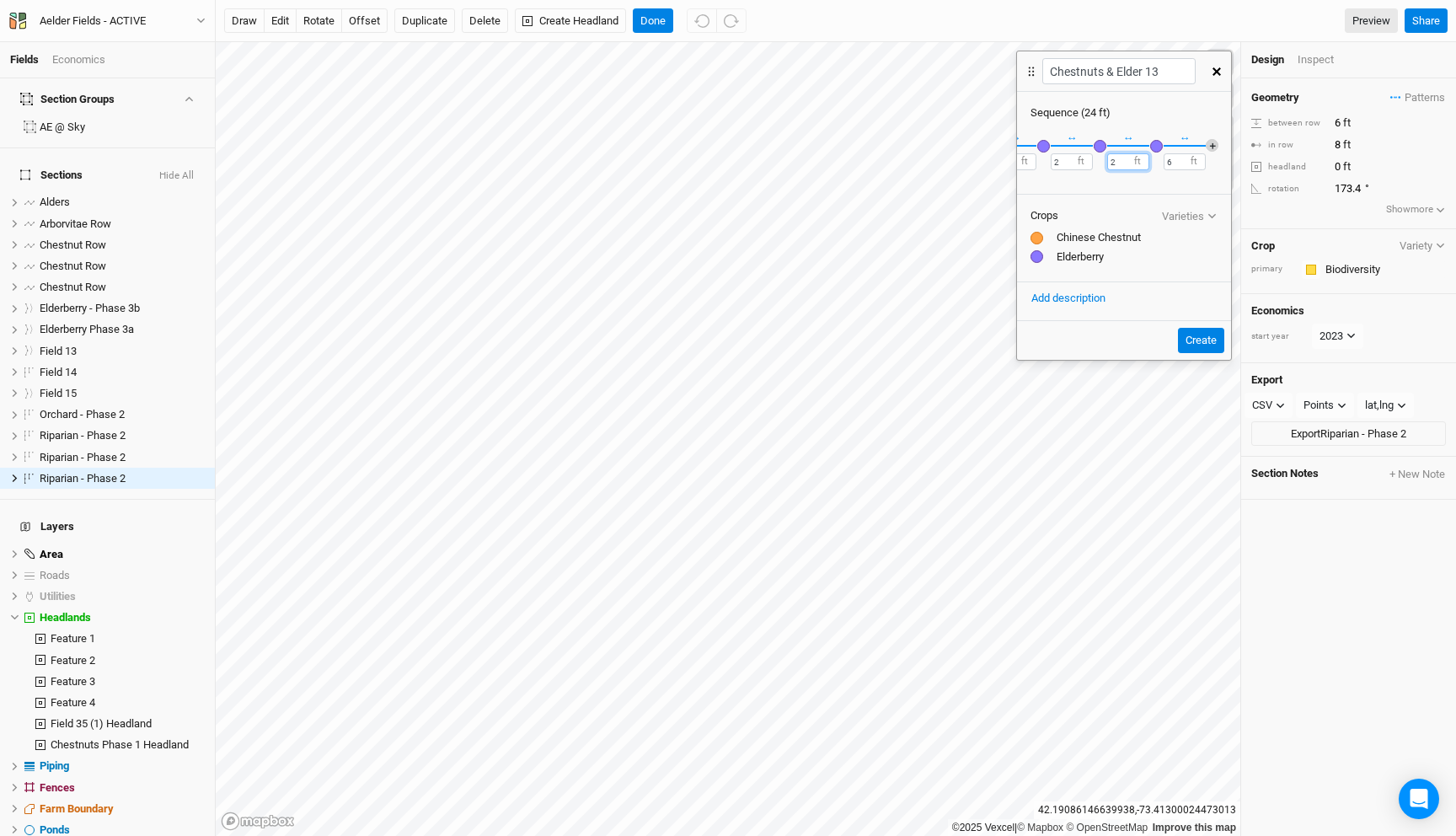
type input "2"
click at [1209, 143] on button "＋" at bounding box center [1212, 145] width 13 height 13
click at [1177, 161] on input "6" at bounding box center [1184, 162] width 42 height 17
type input "2"
click at [1227, 162] on input "6" at bounding box center [1240, 162] width 42 height 17
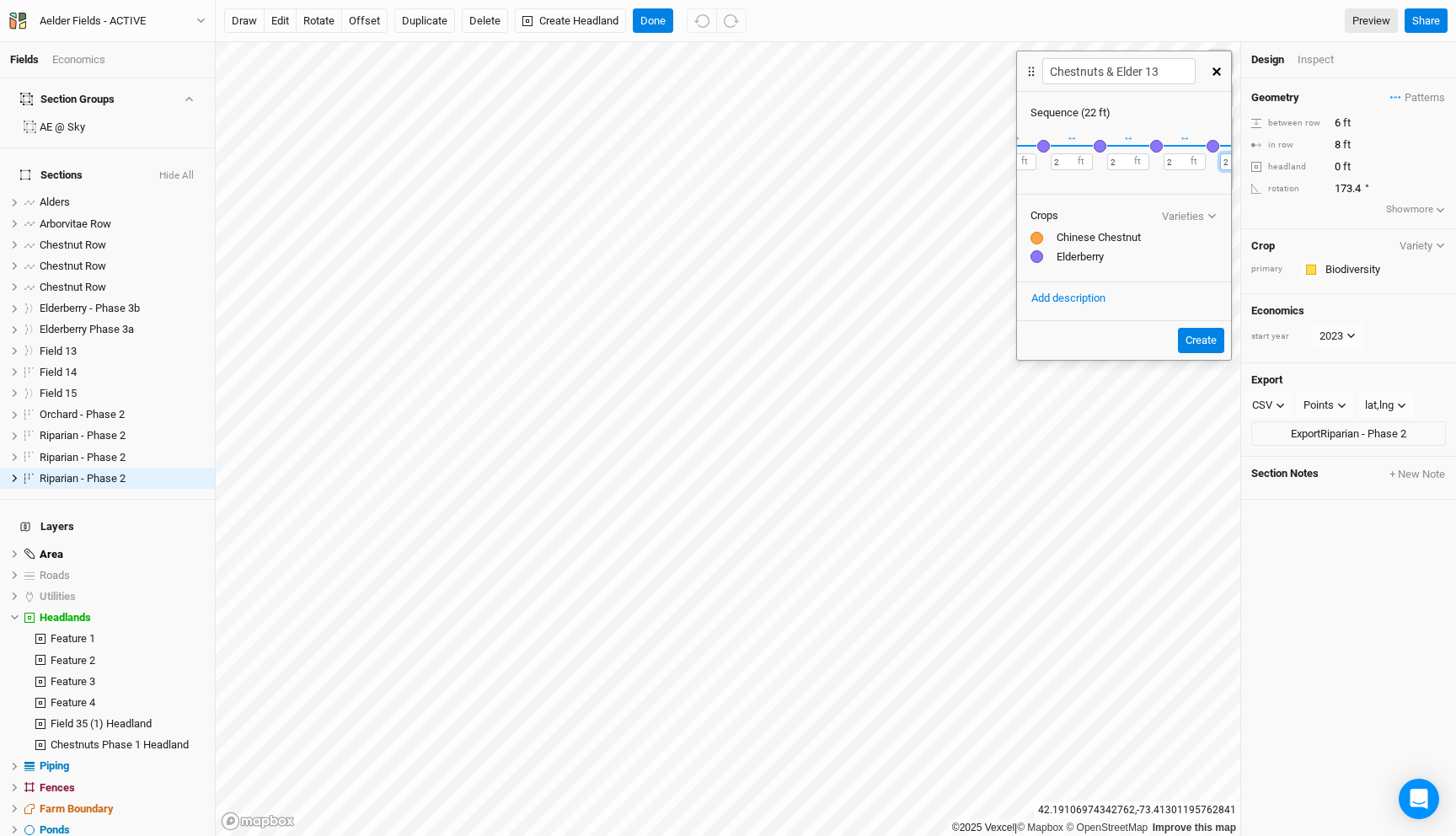
type input "2"
click at [1183, 119] on div "Sequence ( 22 ft )" at bounding box center [1123, 113] width 187 height 15
click at [1212, 146] on button "＋" at bounding box center [1212, 145] width 13 height 13
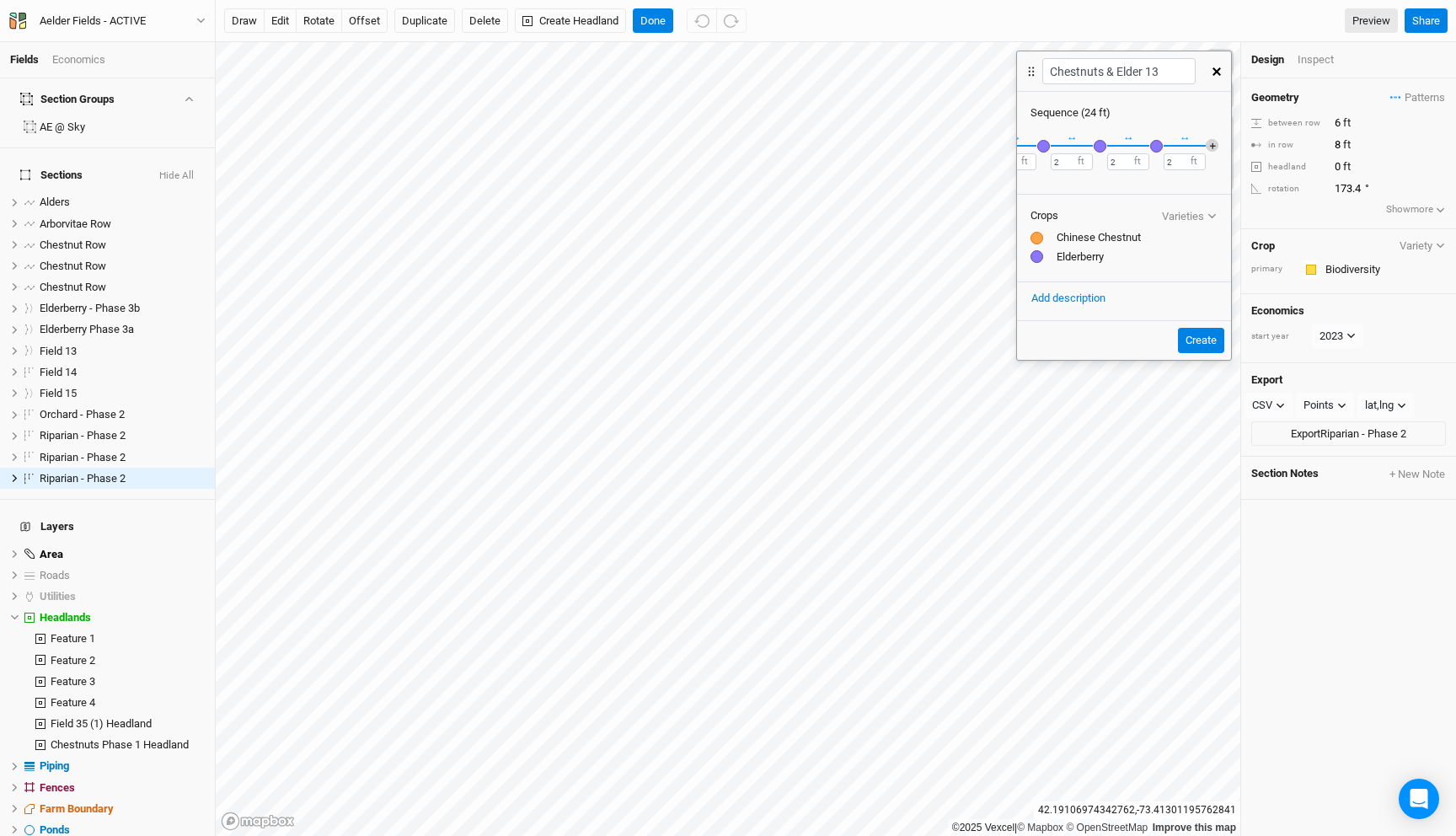
click at [1209, 144] on button "＋" at bounding box center [1212, 145] width 13 height 13
click at [1176, 160] on input "2" at bounding box center [1184, 162] width 42 height 17
type input "6"
click at [1169, 103] on div "Sequence ( 30 ft ) × Remove Recently Used Apples, Cider, Low-input Public Apric…" at bounding box center [1123, 206] width 214 height 229
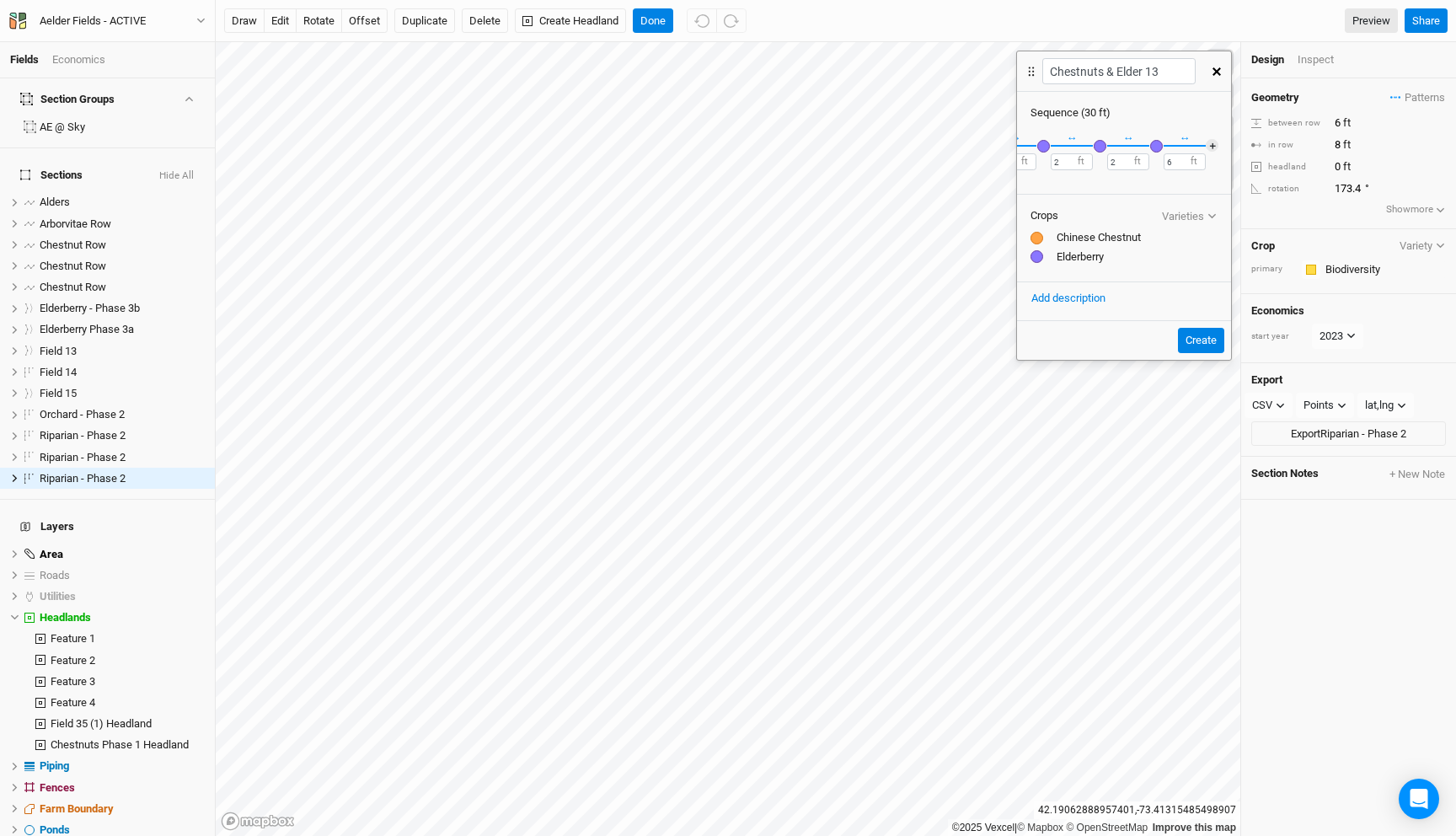
click at [1155, 142] on div "button" at bounding box center [1156, 146] width 13 height 13
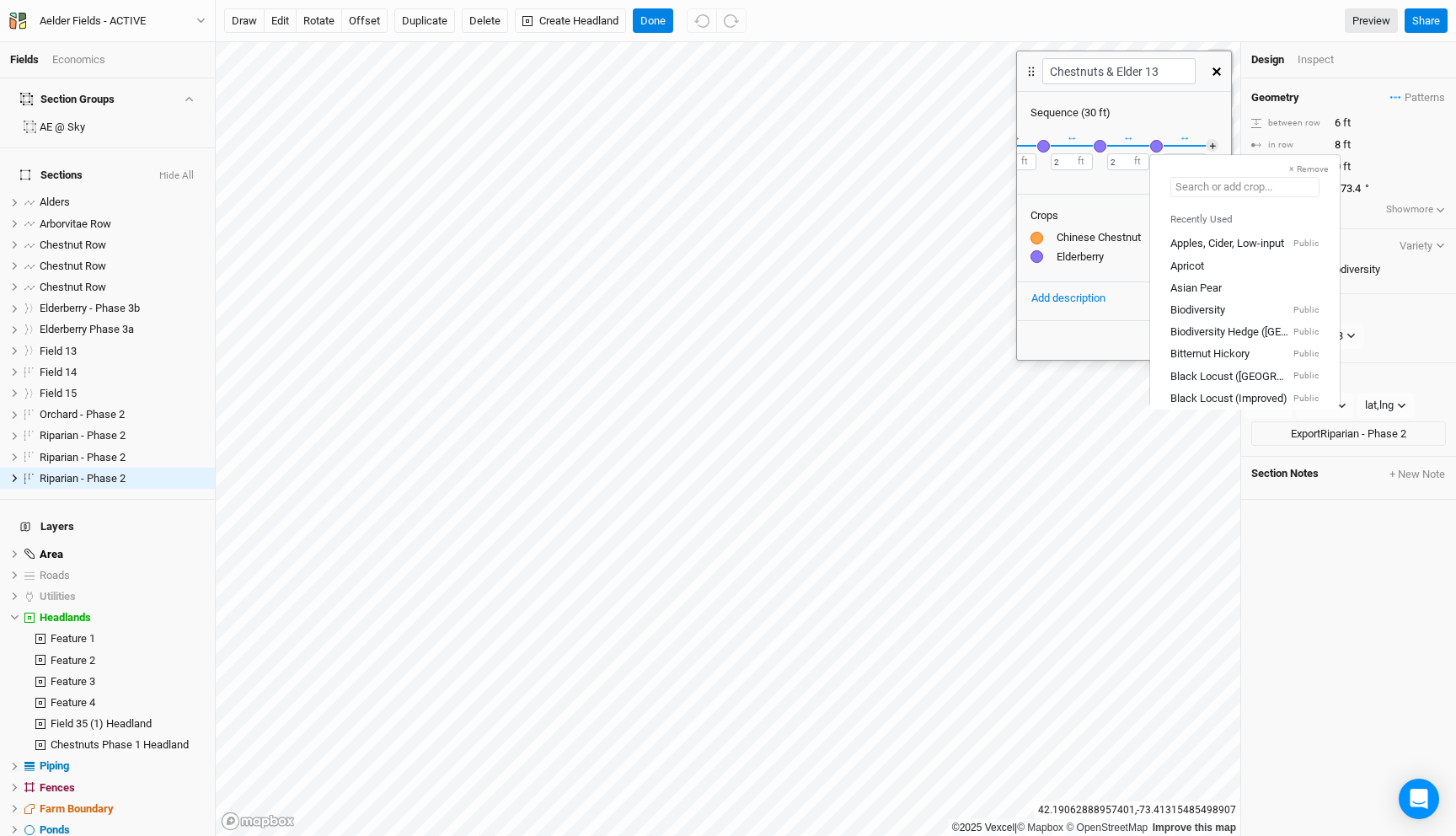
click at [1209, 190] on input "text" at bounding box center [1244, 187] width 149 height 20
type input "el"
type input "elderberry"
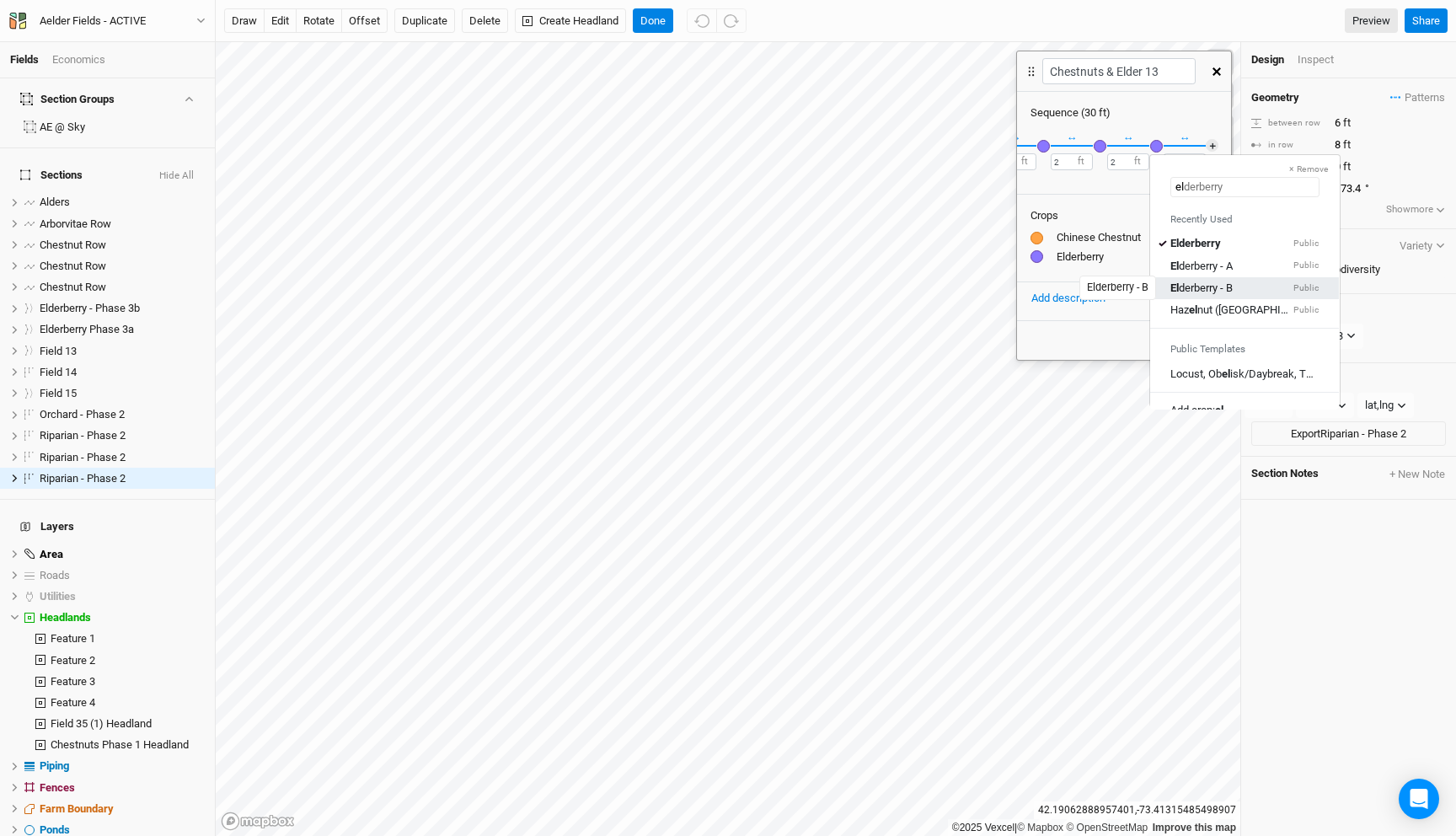
click at [1222, 285] on div "El derberry - B" at bounding box center [1201, 287] width 62 height 15
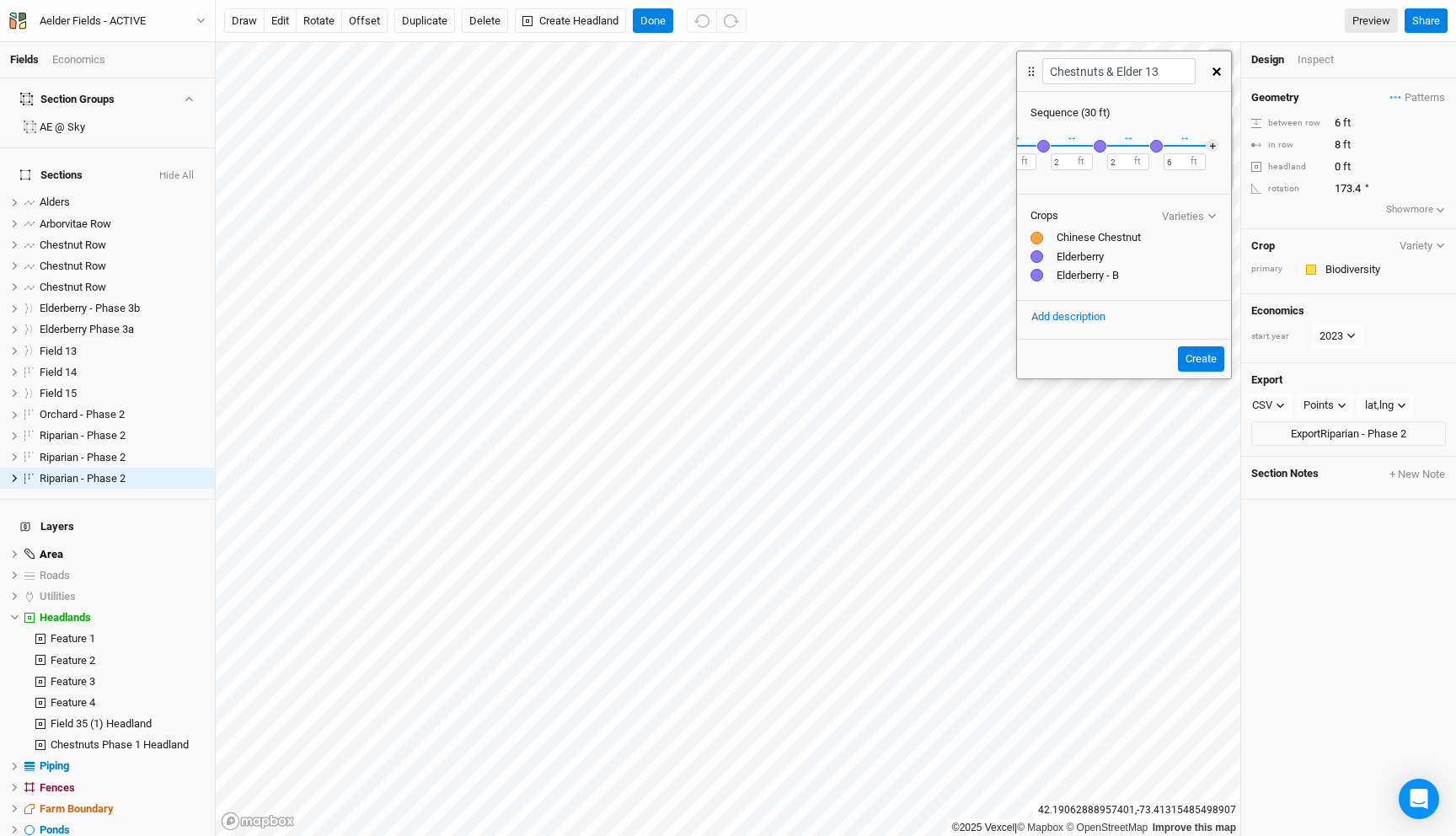
click at [1095, 146] on div "button" at bounding box center [1099, 146] width 13 height 13
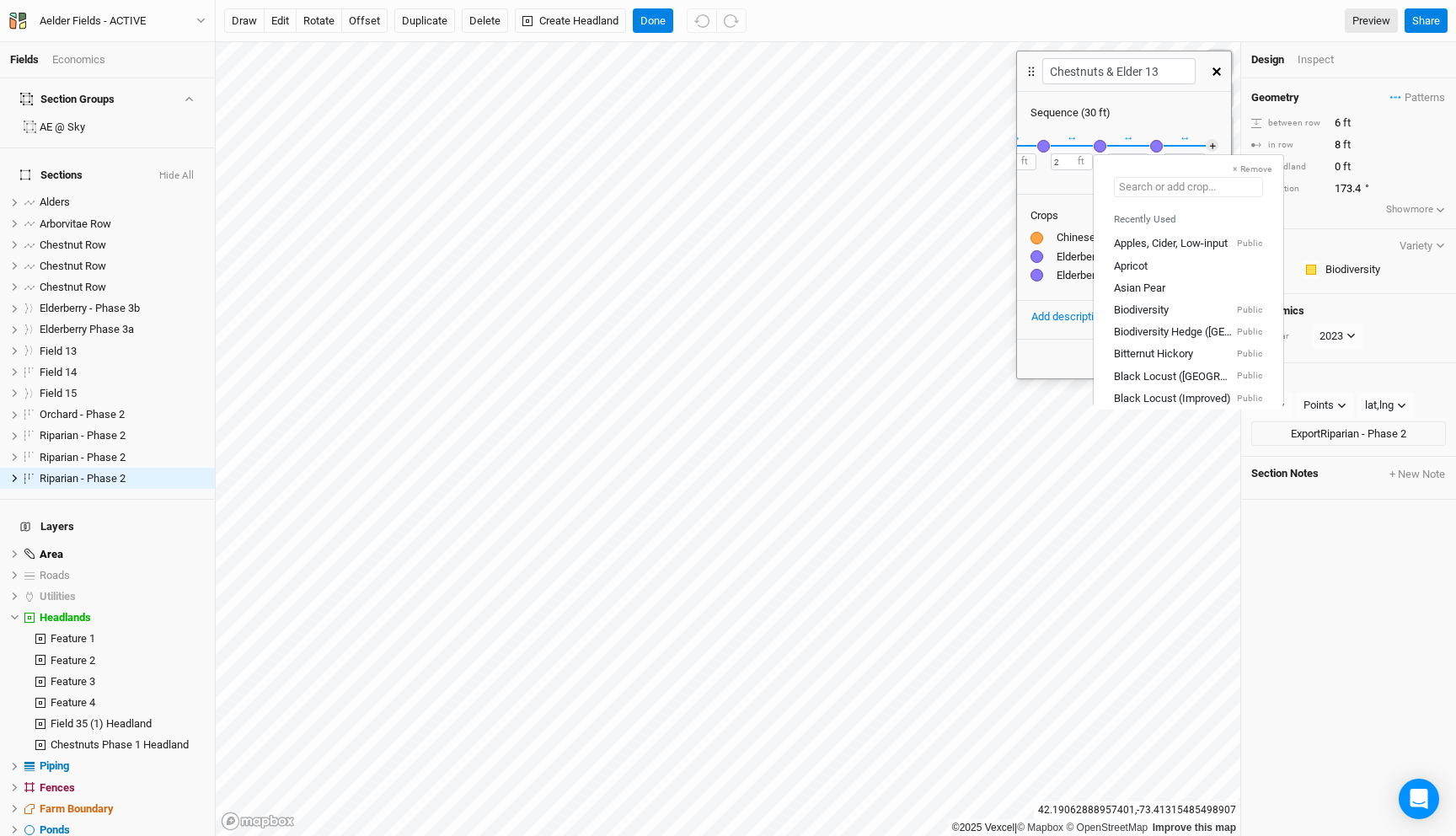
click at [1151, 187] on input "text" at bounding box center [1188, 187] width 149 height 20
type input "el"
type input "elderberry"
type input "elde"
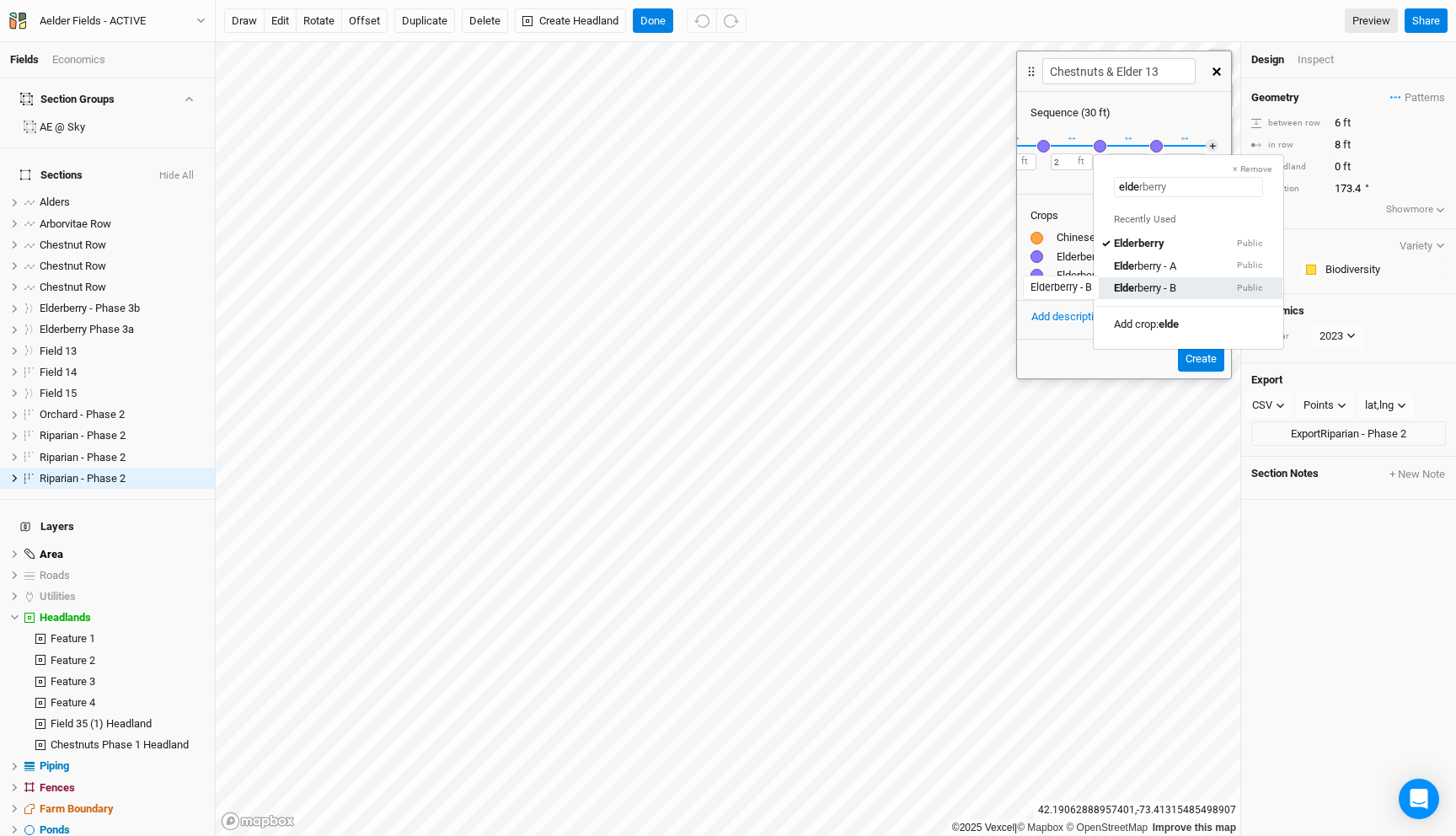
click at [1176, 292] on div "Elde rberry - B" at bounding box center [1145, 287] width 62 height 15
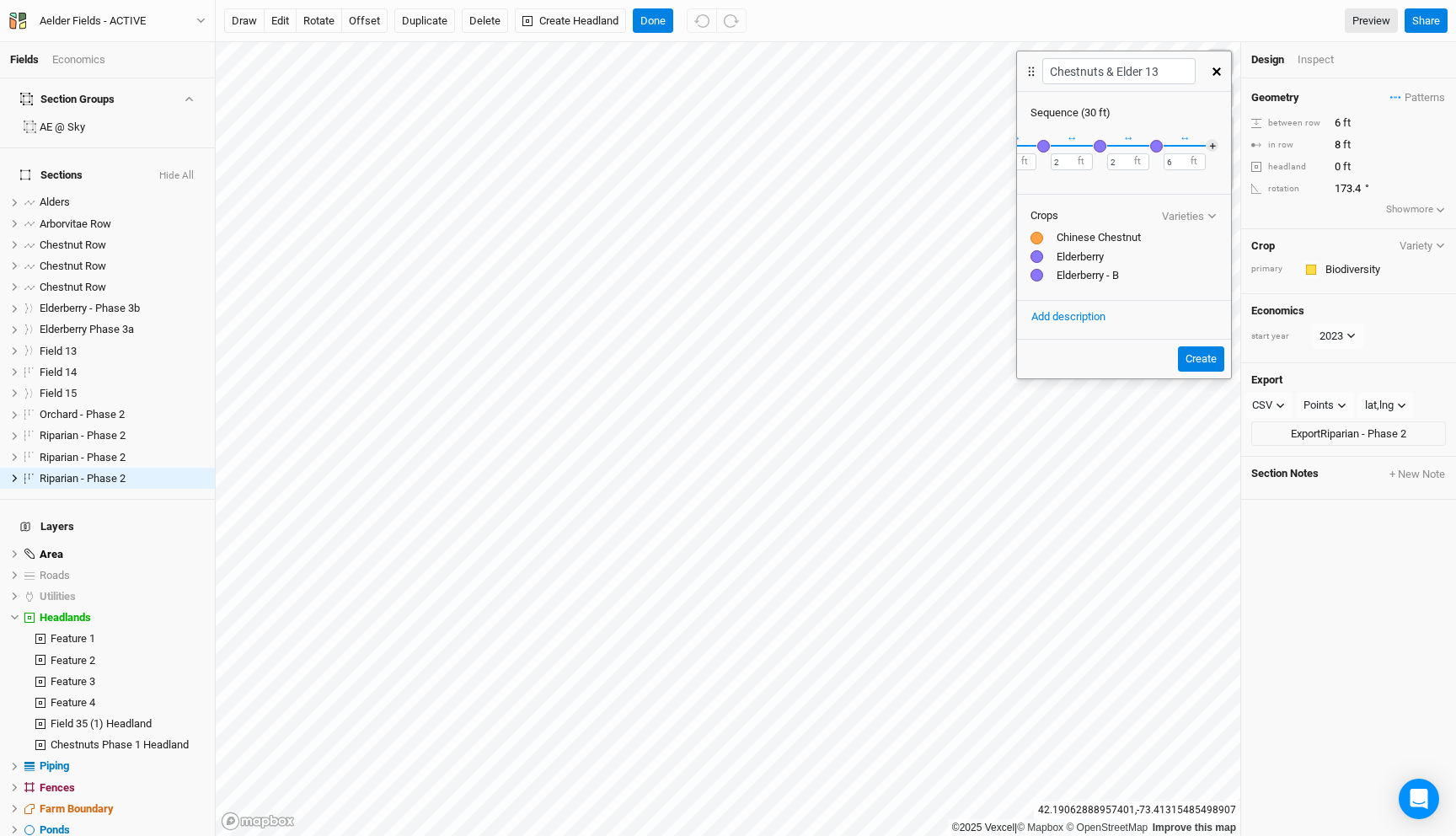
click at [1045, 146] on div "button" at bounding box center [1043, 146] width 13 height 13
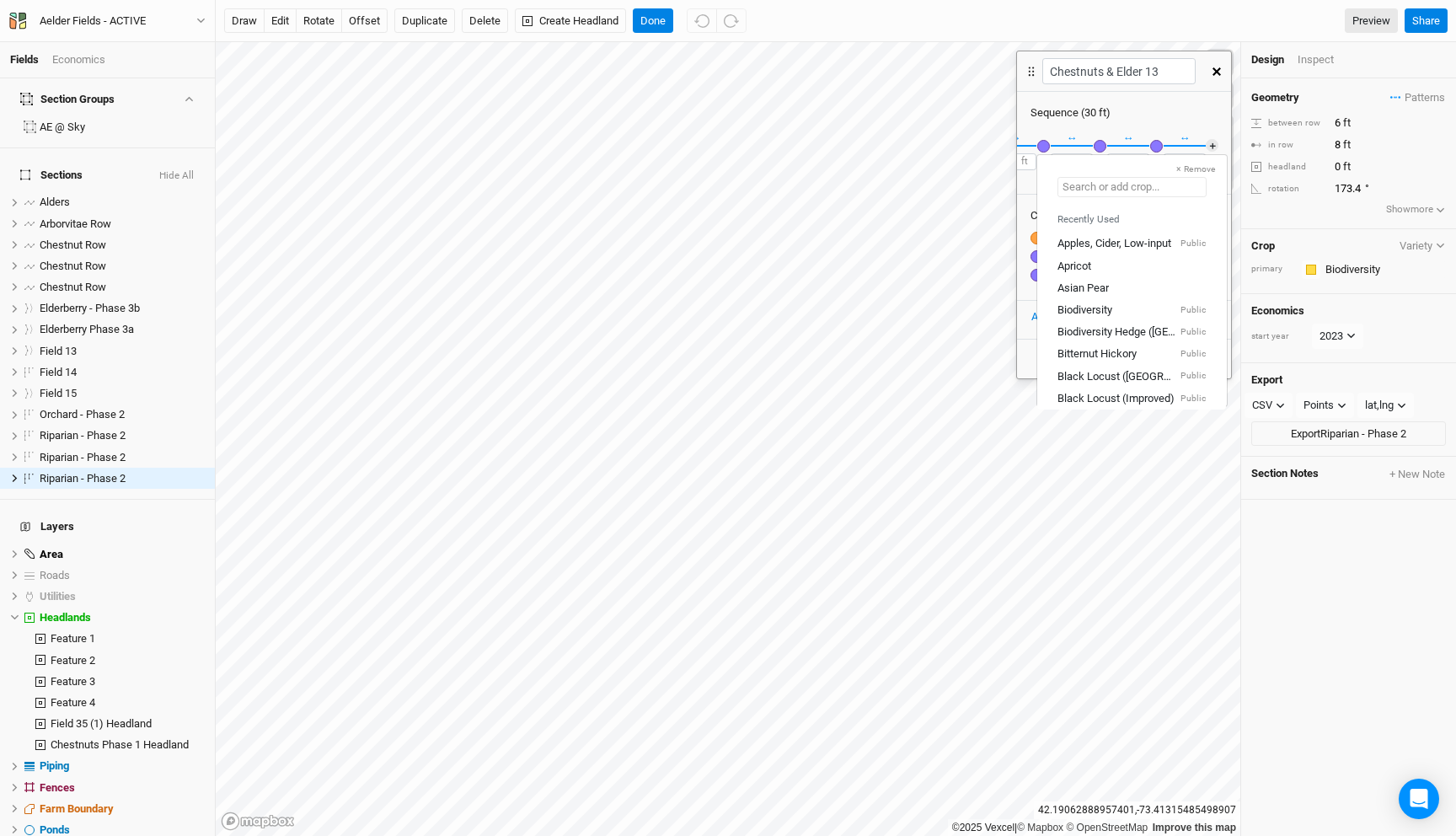
click at [1148, 189] on input "text" at bounding box center [1132, 187] width 149 height 20
type input "el"
type input "elderberry"
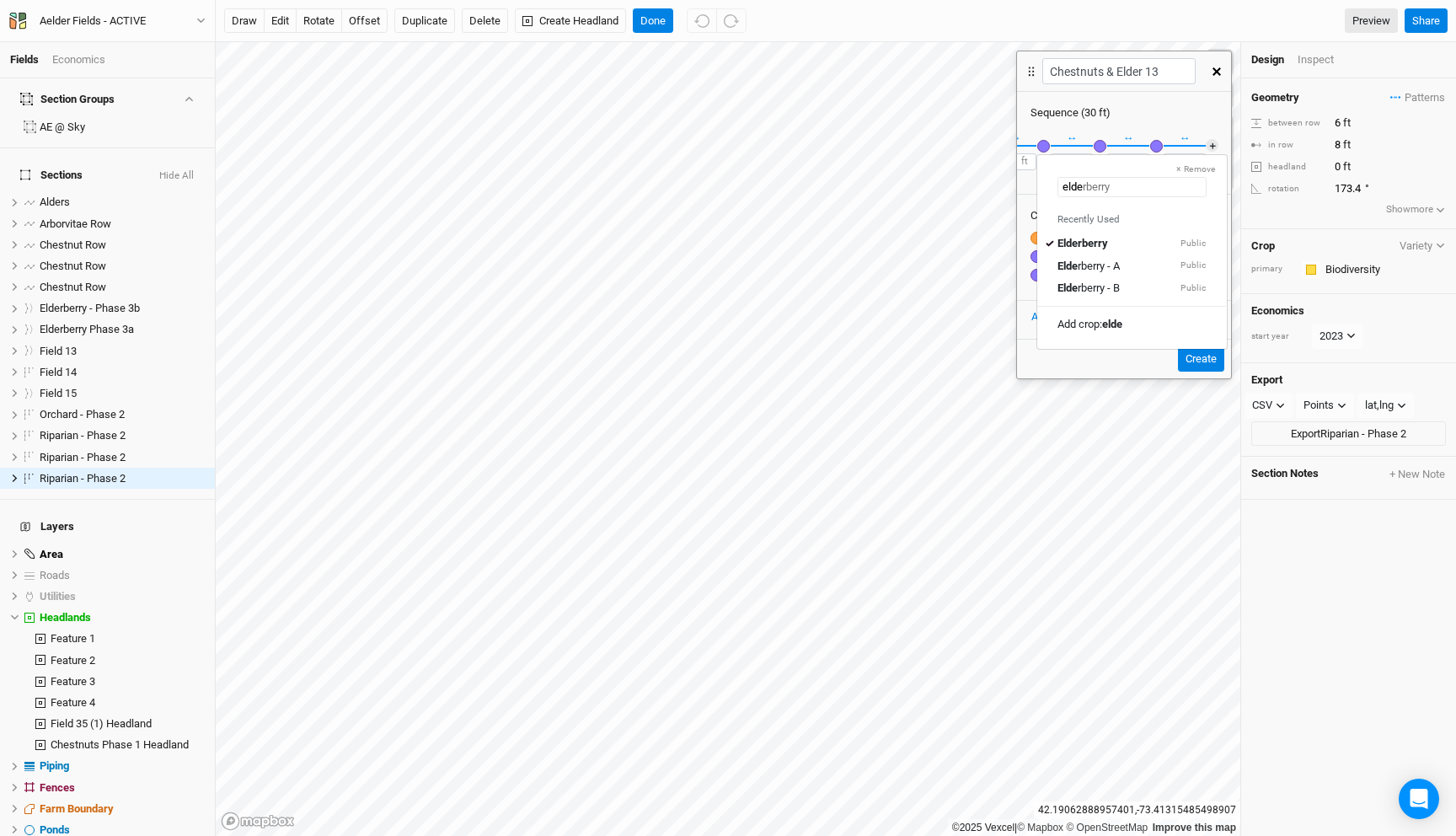
type input "elder"
click at [1157, 293] on div "[PERSON_NAME] - B Public" at bounding box center [1132, 287] width 148 height 15
click at [1175, 143] on div "button" at bounding box center [1179, 146] width 13 height 13
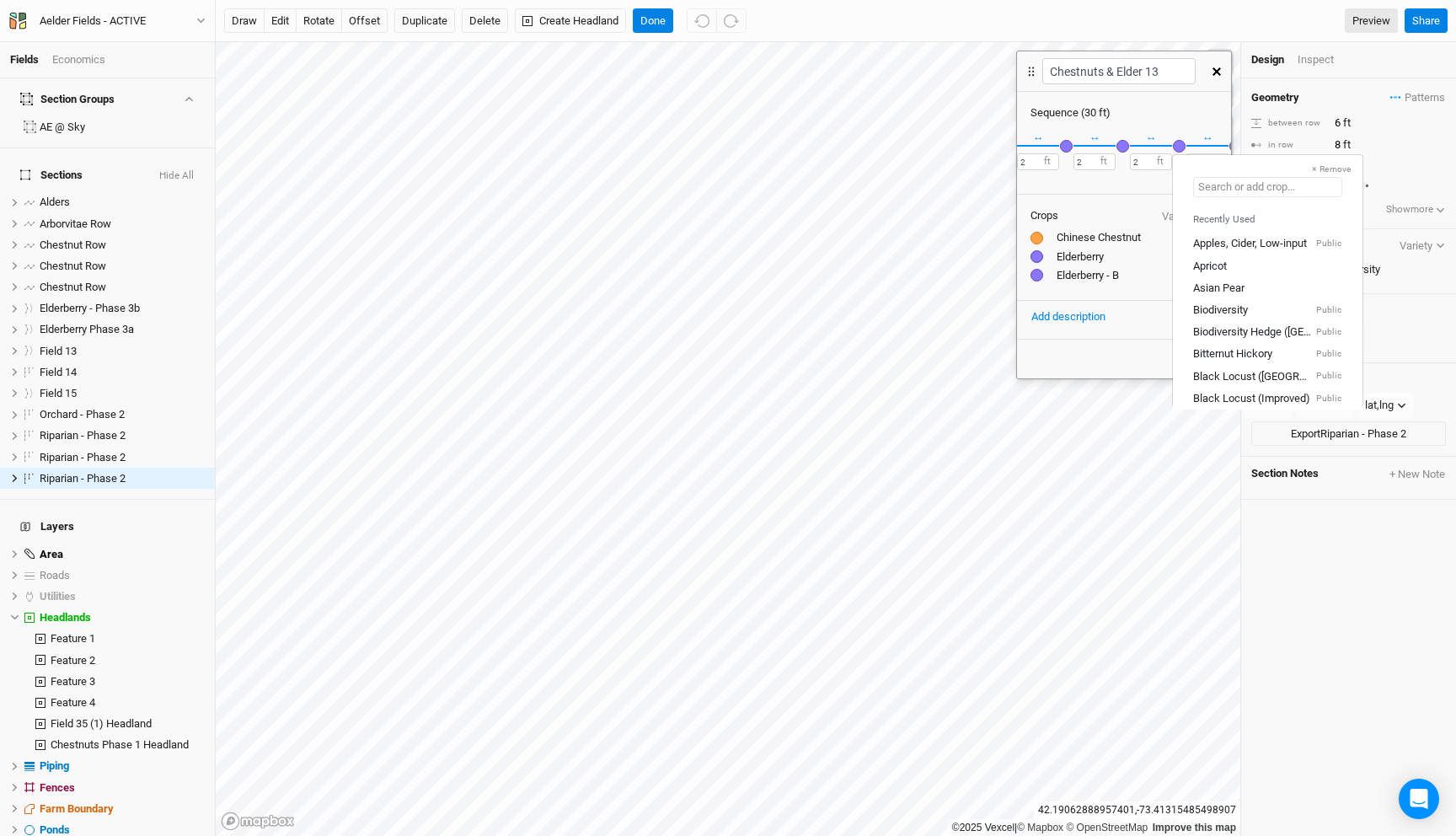
click at [1221, 189] on input "text" at bounding box center [1267, 187] width 149 height 20
type input "el"
type input "elderberry"
type input "elder"
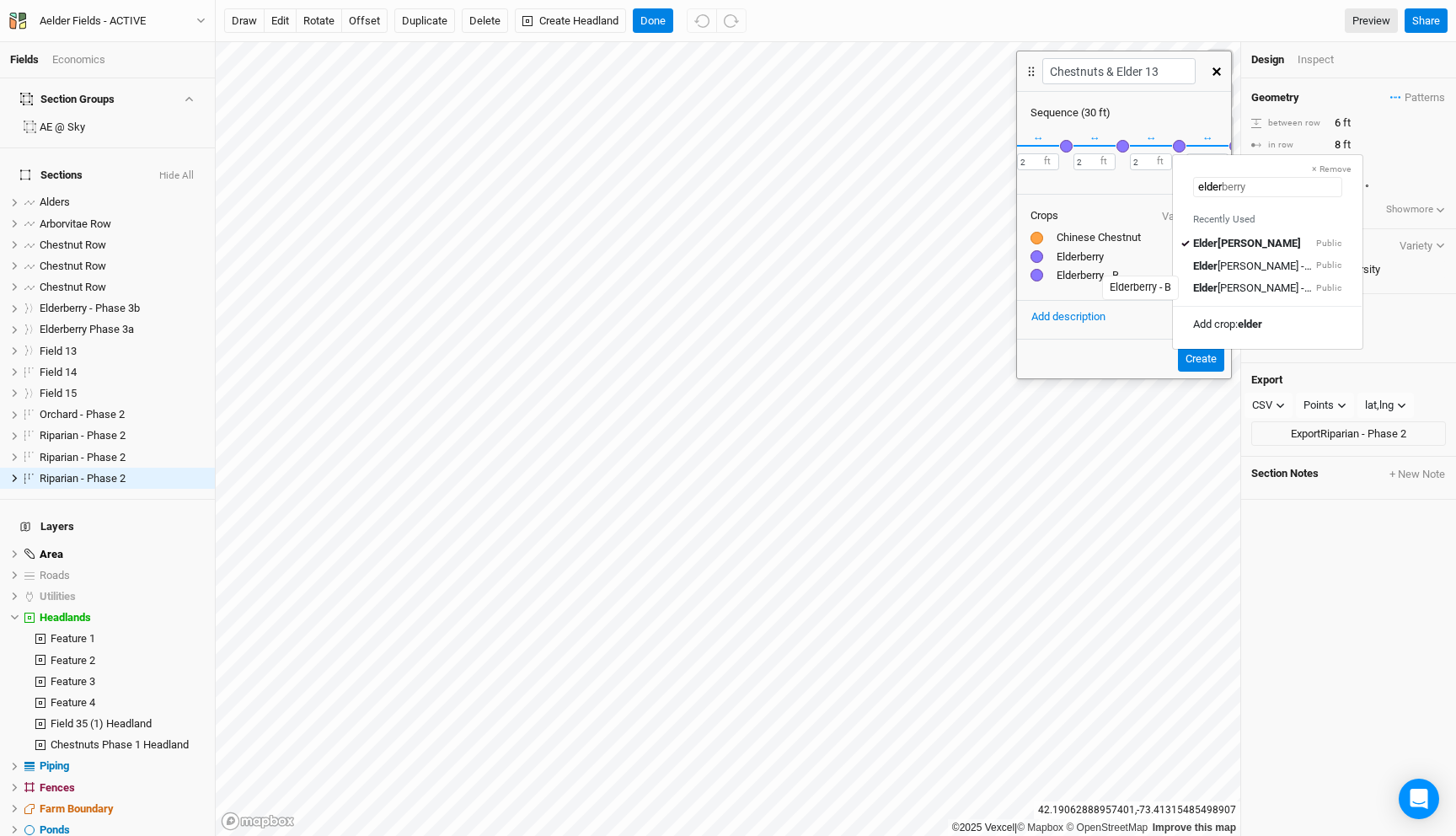
click at [1226, 282] on div "[PERSON_NAME] - B" at bounding box center [1253, 287] width 119 height 15
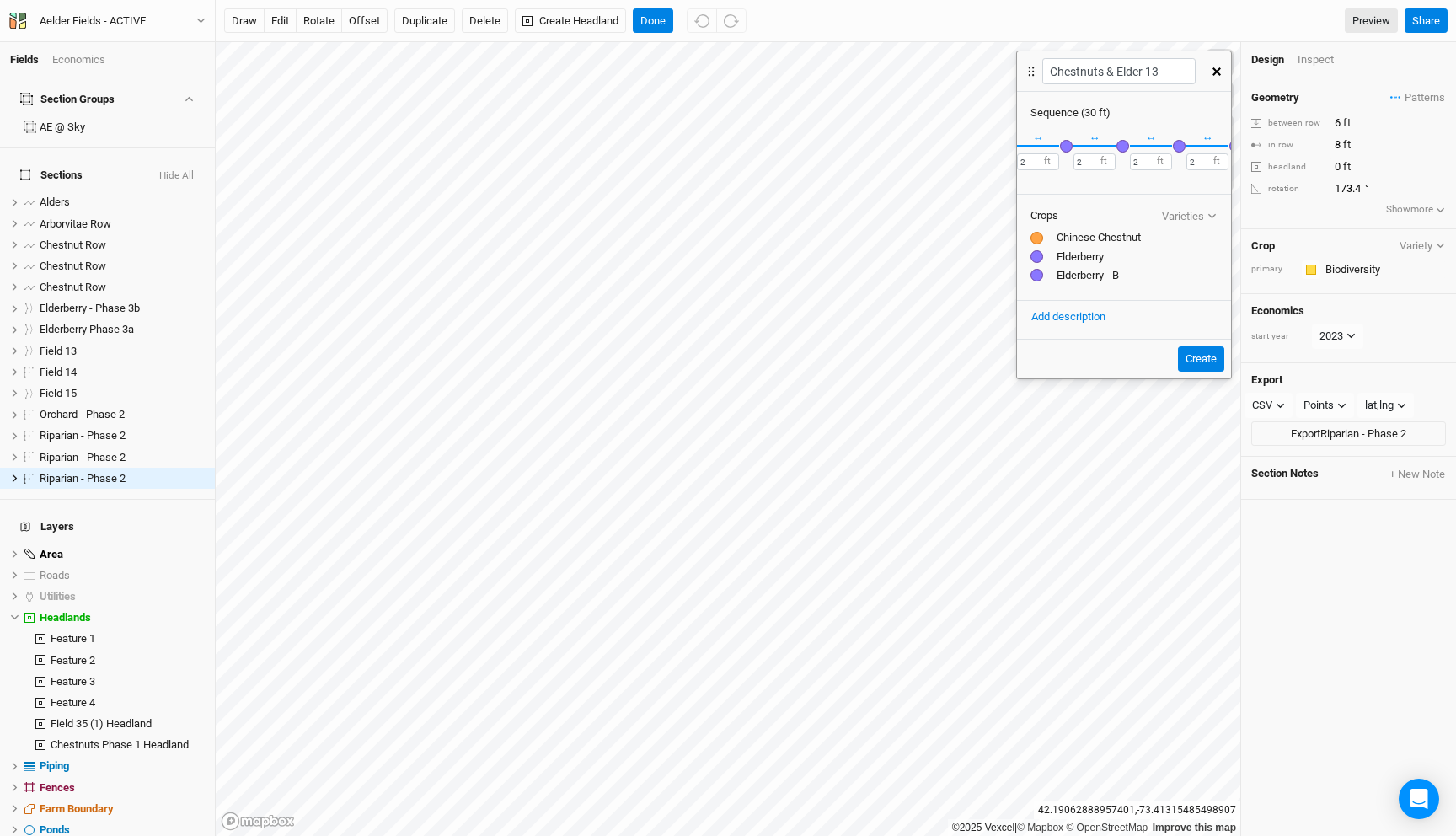
click at [1126, 150] on div "button" at bounding box center [1122, 146] width 13 height 13
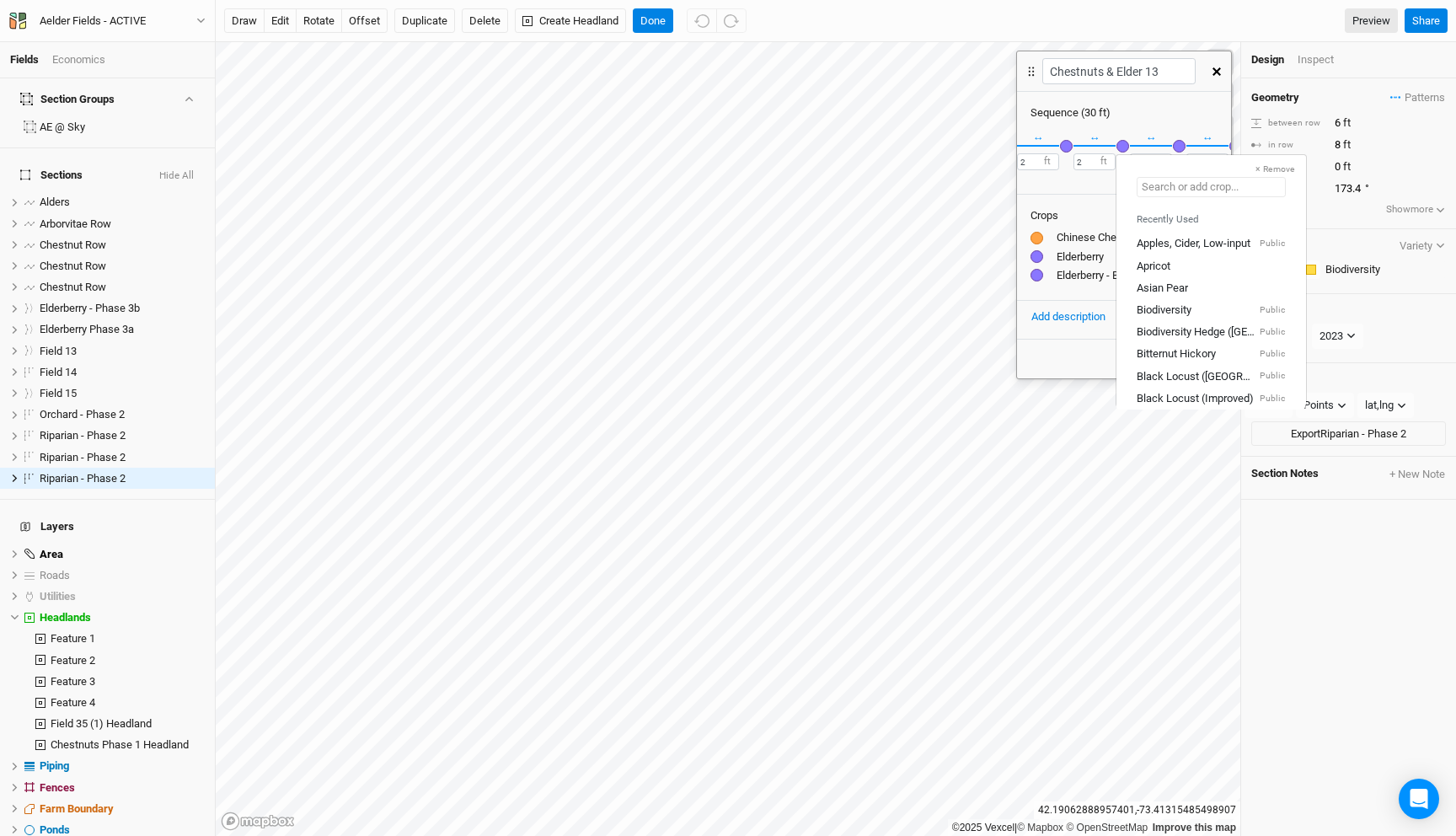
click at [1185, 183] on input "text" at bounding box center [1211, 187] width 149 height 20
type input "el"
type input "elderberry"
type input "elder"
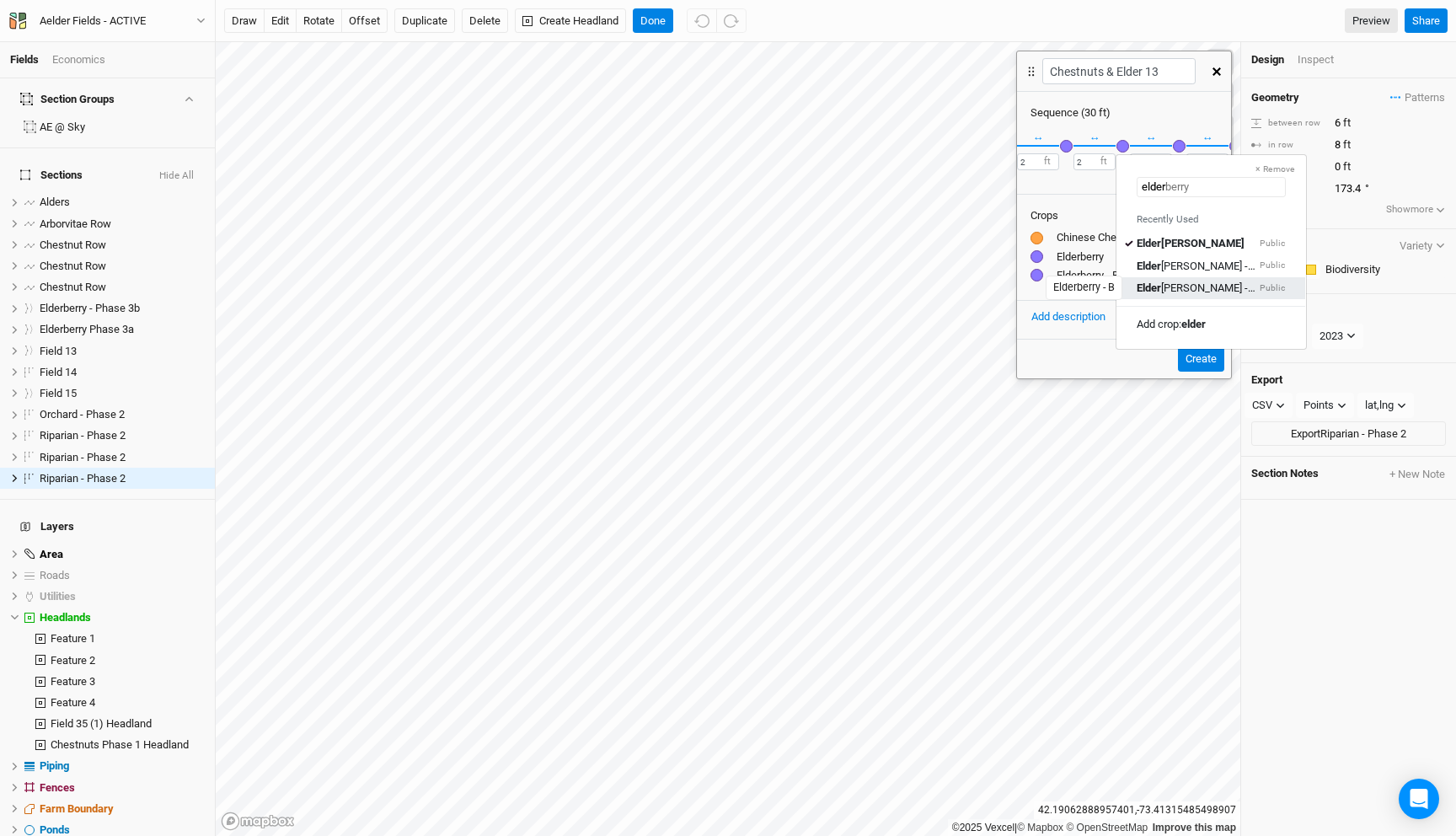
click at [1195, 287] on div "[PERSON_NAME] - B" at bounding box center [1197, 287] width 119 height 15
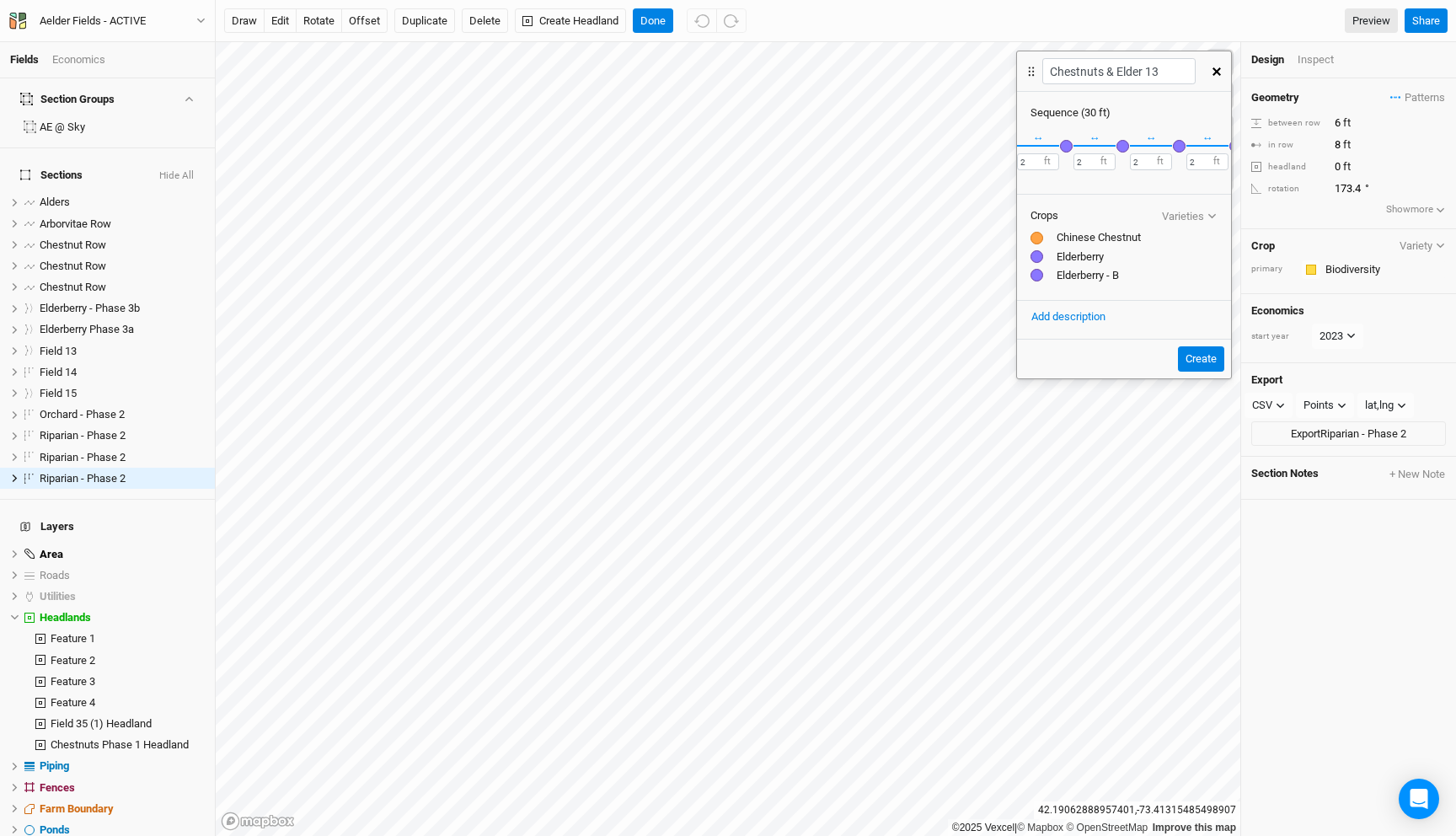
click at [1069, 142] on div "button" at bounding box center [1066, 146] width 13 height 13
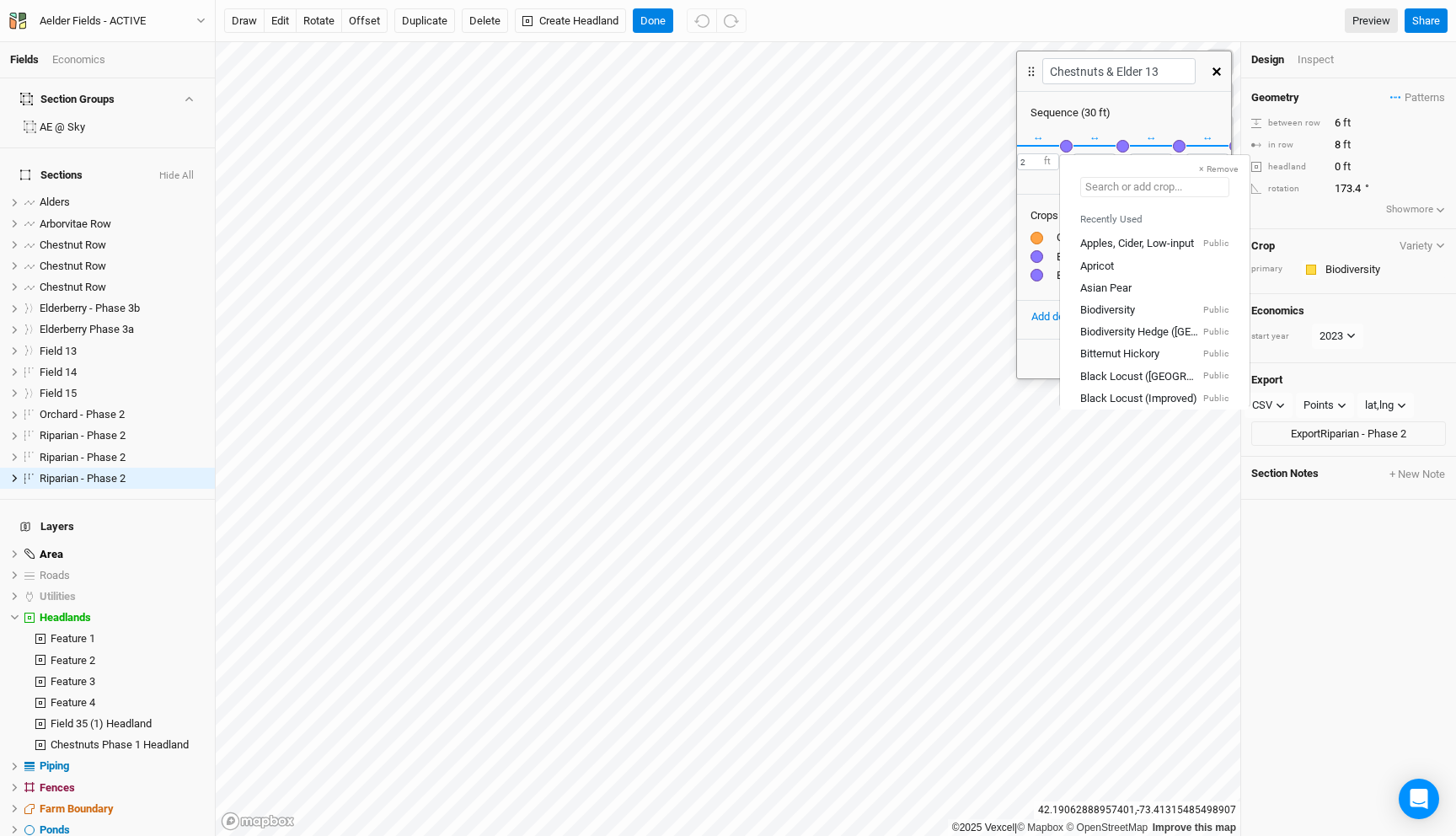
click at [1115, 189] on input "text" at bounding box center [1154, 187] width 149 height 20
type input "el"
type input "elderberry"
type input "elder"
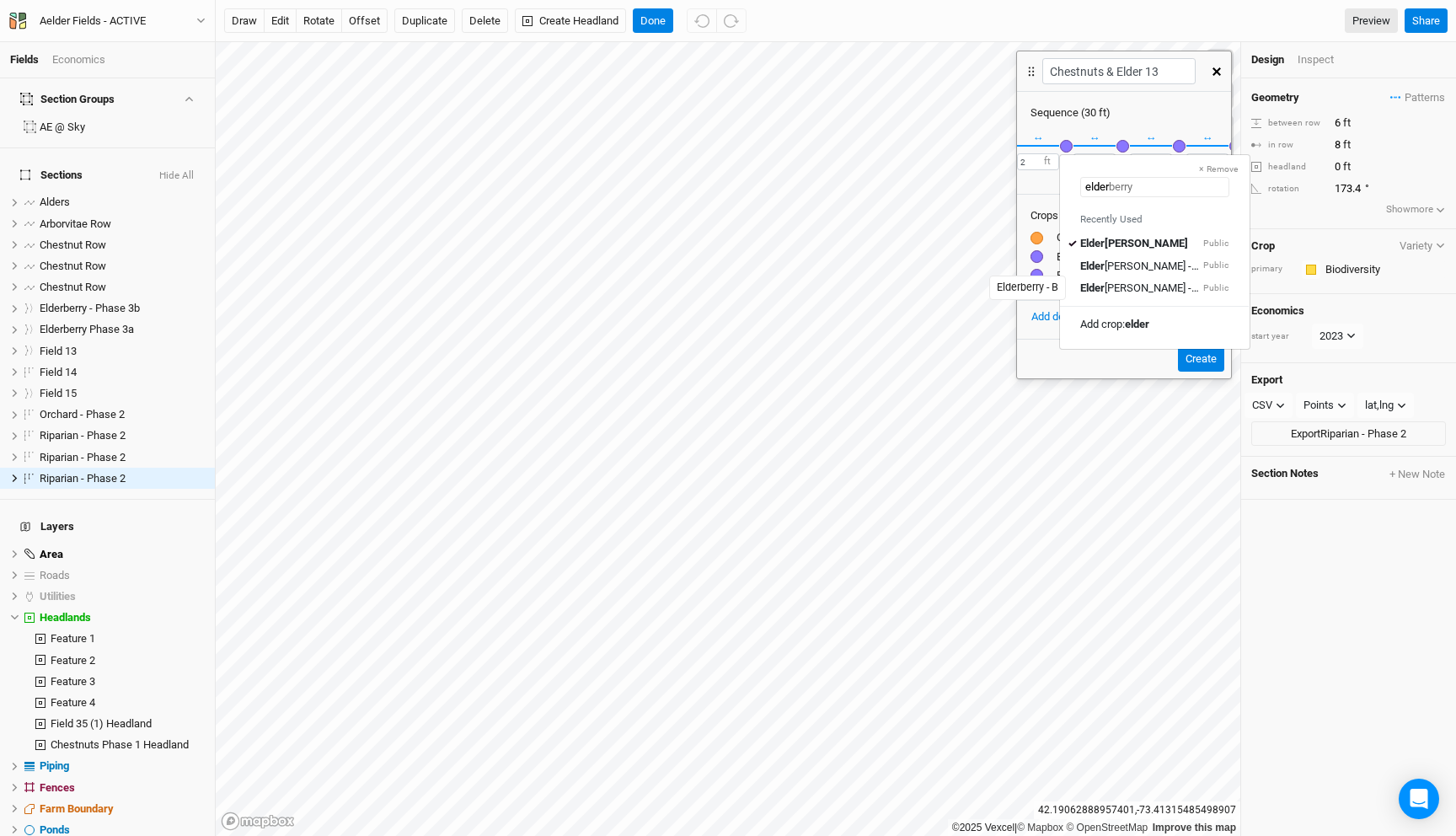
drag, startPoint x: 1128, startPoint y: 289, endPoint x: 1099, endPoint y: 241, distance: 56.1
click at [1128, 288] on div "[PERSON_NAME] - B" at bounding box center [1140, 287] width 119 height 15
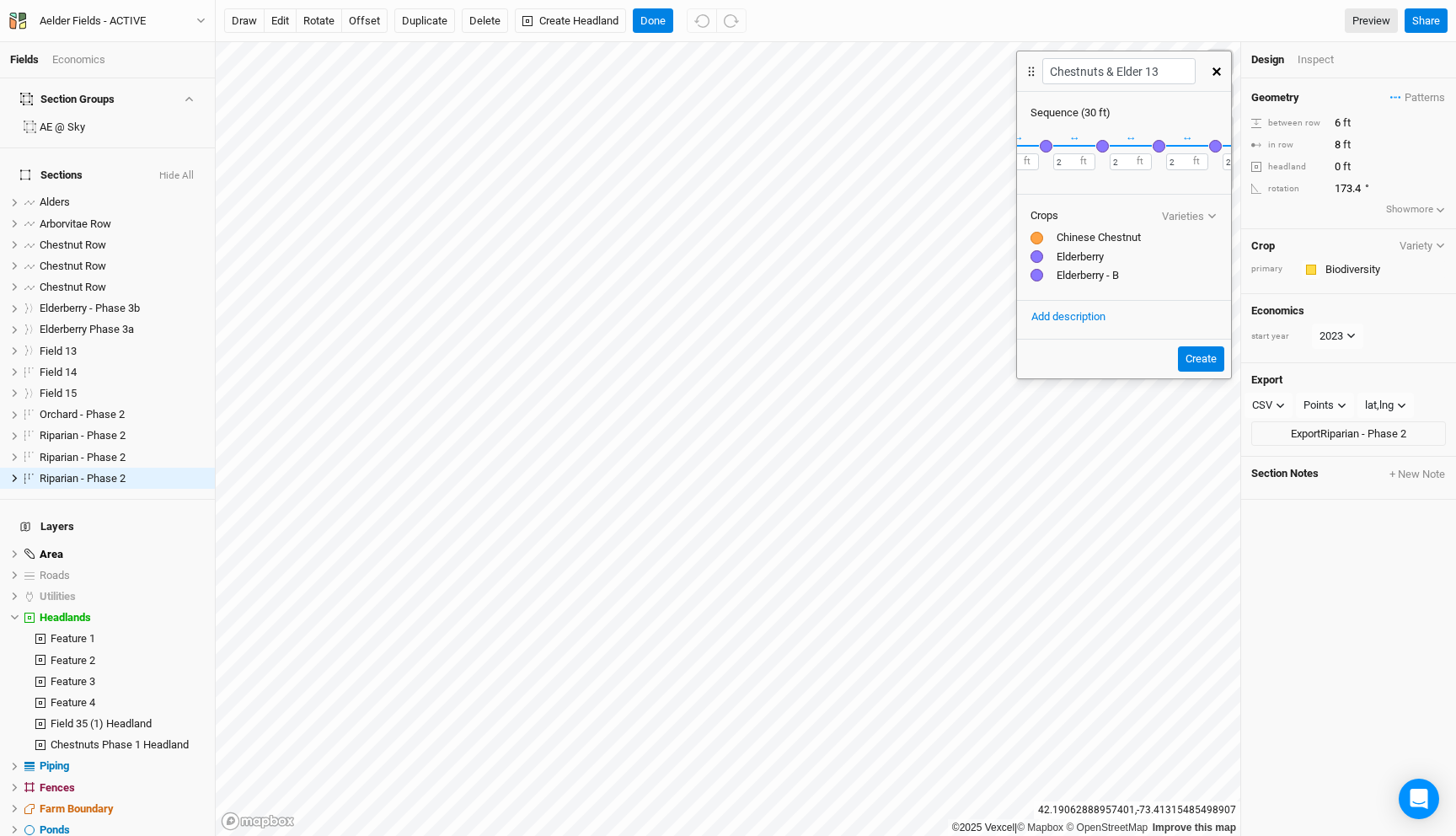
scroll to position [0, 160]
click at [1097, 141] on button "button" at bounding box center [1104, 146] width 15 height 15
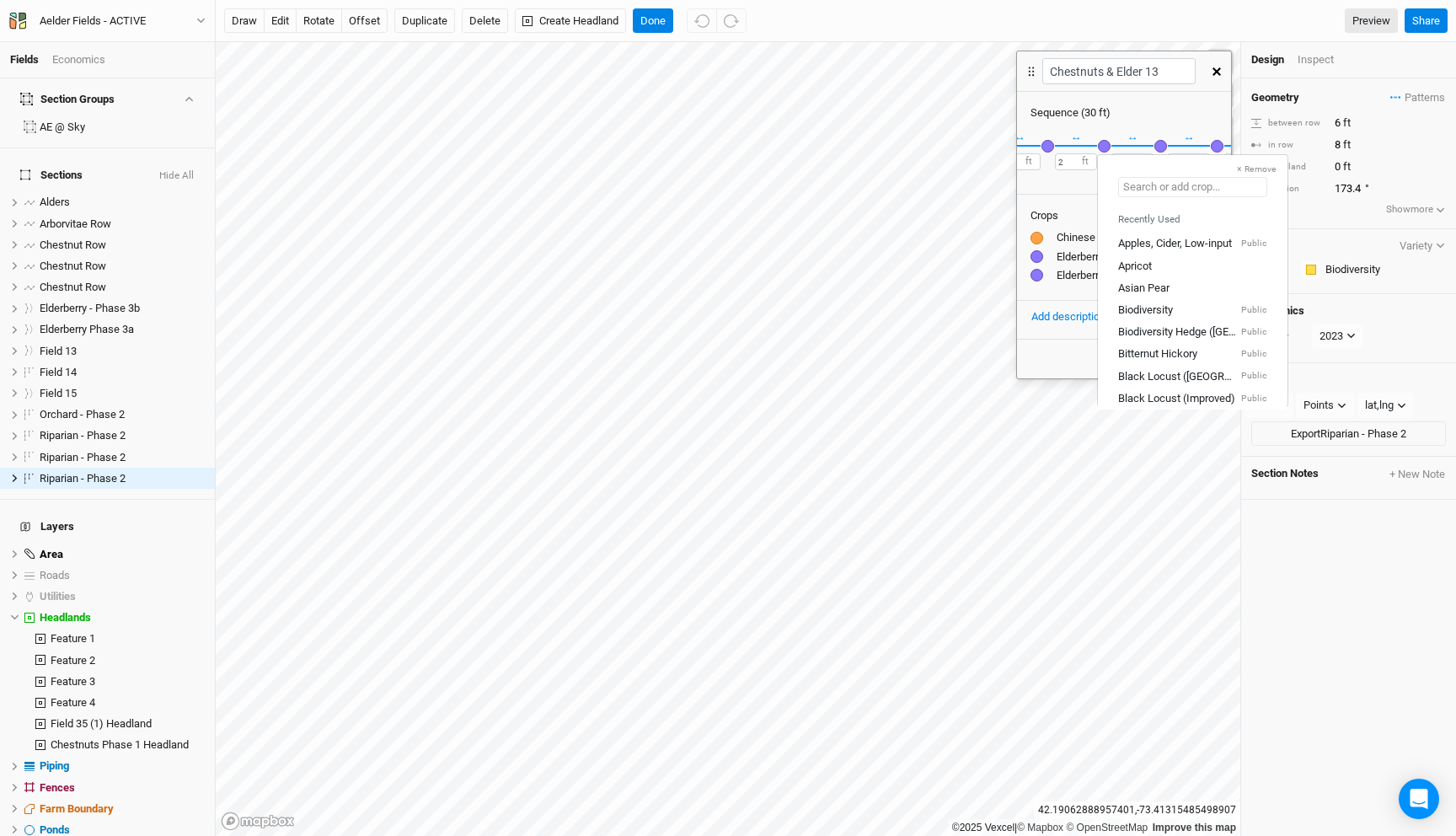
click at [1138, 189] on input "text" at bounding box center [1192, 187] width 149 height 20
type input "el"
type input "elderberry"
type input "elder"
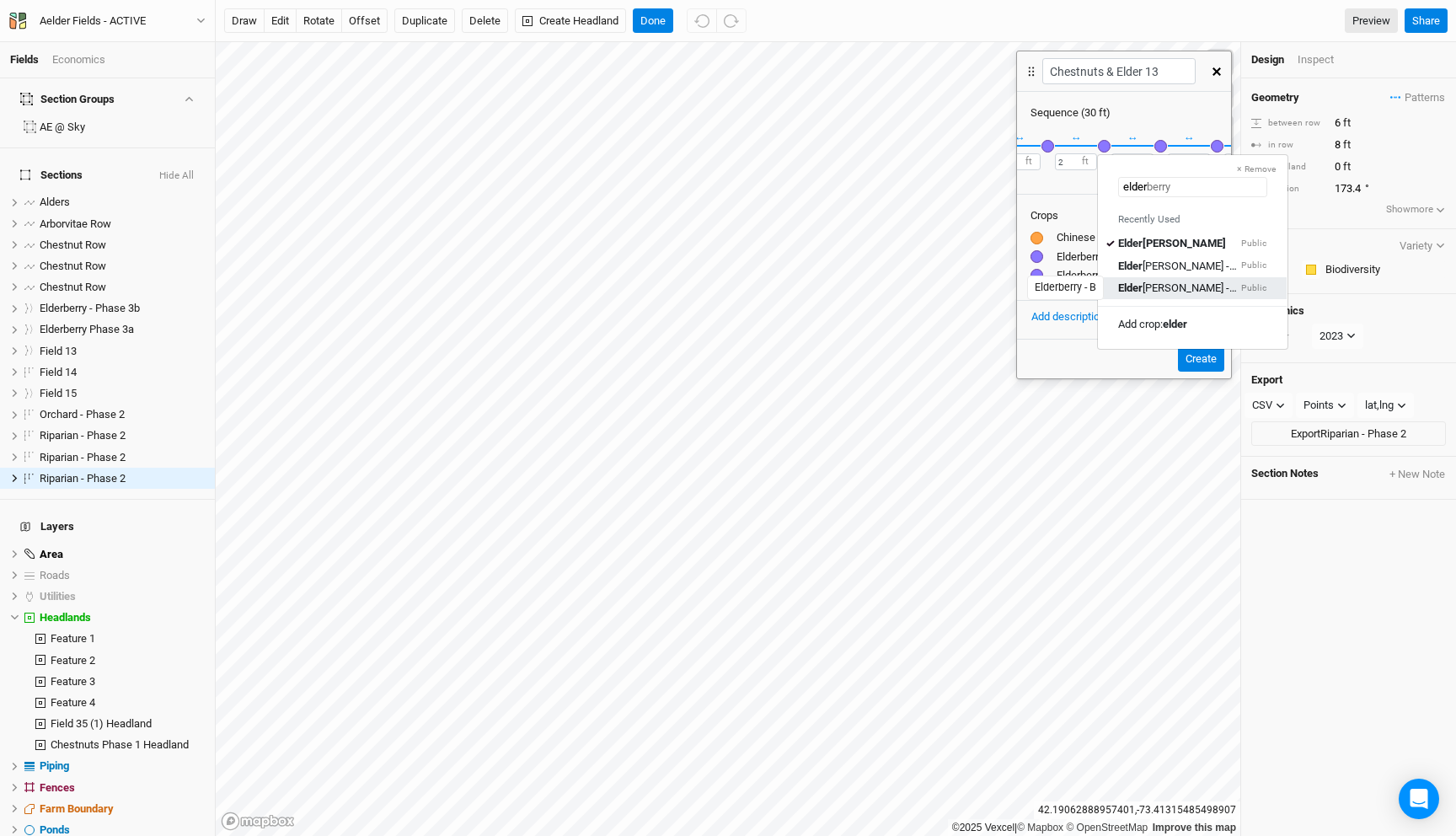
click at [1160, 292] on div "[PERSON_NAME] - B" at bounding box center [1178, 287] width 119 height 15
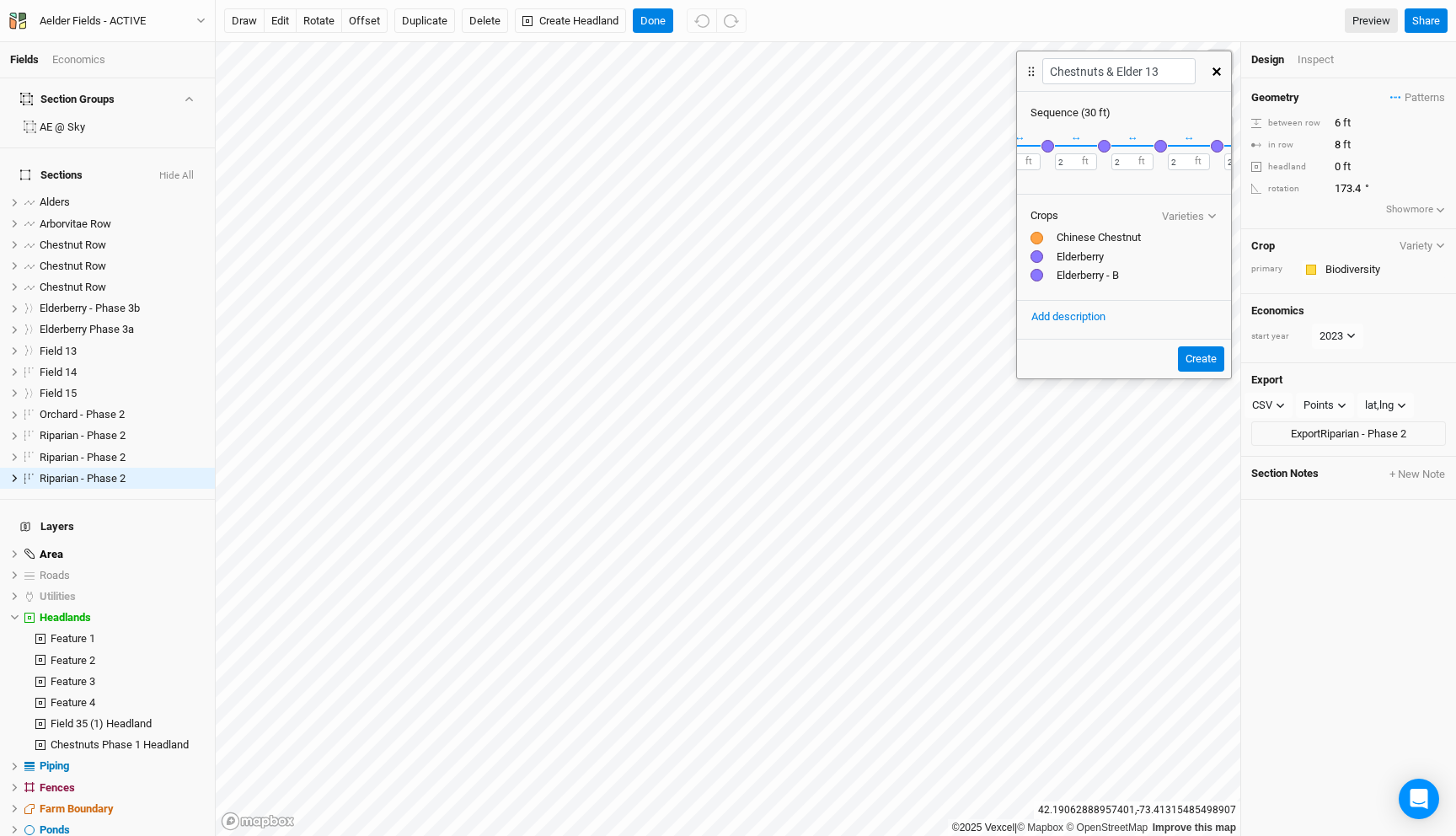
click at [1050, 145] on div "button" at bounding box center [1047, 146] width 13 height 13
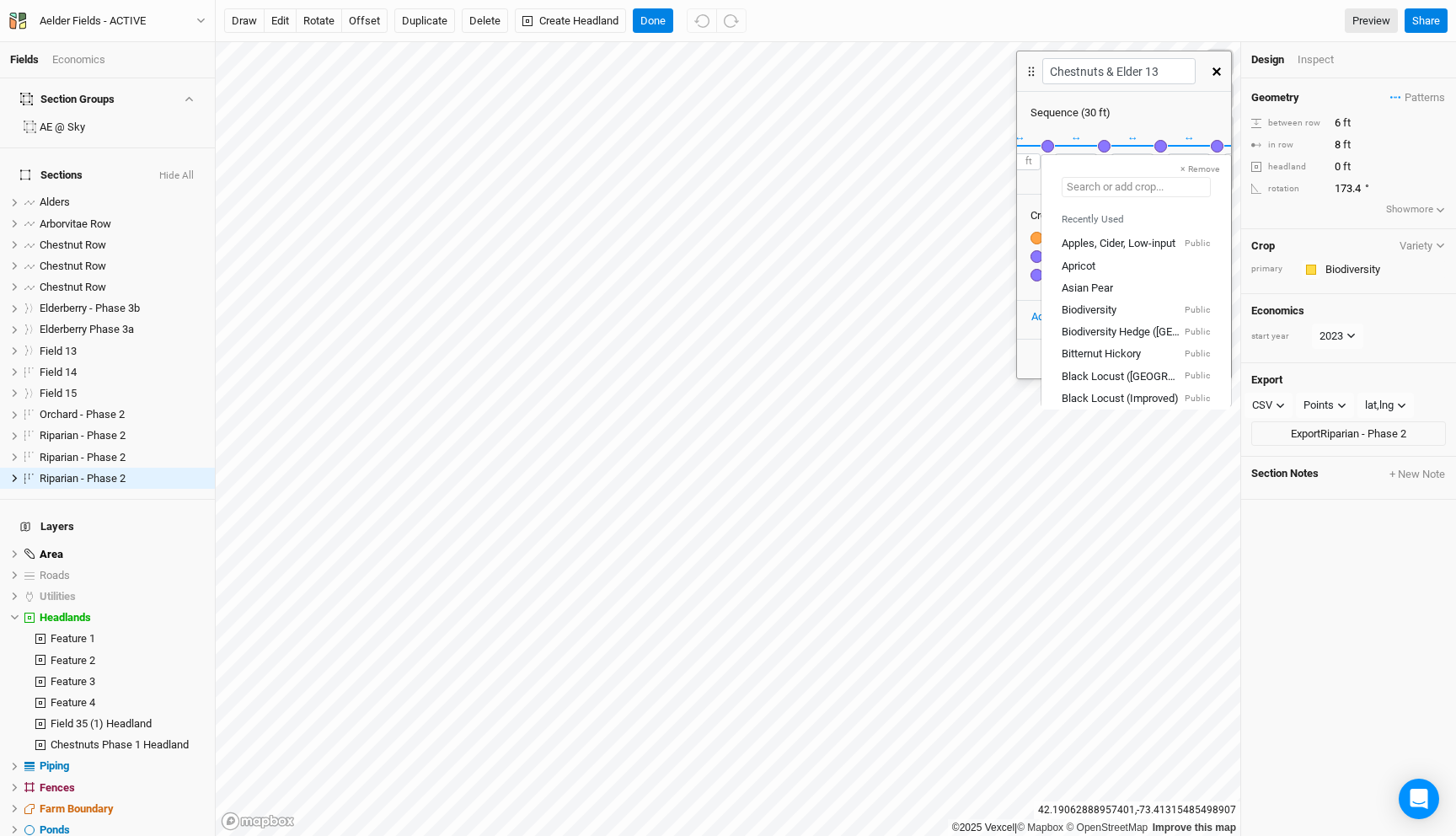
click at [1099, 194] on input "text" at bounding box center [1136, 187] width 149 height 20
type input "el"
type input "elderberry"
type input "elder"
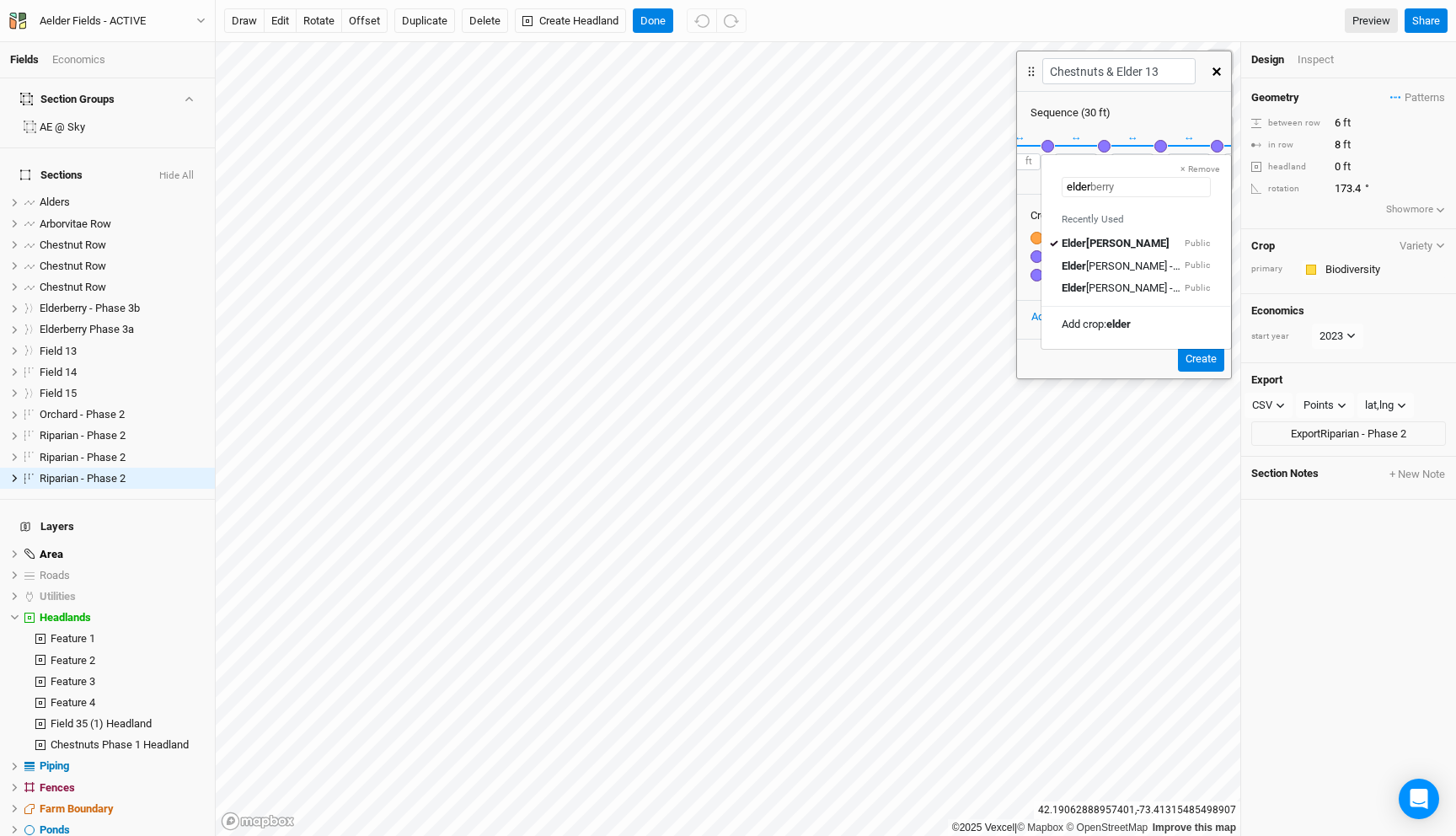
click at [1119, 294] on div "[PERSON_NAME] - B" at bounding box center [1122, 287] width 119 height 15
click at [1064, 147] on div "button" at bounding box center [1059, 146] width 13 height 13
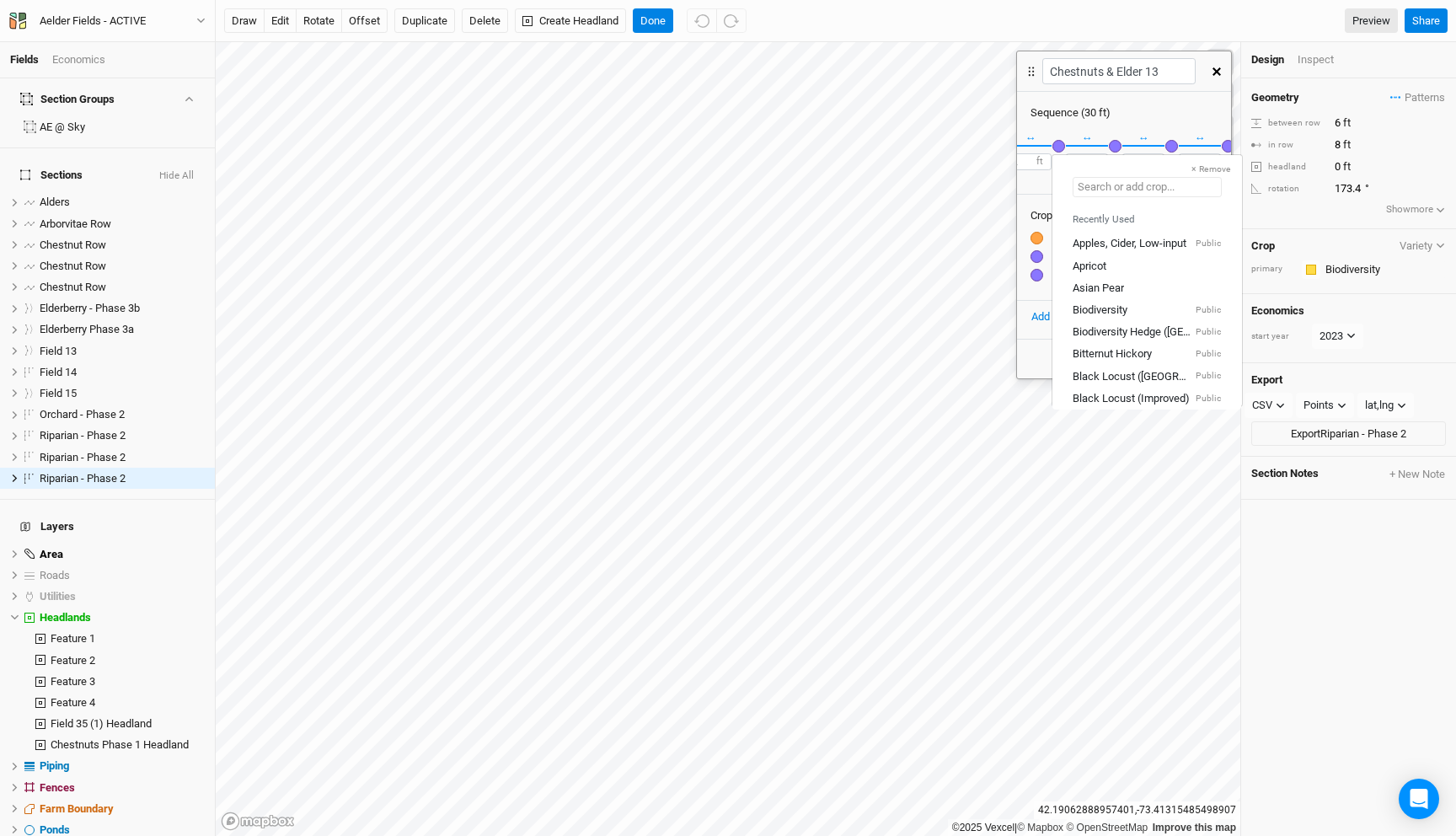
click at [1119, 183] on input "text" at bounding box center [1146, 187] width 149 height 20
type input "el"
type input "elderberry"
type input "elder"
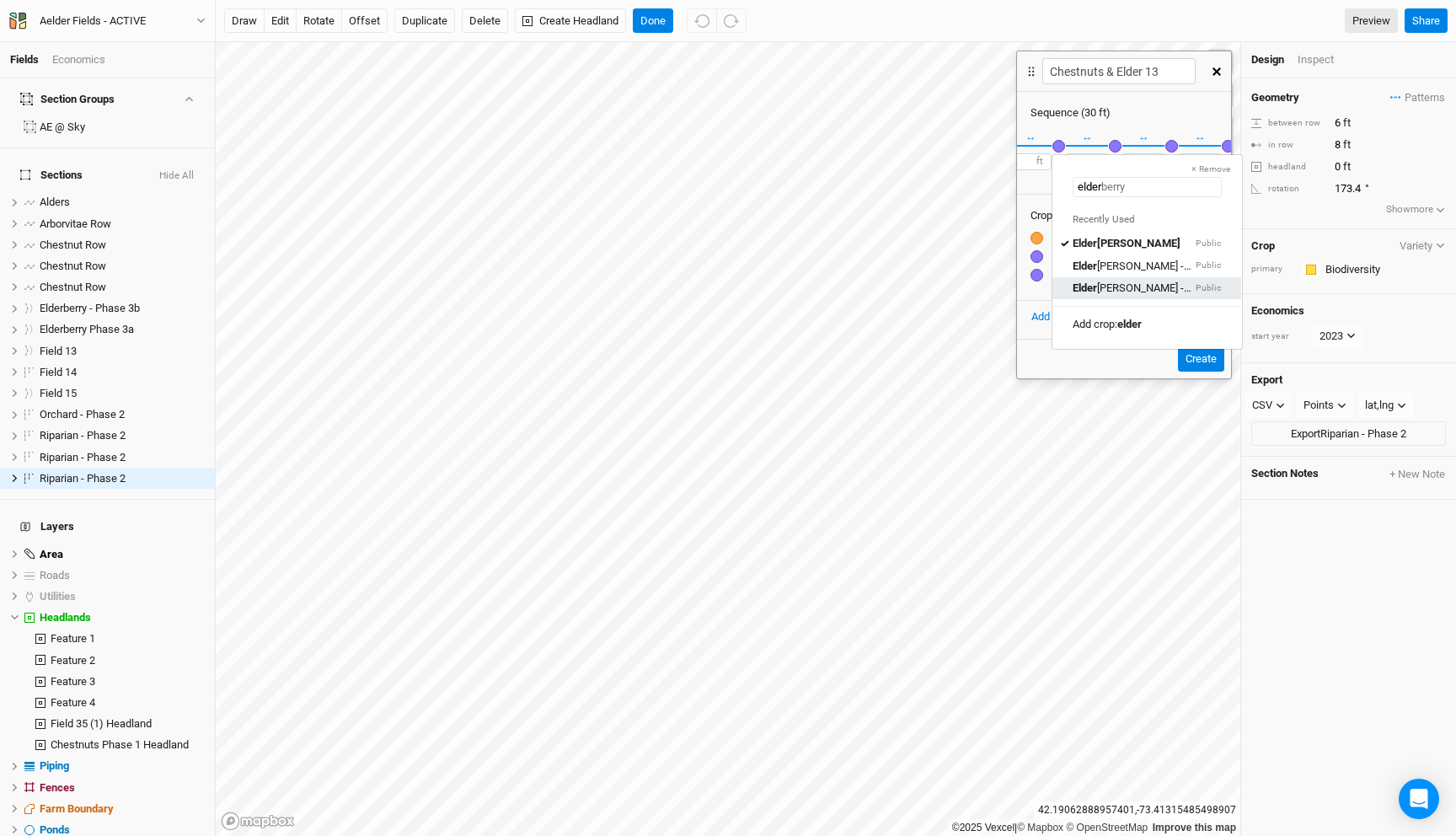
click at [1139, 290] on div "[PERSON_NAME] - B Public" at bounding box center [1146, 287] width 148 height 15
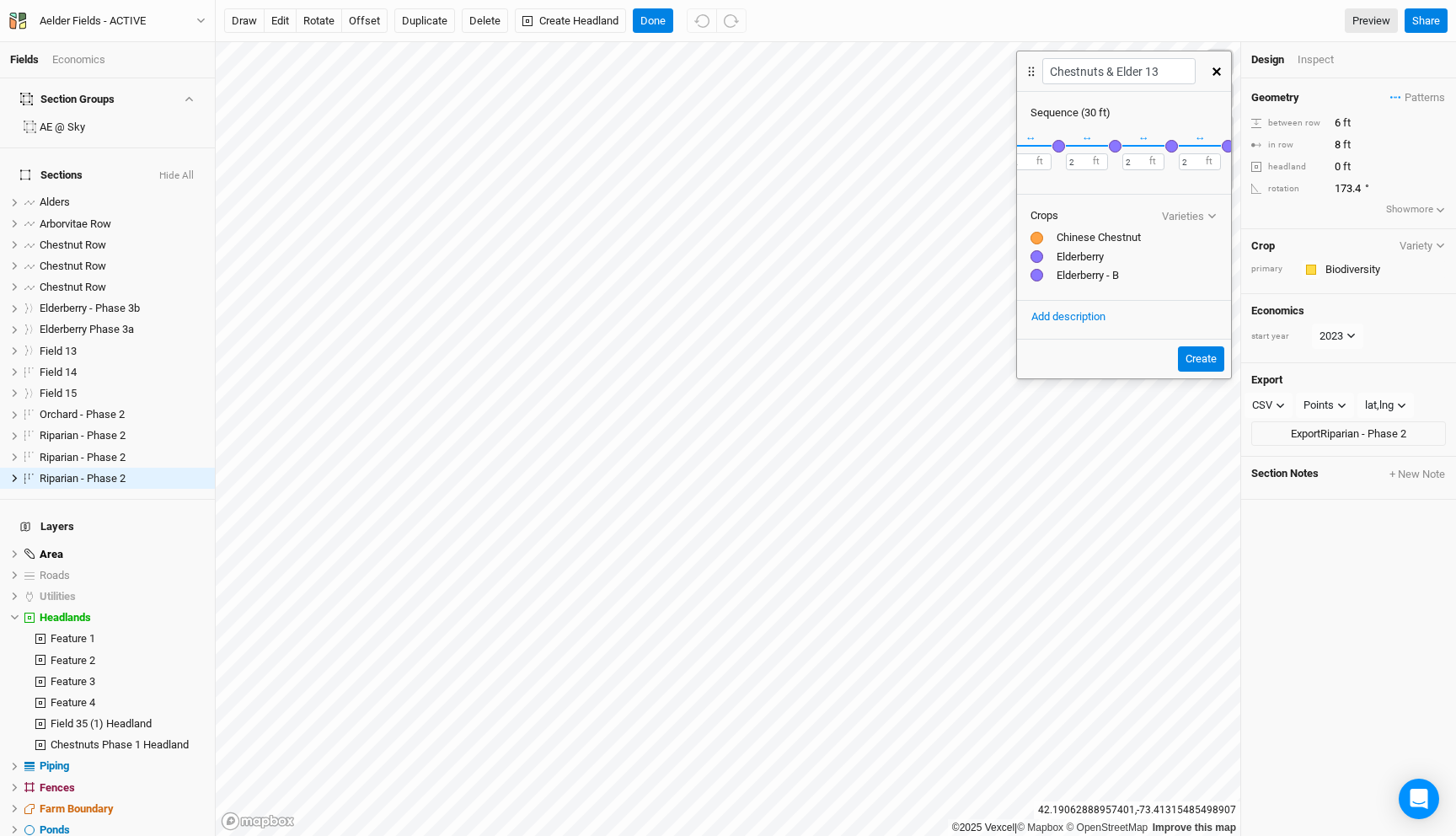
scroll to position [0, 0]
click at [1098, 147] on div "button" at bounding box center [1093, 146] width 13 height 13
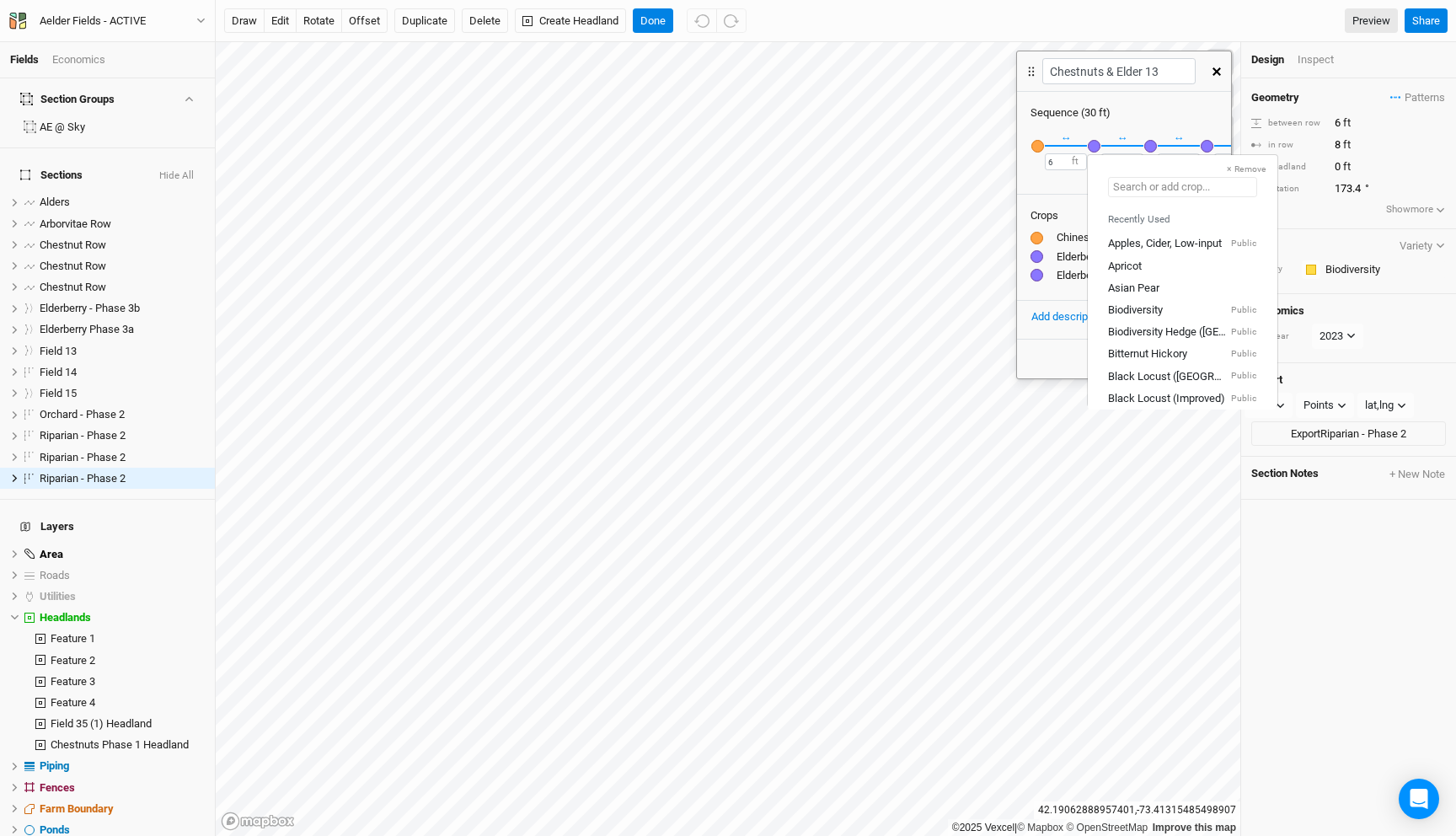
click at [1143, 194] on input "text" at bounding box center [1182, 187] width 149 height 20
type input "el"
type input "elderberry"
type input "elder"
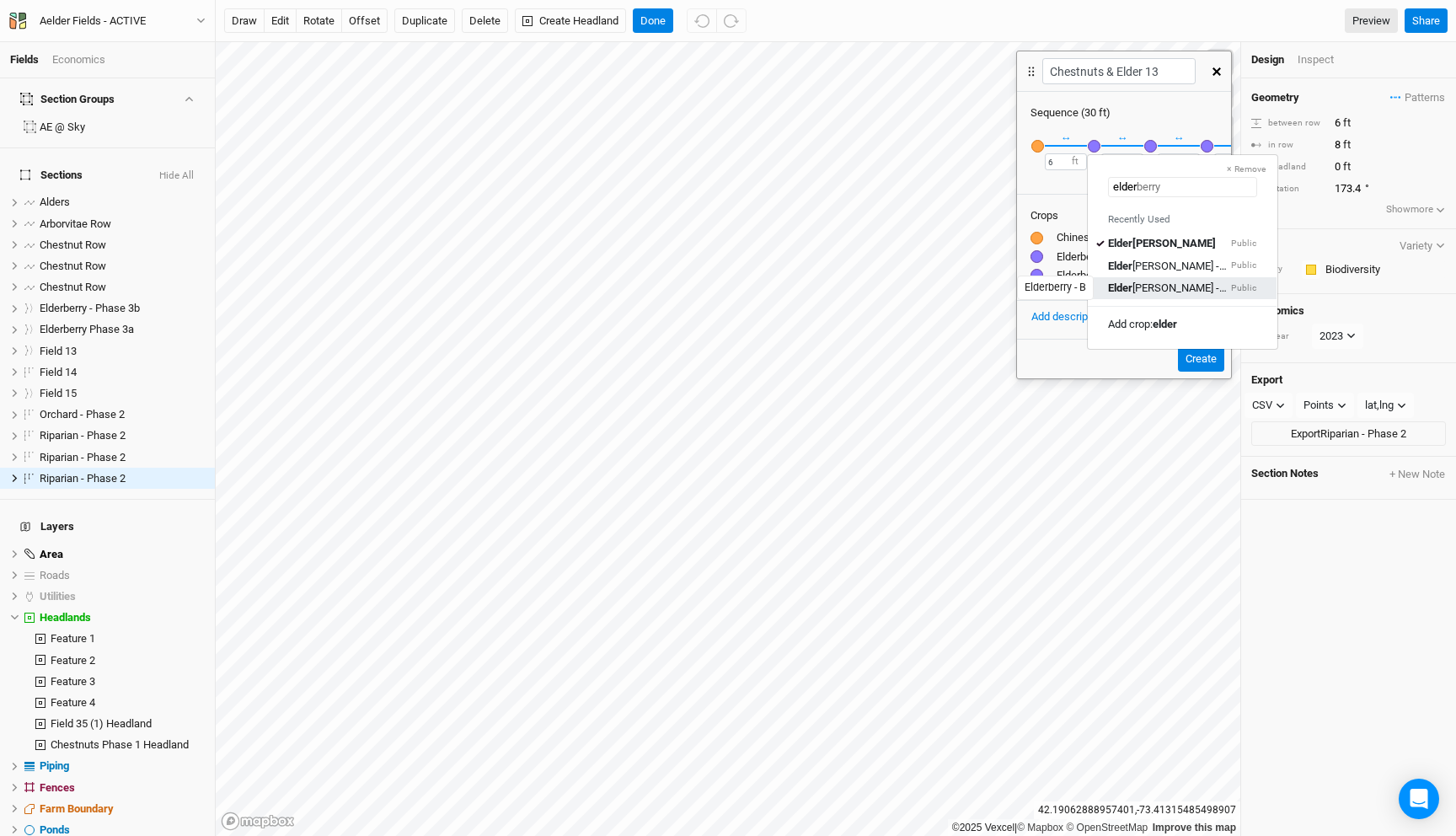
click at [1153, 287] on div "[PERSON_NAME] - B" at bounding box center [1168, 287] width 119 height 15
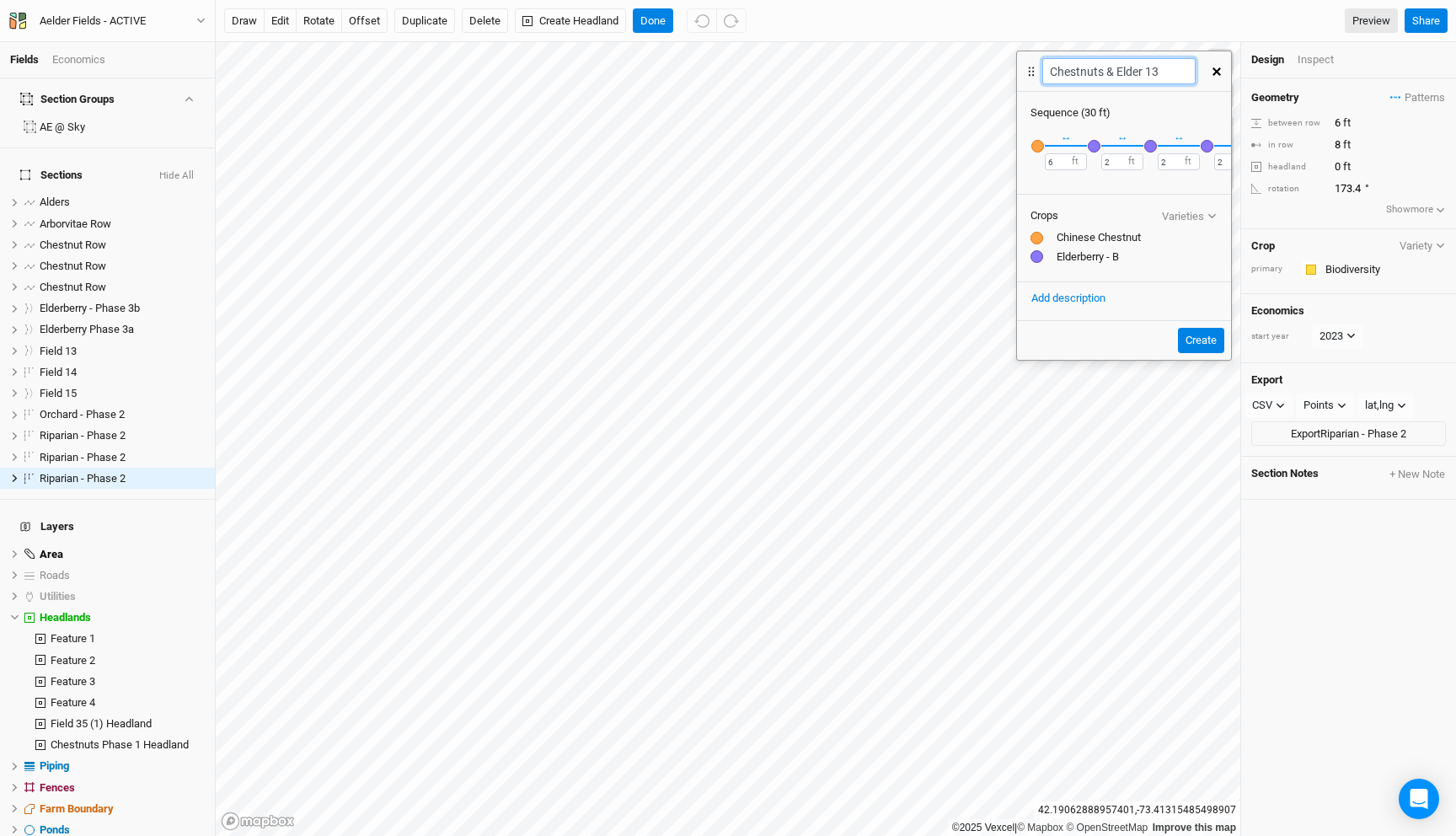
click at [1162, 79] on input "Chestnuts & Elder 13" at bounding box center [1118, 71] width 153 height 26
click at [1215, 334] on button "Create" at bounding box center [1201, 340] width 46 height 26
click at [1141, 80] on input "Chestnuts & Elder" at bounding box center [1118, 71] width 153 height 26
type input "Chestnuts & Elder B"
drag, startPoint x: 1198, startPoint y: 338, endPoint x: 1242, endPoint y: 280, distance: 72.8
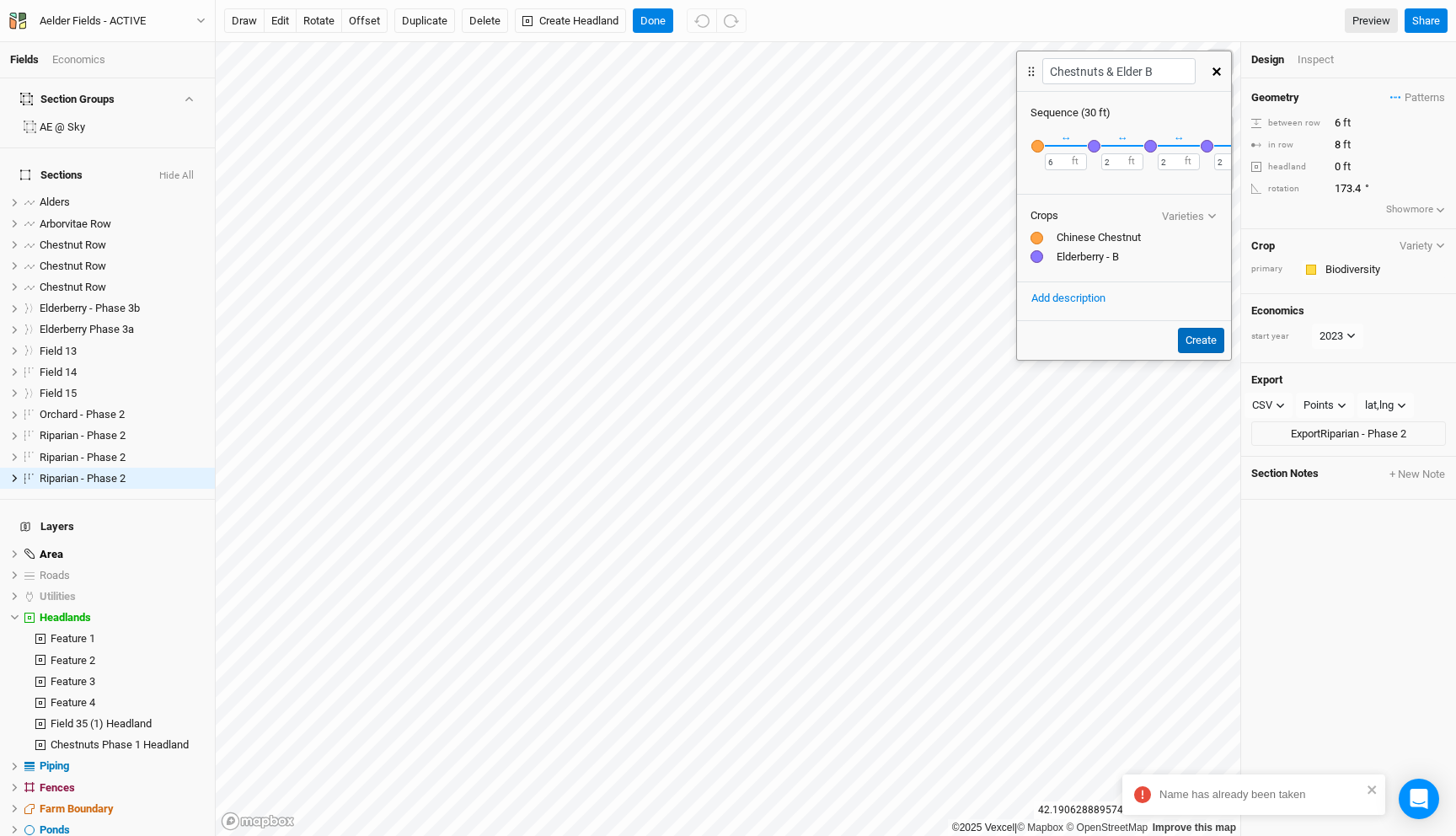
click at [1198, 337] on button "Create" at bounding box center [1201, 340] width 46 height 26
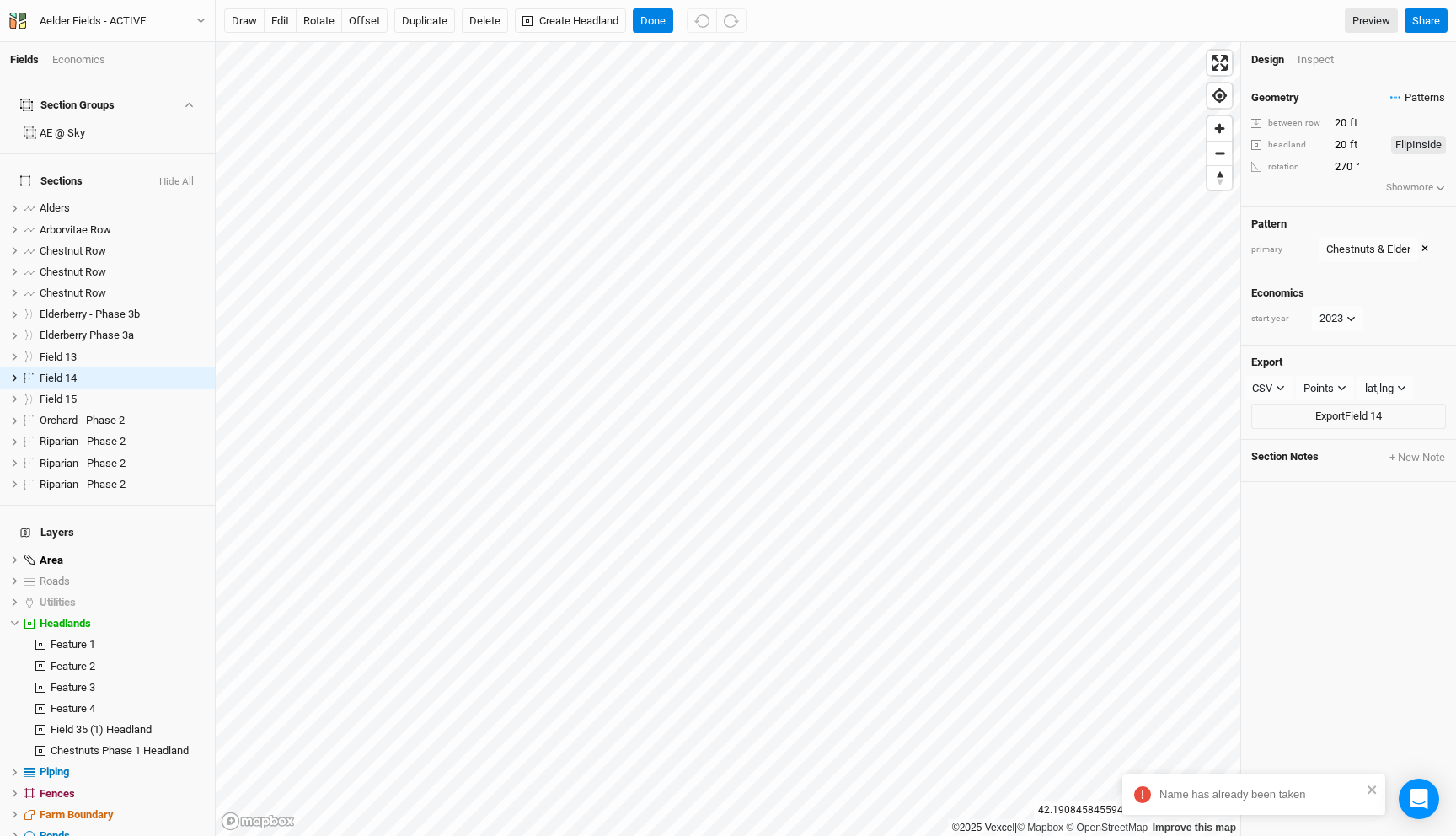
click at [1411, 100] on span "Patterns" at bounding box center [1418, 98] width 55 height 17
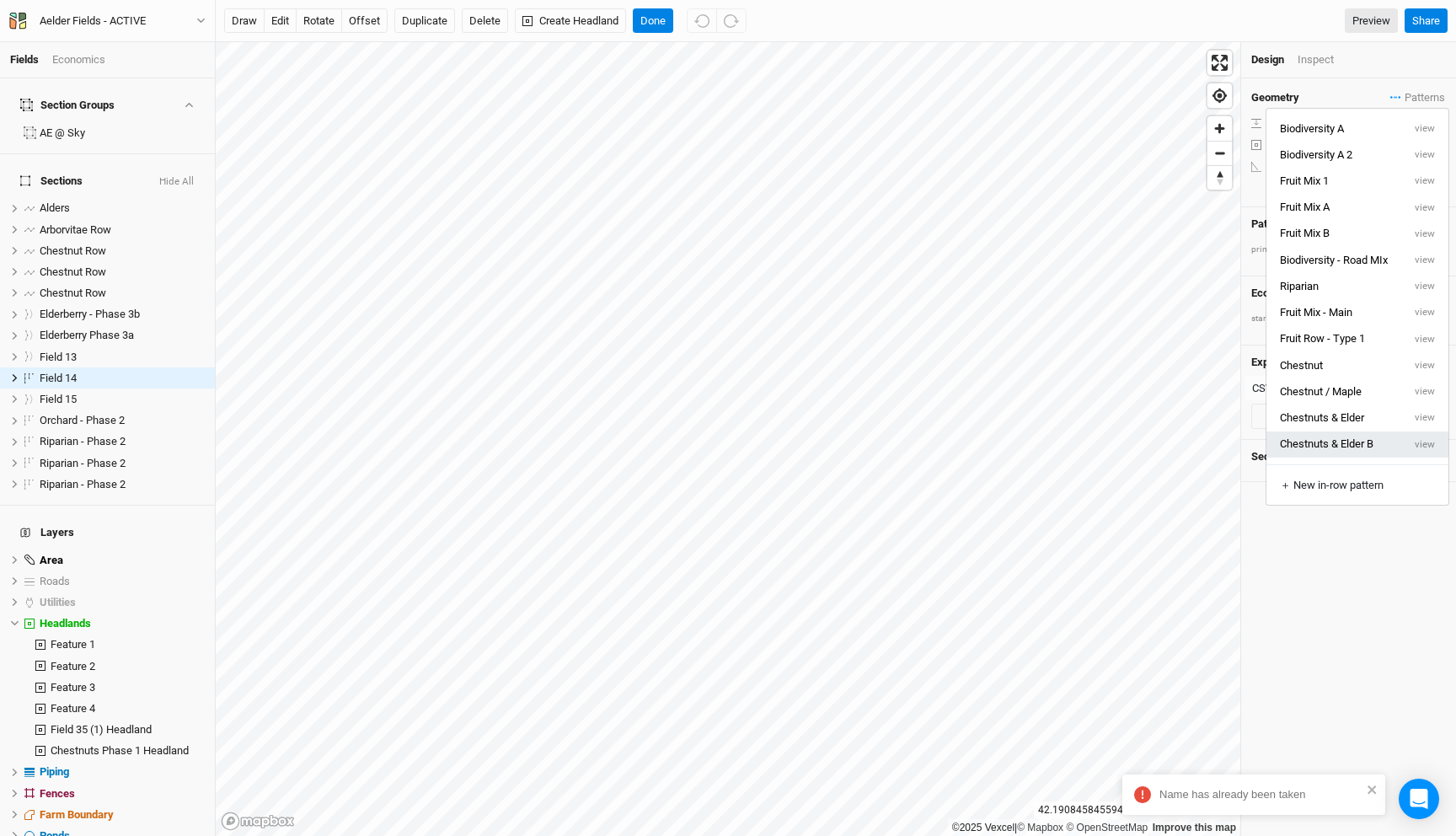
click at [1373, 448] on button "Chestnuts & Elder B" at bounding box center [1334, 444] width 136 height 26
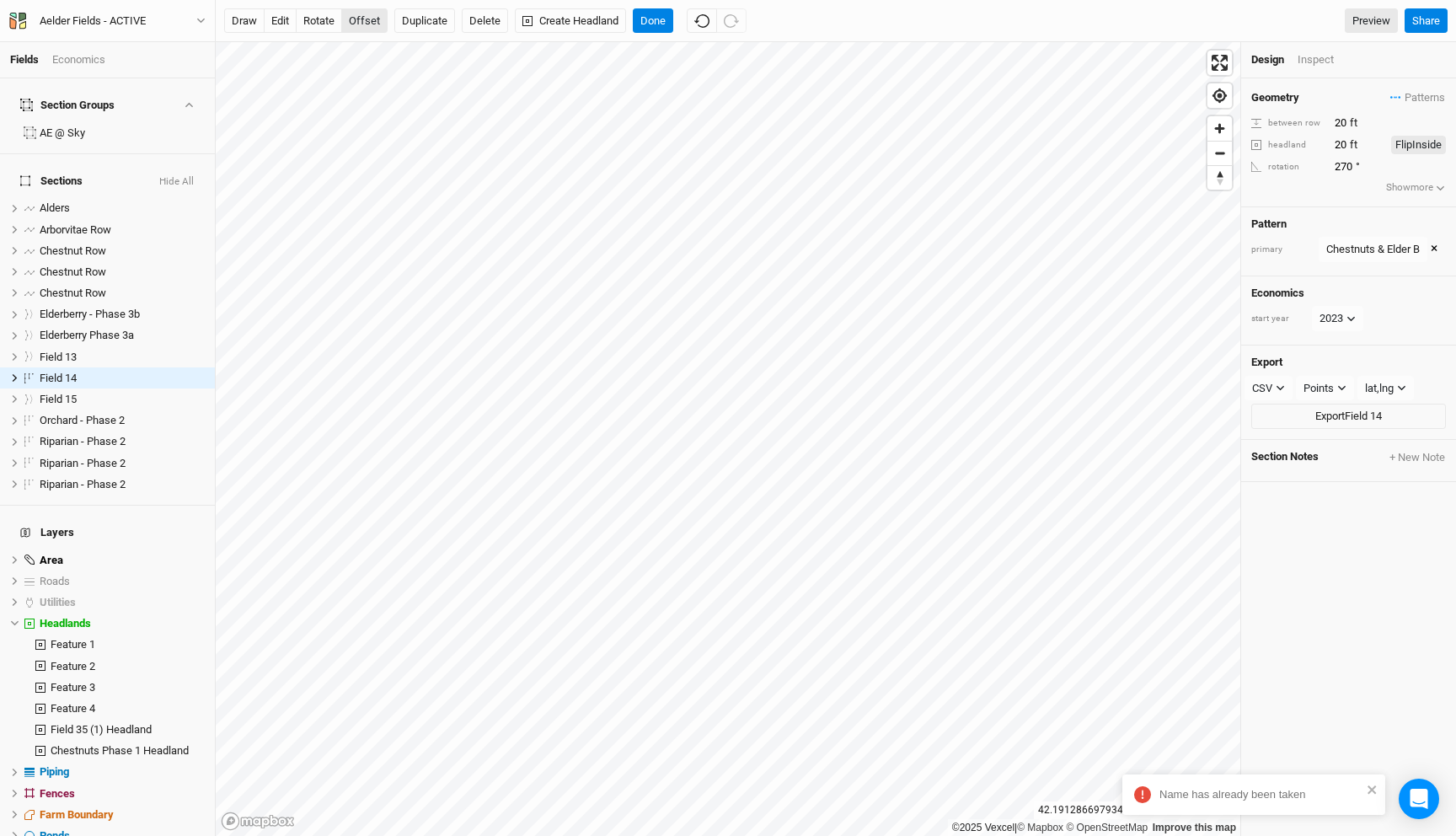
click at [368, 16] on button "offset" at bounding box center [364, 21] width 46 height 26
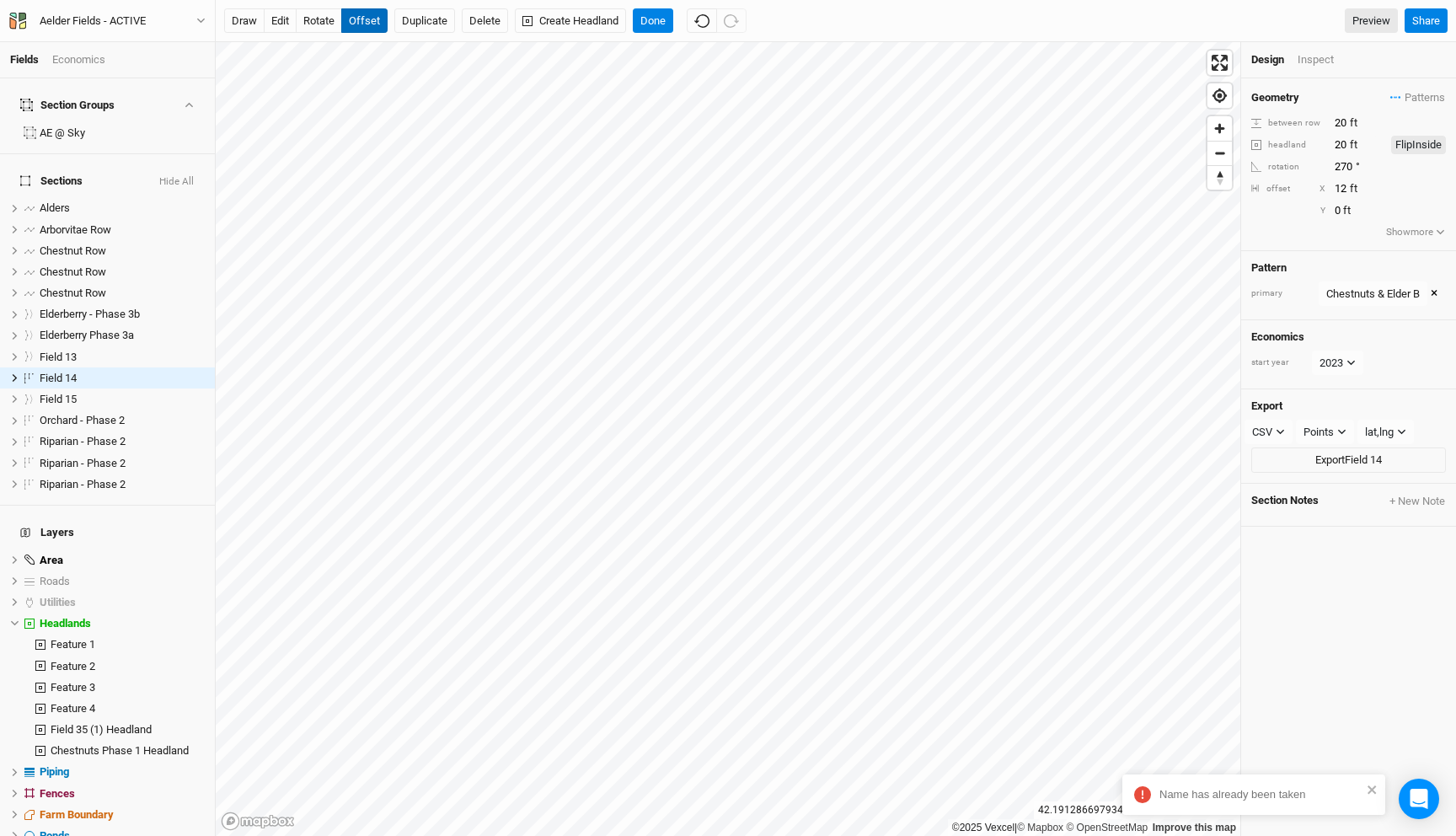
type input "11"
type input "12"
type input "9"
click at [652, 15] on button "Done" at bounding box center [653, 21] width 40 height 26
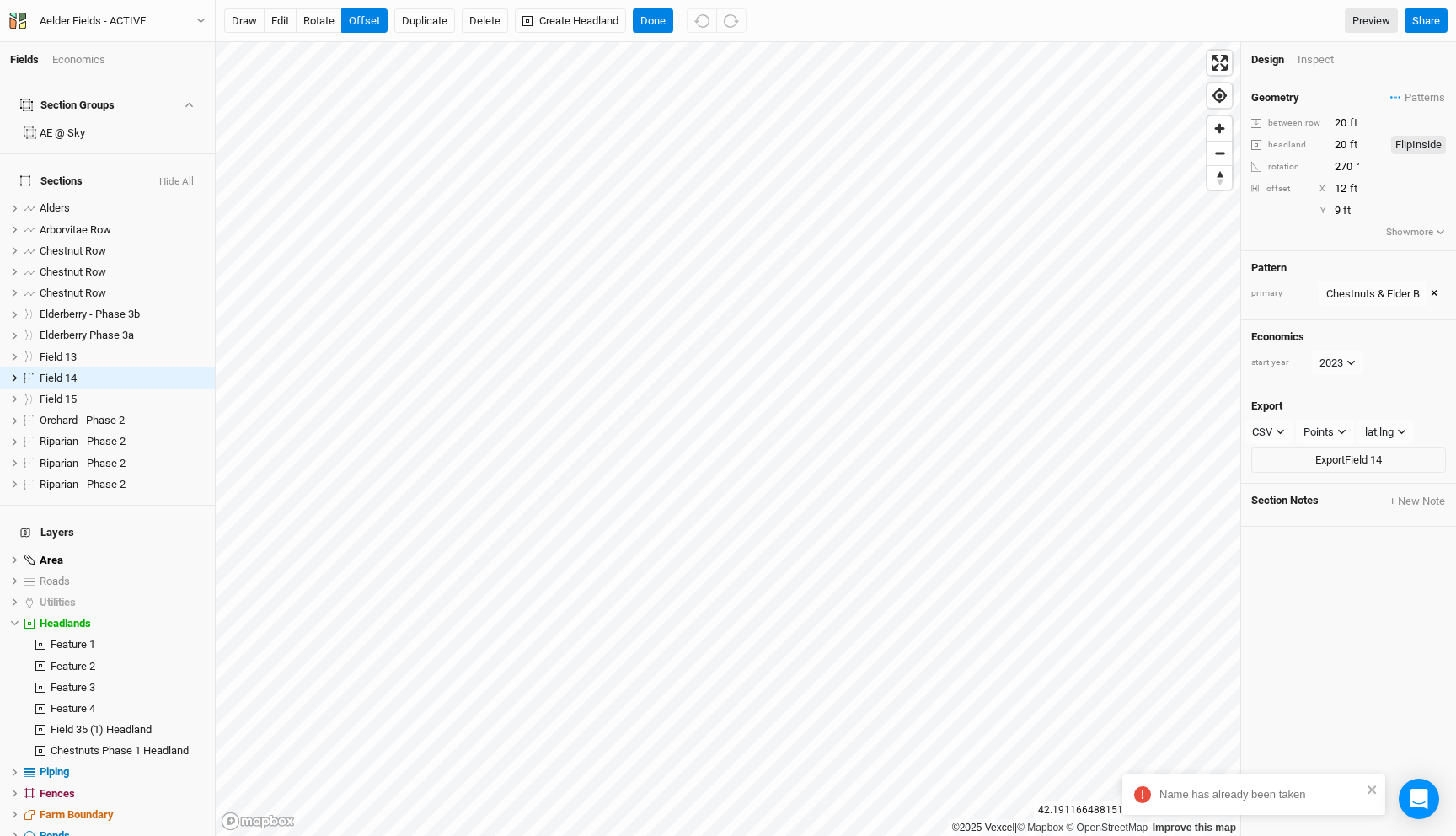
type input "10"
click at [1344, 145] on input "20" at bounding box center [1353, 145] width 47 height 19
click at [1339, 145] on input "0" at bounding box center [1353, 145] width 47 height 19
click at [1337, 144] on input "0" at bounding box center [1353, 145] width 47 height 19
type input "20"
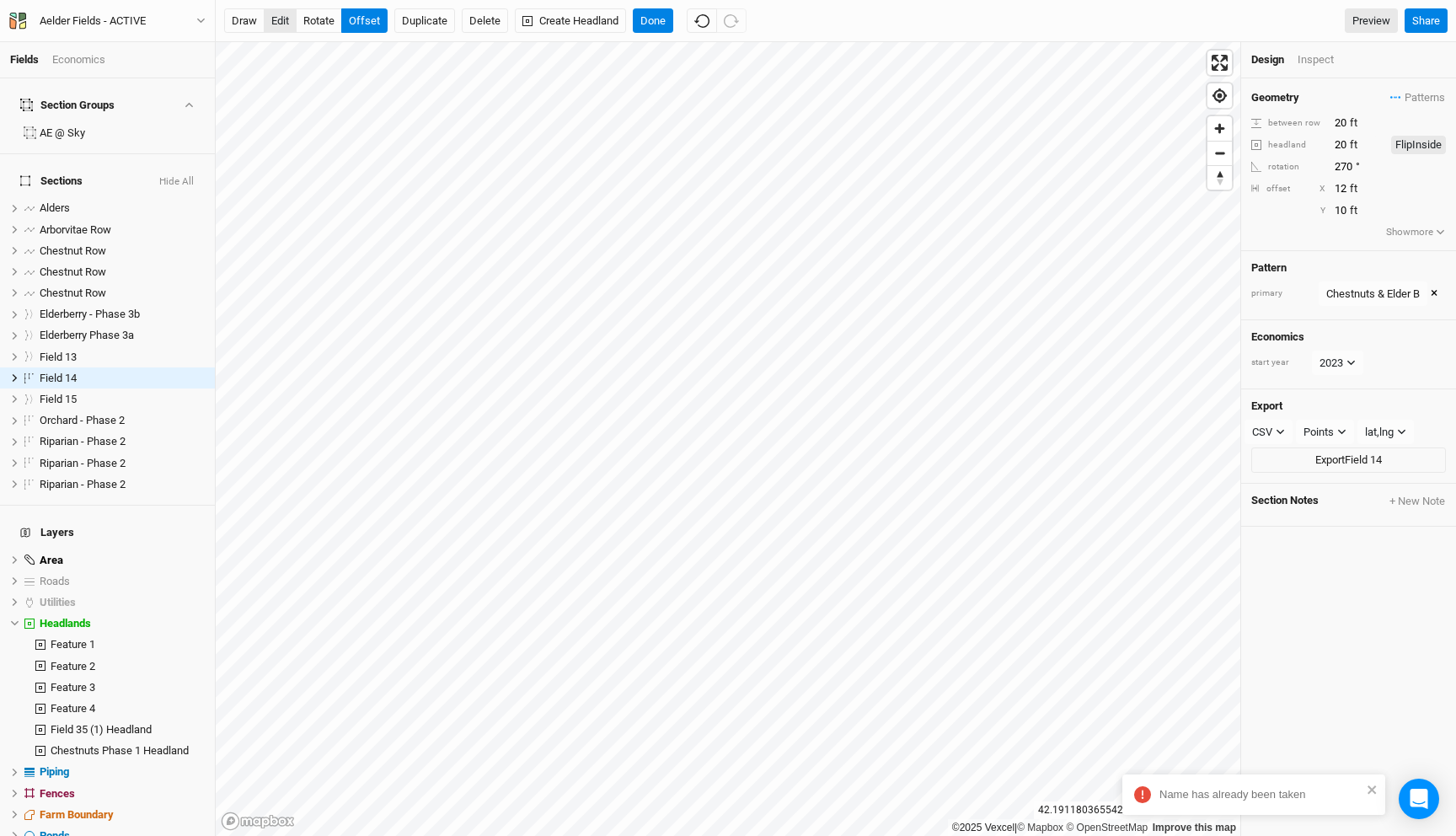
click at [286, 19] on button "edit" at bounding box center [280, 21] width 33 height 26
type input "21"
type input "17"
type input "21"
click at [662, 23] on button "Done" at bounding box center [653, 21] width 40 height 26
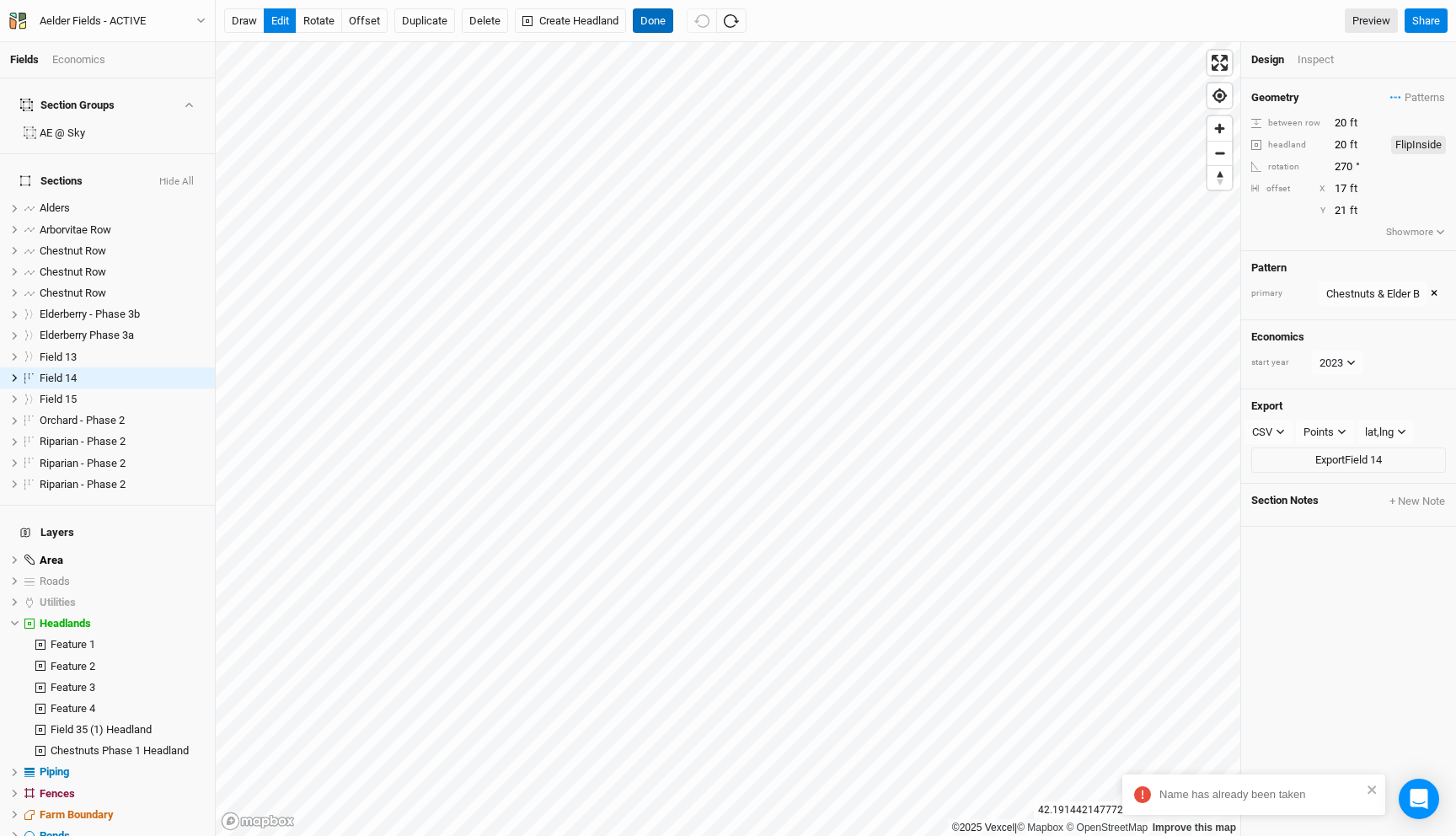
click at [664, 21] on button "Done" at bounding box center [653, 21] width 40 height 26
click at [1370, 791] on icon "close" at bounding box center [1372, 790] width 9 height 9
click at [1437, 289] on button "×" at bounding box center [1434, 294] width 7 height 19
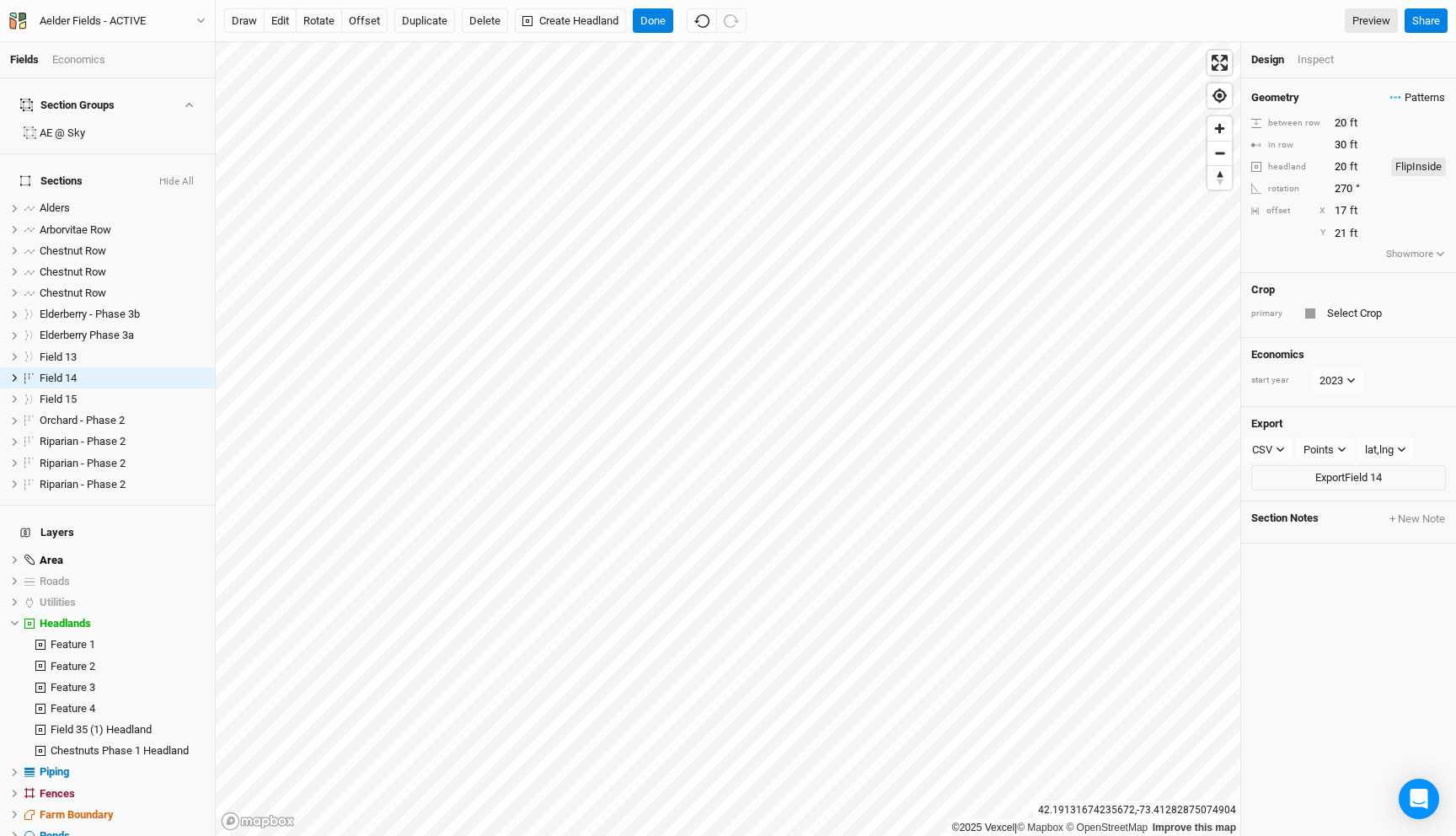
click at [1400, 103] on span "Patterns" at bounding box center [1418, 98] width 55 height 17
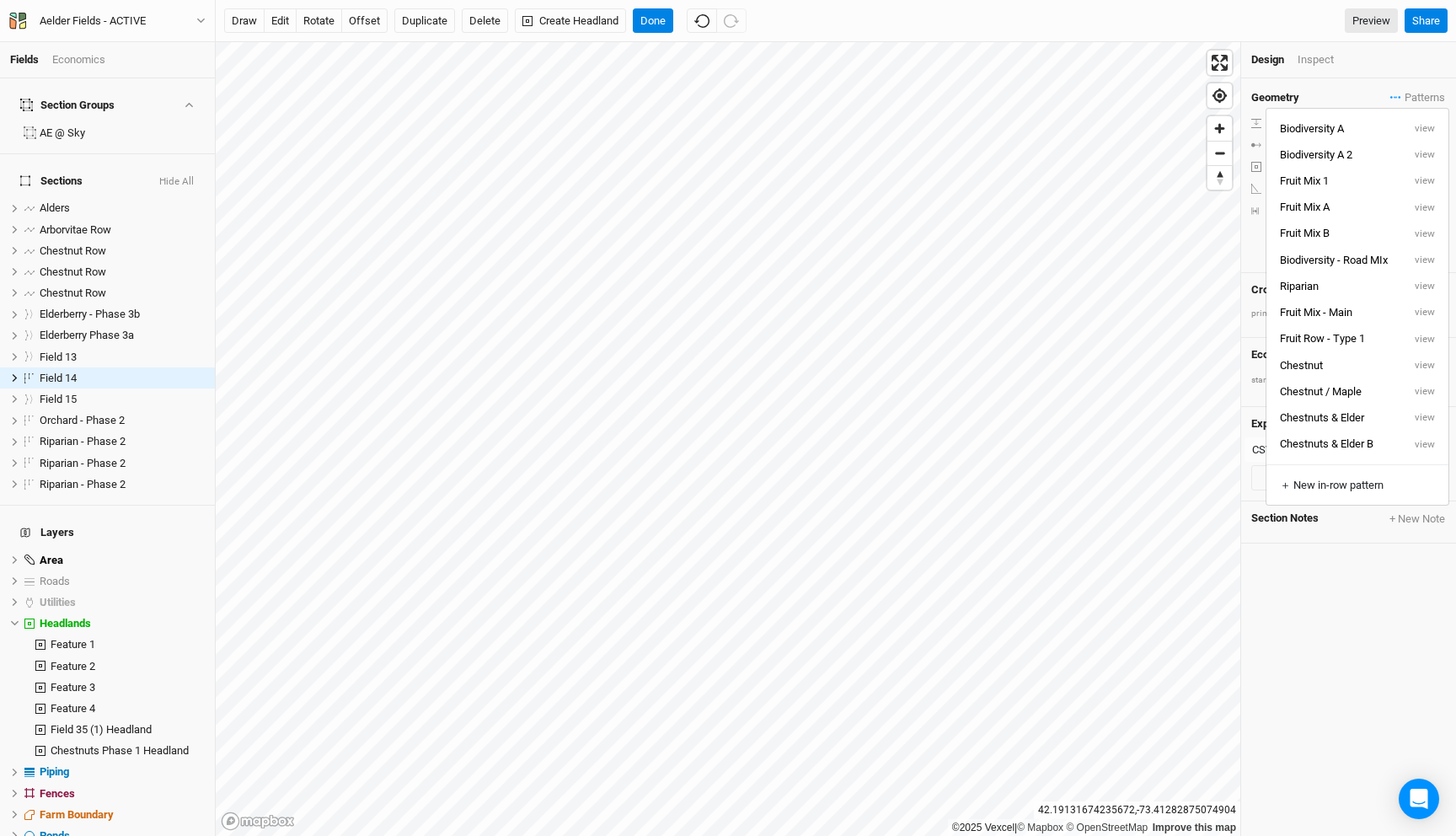
click at [1375, 95] on div "Geometry Patterns" at bounding box center [1349, 98] width 194 height 19
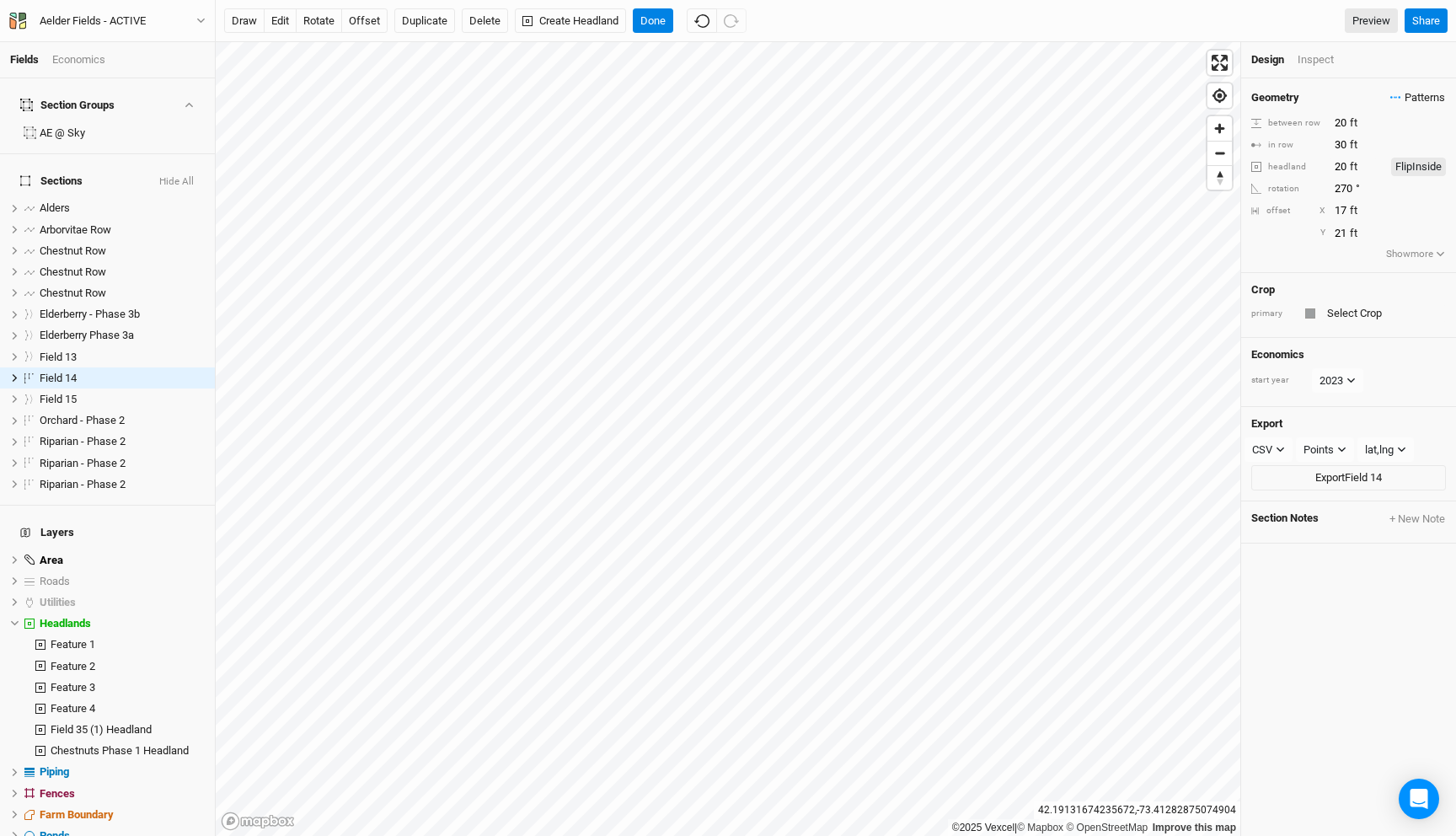
click at [1409, 103] on span "Patterns" at bounding box center [1418, 98] width 55 height 17
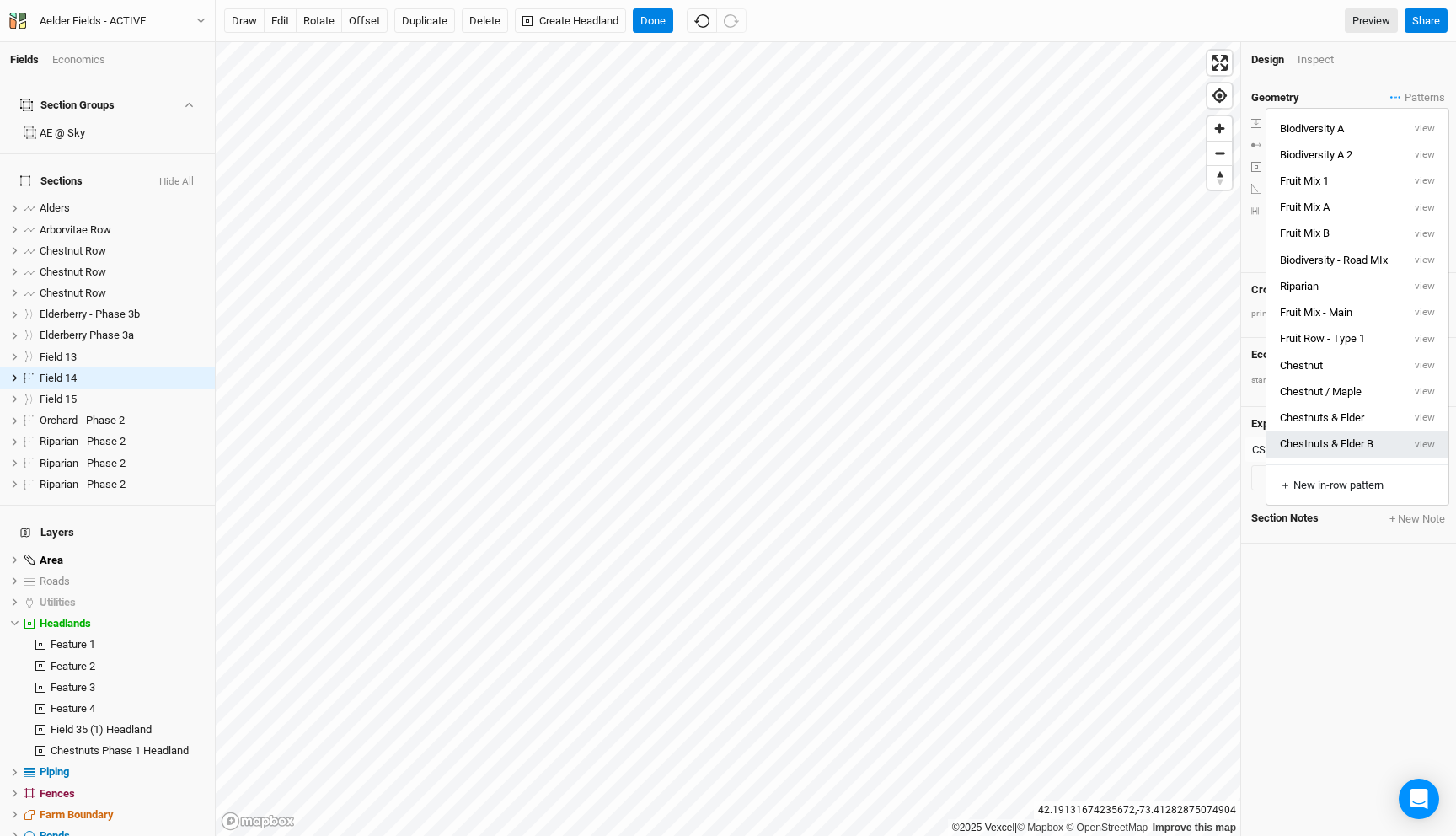
click at [1331, 438] on button "Chestnuts & Elder B" at bounding box center [1334, 444] width 136 height 26
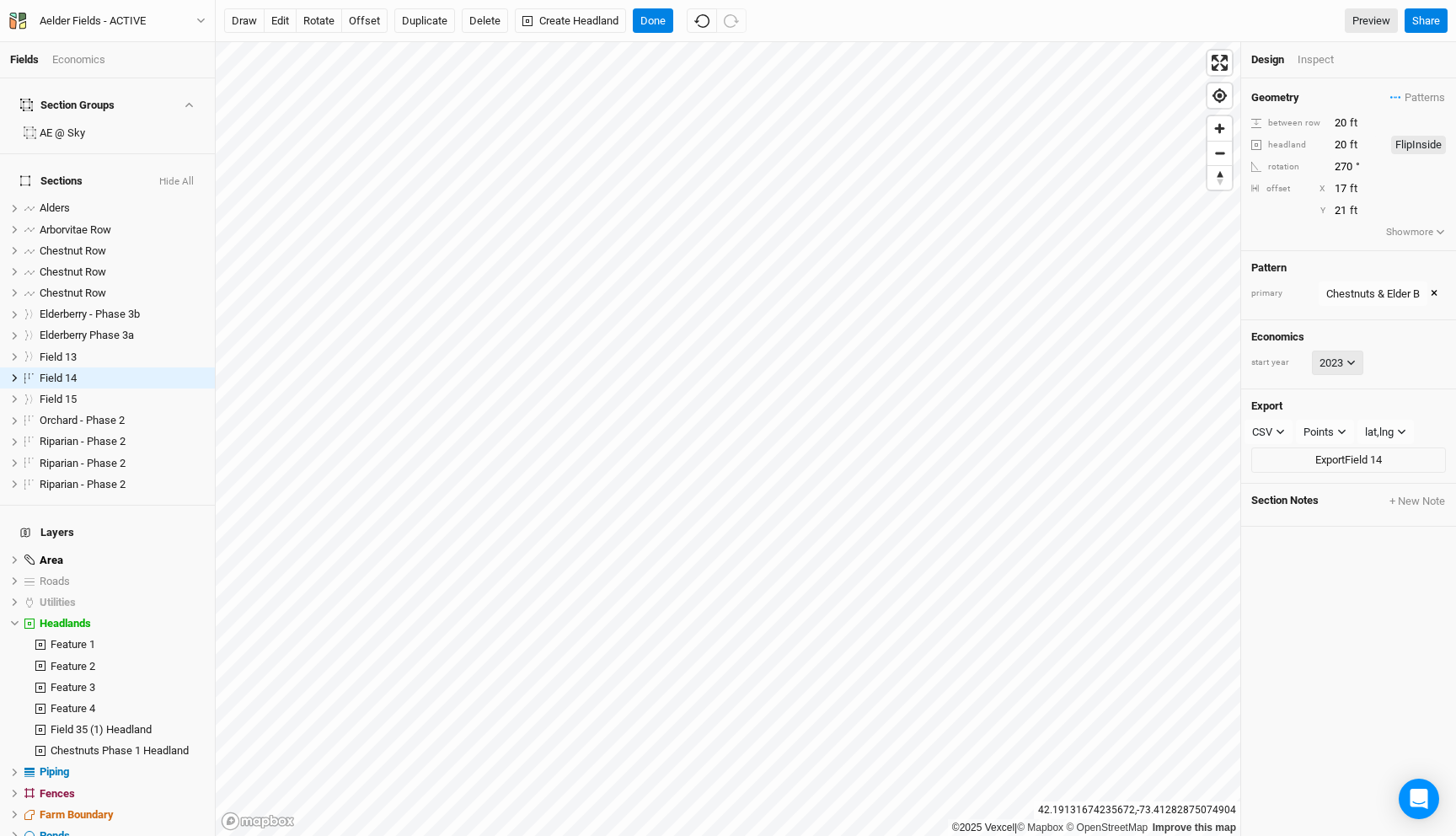
click at [1344, 353] on button "2023" at bounding box center [1337, 363] width 51 height 26
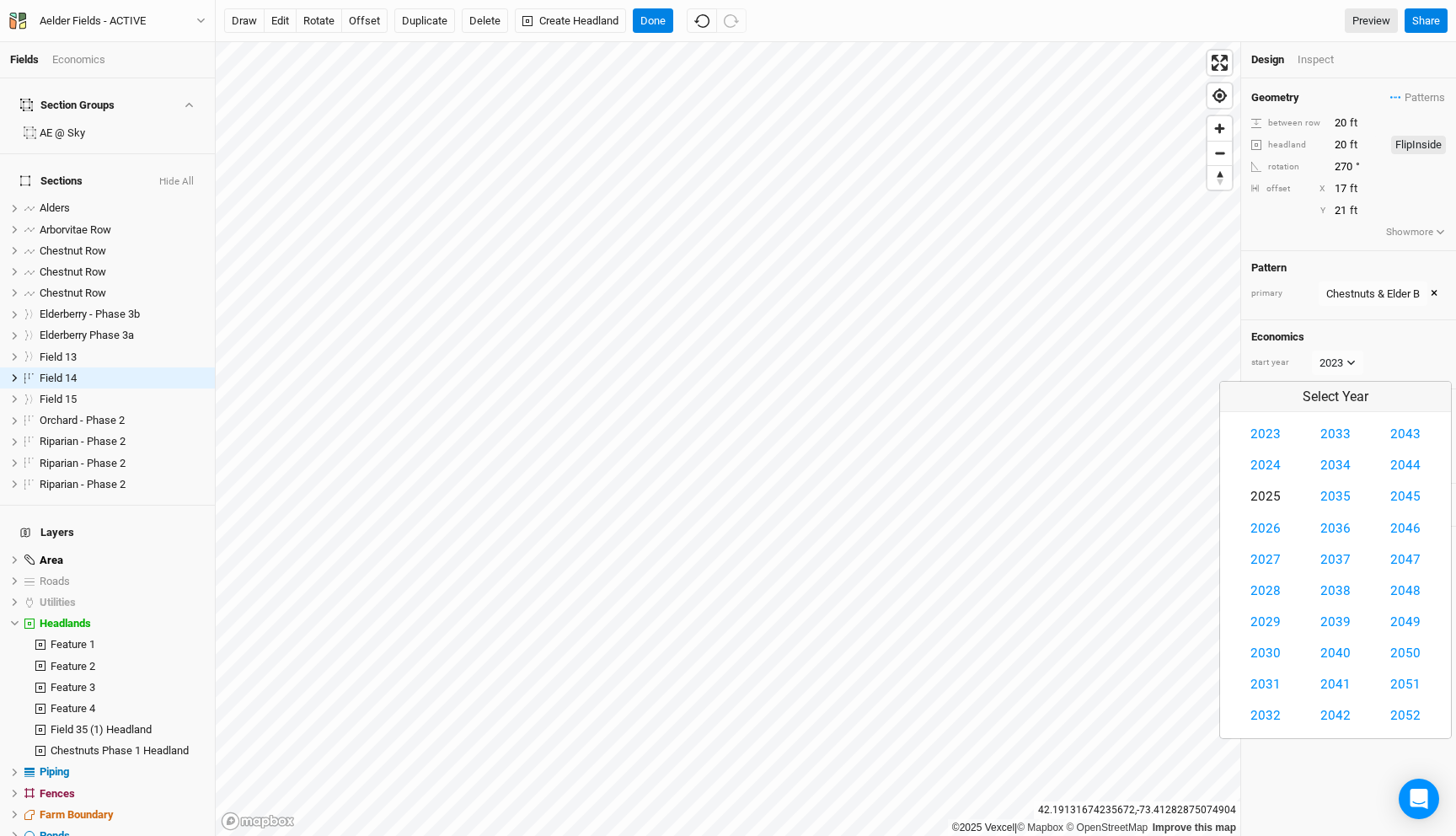
click at [1269, 485] on button "2025" at bounding box center [1265, 496] width 52 height 32
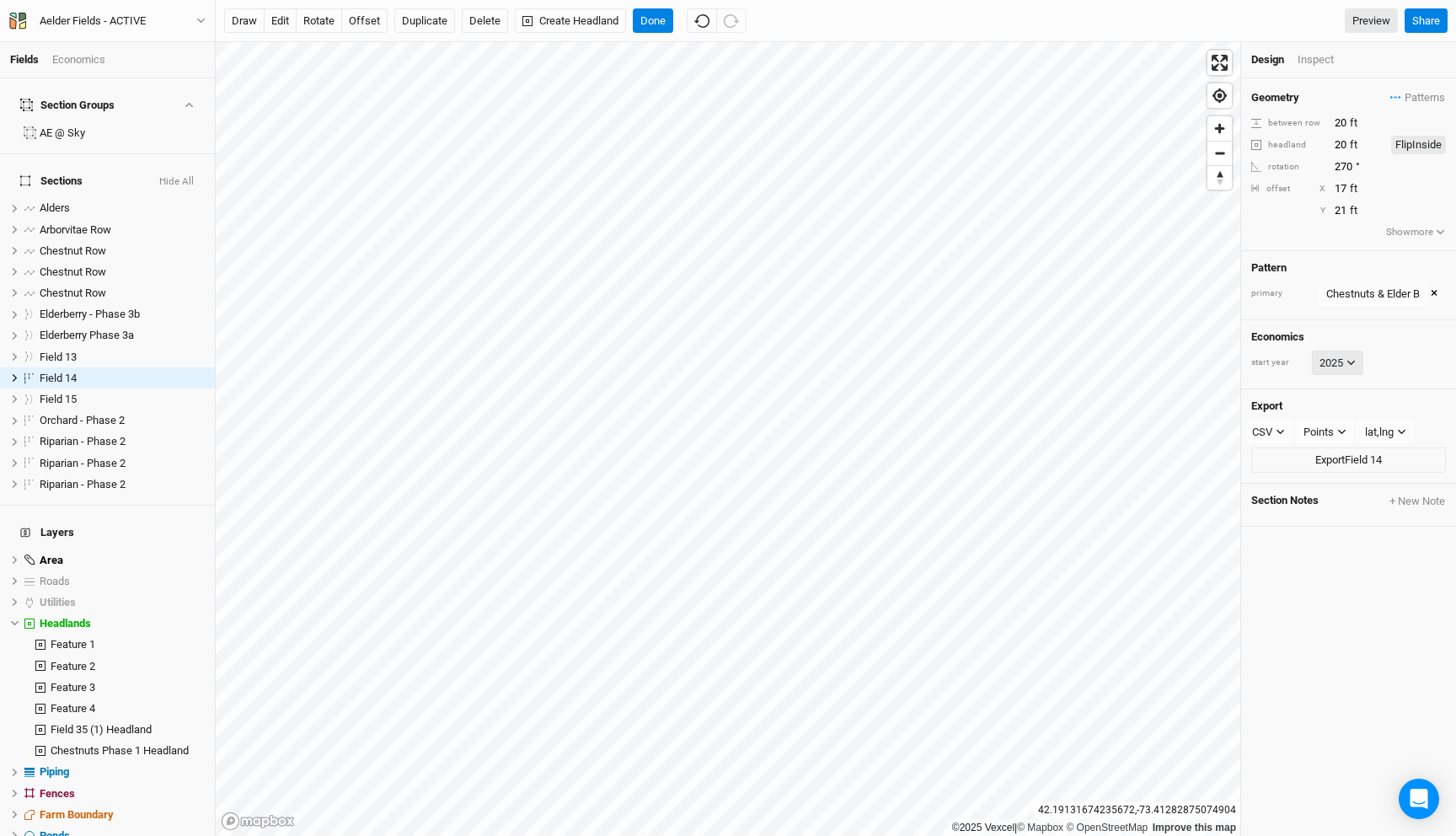
click at [1332, 359] on button "2025" at bounding box center [1337, 363] width 51 height 26
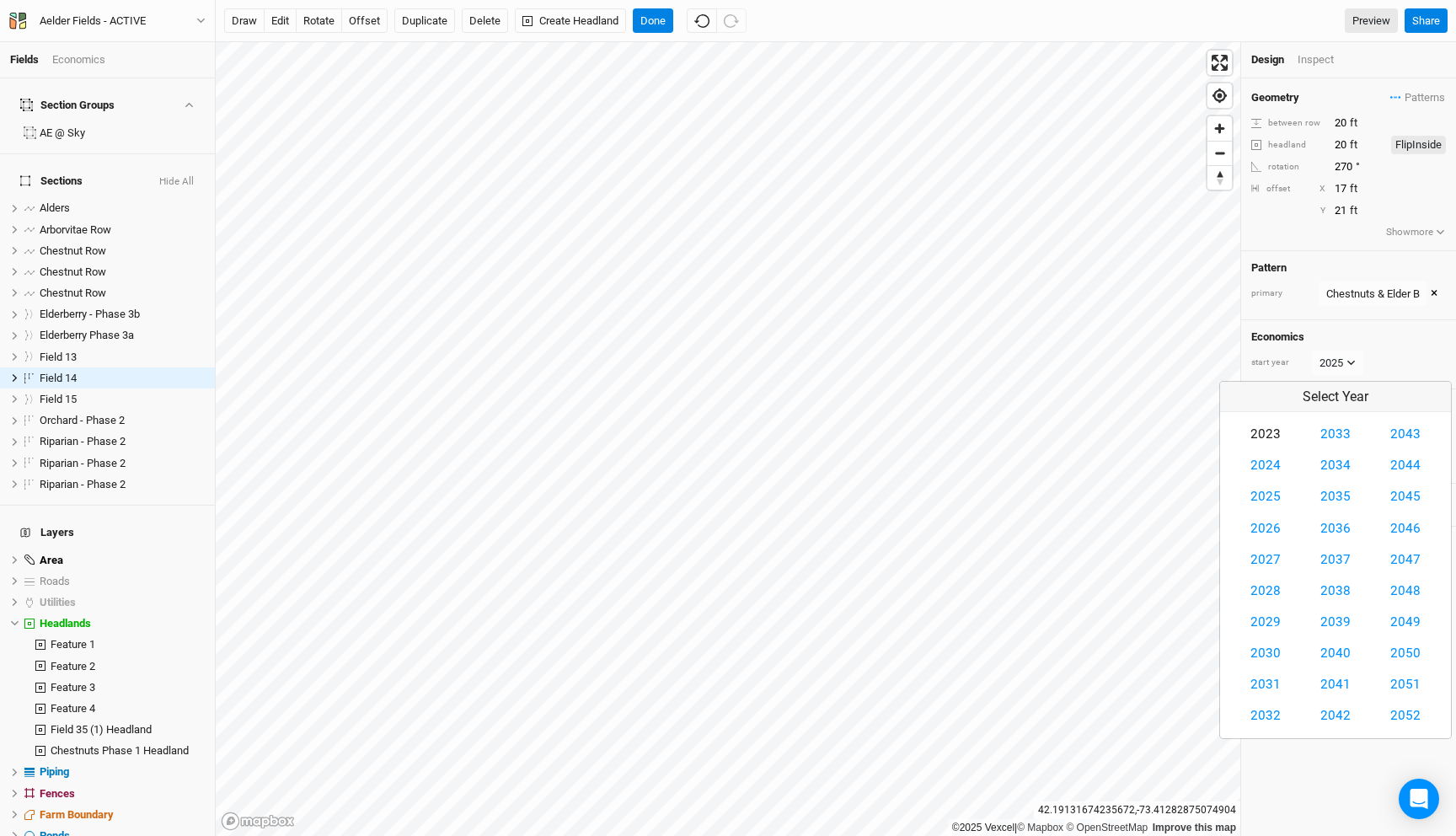
click at [1271, 433] on button "2023" at bounding box center [1265, 434] width 52 height 32
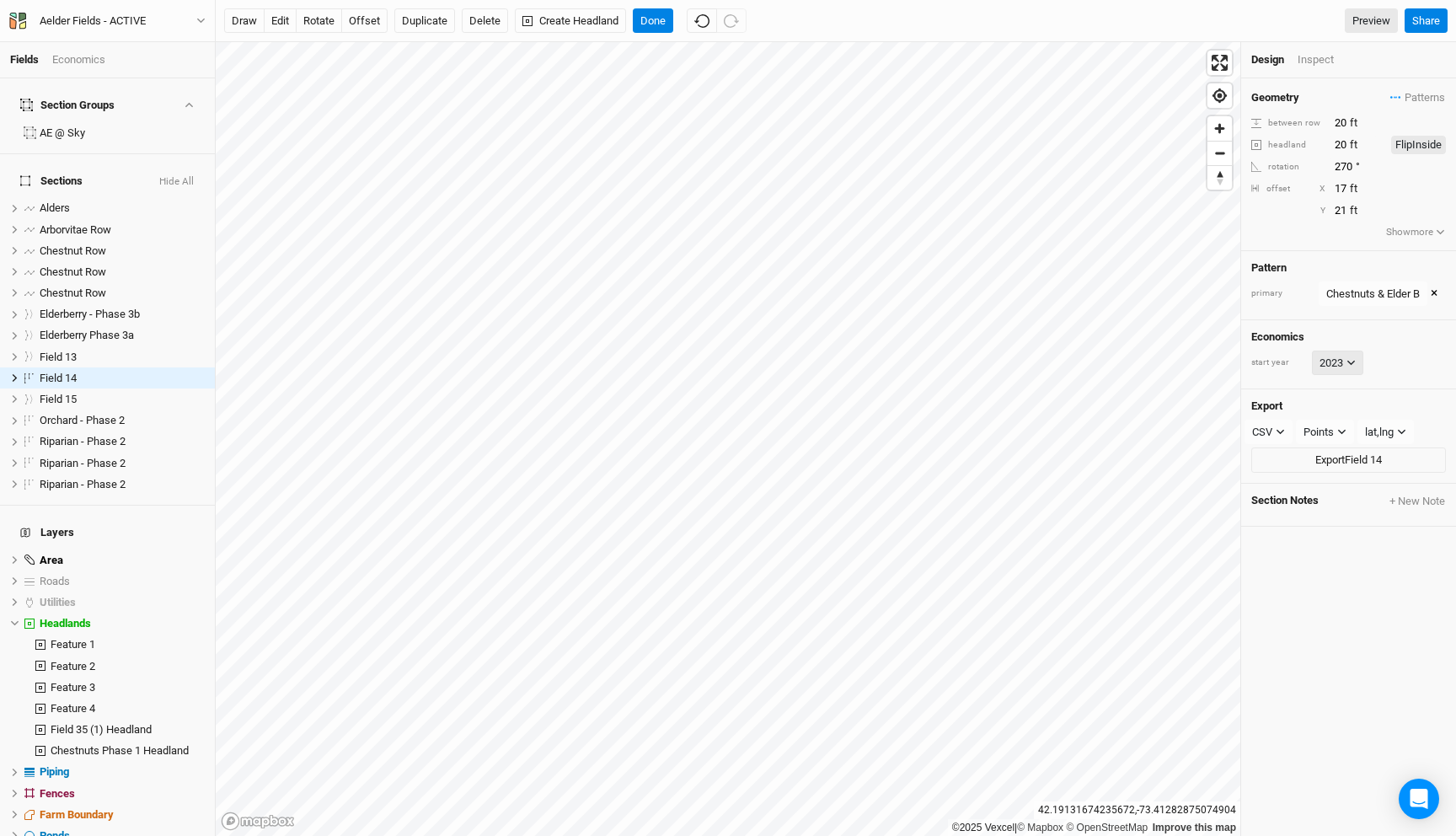
click at [1343, 367] on button "2023" at bounding box center [1337, 363] width 51 height 26
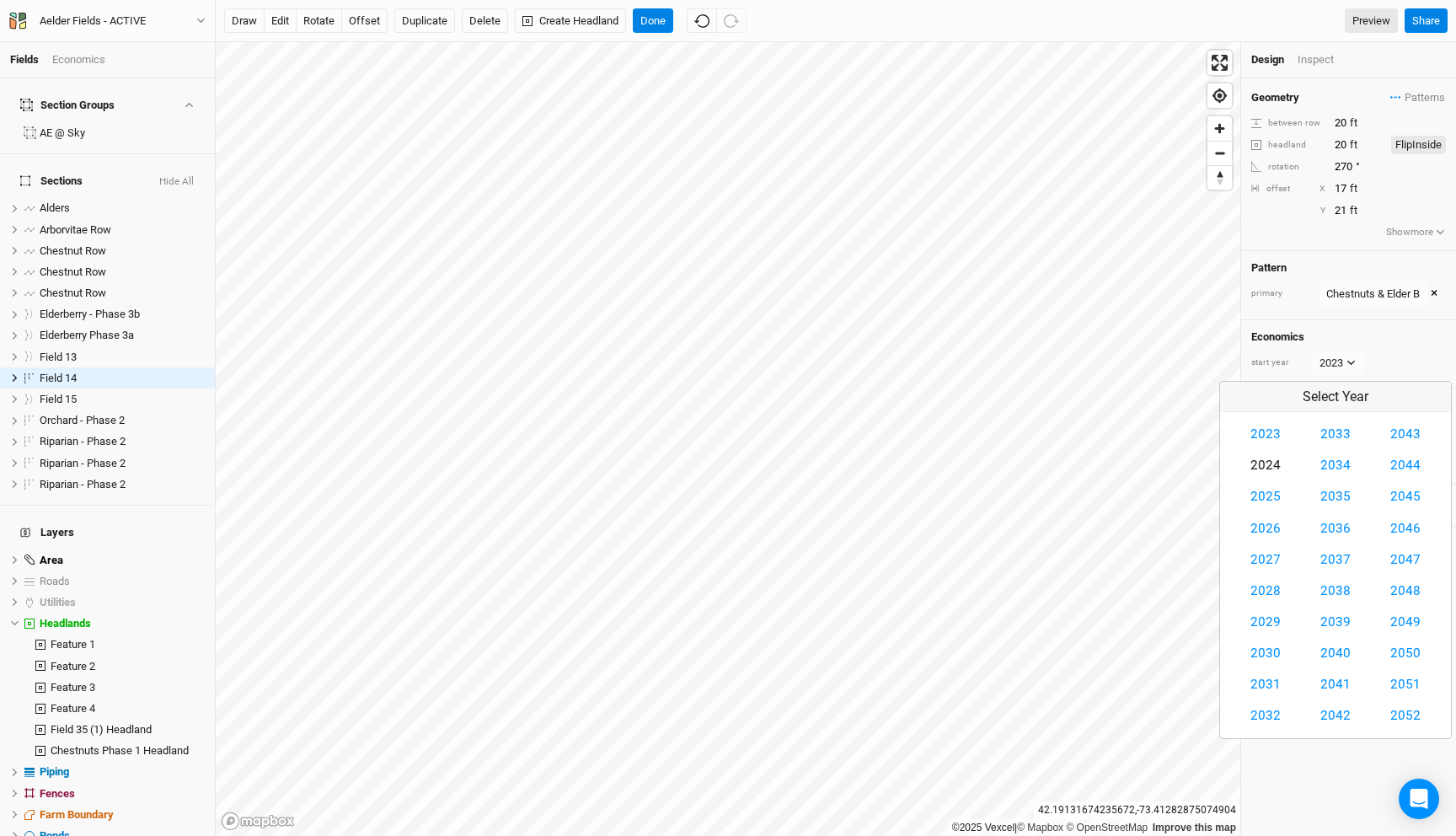
click at [1270, 470] on button "2024" at bounding box center [1265, 465] width 52 height 32
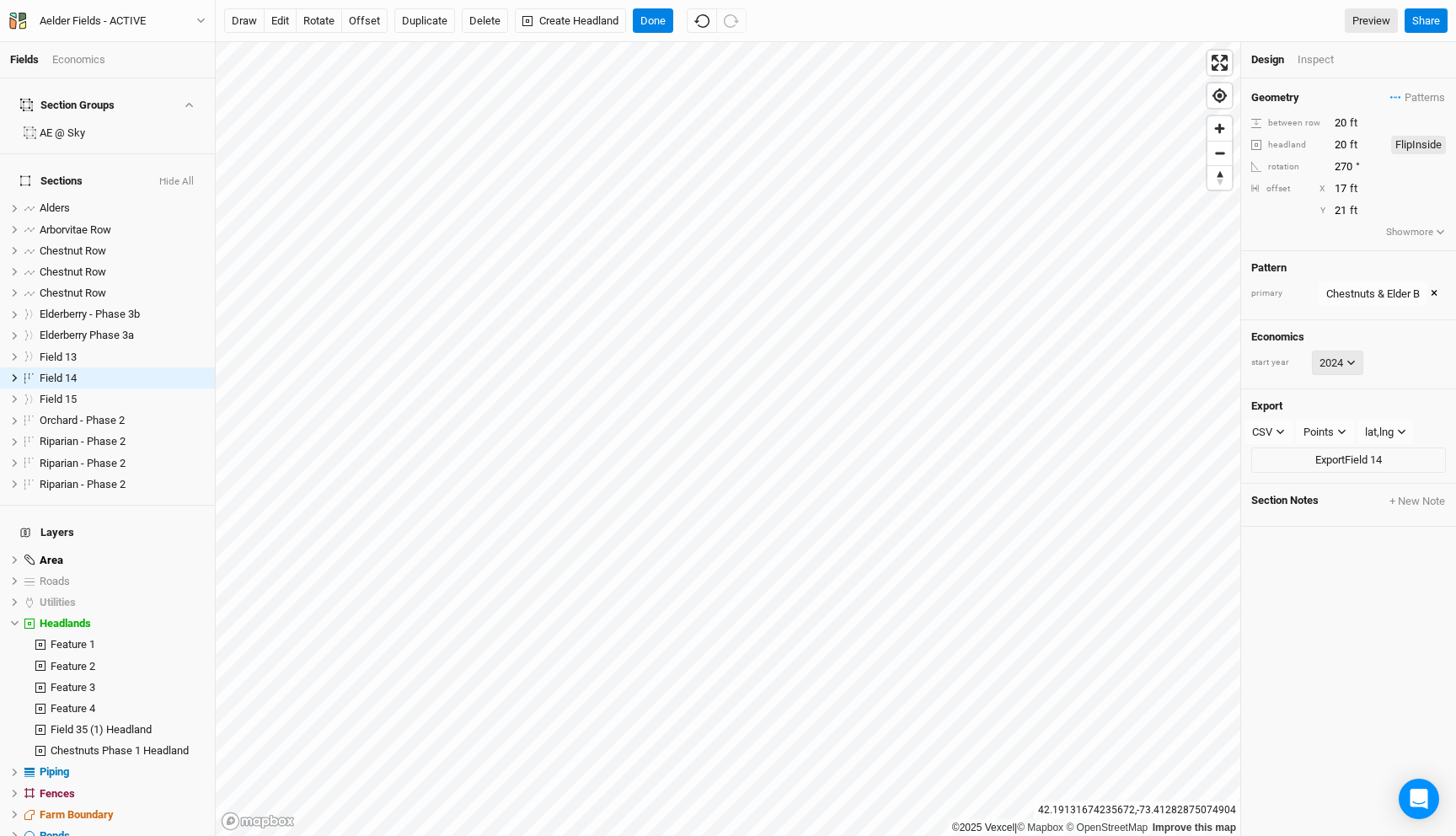
click at [1337, 359] on button "2024" at bounding box center [1337, 363] width 51 height 26
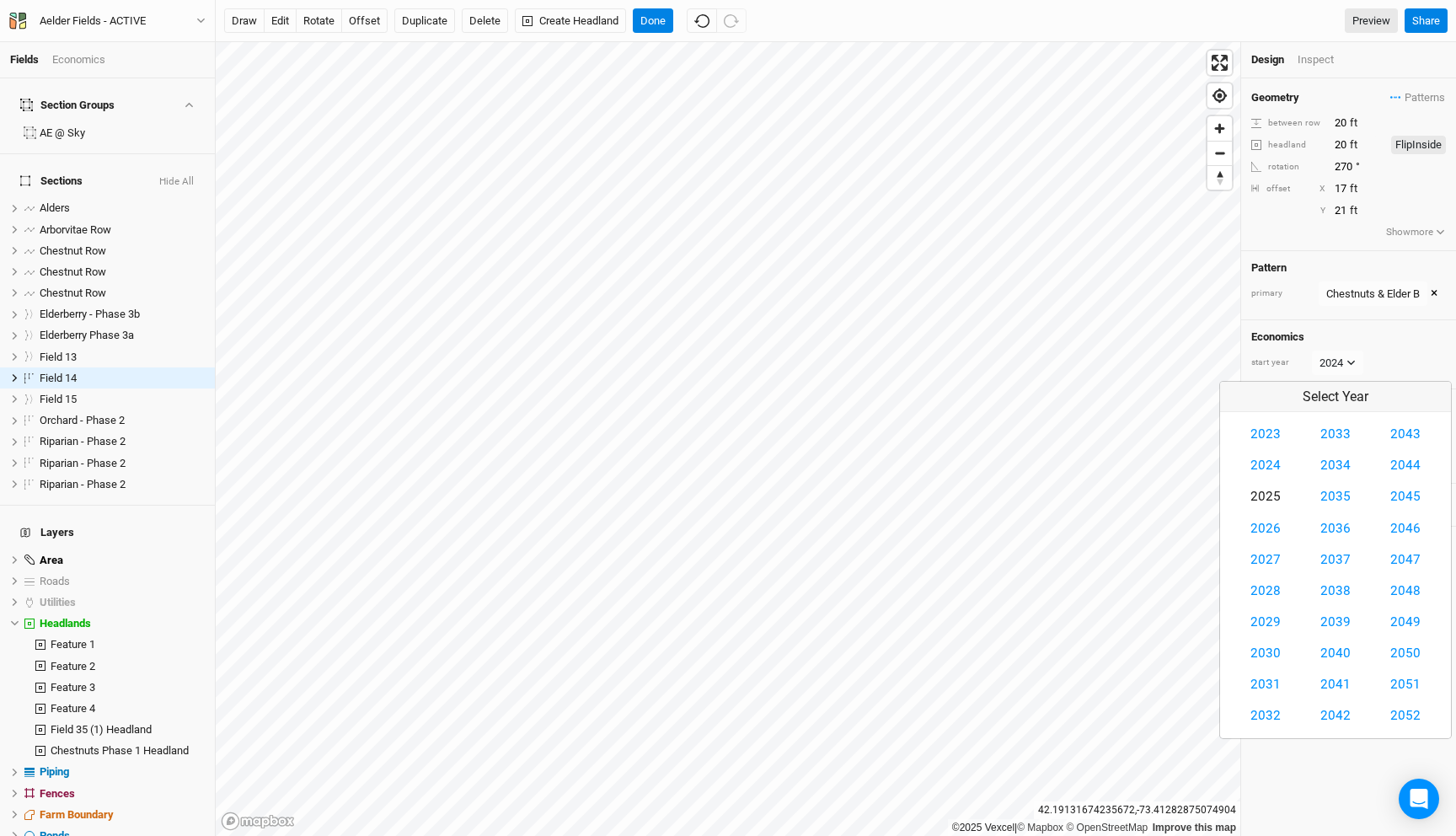
click at [1273, 495] on button "2025" at bounding box center [1265, 496] width 52 height 32
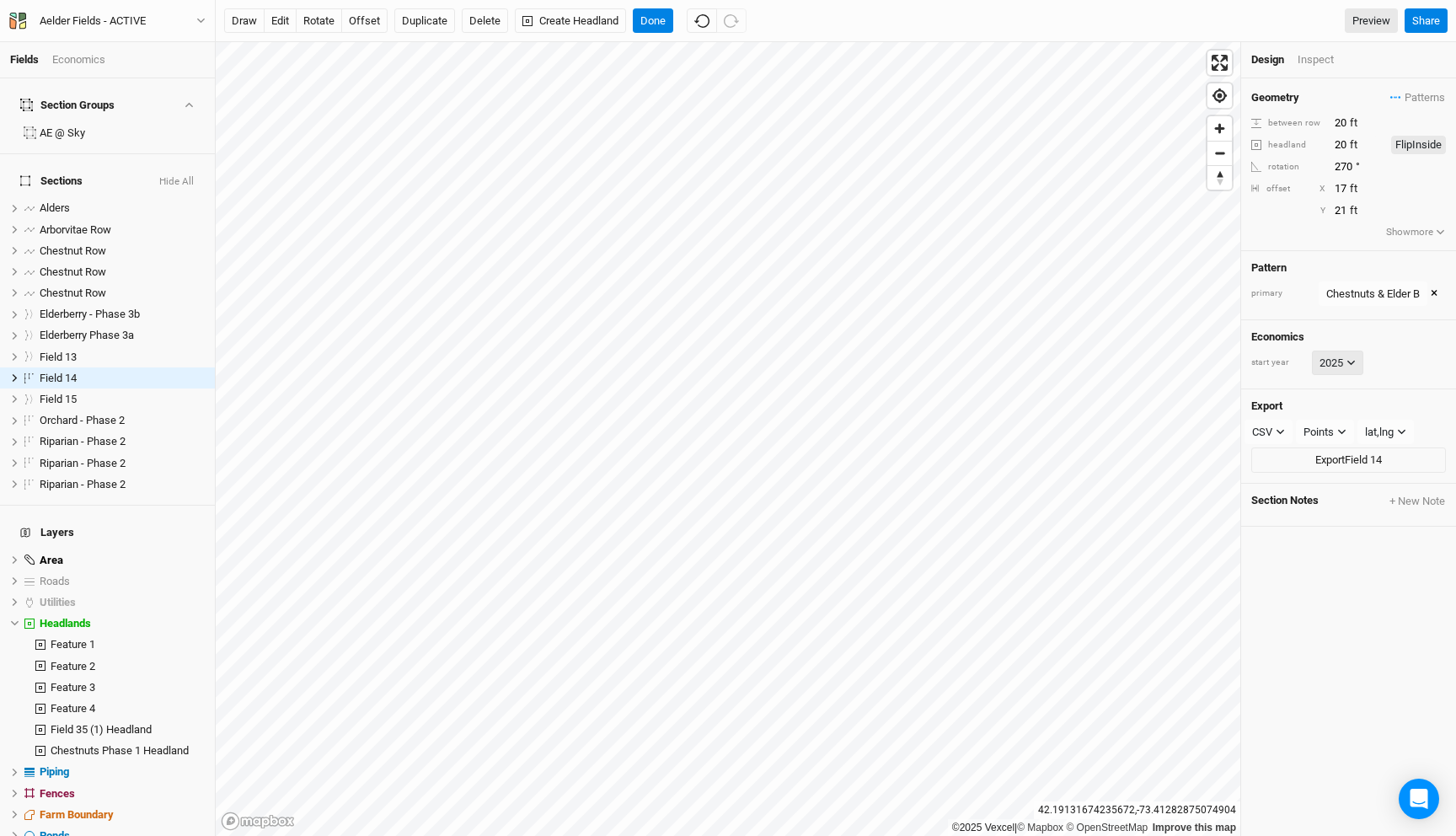
click at [1342, 359] on button "2025" at bounding box center [1337, 363] width 51 height 26
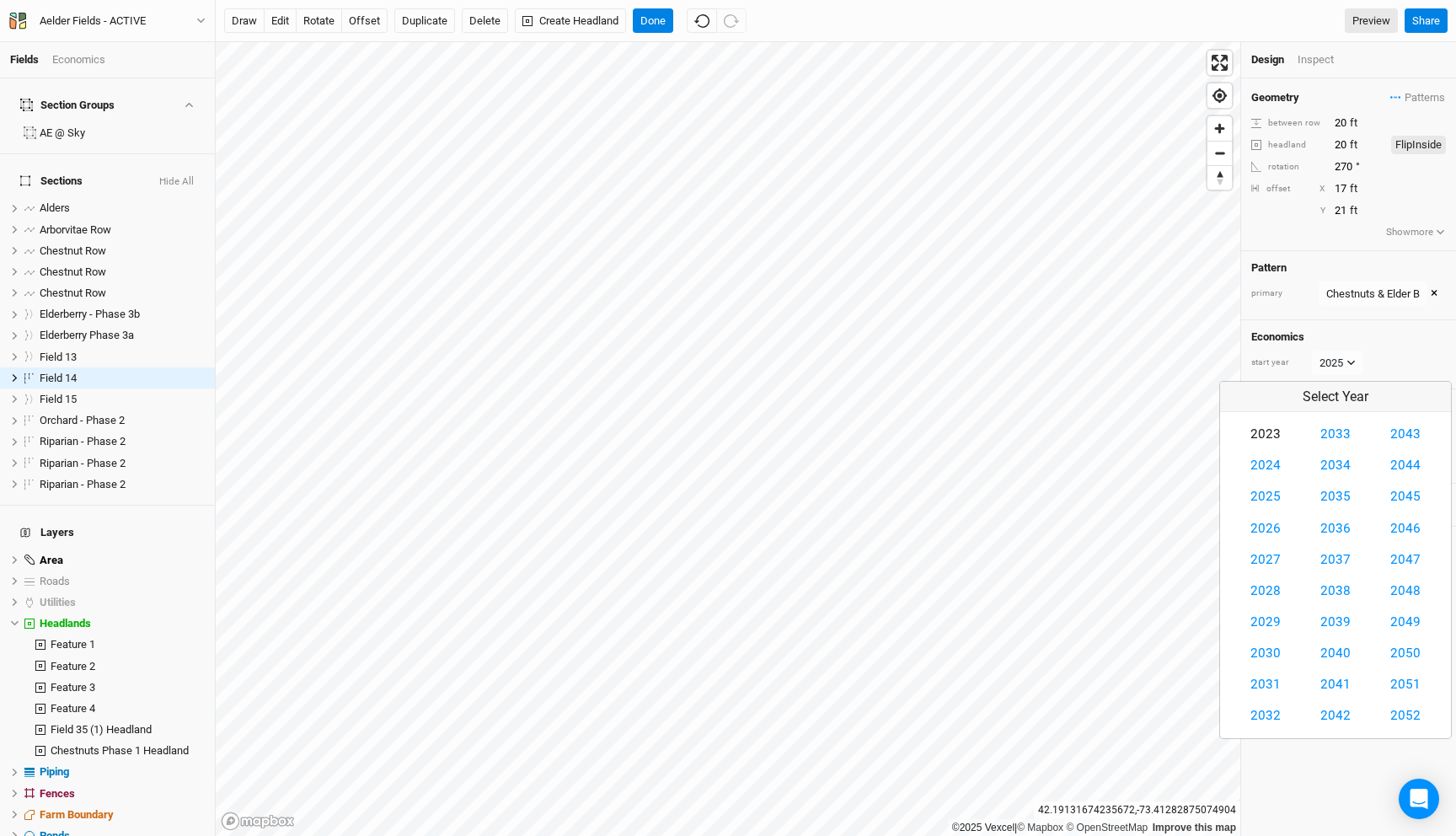
click at [1255, 437] on button "2023" at bounding box center [1265, 434] width 52 height 32
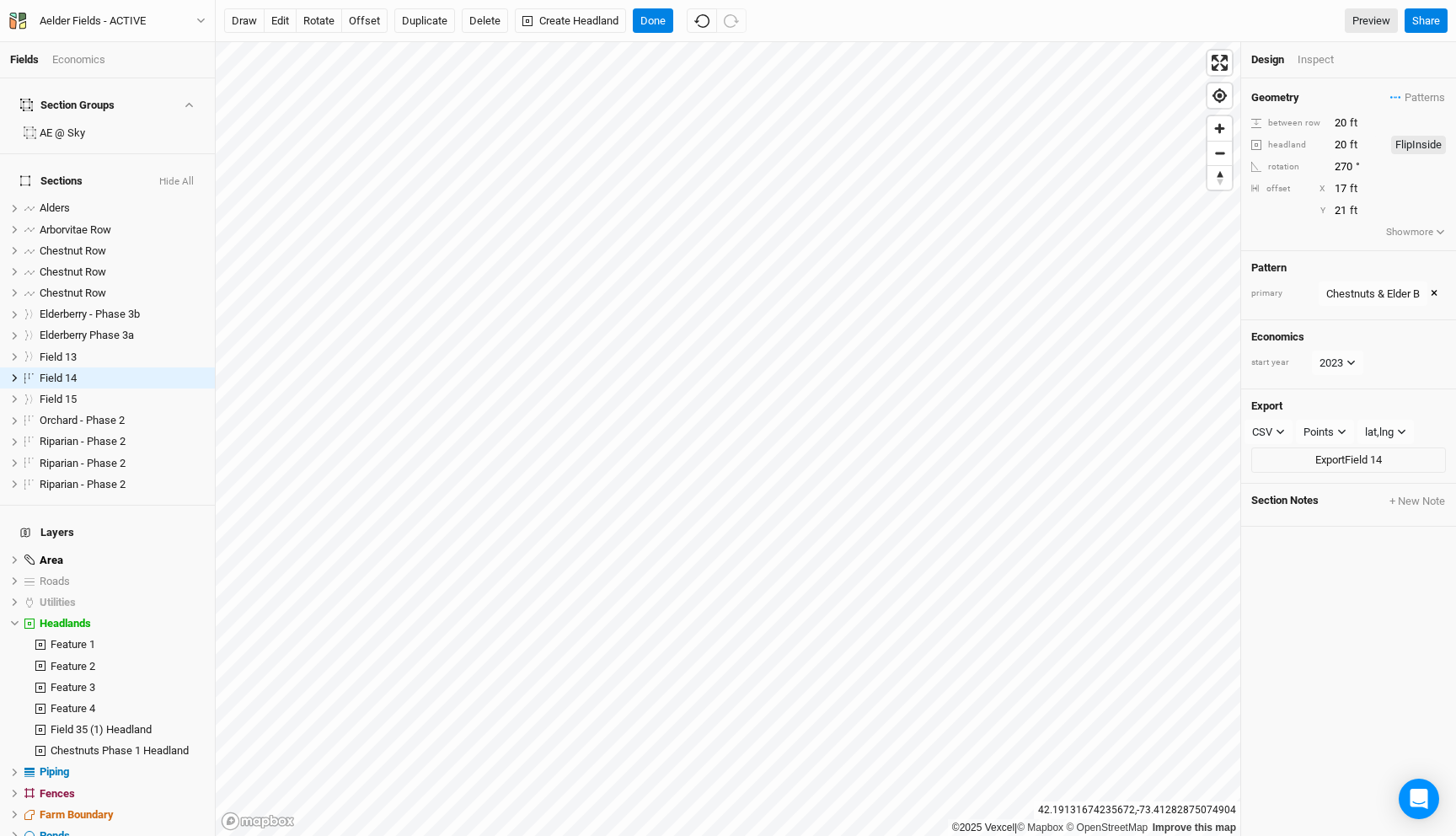
click at [1379, 346] on div "Economics start year [DATE]" at bounding box center [1349, 354] width 215 height 69
click at [1341, 364] on button "2023" at bounding box center [1337, 363] width 51 height 26
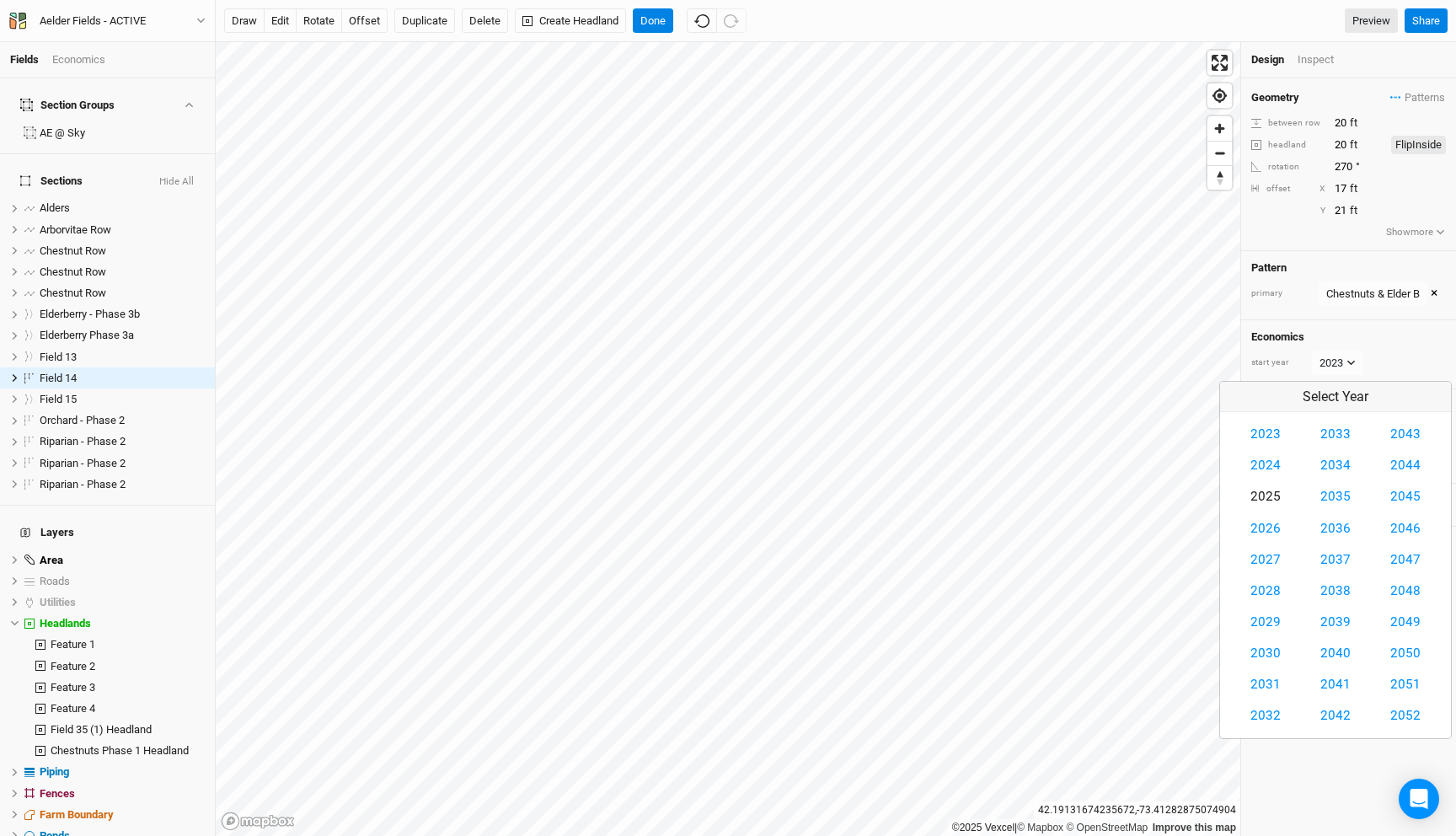
click at [1266, 493] on button "2025" at bounding box center [1265, 496] width 52 height 32
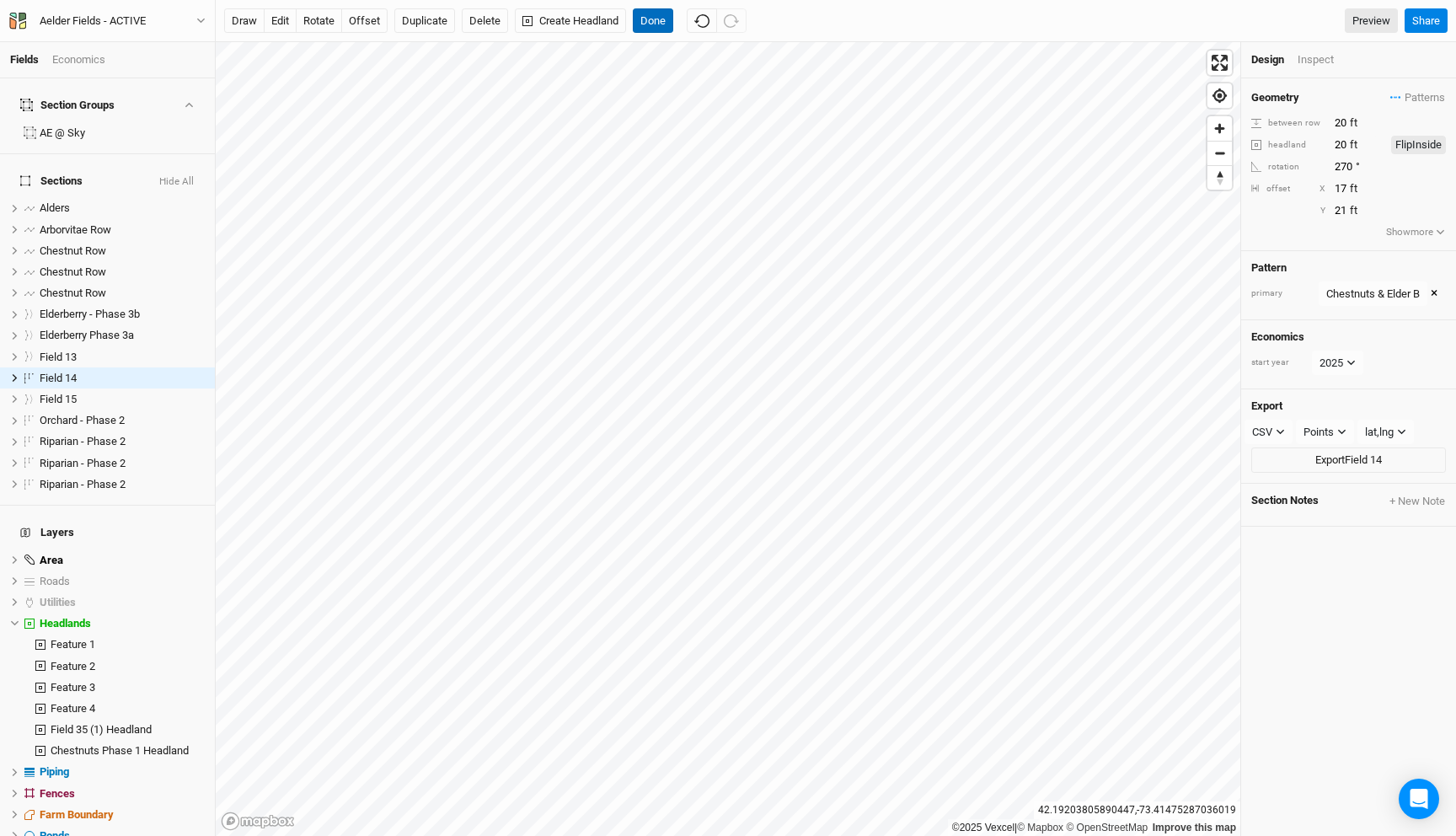
click at [643, 15] on button "Done" at bounding box center [653, 21] width 40 height 26
click at [1339, 148] on input "20" at bounding box center [1353, 145] width 47 height 19
type input "0"
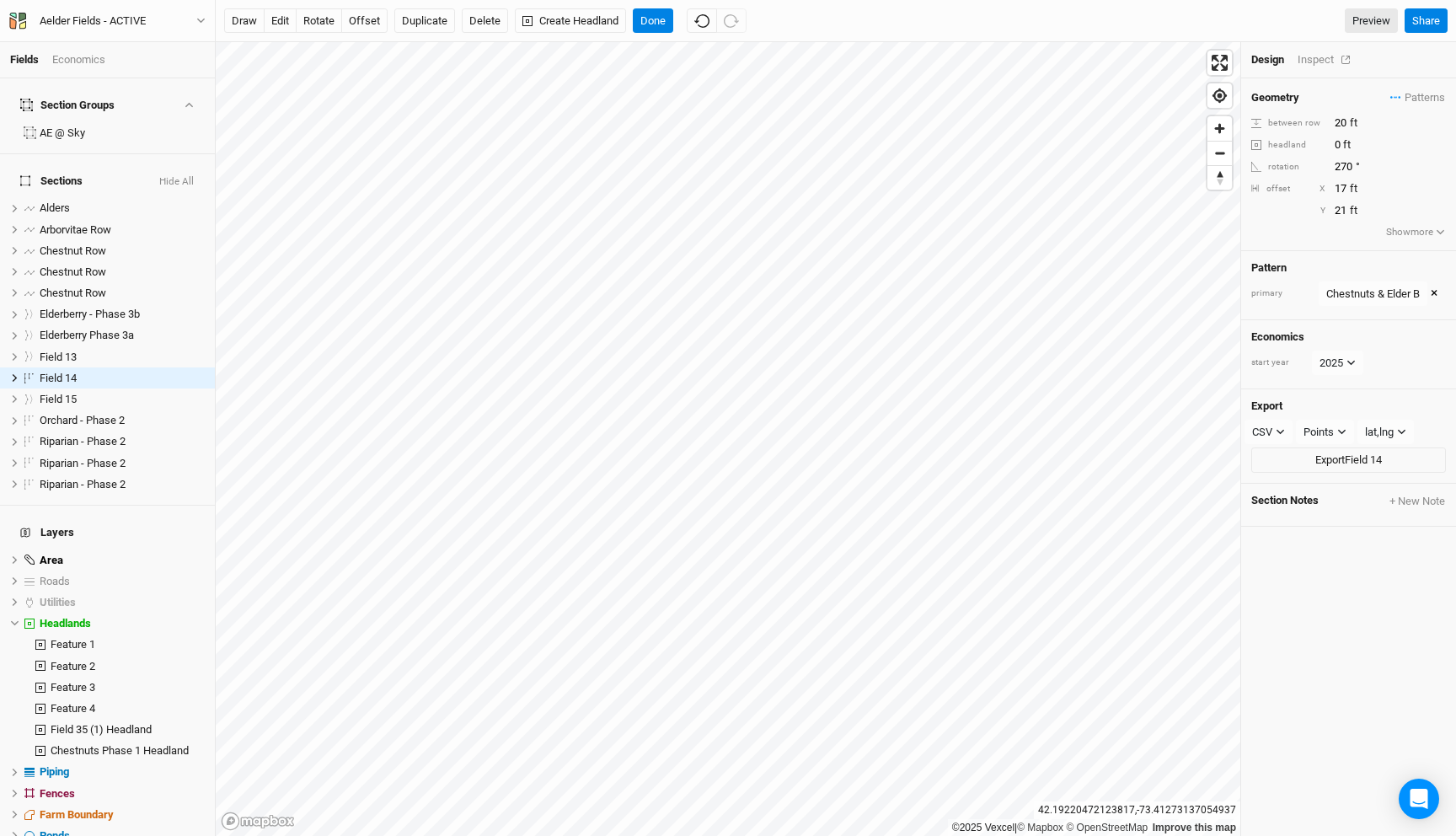
click at [1312, 61] on div "Inspect" at bounding box center [1327, 60] width 60 height 15
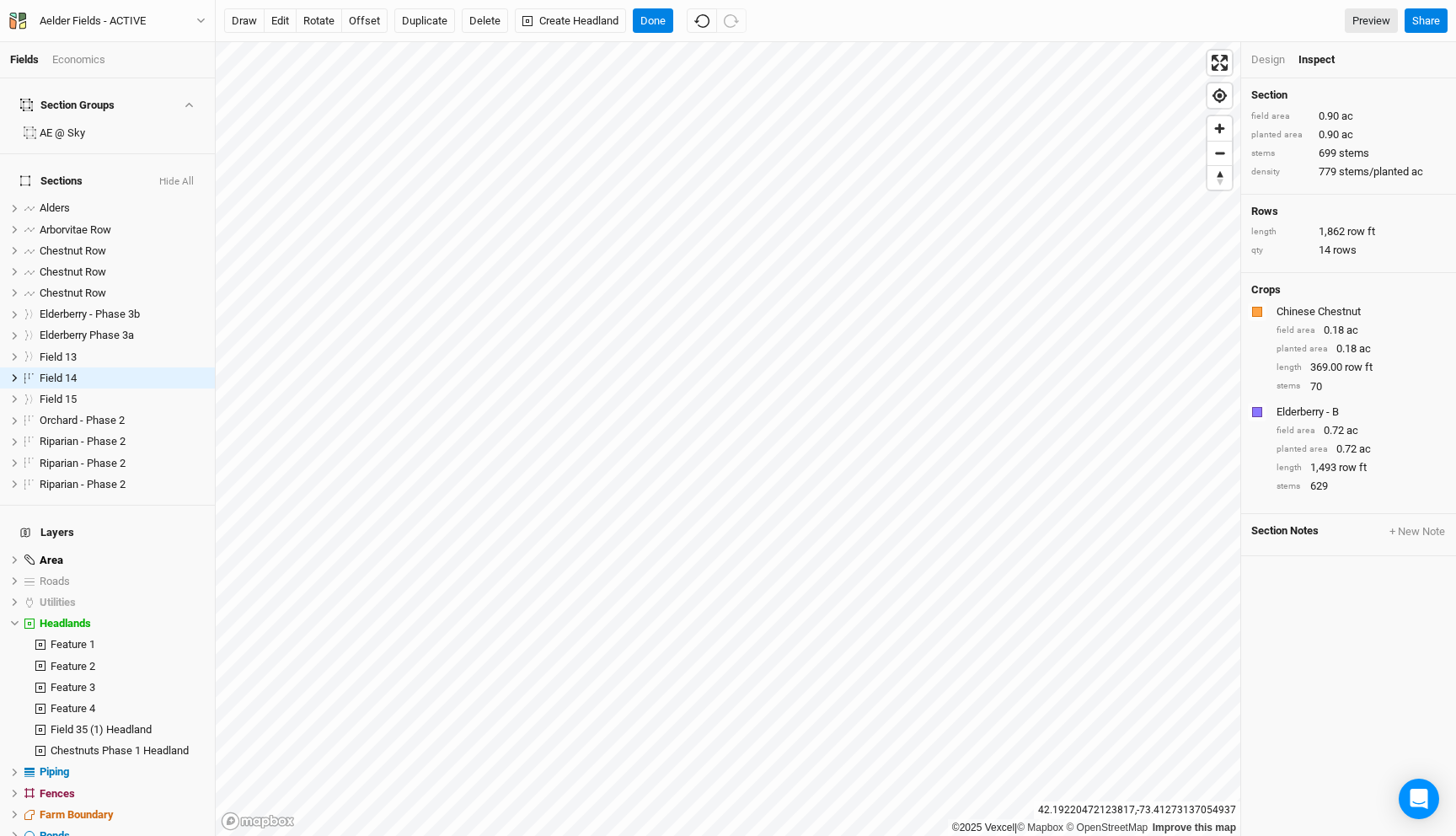
click at [1261, 63] on div "Design" at bounding box center [1268, 60] width 34 height 15
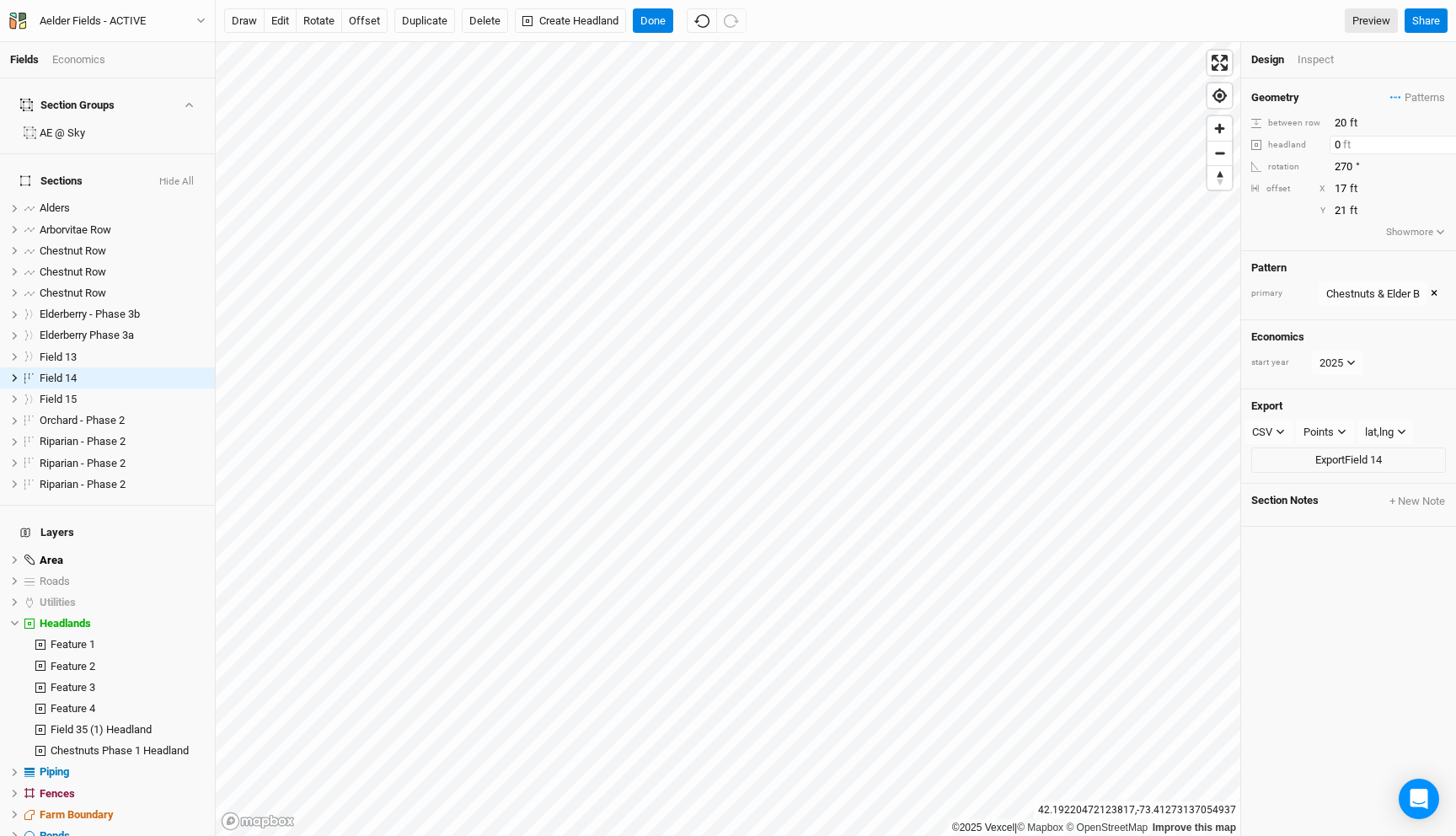
click at [1337, 142] on input "0" at bounding box center [1403, 145] width 147 height 19
type input "10"
click at [1303, 52] on div "Inspect" at bounding box center [1327, 60] width 60 height 15
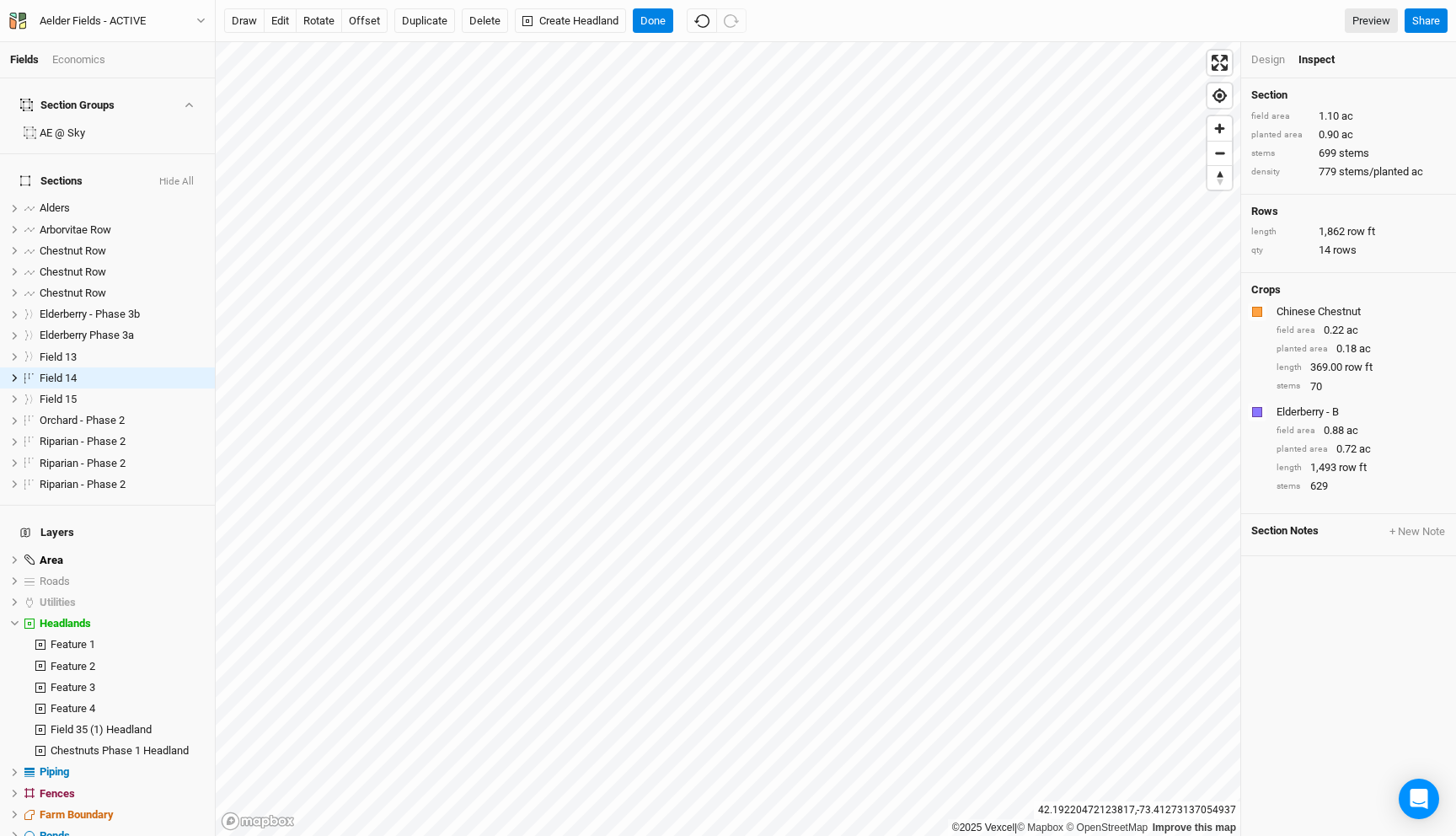
click at [1267, 55] on div "Design" at bounding box center [1268, 60] width 34 height 15
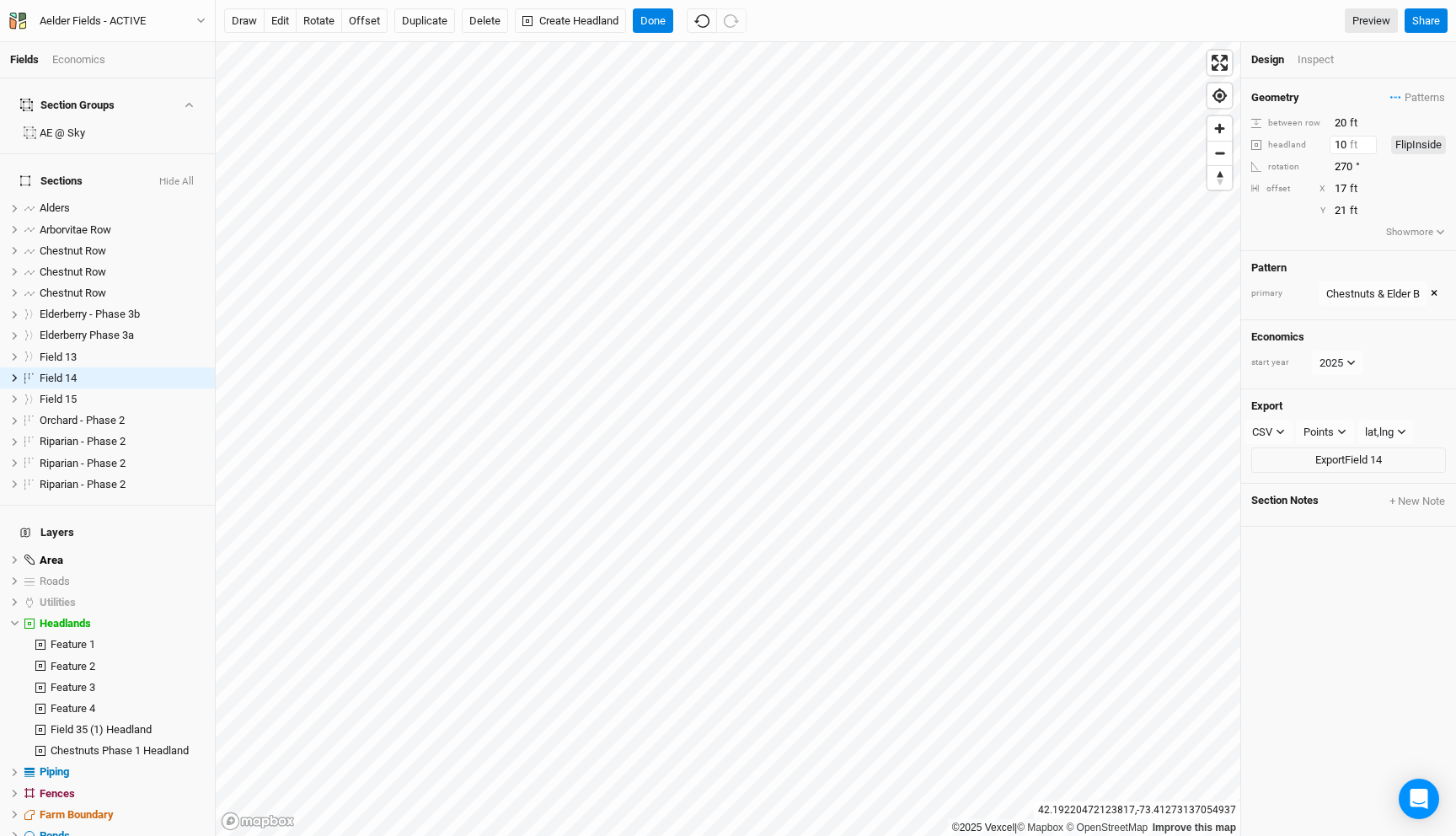
click at [1342, 144] on input "10" at bounding box center [1353, 145] width 47 height 19
type input "30"
click at [1321, 60] on div "Inspect" at bounding box center [1327, 60] width 60 height 15
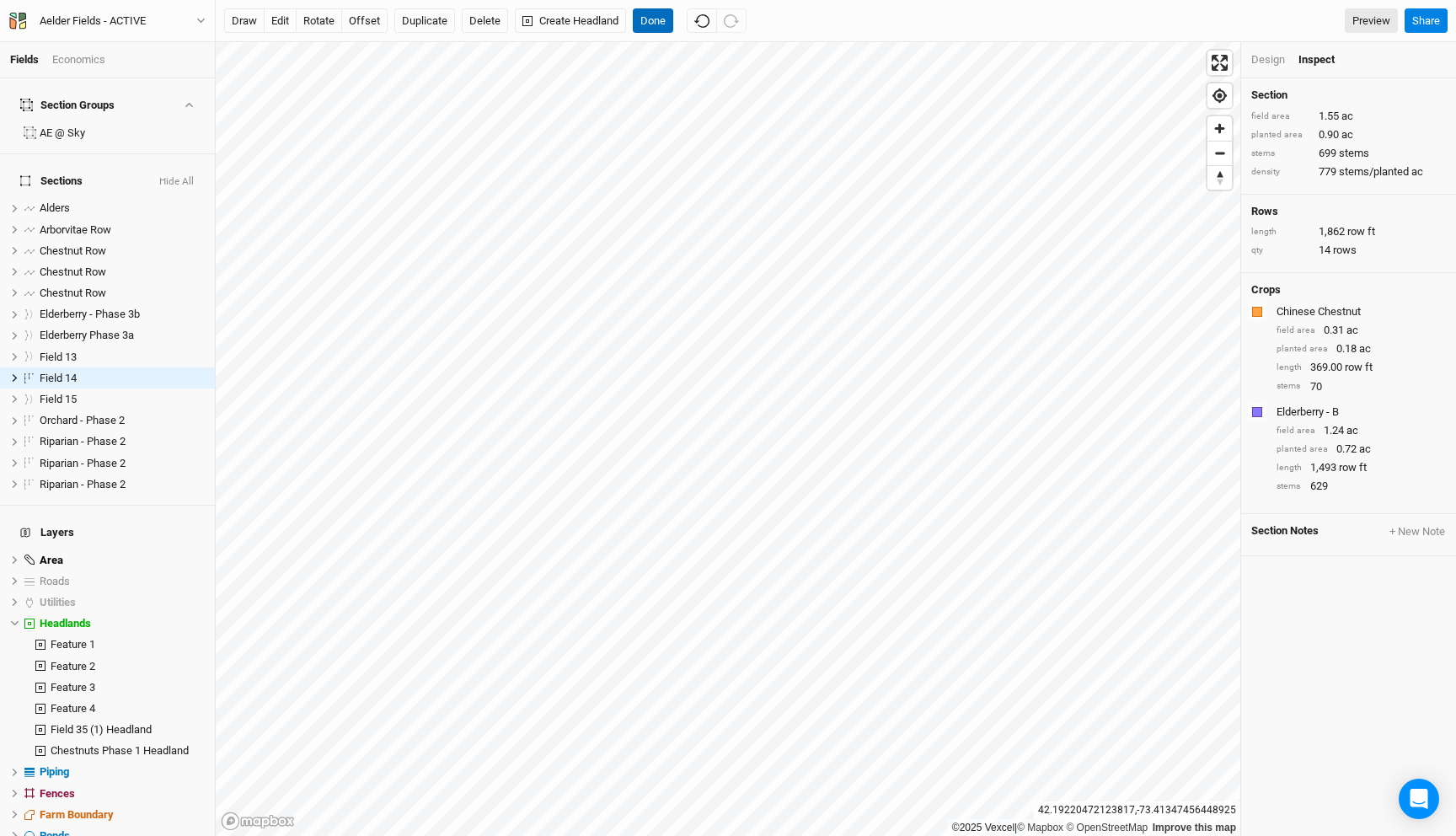
click at [651, 19] on button "Done" at bounding box center [653, 21] width 40 height 26
